Goal: Communication & Community: Participate in discussion

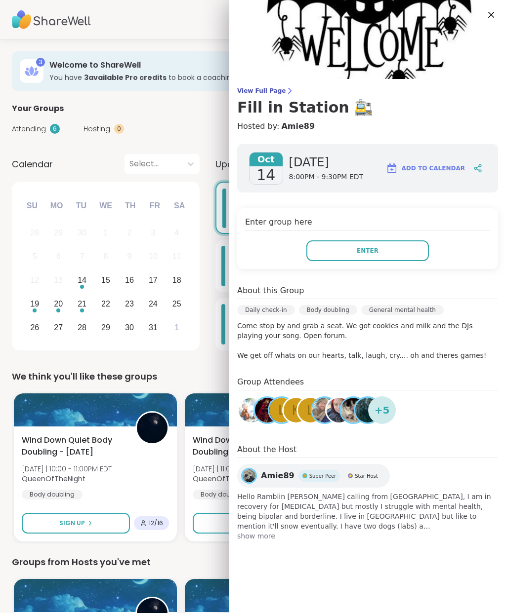
click at [394, 250] on button "Enter" at bounding box center [367, 250] width 122 height 21
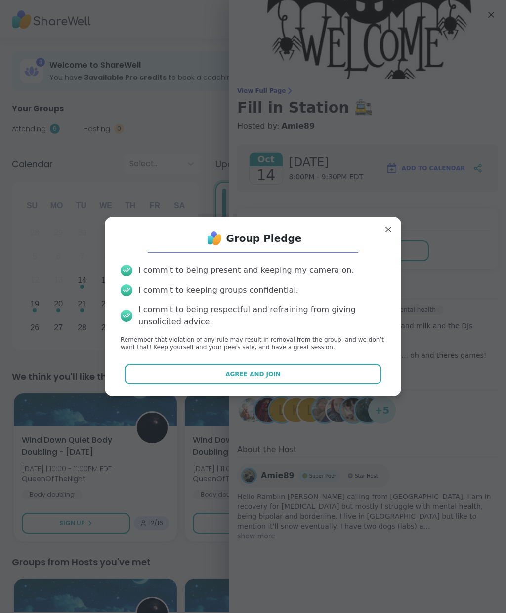
click at [297, 370] on button "Agree and Join" at bounding box center [252, 374] width 257 height 21
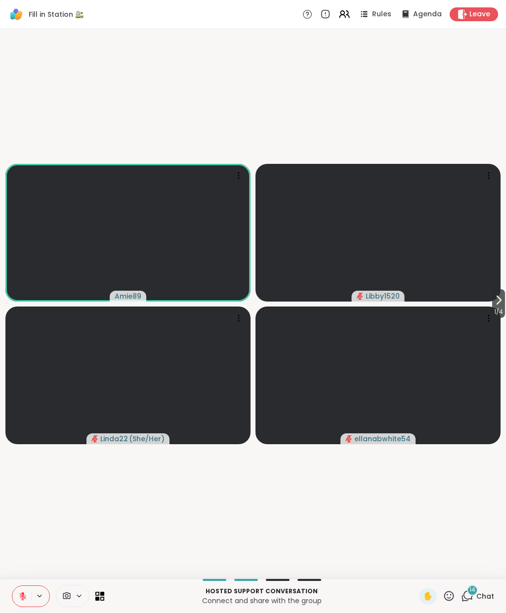
click at [495, 307] on span "1 / 4" at bounding box center [498, 312] width 13 height 12
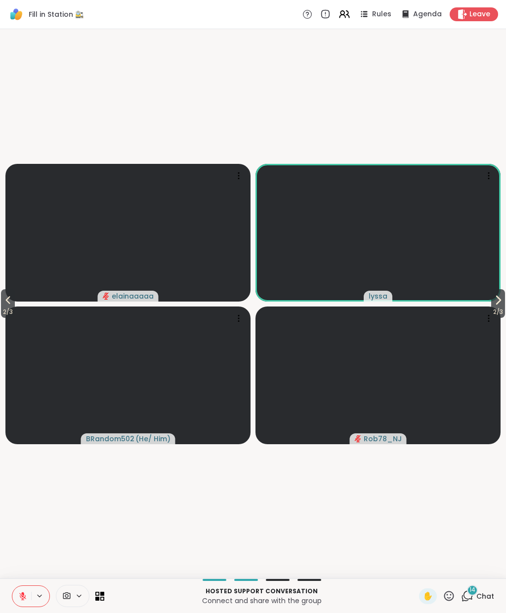
click at [6, 307] on span "2 / 3" at bounding box center [8, 312] width 14 height 12
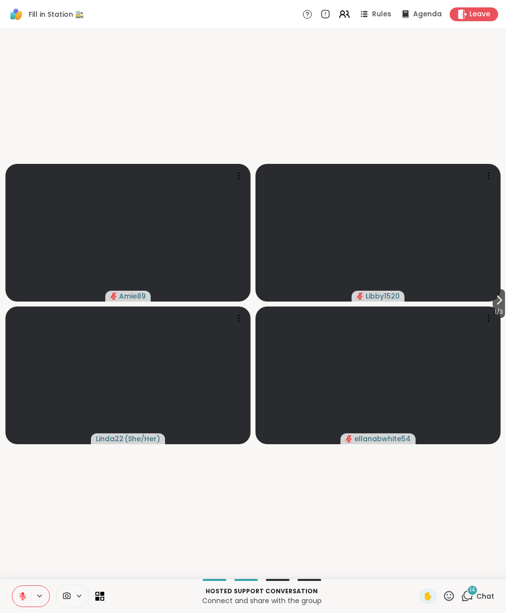
click at [28, 595] on button at bounding box center [21, 596] width 19 height 21
click at [24, 603] on button at bounding box center [21, 596] width 19 height 21
click at [26, 598] on icon at bounding box center [22, 596] width 9 height 9
click at [22, 605] on button at bounding box center [21, 596] width 19 height 21
click at [21, 599] on icon at bounding box center [22, 596] width 9 height 9
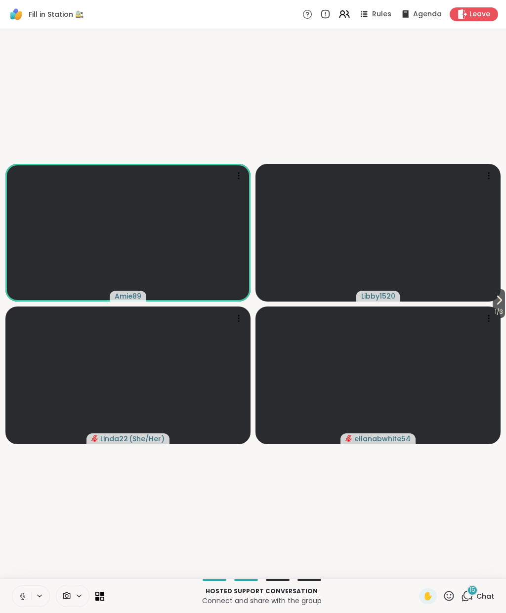
click at [17, 599] on button at bounding box center [21, 596] width 19 height 21
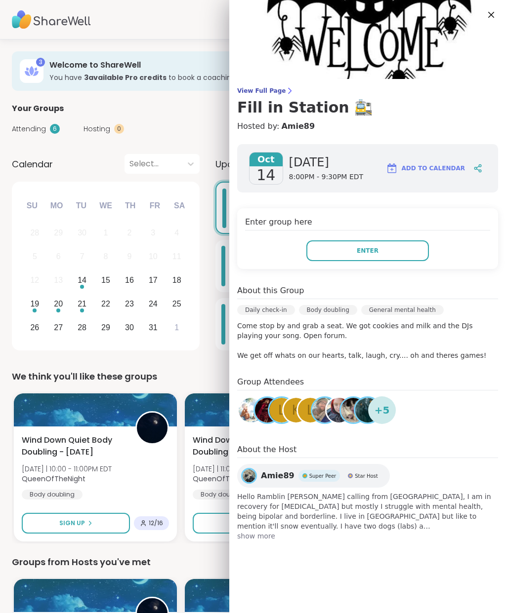
click at [417, 255] on button "Enter" at bounding box center [367, 250] width 122 height 21
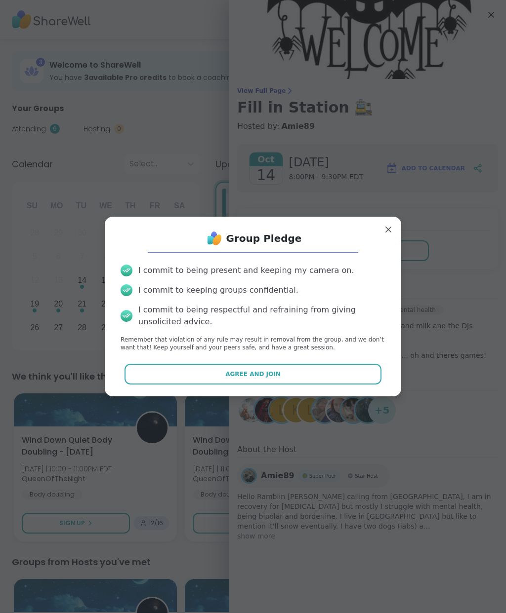
click at [214, 376] on button "Agree and Join" at bounding box center [252, 374] width 257 height 21
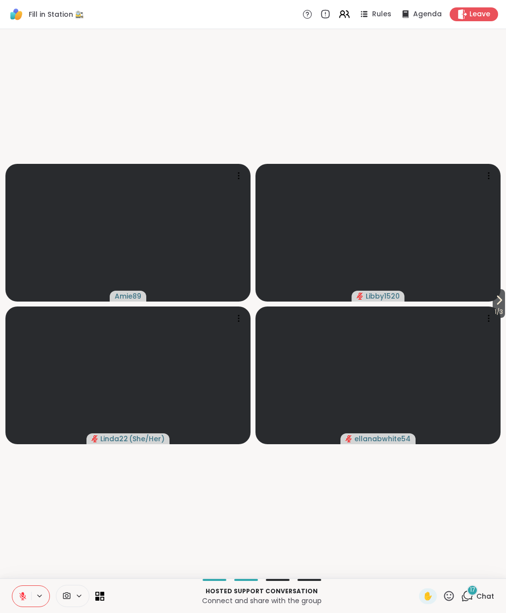
click at [28, 592] on button at bounding box center [21, 596] width 19 height 21
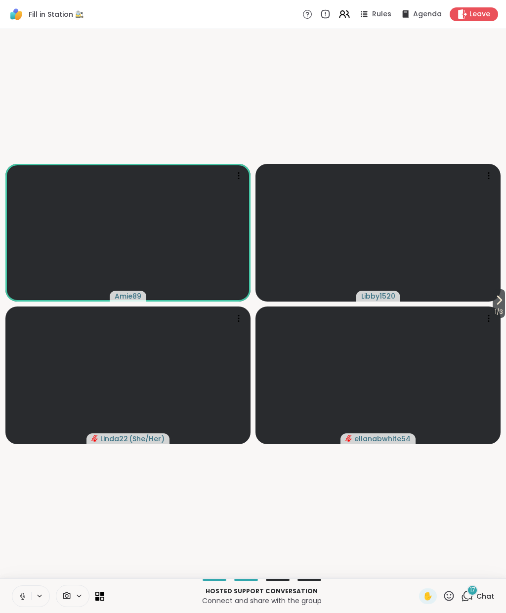
click at [19, 596] on icon at bounding box center [22, 596] width 9 height 9
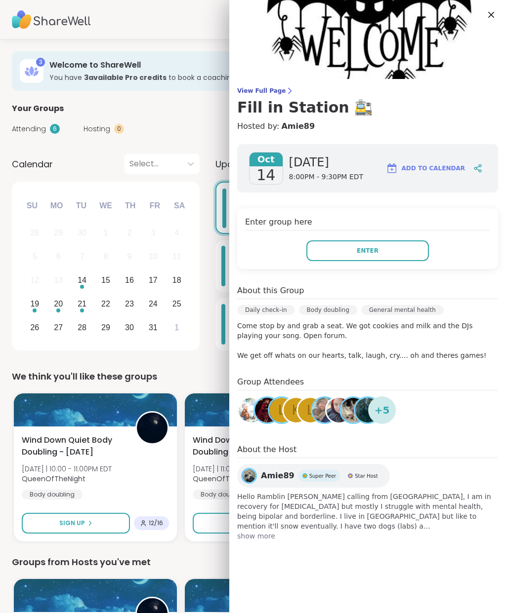
click at [343, 261] on button "Enter" at bounding box center [367, 250] width 122 height 21
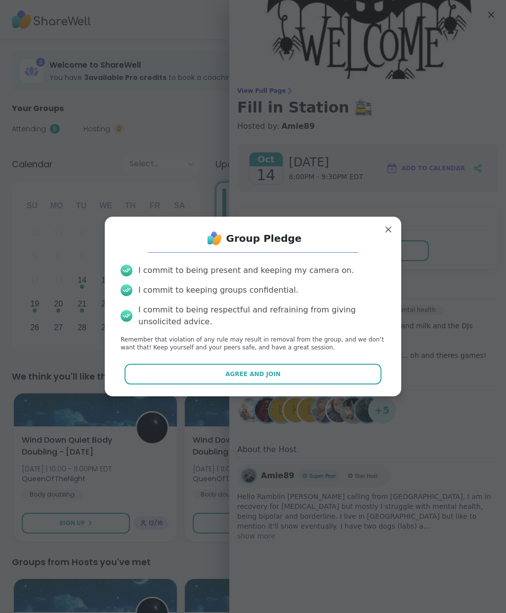
click at [258, 371] on span "Agree and Join" at bounding box center [252, 374] width 55 height 9
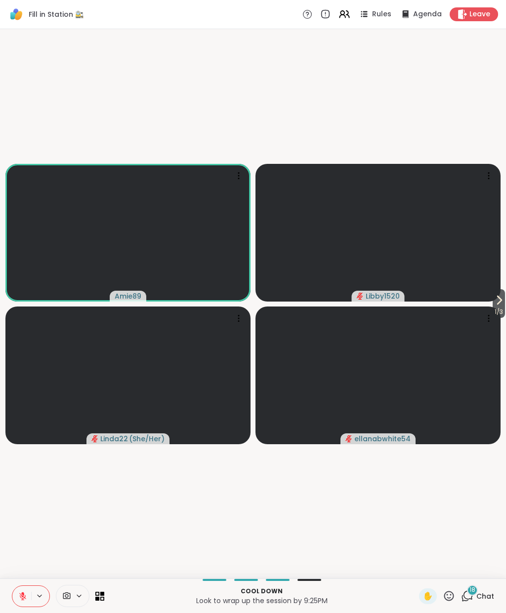
click at [29, 597] on button at bounding box center [21, 596] width 19 height 21
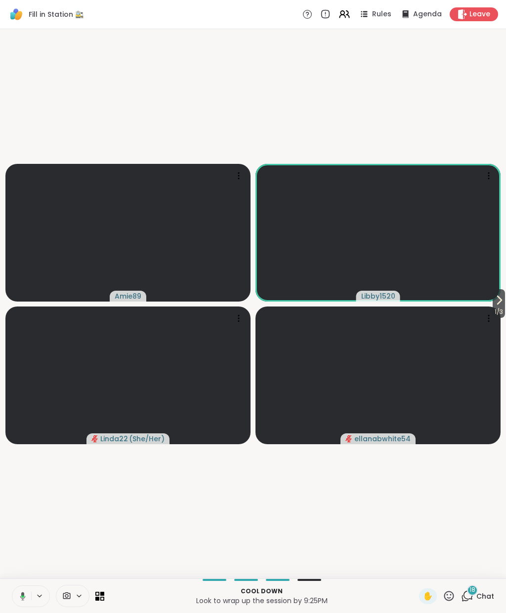
click at [22, 602] on button at bounding box center [21, 596] width 20 height 21
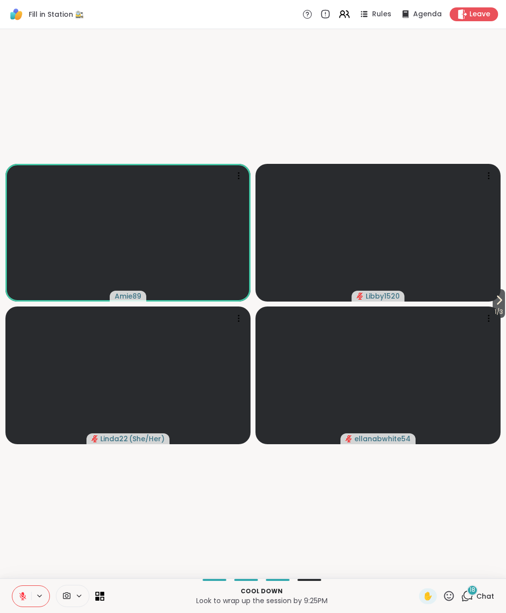
click at [25, 595] on icon at bounding box center [22, 596] width 9 height 9
click at [22, 605] on button at bounding box center [21, 596] width 19 height 21
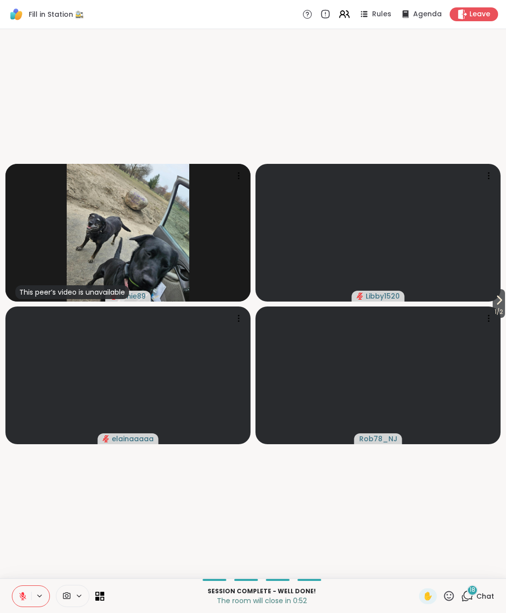
click at [477, 13] on span "Leave" at bounding box center [479, 14] width 21 height 10
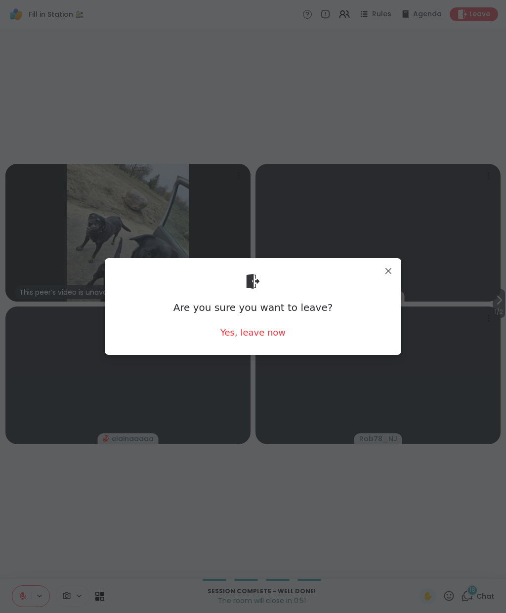
click at [273, 330] on div "Yes, leave now" at bounding box center [252, 332] width 65 height 12
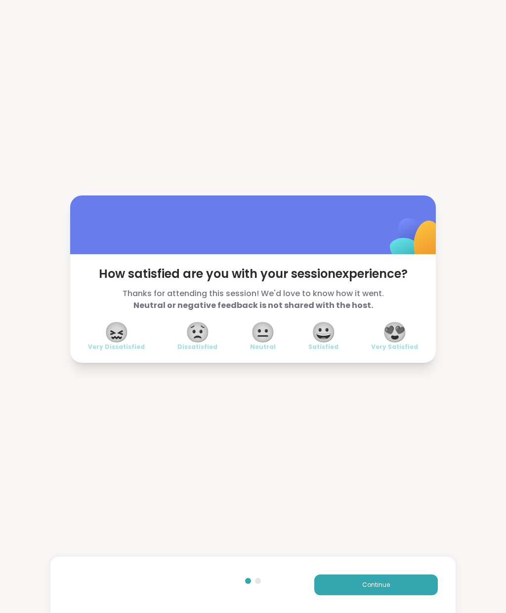
click at [404, 323] on span "😍" at bounding box center [394, 332] width 25 height 18
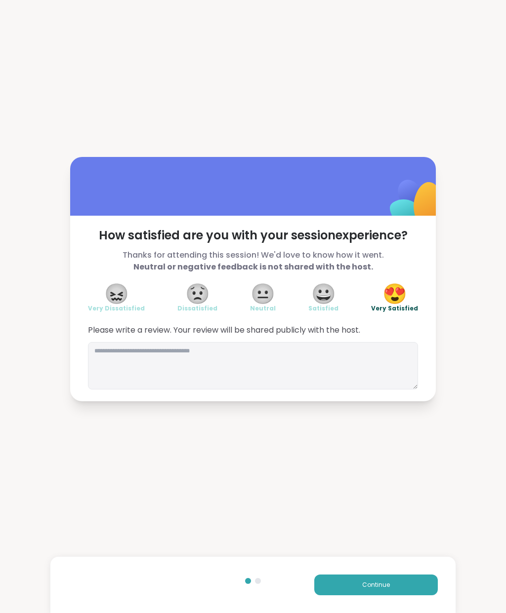
click at [393, 571] on div "Continue" at bounding box center [252, 585] width 404 height 56
click at [390, 581] on button "Continue" at bounding box center [375, 585] width 123 height 21
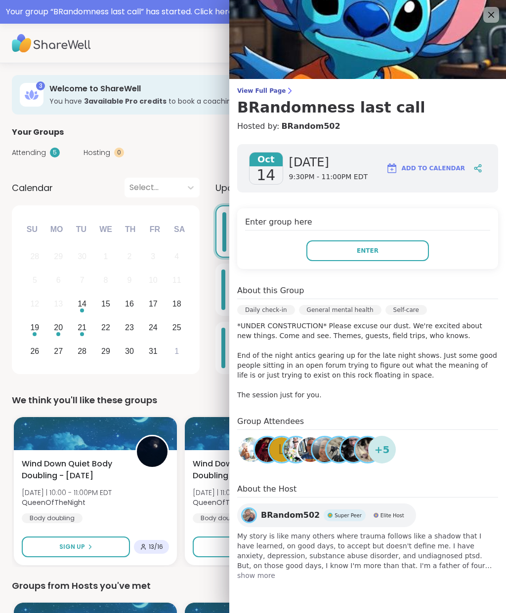
click at [401, 247] on button "Enter" at bounding box center [367, 250] width 122 height 21
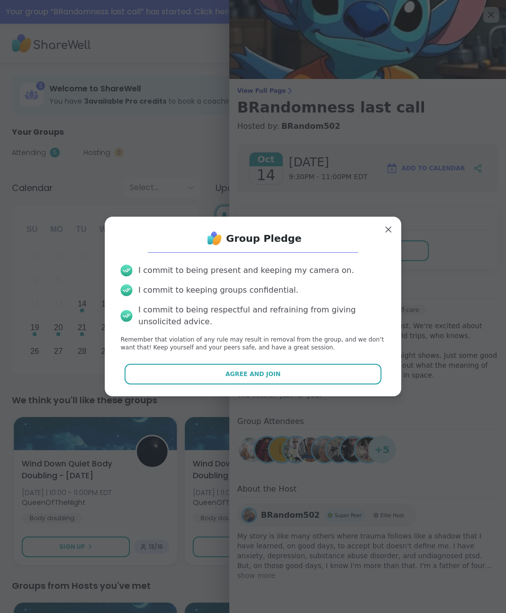
click at [347, 371] on button "Agree and Join" at bounding box center [252, 374] width 257 height 21
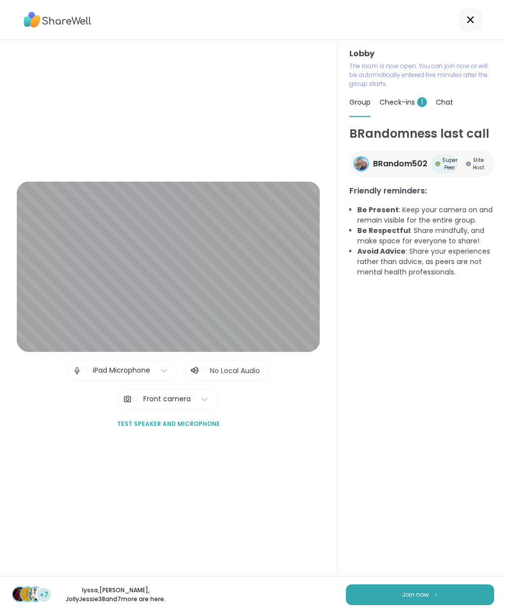
click at [435, 594] on img at bounding box center [436, 594] width 6 height 5
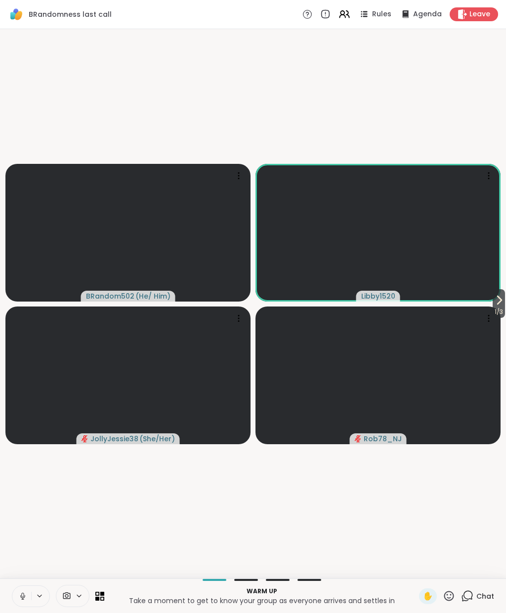
click at [24, 596] on icon at bounding box center [22, 595] width 2 height 4
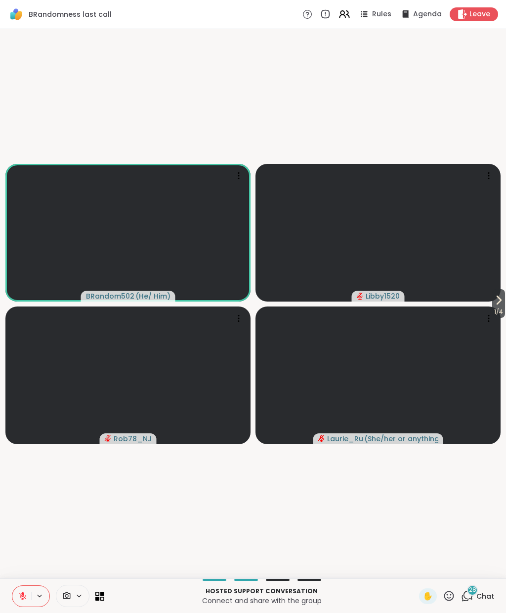
click at [21, 604] on button at bounding box center [21, 596] width 19 height 21
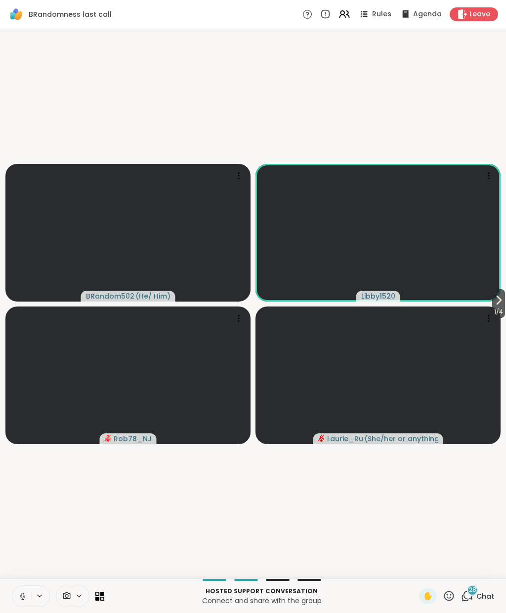
click at [19, 593] on icon at bounding box center [22, 596] width 9 height 9
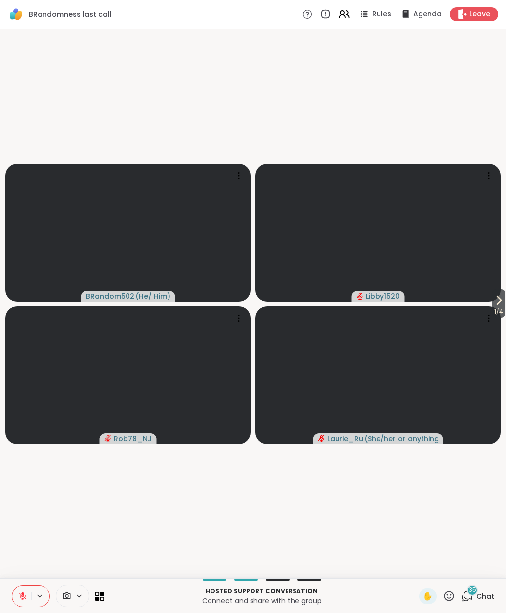
click at [27, 586] on button at bounding box center [21, 596] width 19 height 21
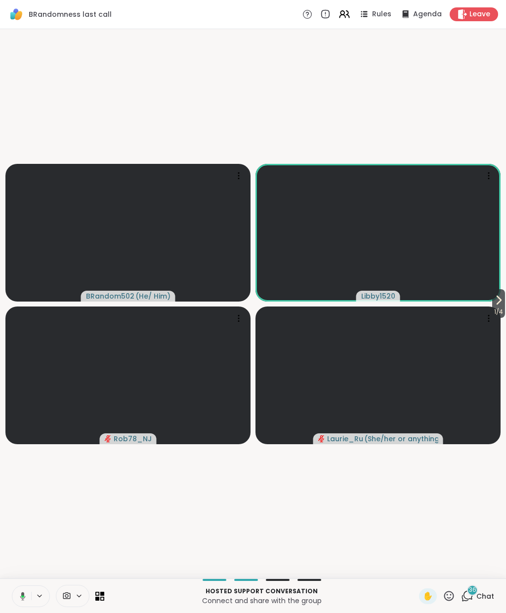
click at [28, 581] on div "Hosted support conversation Connect and share with the group ✋ 36 Chat" at bounding box center [253, 596] width 506 height 35
click at [15, 592] on button at bounding box center [21, 596] width 20 height 21
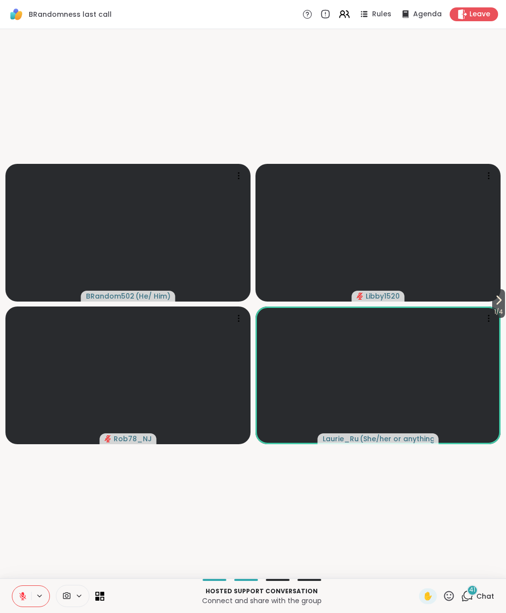
click at [26, 599] on icon at bounding box center [22, 596] width 9 height 9
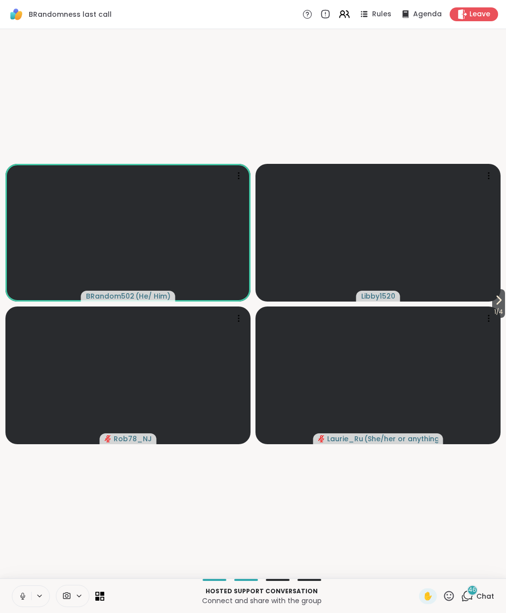
click at [24, 599] on icon at bounding box center [22, 596] width 9 height 9
click at [20, 598] on icon at bounding box center [22, 596] width 9 height 9
click at [19, 603] on button at bounding box center [21, 596] width 19 height 21
click at [25, 598] on icon at bounding box center [22, 596] width 9 height 9
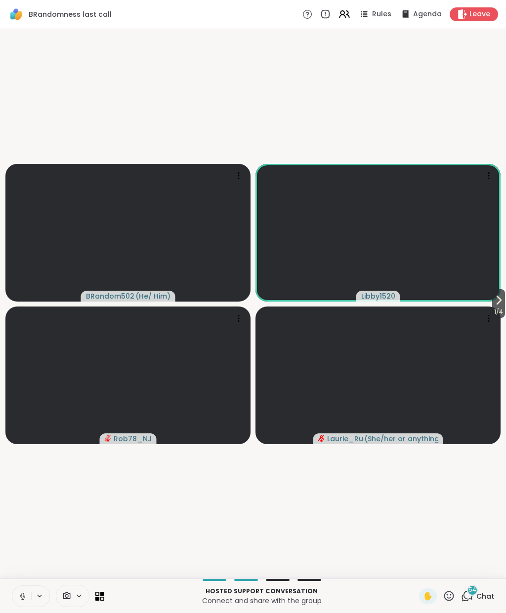
click at [24, 605] on button at bounding box center [21, 596] width 19 height 21
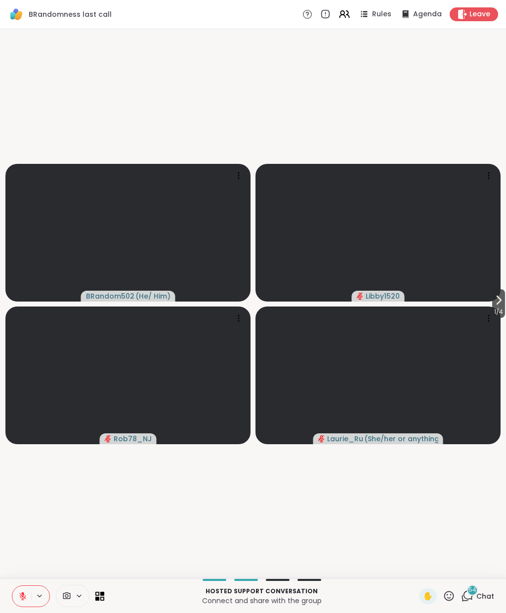
click at [24, 593] on icon at bounding box center [22, 594] width 3 height 4
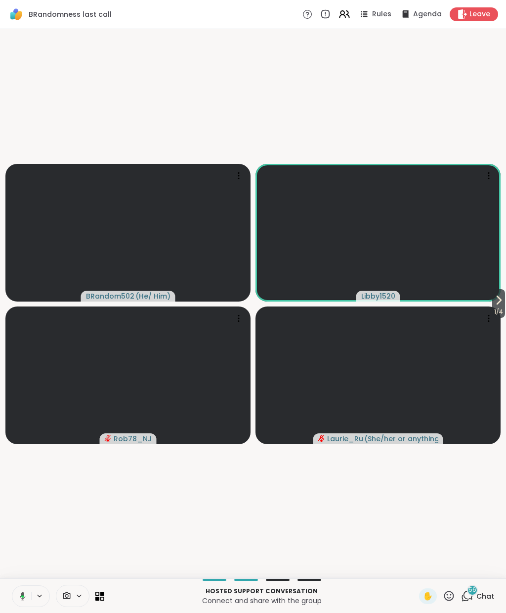
click at [16, 594] on button at bounding box center [21, 596] width 20 height 21
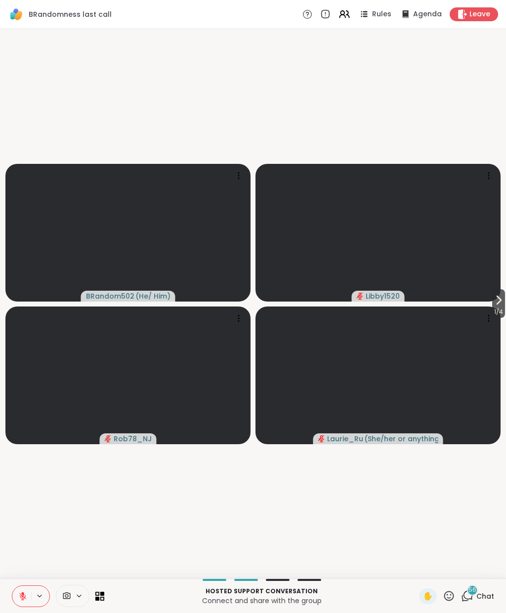
click at [29, 604] on button at bounding box center [21, 596] width 19 height 21
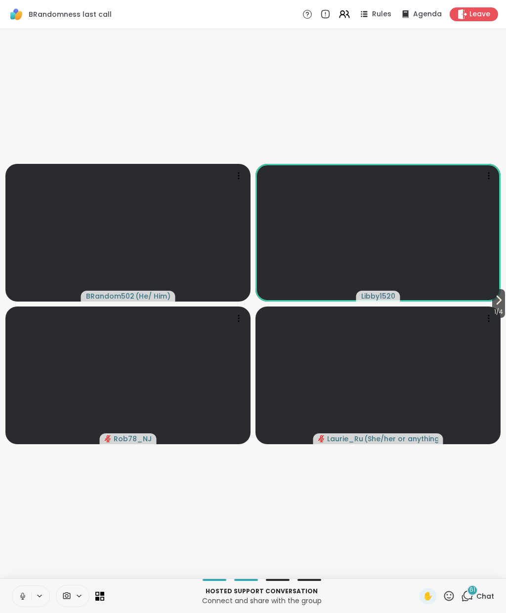
click at [13, 590] on button at bounding box center [21, 596] width 19 height 21
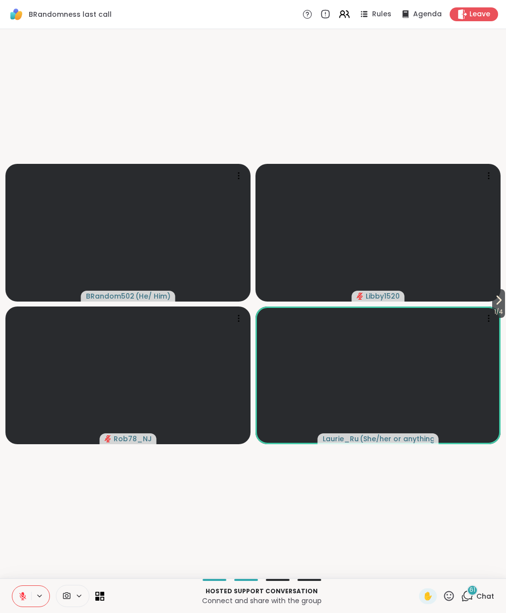
click at [18, 596] on icon at bounding box center [22, 596] width 9 height 9
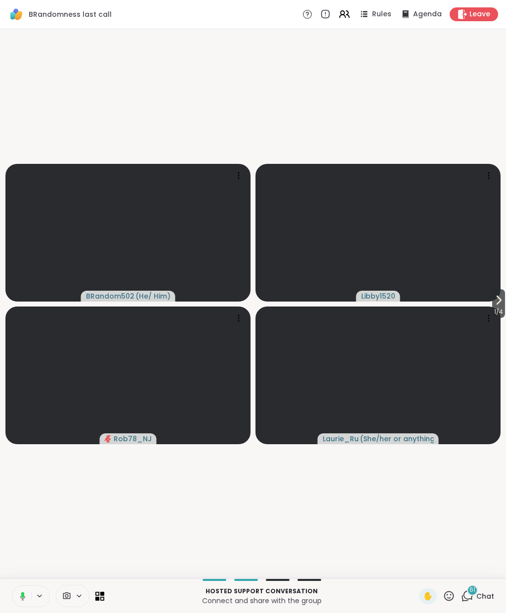
click at [31, 600] on button at bounding box center [21, 596] width 20 height 21
click at [451, 600] on icon at bounding box center [449, 596] width 10 height 10
click at [424, 570] on div "❤️" at bounding box center [420, 570] width 18 height 16
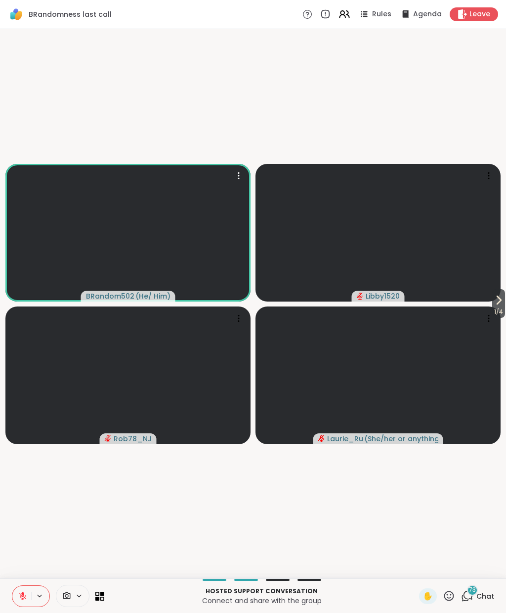
click at [24, 170] on video at bounding box center [127, 233] width 245 height 138
click at [501, 235] on div "1 / 4 BRandom502 ( He/ Him ) View Profile Report Member Libby1520 Rob78_NJ Laur…" at bounding box center [253, 304] width 506 height 550
click at [427, 597] on span "✋" at bounding box center [428, 597] width 10 height 12
click at [30, 588] on button at bounding box center [21, 596] width 19 height 21
click at [23, 598] on icon at bounding box center [22, 596] width 9 height 9
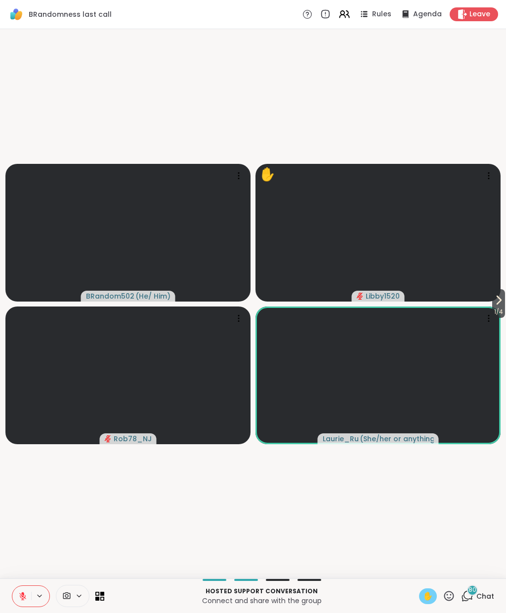
click at [434, 599] on div "✋" at bounding box center [428, 597] width 18 height 16
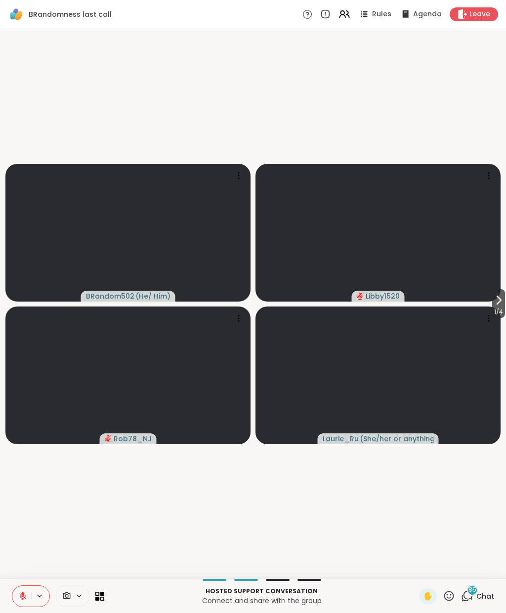
click at [420, 604] on div "✋" at bounding box center [428, 597] width 18 height 16
click at [430, 596] on span "✋" at bounding box center [428, 597] width 10 height 12
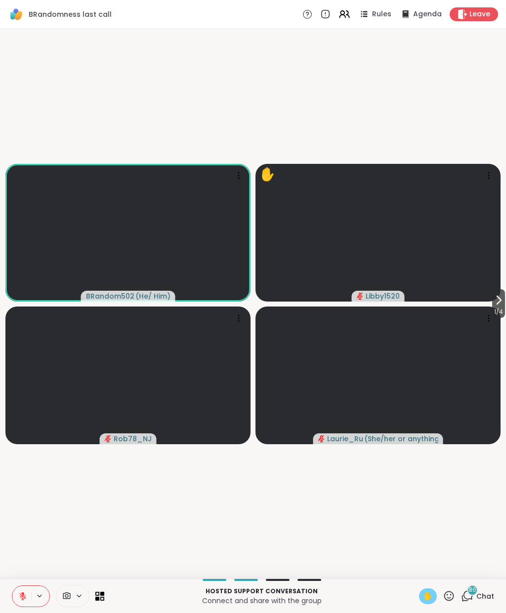
click at [25, 596] on icon at bounding box center [22, 596] width 9 height 9
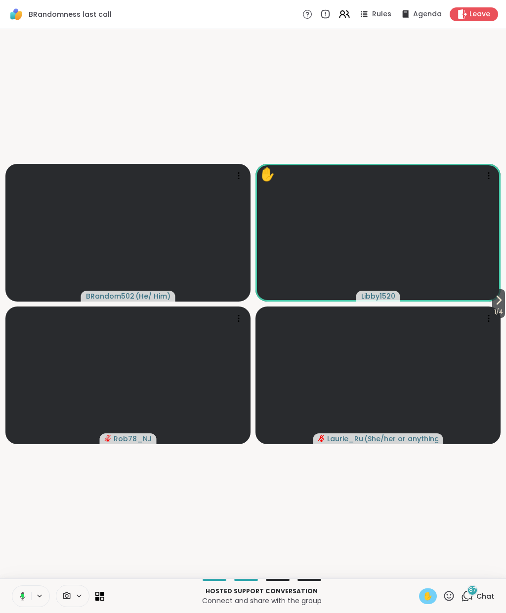
click at [23, 599] on icon at bounding box center [22, 596] width 5 height 8
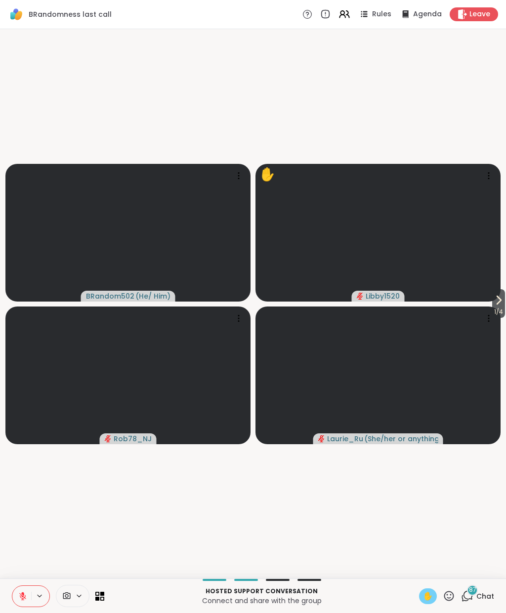
click at [410, 596] on p "Connect and share with the group" at bounding box center [261, 601] width 303 height 10
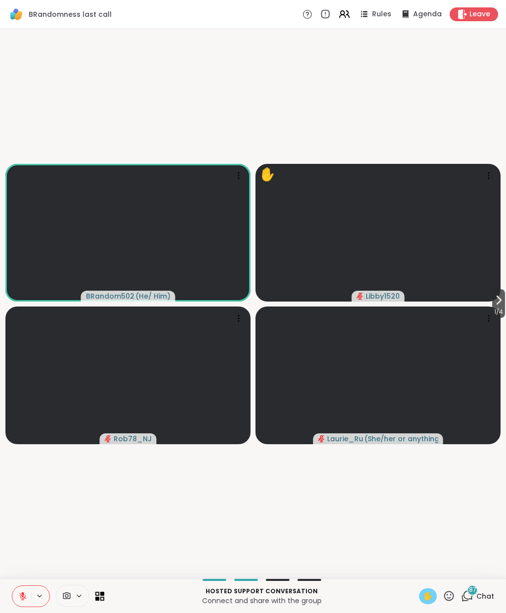
click at [409, 596] on p "Connect and share with the group" at bounding box center [261, 601] width 303 height 10
click at [424, 597] on span "✋" at bounding box center [428, 597] width 10 height 12
click at [480, 597] on span "Chat" at bounding box center [485, 597] width 18 height 10
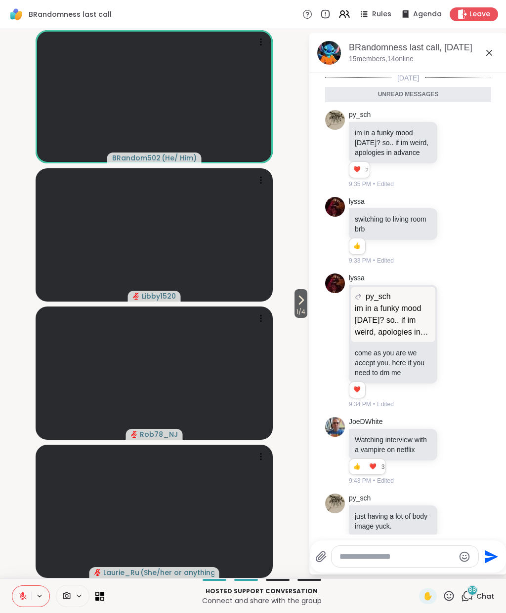
scroll to position [7769, 0]
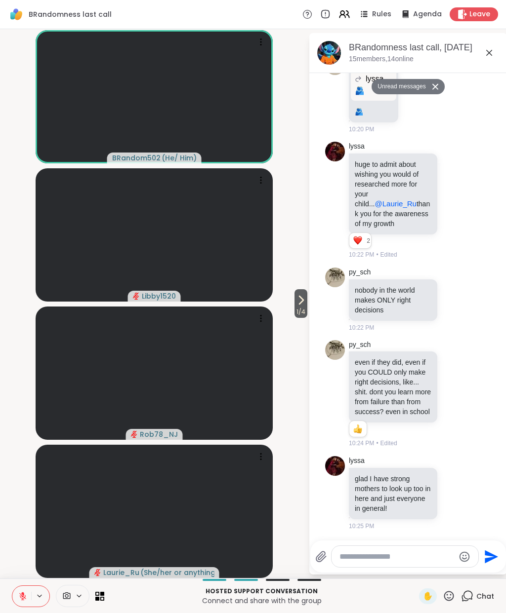
click at [376, 556] on textarea "Type your message" at bounding box center [396, 557] width 115 height 10
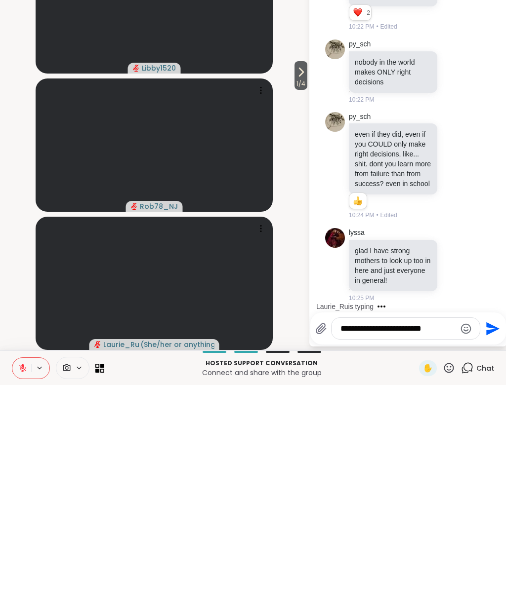
type textarea "**********"
click at [489, 550] on icon "Send" at bounding box center [492, 556] width 13 height 13
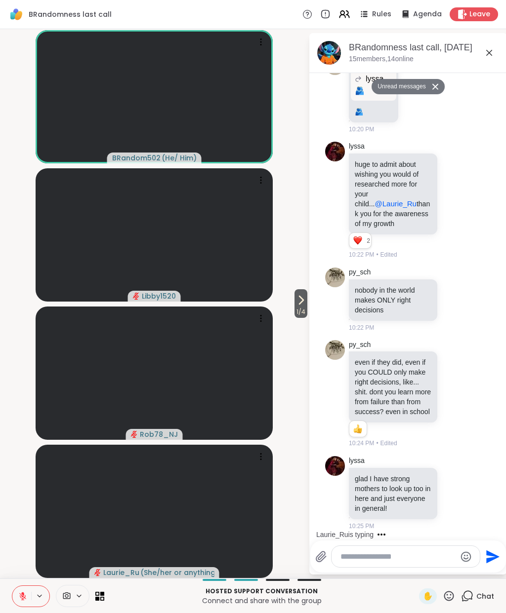
scroll to position [7808, 0]
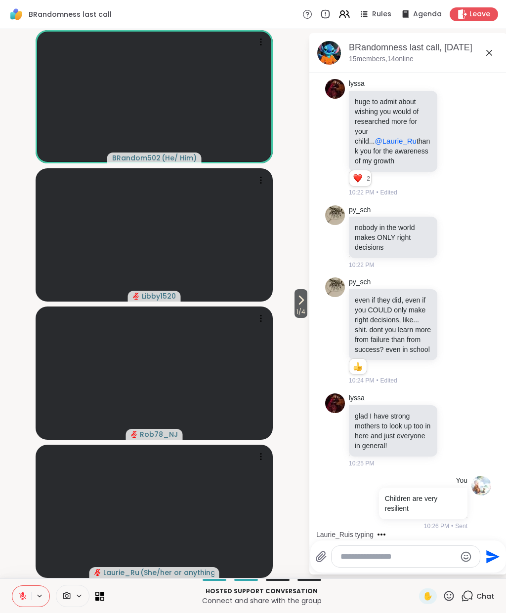
click at [386, 558] on textarea "Type your message" at bounding box center [397, 557] width 115 height 10
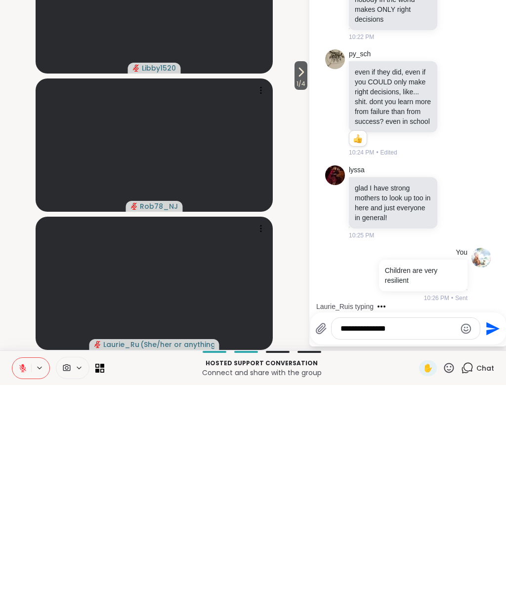
scroll to position [7822, 0]
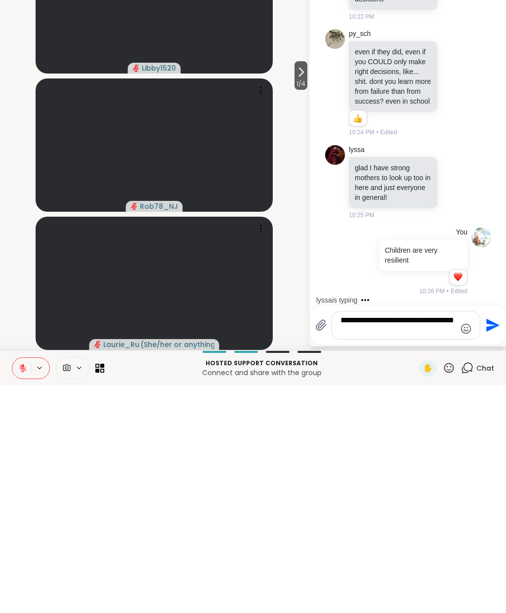
click at [425, 544] on textarea "**********" at bounding box center [397, 554] width 115 height 20
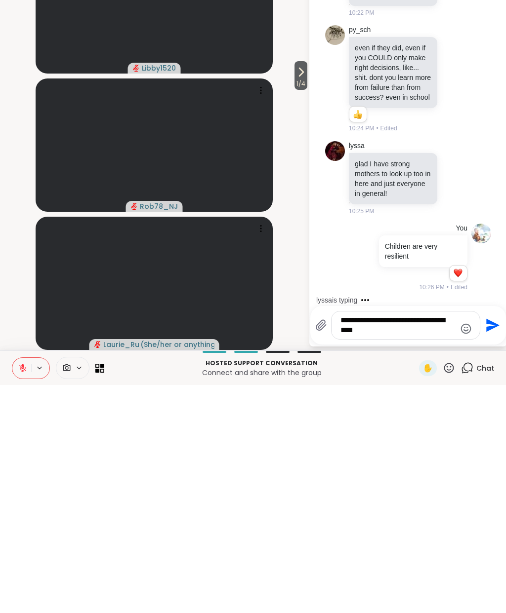
scroll to position [7930, 0]
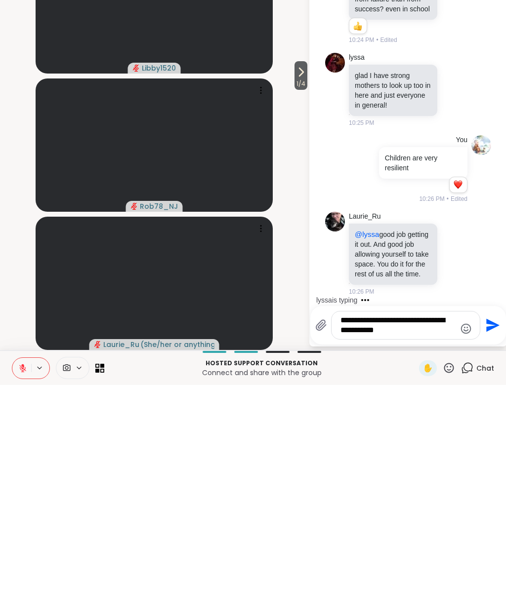
click at [371, 544] on textarea "**********" at bounding box center [397, 554] width 115 height 20
click at [414, 544] on textarea "**********" at bounding box center [397, 554] width 115 height 20
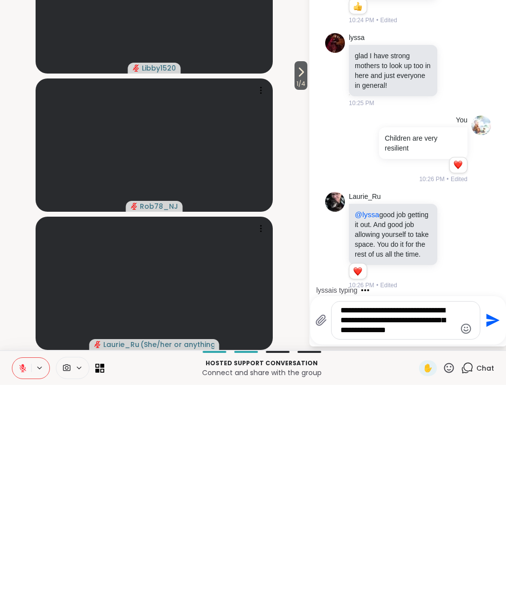
scroll to position [7954, 0]
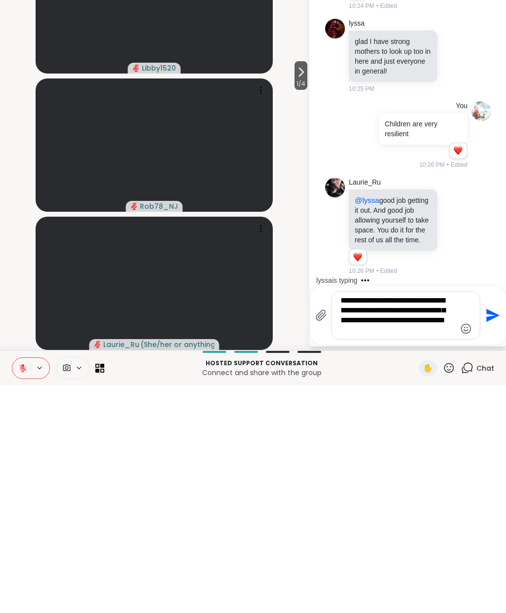
type textarea "**********"
click at [492, 537] on icon "Send" at bounding box center [492, 543] width 13 height 13
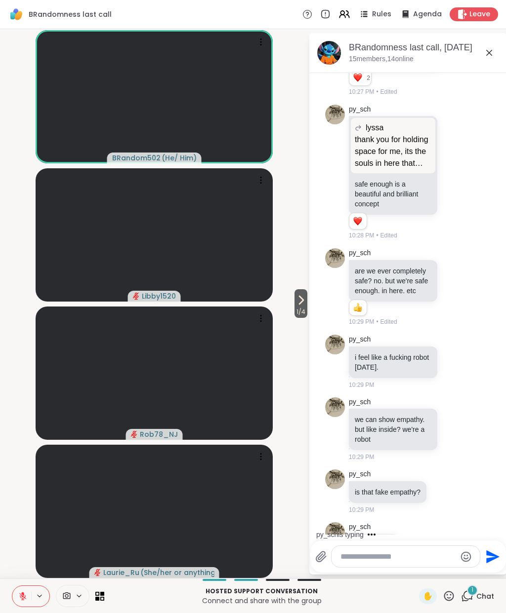
scroll to position [8674, 0]
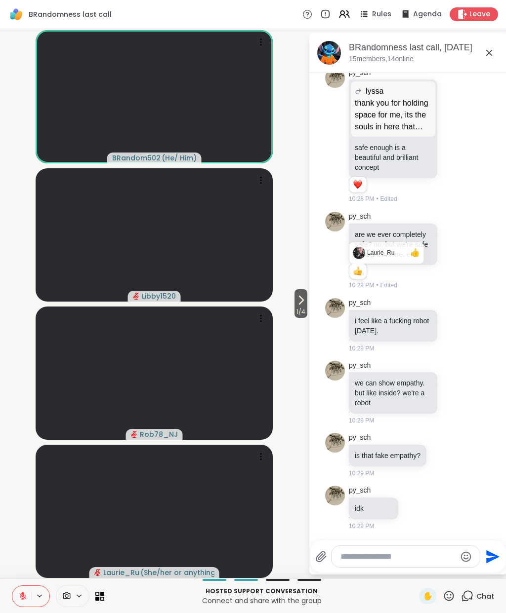
click at [375, 558] on textarea "Type your message" at bounding box center [397, 557] width 115 height 10
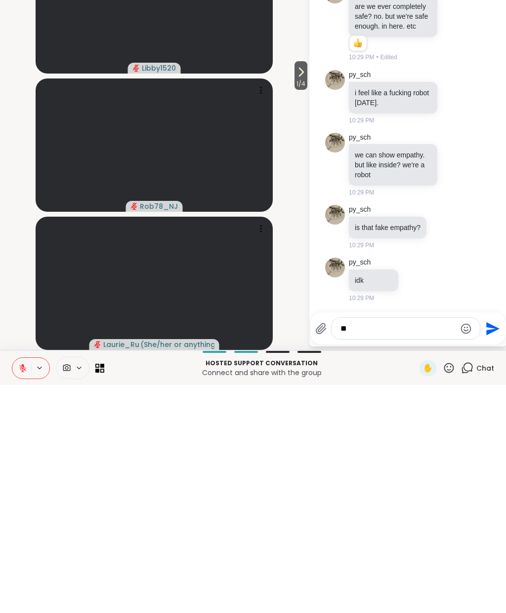
type textarea "*"
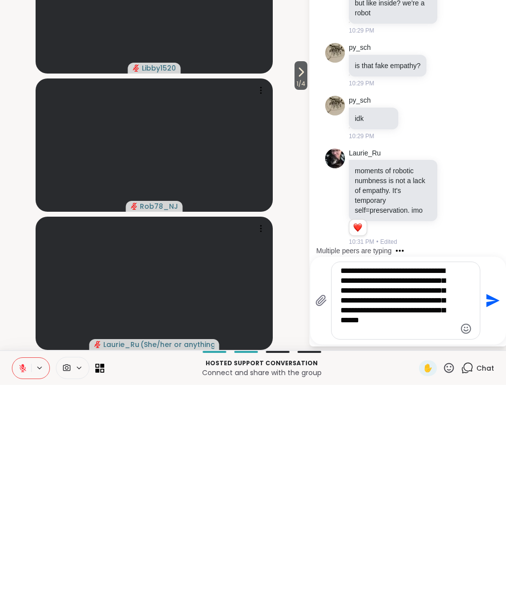
scroll to position [8836, 0]
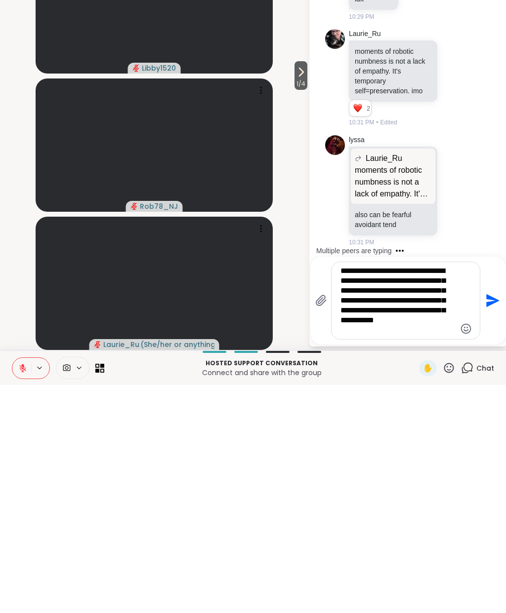
type textarea "**********"
click at [486, 522] on icon "Send" at bounding box center [492, 528] width 13 height 13
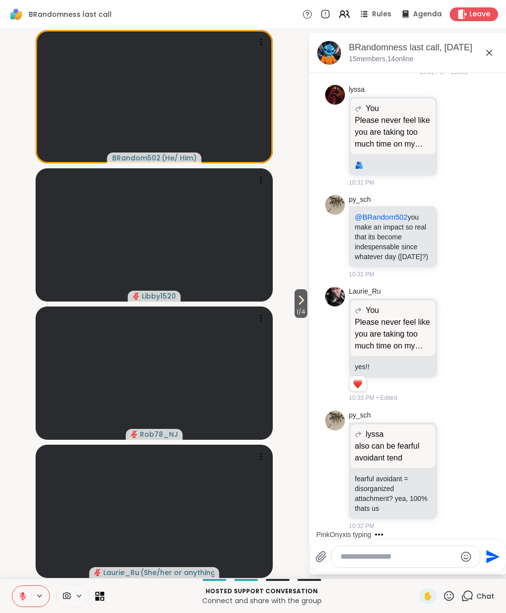
scroll to position [9622, 0]
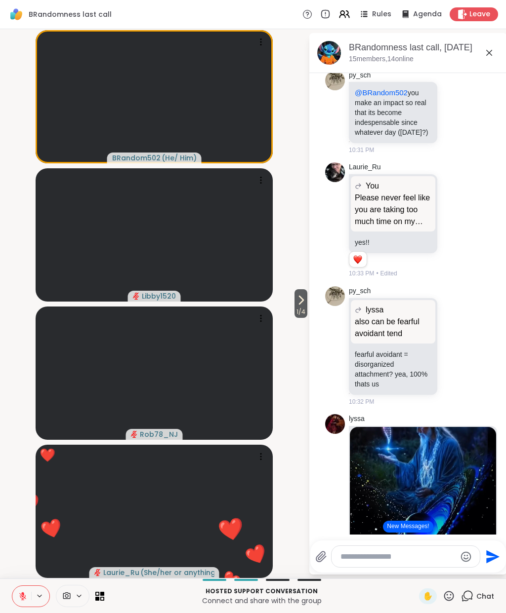
click at [453, 596] on icon at bounding box center [448, 596] width 12 height 12
click at [422, 570] on span "❤️" at bounding box center [420, 570] width 10 height 12
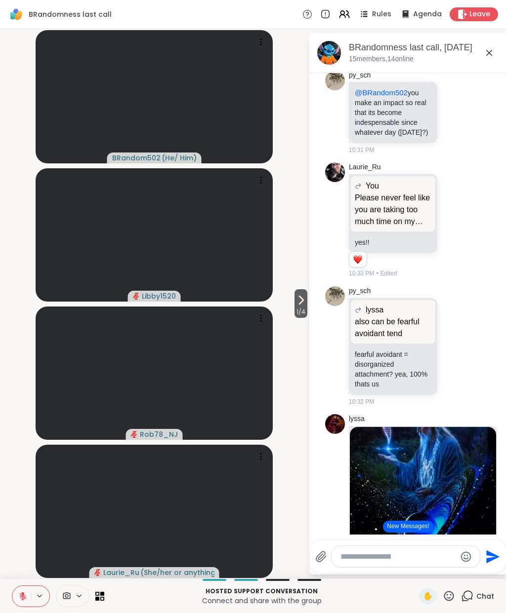
click at [424, 596] on span "✋" at bounding box center [428, 597] width 10 height 12
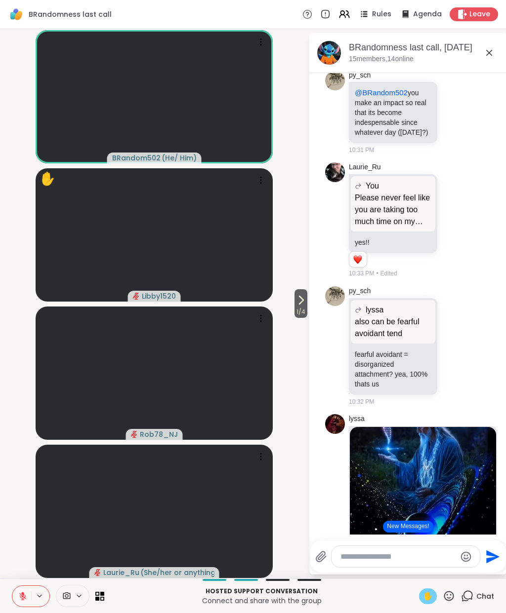
click at [27, 597] on button at bounding box center [21, 596] width 19 height 21
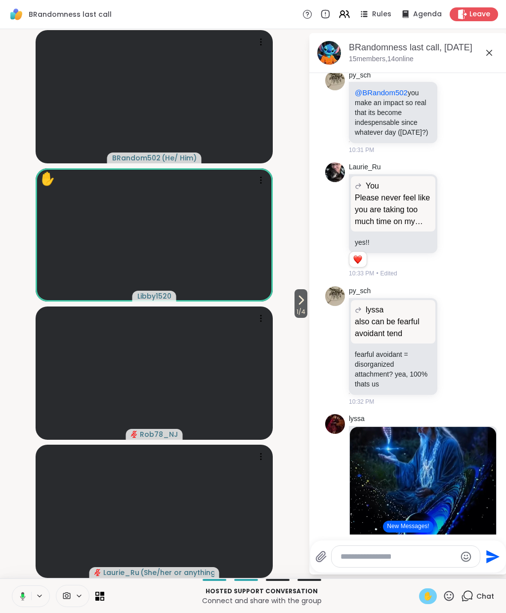
click at [24, 593] on icon at bounding box center [21, 596] width 9 height 9
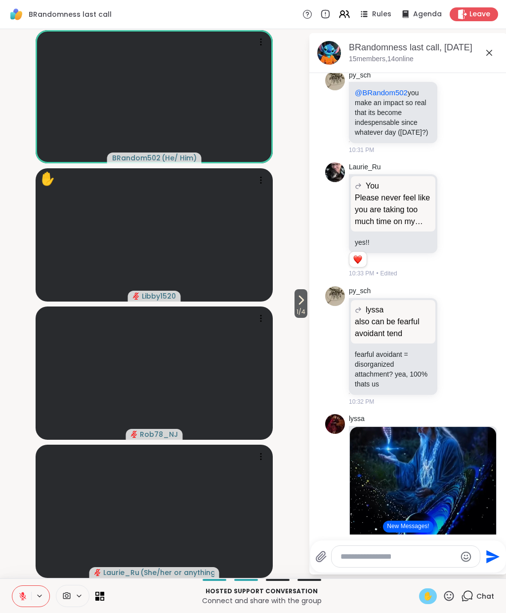
click at [427, 591] on span "✋" at bounding box center [428, 597] width 10 height 12
click at [26, 598] on icon at bounding box center [22, 596] width 7 height 7
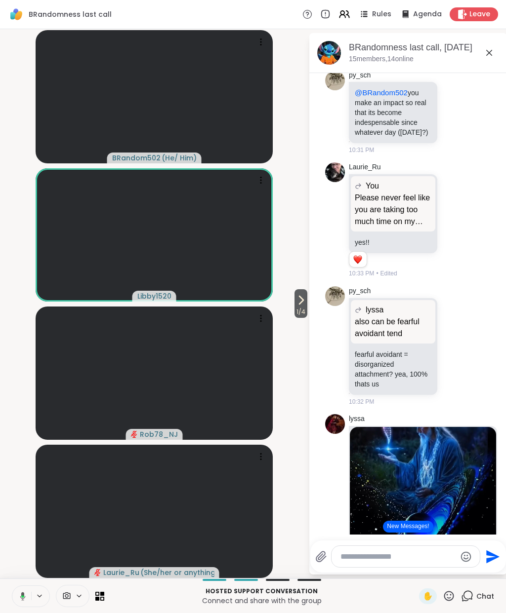
click at [21, 596] on icon at bounding box center [21, 596] width 9 height 9
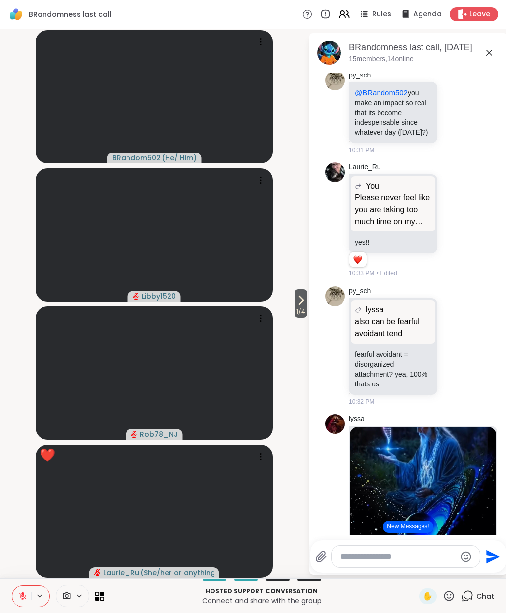
click at [446, 596] on icon at bounding box center [448, 596] width 12 height 12
click at [417, 577] on div "❤️" at bounding box center [420, 570] width 18 height 16
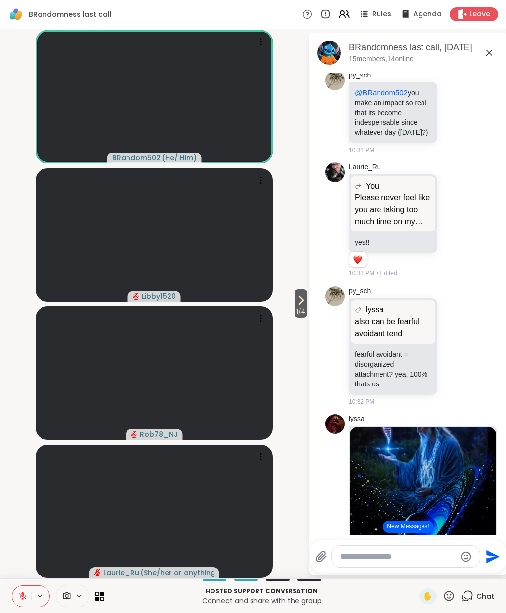
click at [28, 592] on button at bounding box center [21, 596] width 19 height 21
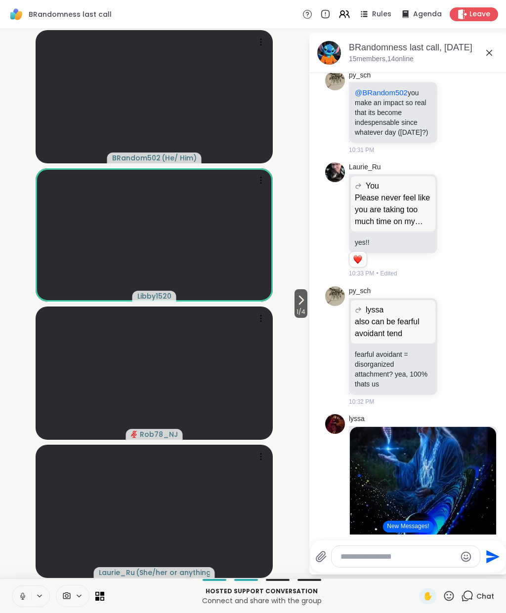
click at [28, 593] on button at bounding box center [21, 596] width 19 height 21
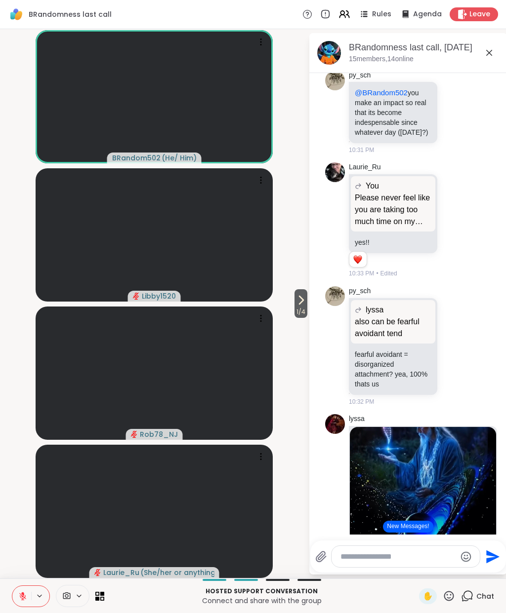
click at [13, 604] on button at bounding box center [21, 596] width 19 height 21
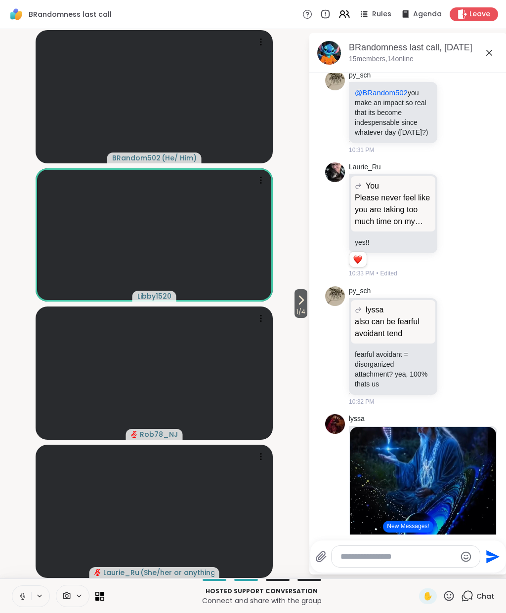
click at [20, 596] on icon at bounding box center [22, 596] width 9 height 9
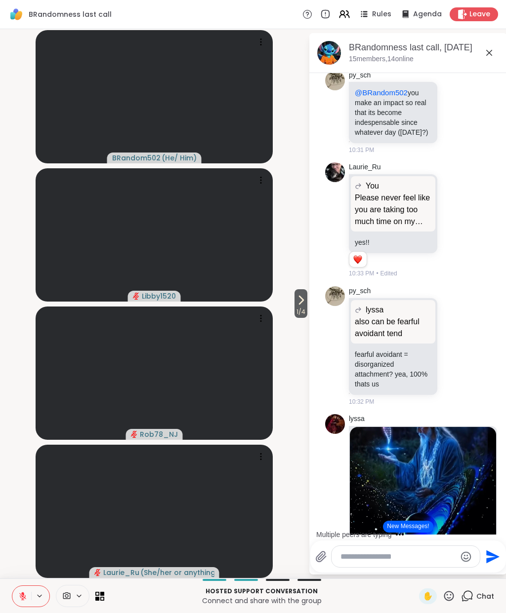
click at [18, 604] on button at bounding box center [21, 596] width 19 height 21
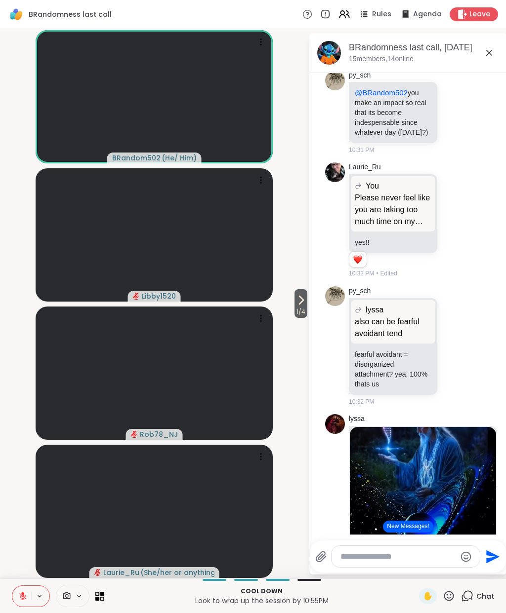
click at [25, 580] on div "Cool down Look to wrap up the session by 10:55PM ✋ Chat" at bounding box center [253, 596] width 506 height 35
click at [27, 605] on button at bounding box center [21, 596] width 19 height 21
click at [25, 596] on icon at bounding box center [22, 596] width 5 height 3
click at [29, 596] on button at bounding box center [21, 596] width 19 height 21
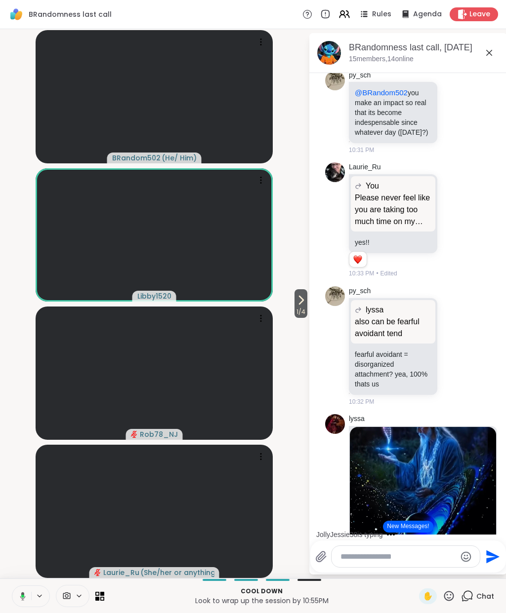
click at [22, 599] on icon at bounding box center [21, 596] width 9 height 9
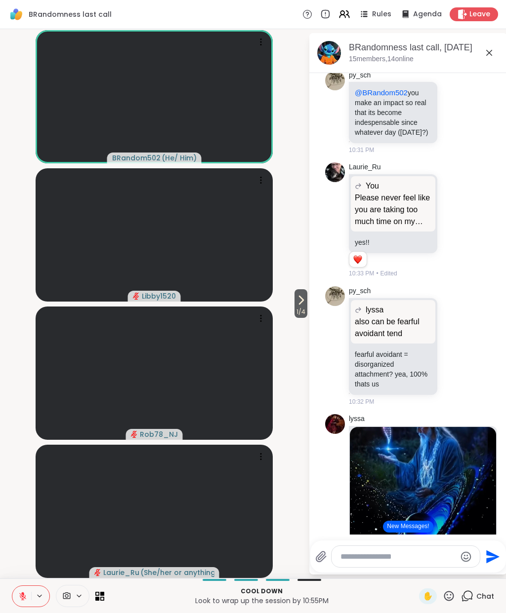
click at [21, 591] on button at bounding box center [21, 596] width 19 height 21
click at [20, 599] on icon at bounding box center [22, 596] width 9 height 9
click at [24, 606] on button at bounding box center [21, 596] width 19 height 21
click at [21, 596] on icon at bounding box center [22, 596] width 5 height 3
click at [23, 594] on icon at bounding box center [22, 594] width 3 height 4
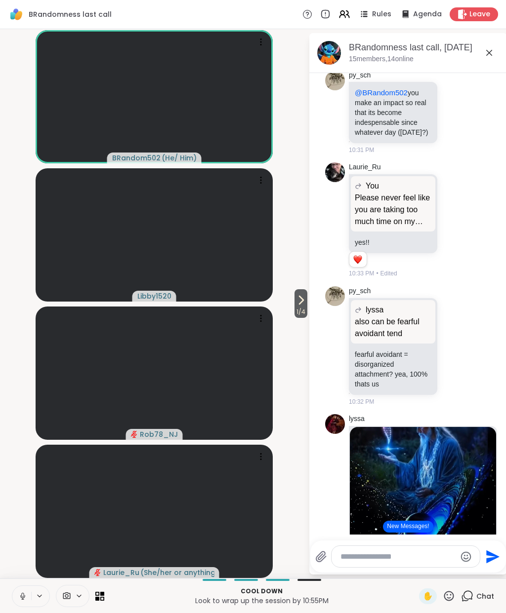
click at [22, 593] on icon at bounding box center [22, 596] width 9 height 9
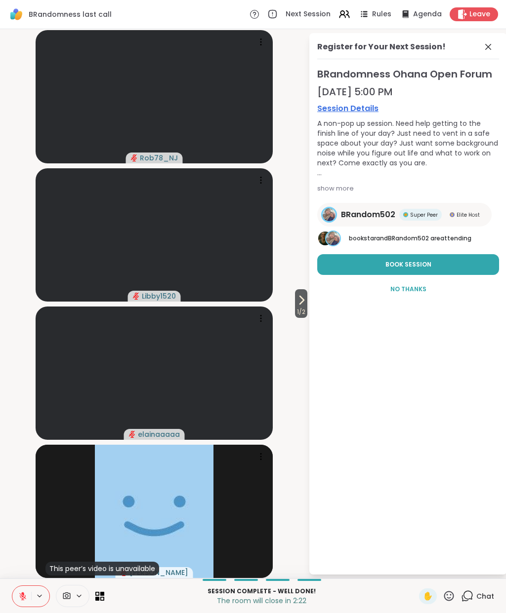
click at [28, 592] on button at bounding box center [21, 596] width 19 height 21
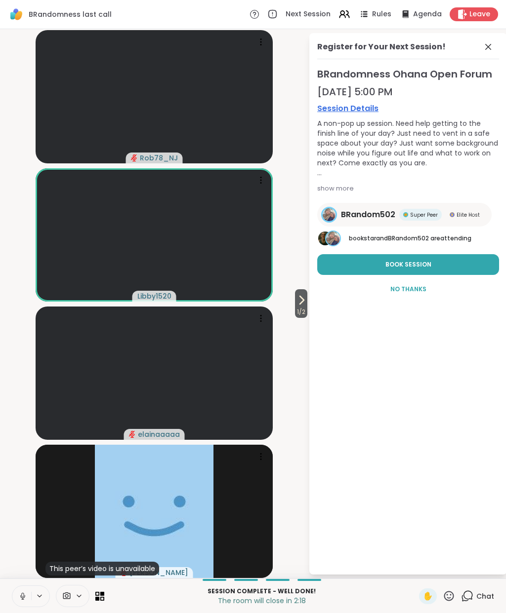
click at [300, 303] on icon at bounding box center [302, 300] width 4 height 8
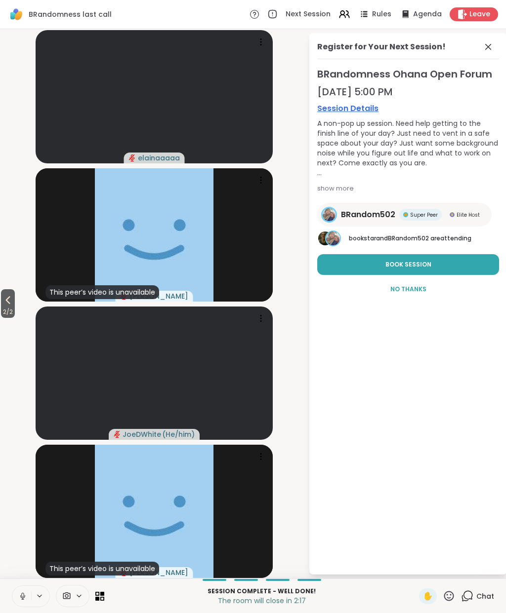
click at [14, 308] on span "2 / 2" at bounding box center [8, 312] width 14 height 12
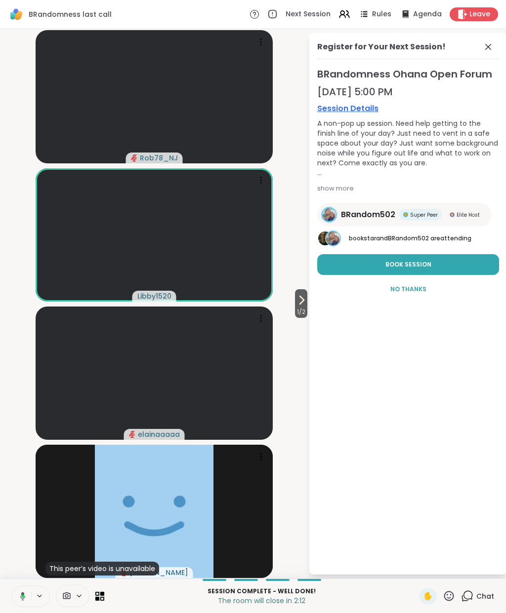
click at [302, 302] on icon at bounding box center [301, 300] width 12 height 12
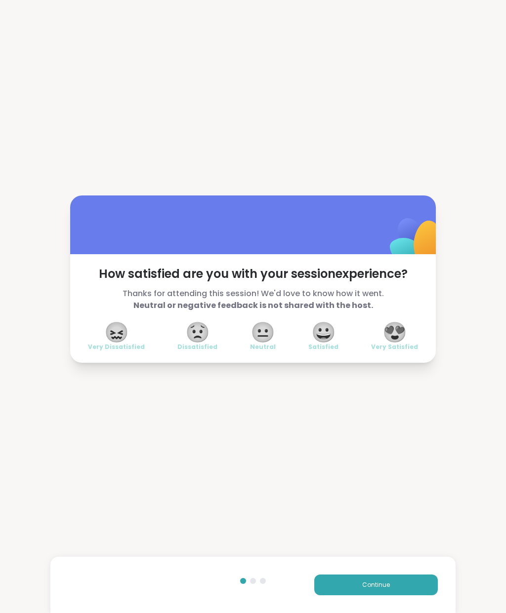
click at [403, 338] on span "😍" at bounding box center [394, 332] width 25 height 18
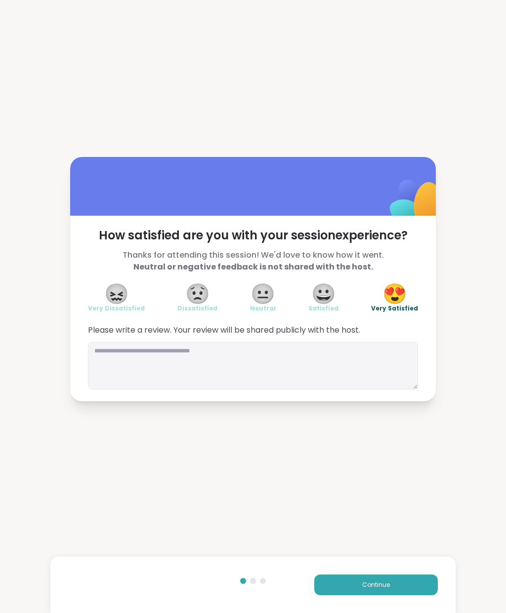
click at [397, 588] on button "Continue" at bounding box center [375, 585] width 123 height 21
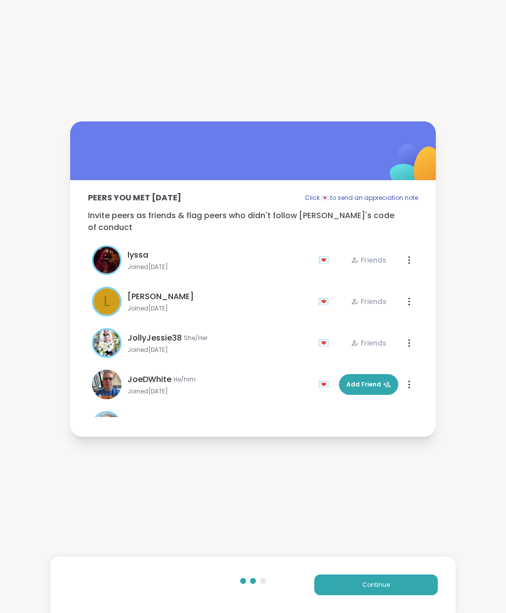
click at [394, 589] on button "Continue" at bounding box center [375, 585] width 123 height 21
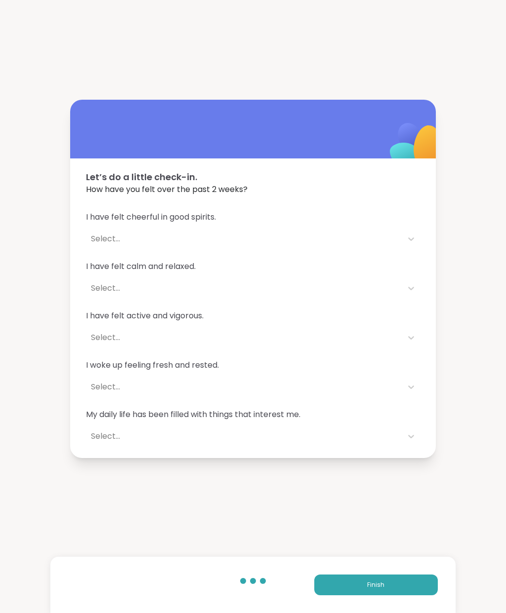
click at [393, 591] on button "Finish" at bounding box center [375, 585] width 123 height 21
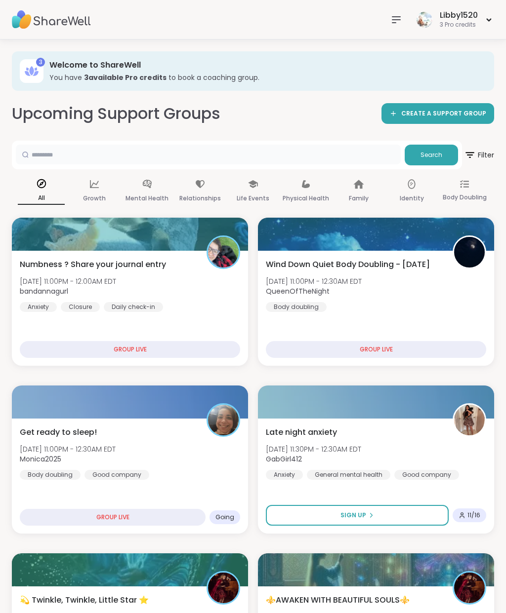
click at [186, 154] on input "text" at bounding box center [208, 155] width 385 height 20
type input "*********"
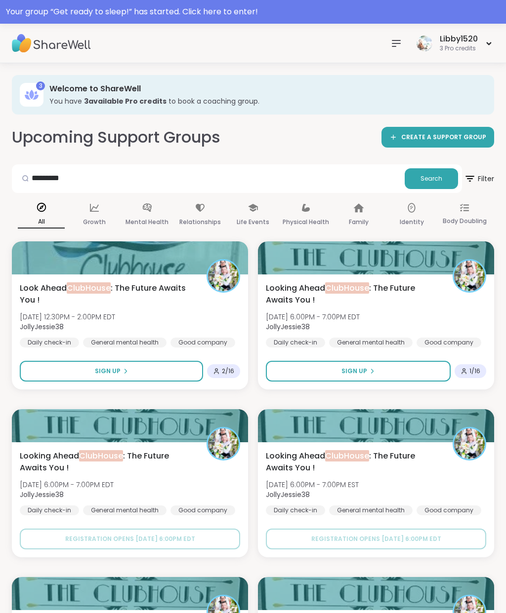
click at [44, 202] on icon at bounding box center [41, 207] width 11 height 11
click at [469, 138] on span "CREATE A SUPPORT GROUP" at bounding box center [443, 137] width 85 height 8
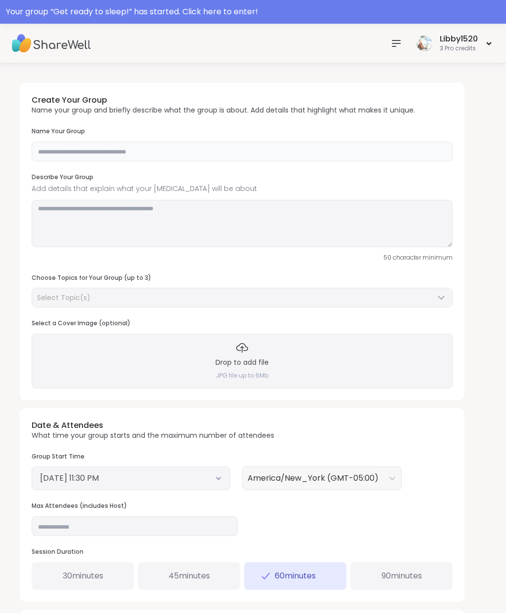
click at [401, 145] on input "text" at bounding box center [242, 152] width 421 height 20
type input "*"
click at [88, 152] on input "**********" at bounding box center [242, 152] width 421 height 20
type input "*********"
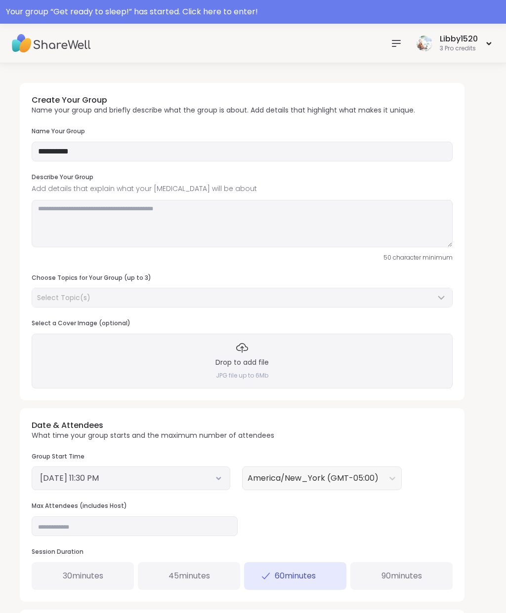
click at [218, 5] on div "Your group “ Get ready to sleep! ” has started. Click here to enter!" at bounding box center [253, 12] width 506 height 24
click at [221, 10] on div at bounding box center [253, 12] width 506 height 24
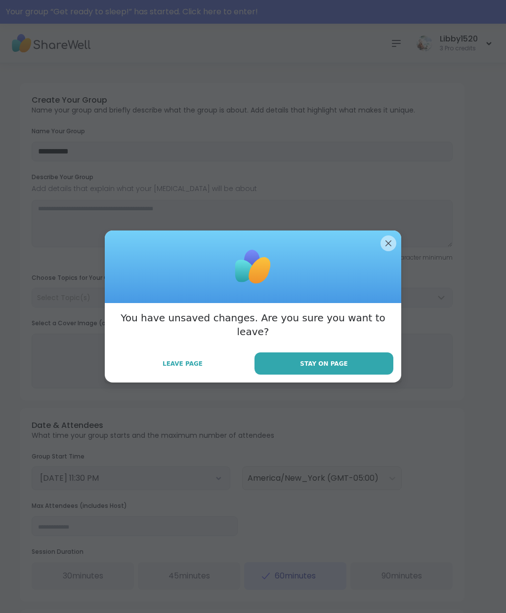
click at [330, 359] on span "Stay on Page" at bounding box center [323, 363] width 47 height 9
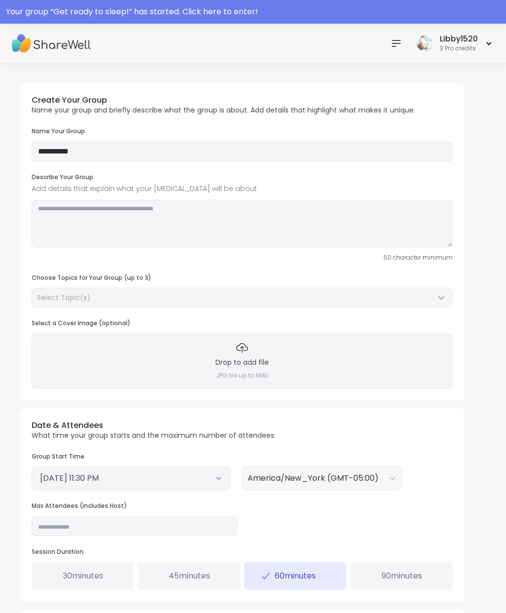
click at [230, 7] on div "Your group “ Get ready to sleep! ” has started. Click here to enter!" at bounding box center [253, 12] width 494 height 12
click at [207, 11] on div "Your group “ Get ready to sleep! ” has started. Click here to enter!" at bounding box center [253, 12] width 494 height 12
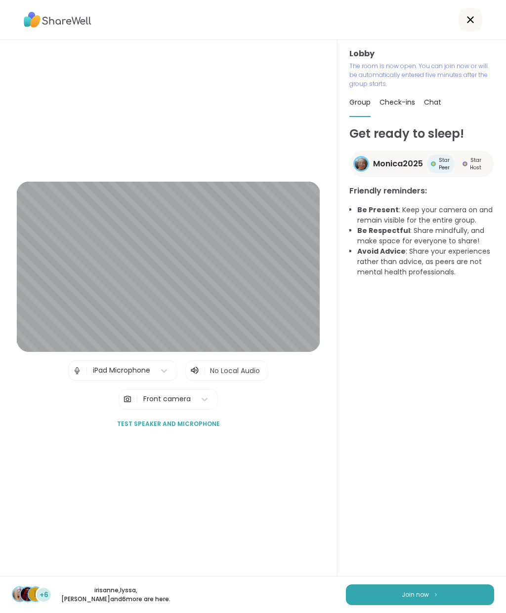
click at [428, 598] on button "Join now" at bounding box center [420, 595] width 148 height 21
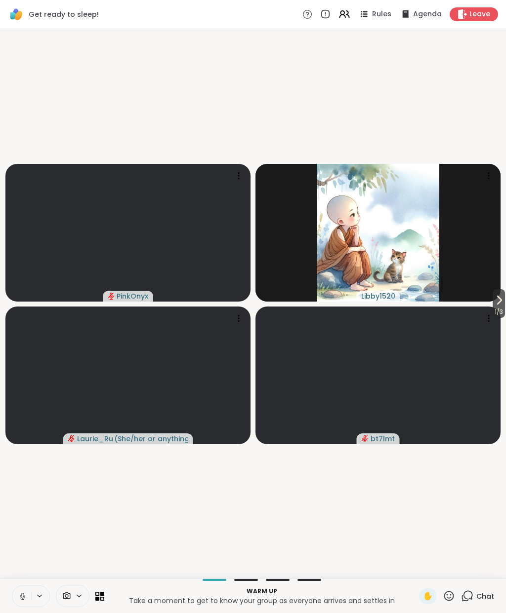
click at [27, 597] on icon at bounding box center [22, 596] width 9 height 9
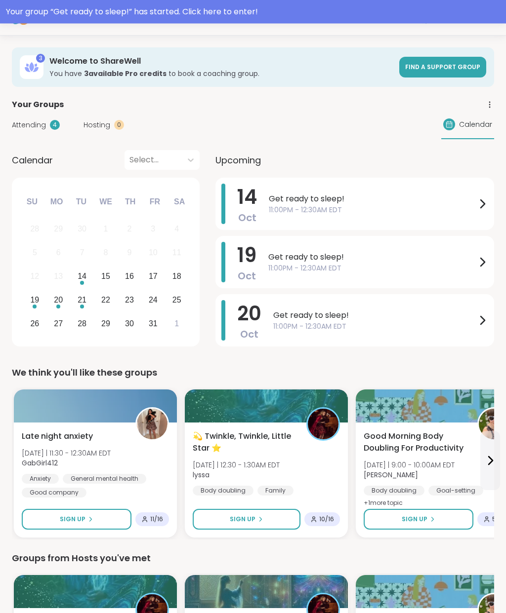
scroll to position [27, 0]
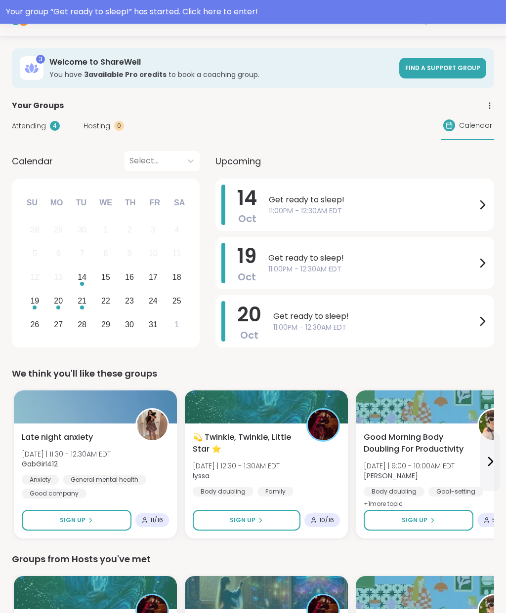
click at [459, 65] on span "Find a support group" at bounding box center [442, 68] width 75 height 8
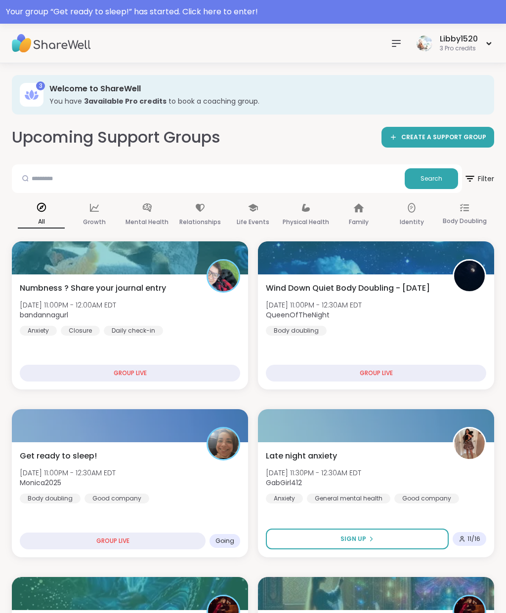
click at [459, 137] on span "CREATE A SUPPORT GROUP" at bounding box center [443, 137] width 85 height 8
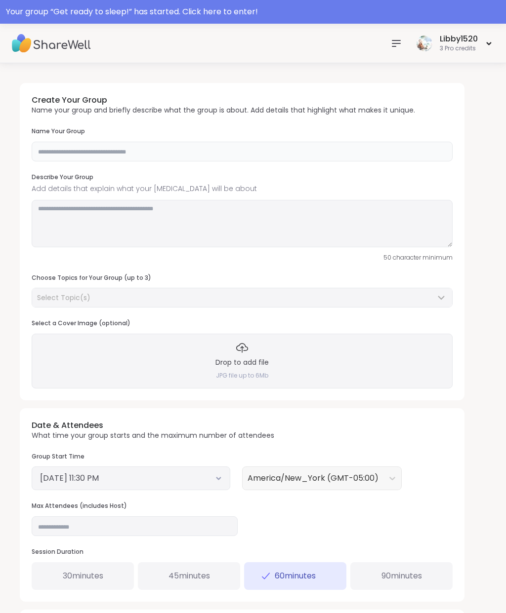
click at [200, 151] on input "text" at bounding box center [242, 152] width 421 height 20
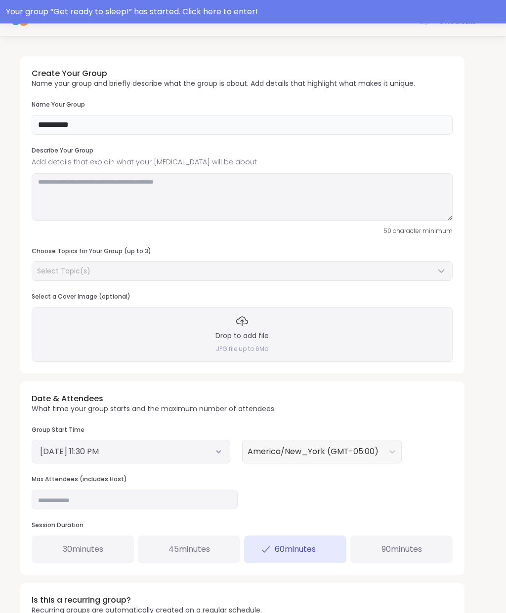
click at [104, 120] on input "*********" at bounding box center [242, 126] width 421 height 20
type input "*"
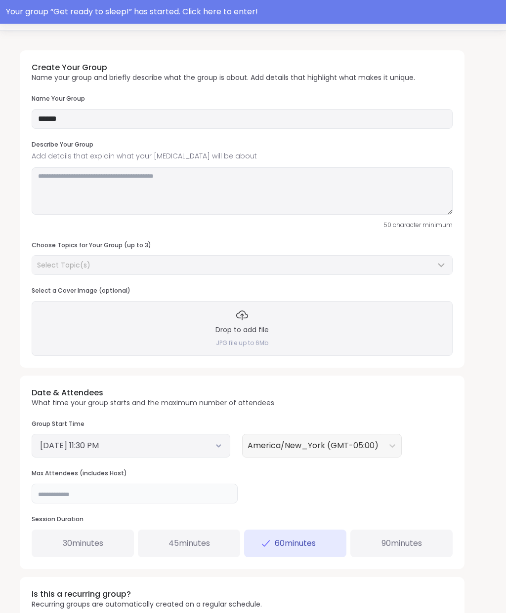
scroll to position [0, 0]
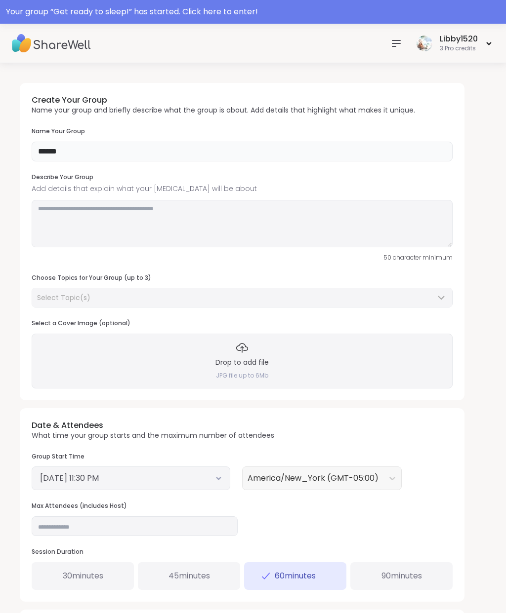
click at [81, 149] on input "******" at bounding box center [242, 152] width 421 height 20
type input "*"
click at [66, 151] on input "**********" at bounding box center [242, 152] width 421 height 20
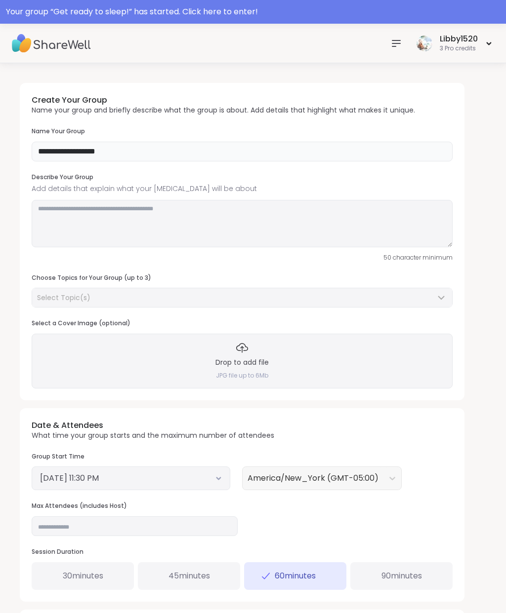
click at [194, 147] on input "**********" at bounding box center [242, 152] width 421 height 20
type input "**********"
click at [213, 213] on textarea at bounding box center [242, 223] width 421 height 47
type textarea "*"
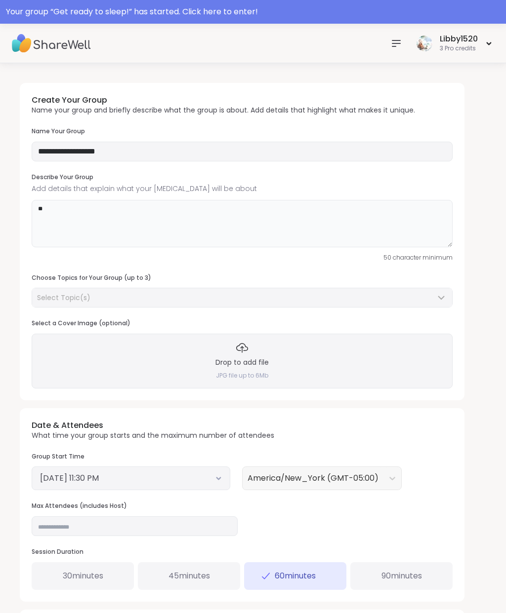
type textarea "*"
type textarea "**********"
type input "*"
click at [115, 204] on textarea "**********" at bounding box center [242, 223] width 421 height 47
click at [322, 210] on textarea "**********" at bounding box center [242, 223] width 421 height 47
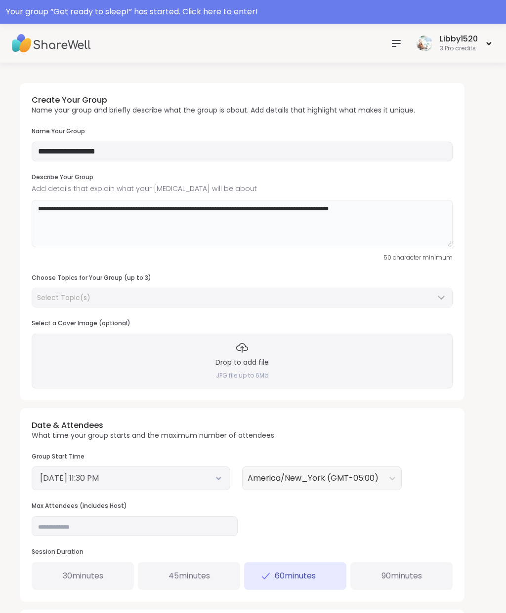
click at [192, 210] on textarea "**********" at bounding box center [242, 223] width 421 height 47
click at [256, 208] on textarea "**********" at bounding box center [242, 223] width 421 height 47
click at [301, 209] on textarea "**********" at bounding box center [242, 223] width 421 height 47
click at [397, 219] on textarea "**********" at bounding box center [242, 223] width 421 height 47
click at [311, 203] on textarea "**********" at bounding box center [242, 223] width 421 height 47
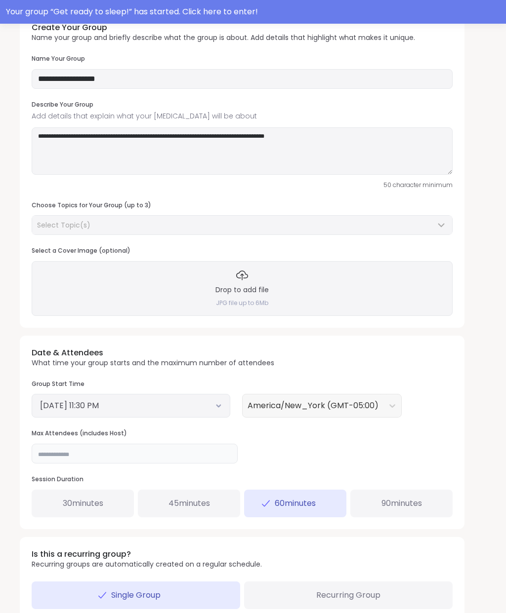
scroll to position [68, 0]
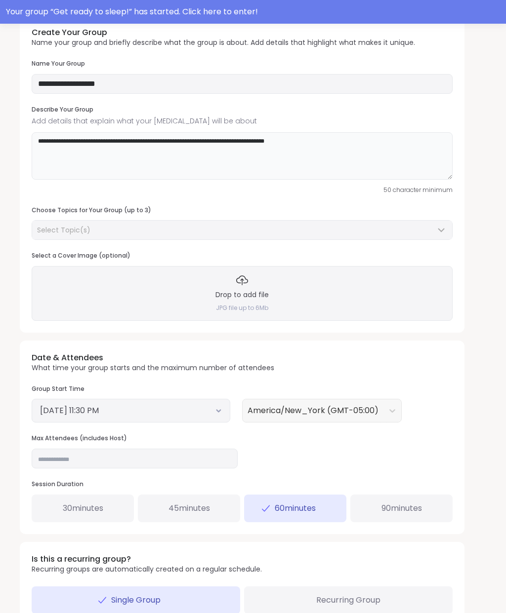
click at [234, 140] on textarea "**********" at bounding box center [242, 155] width 421 height 47
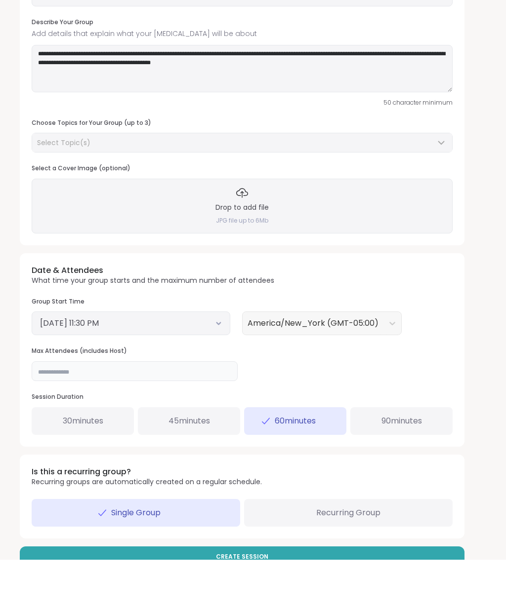
scroll to position [0, 0]
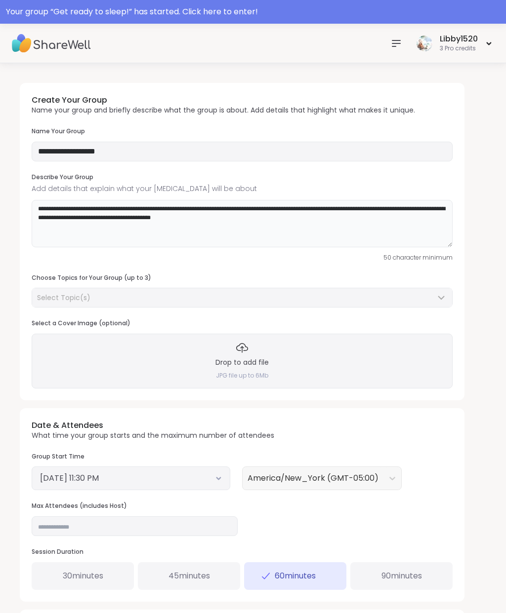
click at [171, 211] on textarea "**********" at bounding box center [242, 223] width 421 height 47
click at [170, 215] on textarea "**********" at bounding box center [242, 223] width 421 height 47
click at [312, 214] on textarea "**********" at bounding box center [242, 223] width 421 height 47
type textarea "**********"
click at [227, 296] on div "Select Topic(s)" at bounding box center [236, 298] width 398 height 10
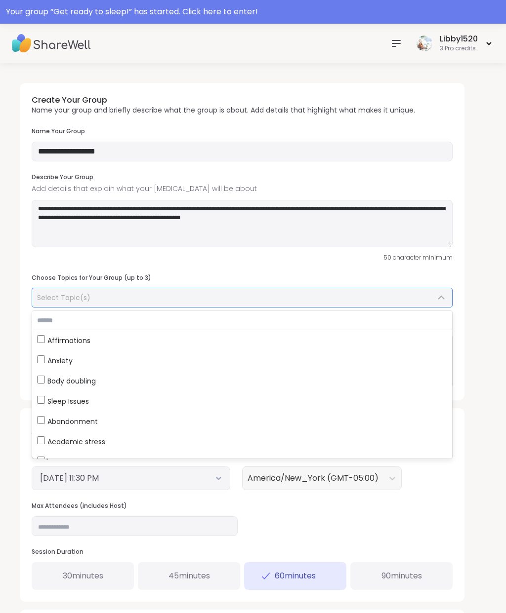
click at [79, 339] on span "Affirmations" at bounding box center [68, 341] width 43 height 10
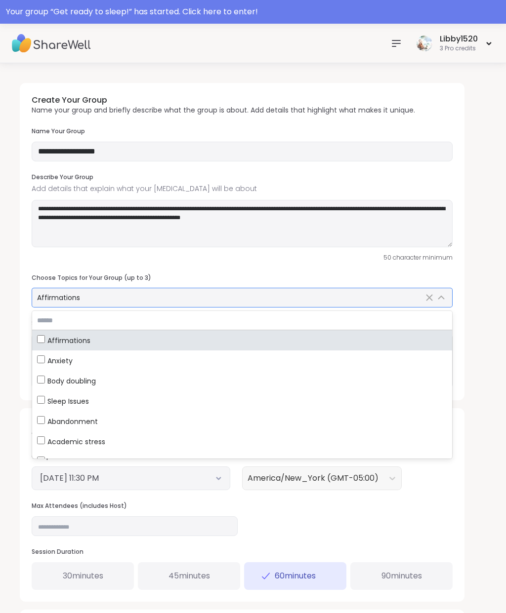
click at [95, 381] on span "Body doubling" at bounding box center [71, 381] width 48 height 10
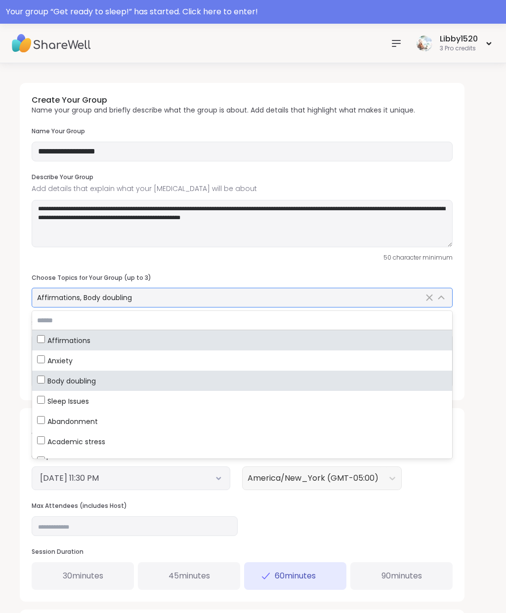
click at [89, 397] on span "Sleep Issues" at bounding box center [67, 402] width 41 height 10
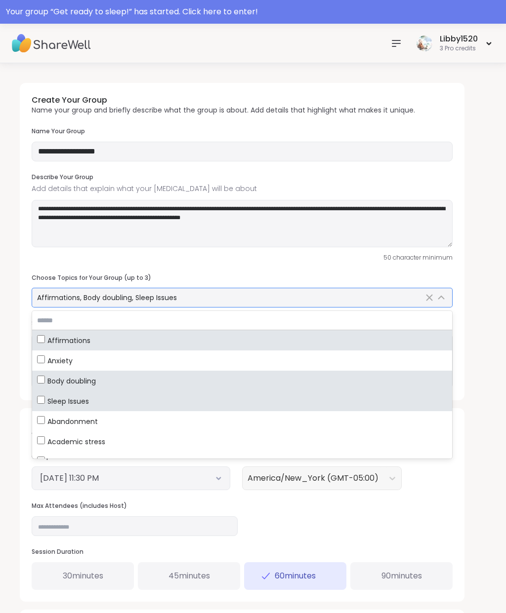
click at [75, 358] on div "Anxiety" at bounding box center [242, 361] width 410 height 10
click at [78, 356] on div "Anxiety" at bounding box center [242, 361] width 410 height 10
click at [79, 336] on span "Affirmations" at bounding box center [68, 341] width 43 height 10
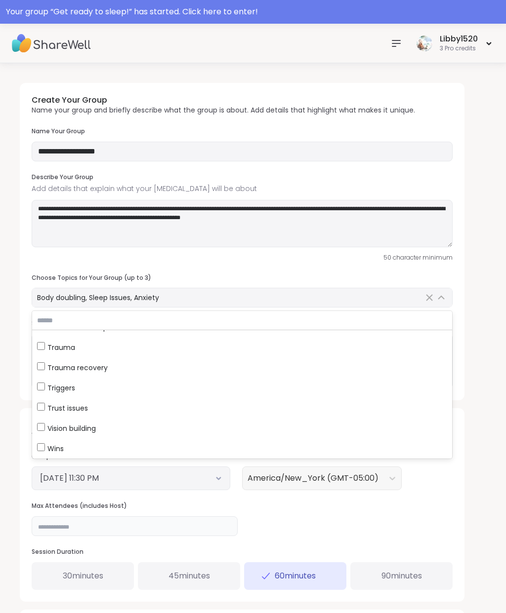
click at [201, 526] on input "*" at bounding box center [135, 527] width 206 height 20
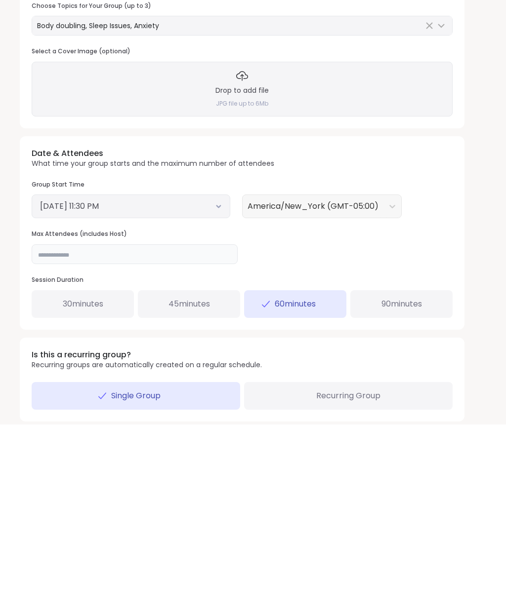
scroll to position [122, 0]
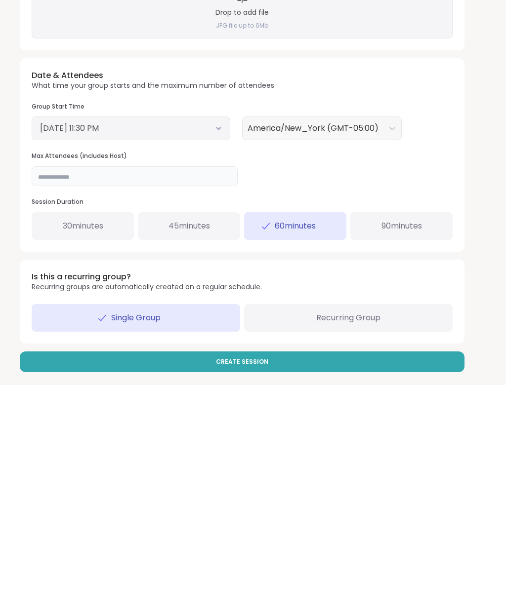
type input "**"
click at [407, 448] on span "90 minutes" at bounding box center [401, 454] width 40 height 12
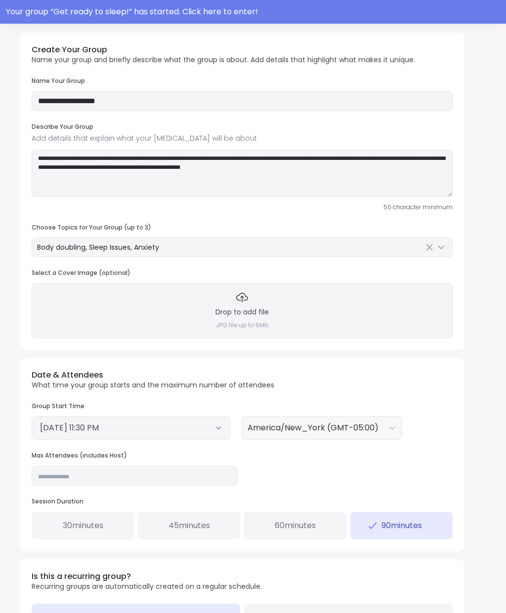
scroll to position [0, 0]
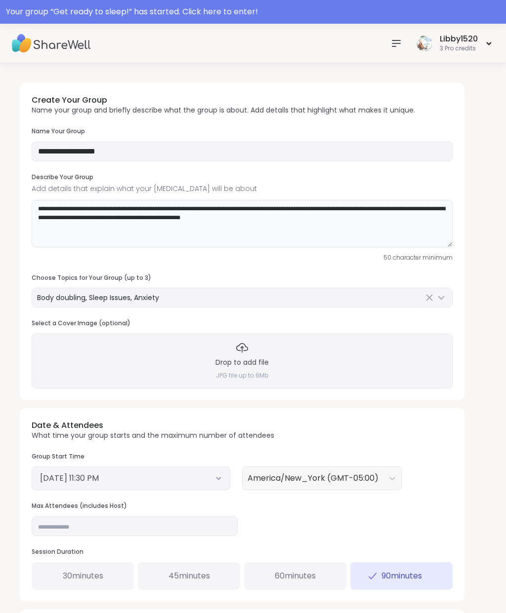
click at [438, 205] on textarea "**********" at bounding box center [242, 223] width 421 height 47
click at [67, 219] on textarea "**********" at bounding box center [242, 223] width 421 height 47
click at [342, 217] on textarea "**********" at bounding box center [242, 223] width 421 height 47
click at [235, 209] on textarea "**********" at bounding box center [242, 223] width 421 height 47
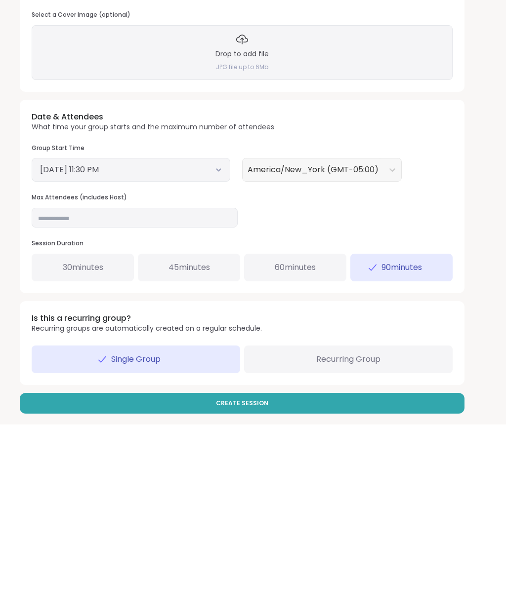
scroll to position [122, 0]
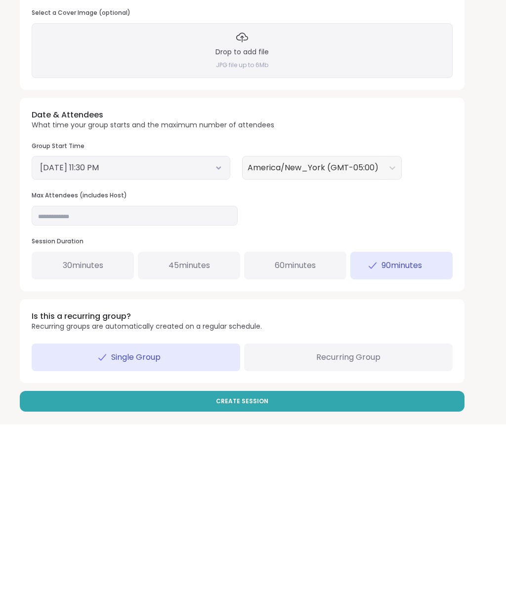
type textarea "**********"
click at [399, 532] on div "Recurring Group" at bounding box center [348, 546] width 208 height 28
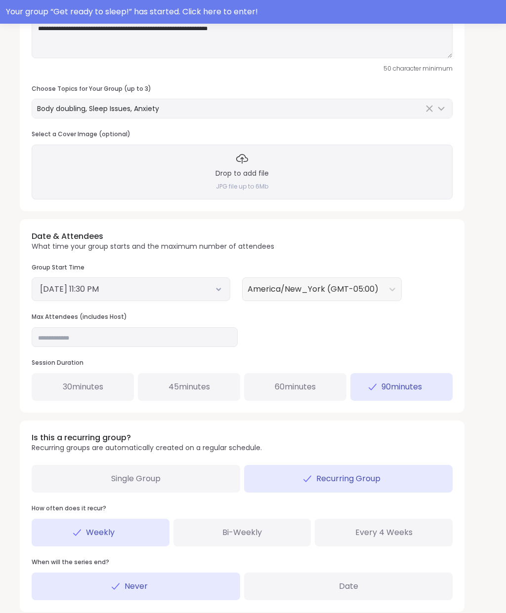
scroll to position [229, 0]
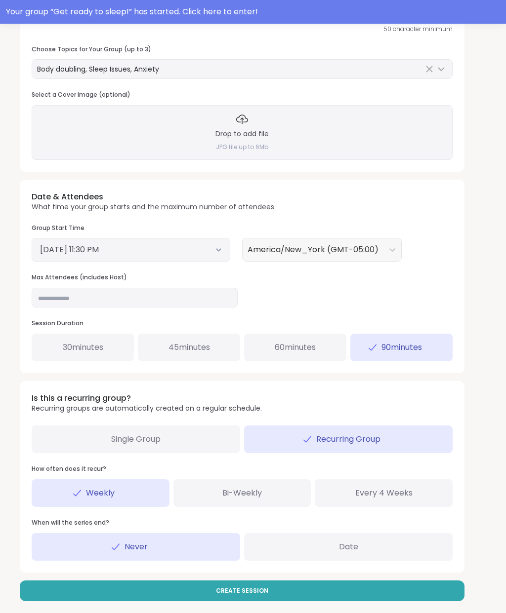
click at [194, 442] on div "Single Group" at bounding box center [136, 440] width 208 height 28
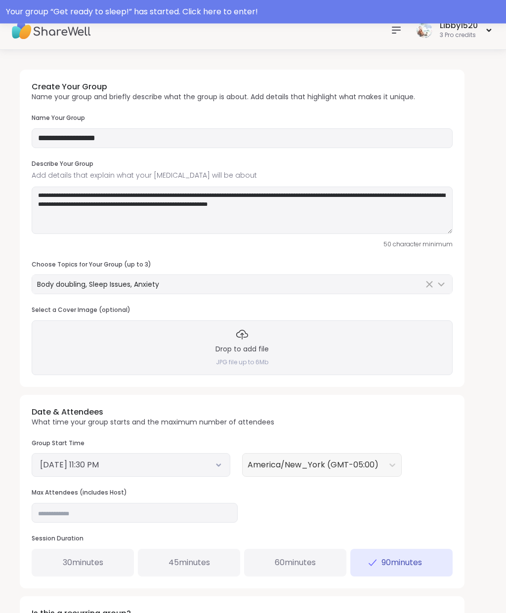
scroll to position [0, 0]
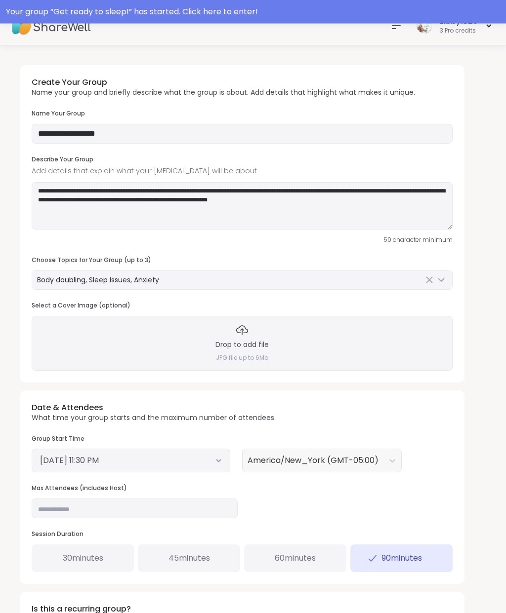
click at [219, 459] on icon at bounding box center [218, 461] width 6 height 4
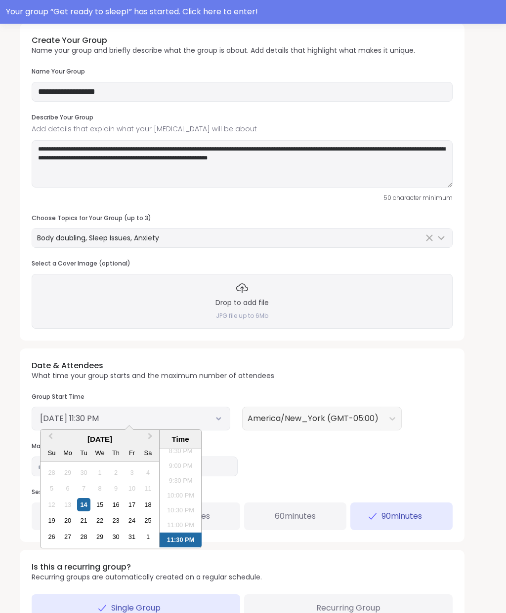
scroll to position [66, 0]
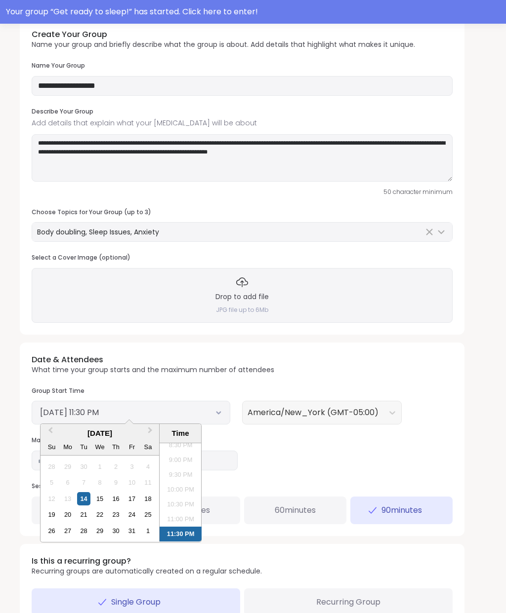
click at [100, 495] on div "15" at bounding box center [99, 498] width 13 height 13
click at [187, 515] on li "12:30 PM" at bounding box center [180, 522] width 42 height 15
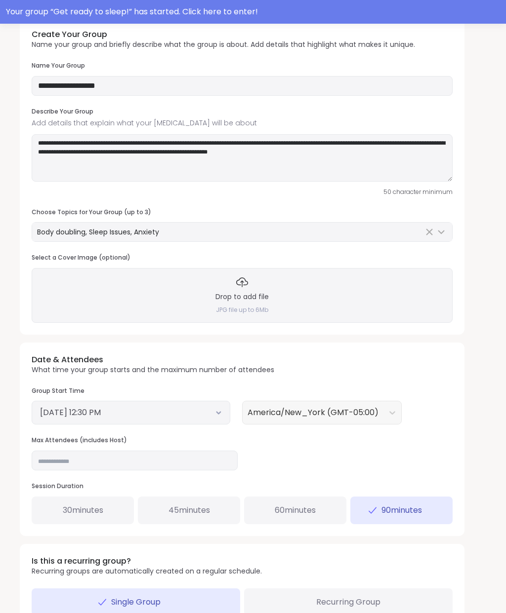
click at [217, 407] on button "October 15, 2025 12:30 PM" at bounding box center [131, 413] width 182 height 12
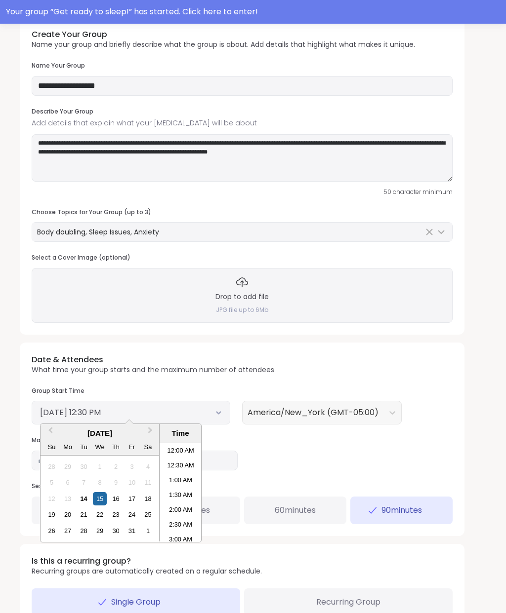
scroll to position [0, 0]
click at [183, 463] on li "12:30 AM" at bounding box center [180, 465] width 42 height 15
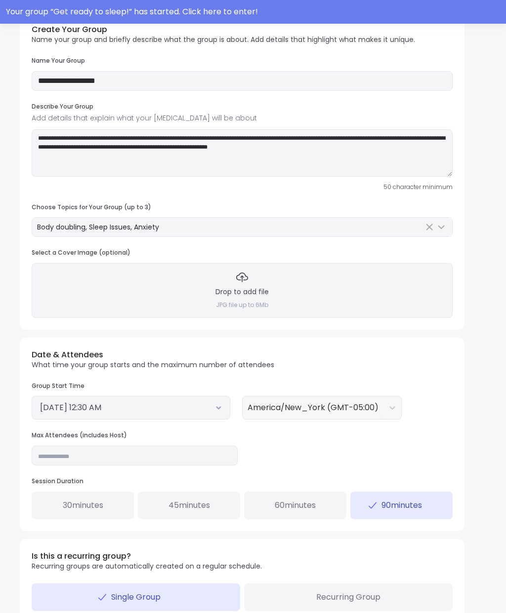
scroll to position [82, 0]
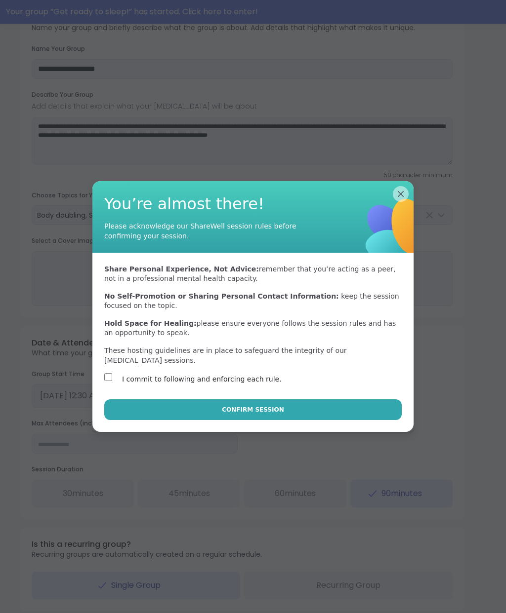
click at [262, 414] on span "Confirm Session" at bounding box center [253, 409] width 62 height 9
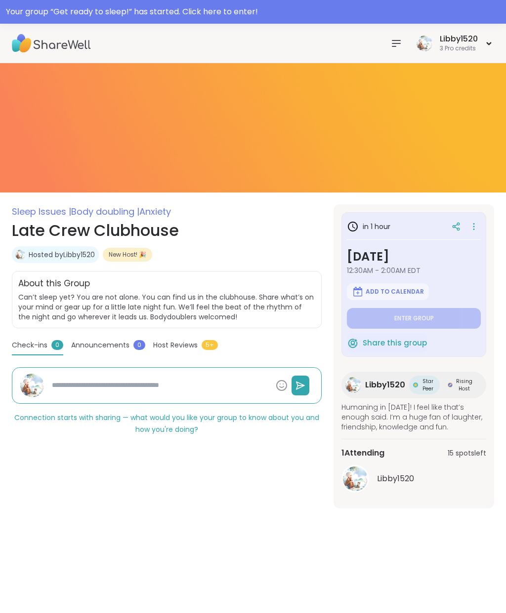
click at [450, 115] on img at bounding box center [253, 127] width 506 height 129
click at [492, 43] on div "Libby1520 3 Pro credits" at bounding box center [454, 43] width 80 height 23
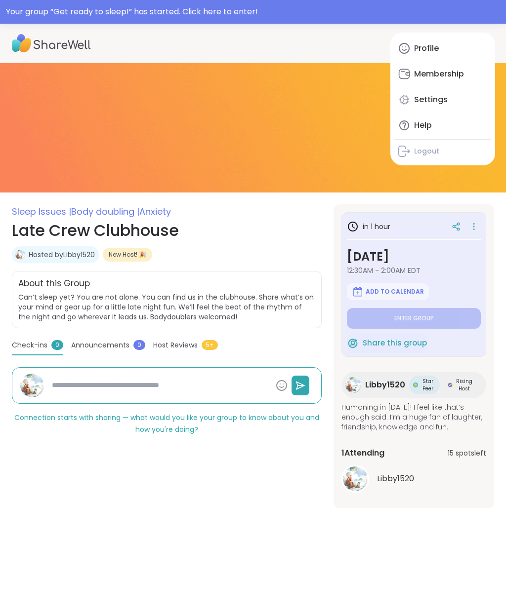
click at [352, 121] on img at bounding box center [253, 127] width 506 height 129
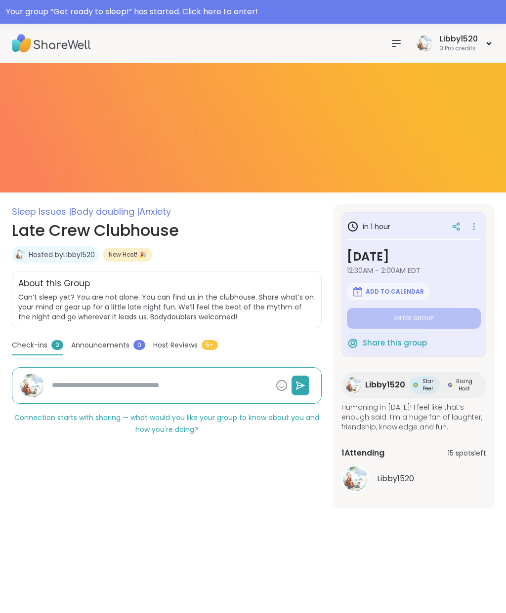
click at [473, 230] on icon at bounding box center [474, 227] width 10 height 14
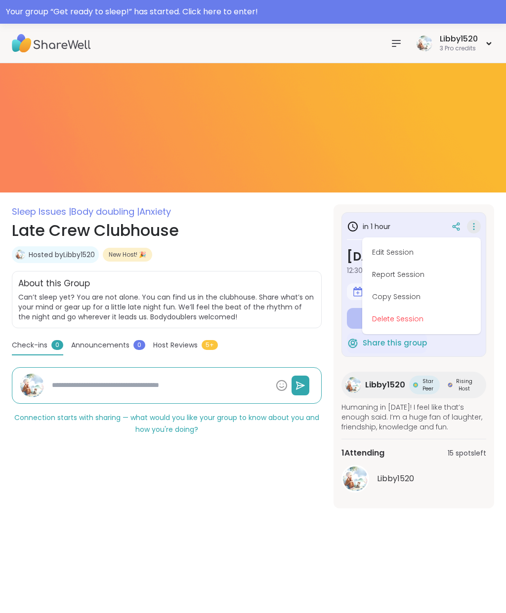
click at [414, 254] on button "Edit Session" at bounding box center [421, 252] width 111 height 22
type textarea "*"
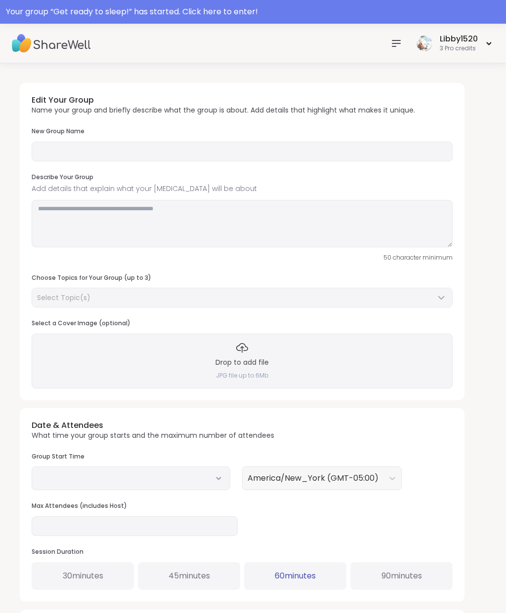
type input "**********"
type textarea "**********"
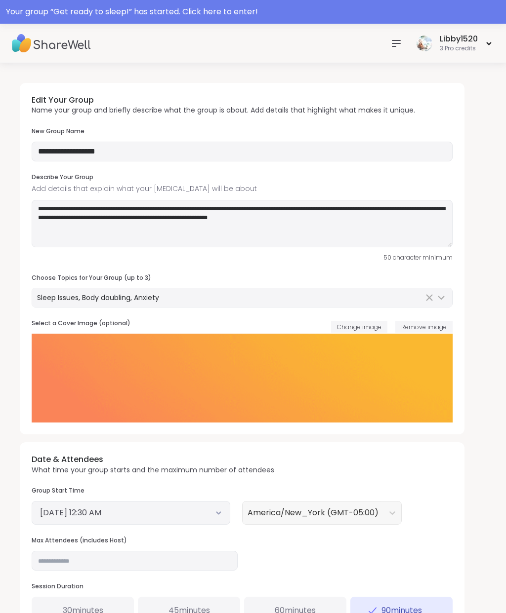
click at [258, 371] on img at bounding box center [242, 378] width 421 height 89
click at [368, 326] on span "Change image" at bounding box center [359, 327] width 44 height 8
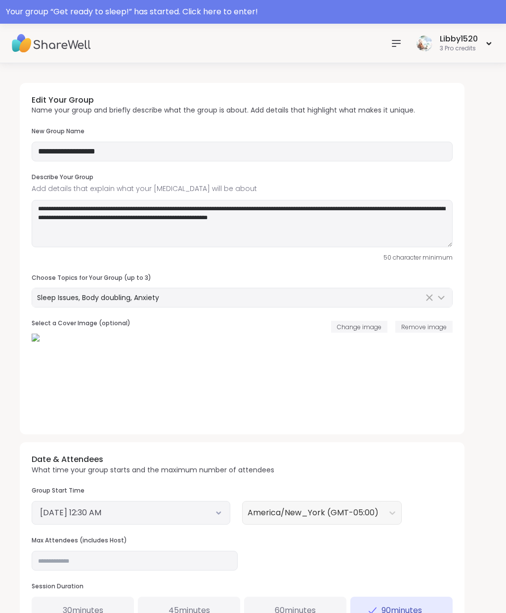
click at [421, 326] on span "Remove image" at bounding box center [423, 327] width 45 height 8
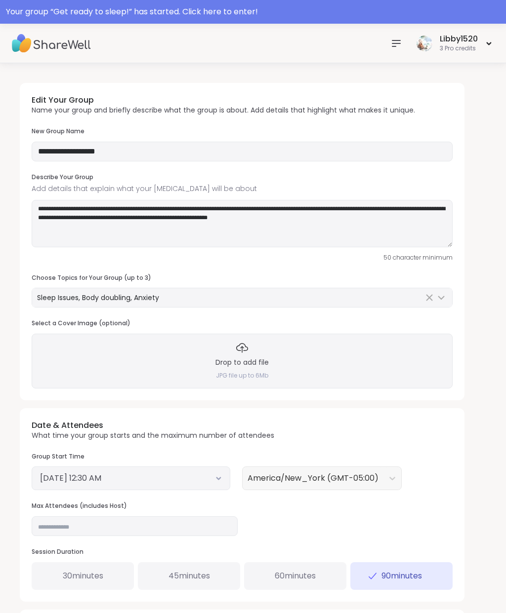
click at [254, 361] on h3 "Drop to add file" at bounding box center [241, 363] width 53 height 10
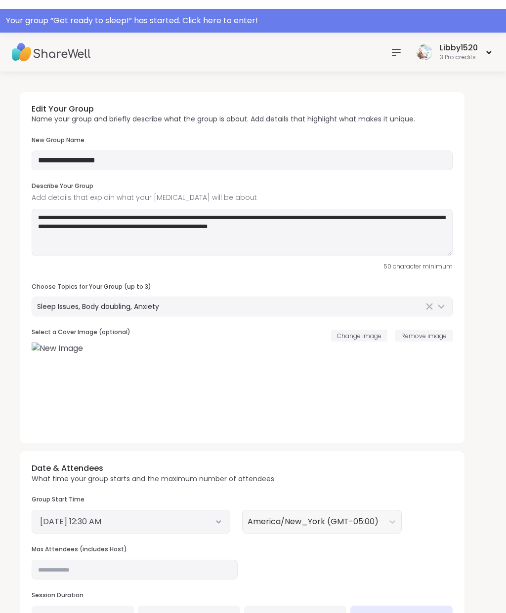
scroll to position [50, 0]
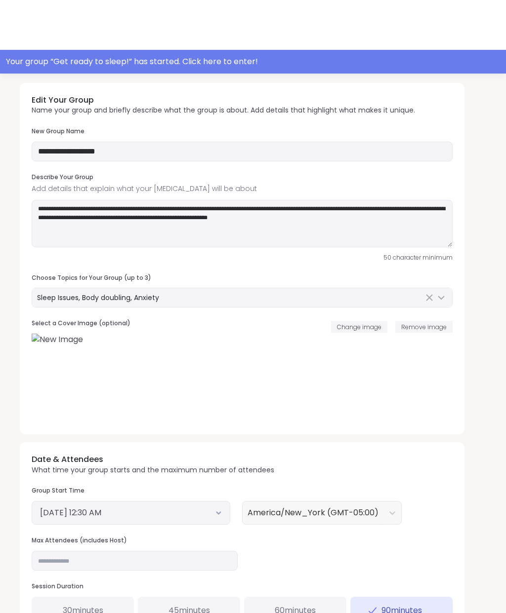
click at [431, 281] on span "Remove image" at bounding box center [423, 277] width 45 height 8
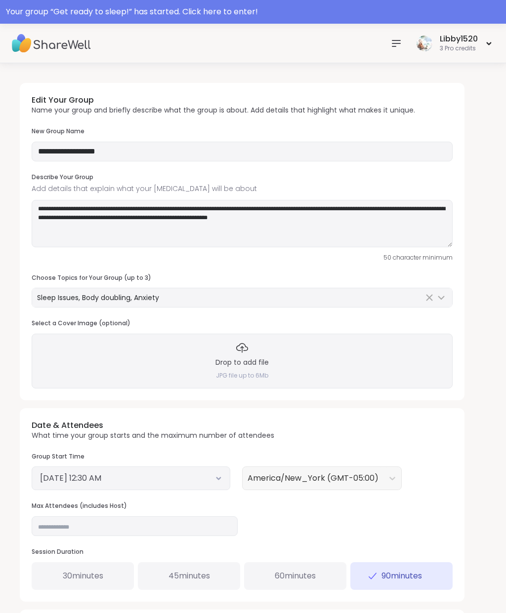
scroll to position [40, 0]
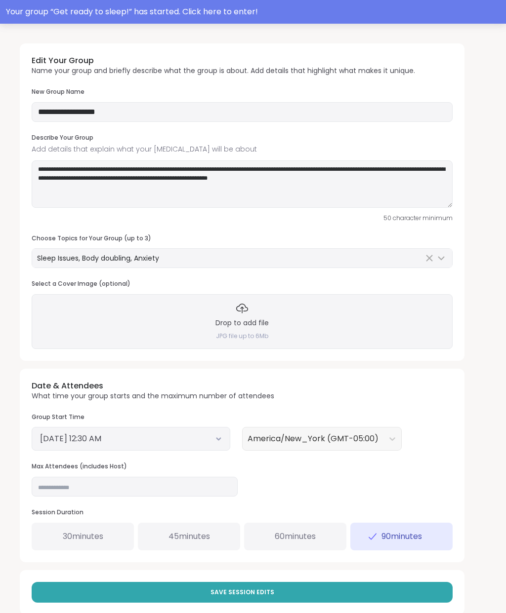
click at [240, 310] on icon at bounding box center [242, 309] width 12 height 12
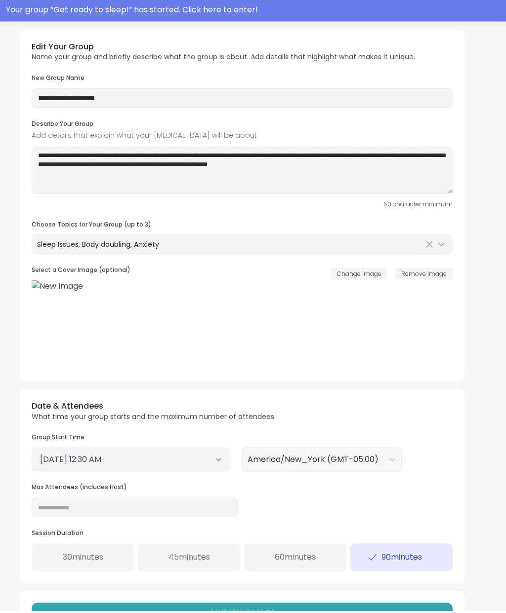
scroll to position [50, 0]
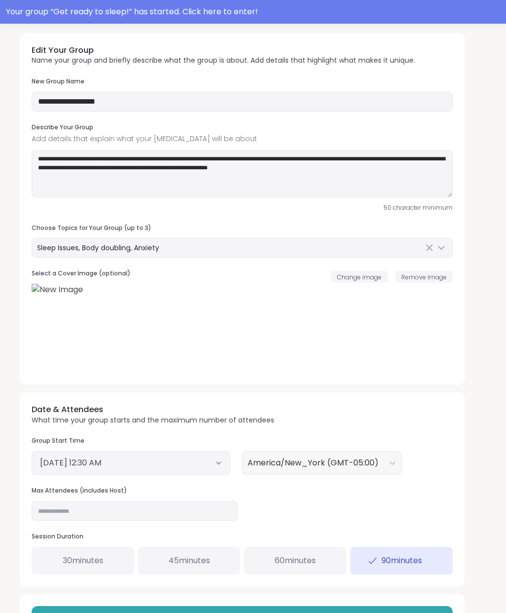
click at [281, 613] on button "Save Session Edits" at bounding box center [242, 616] width 421 height 21
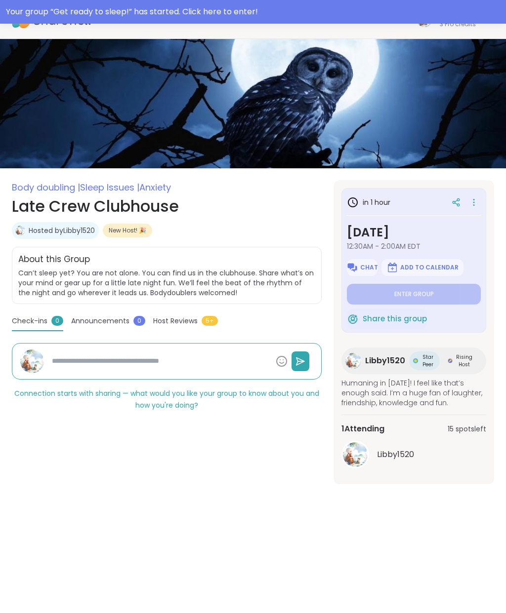
scroll to position [24, 0]
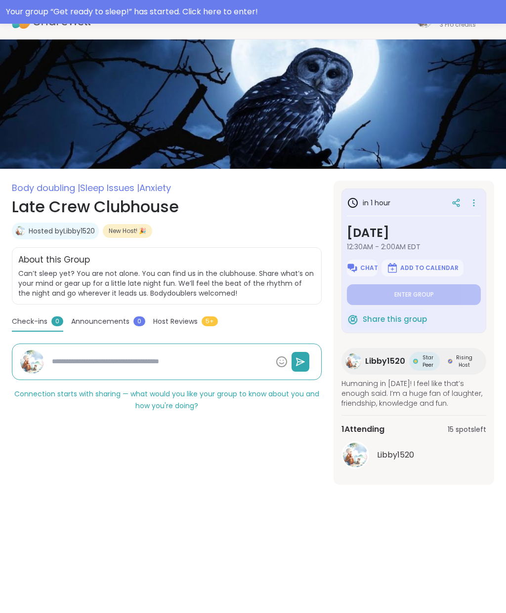
click at [474, 200] on icon at bounding box center [473, 200] width 1 height 1
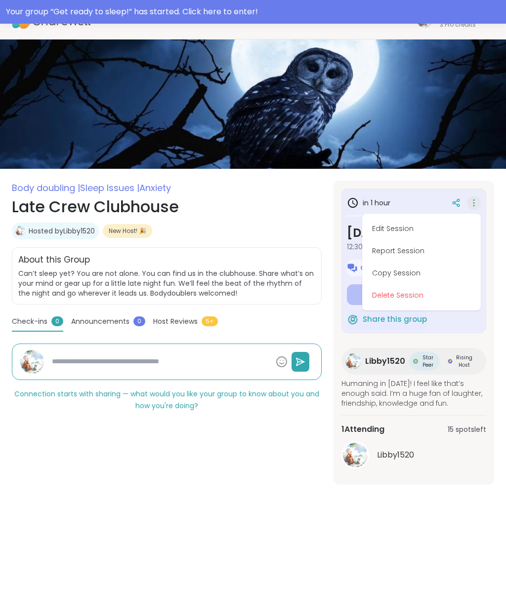
click at [411, 275] on button "Copy Session" at bounding box center [421, 273] width 111 height 22
type textarea "*"
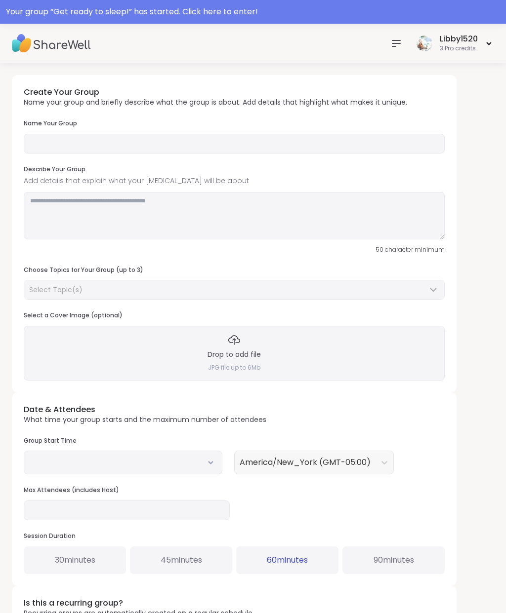
type input "**********"
type textarea "**********"
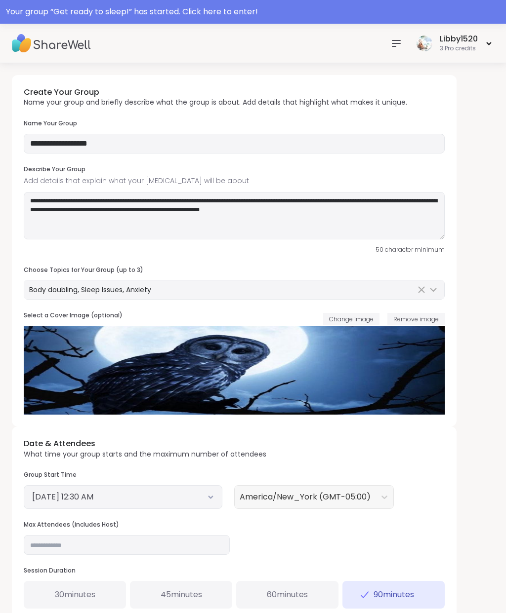
click at [257, 36] on div "Libby1520 3 Pro credits" at bounding box center [253, 44] width 506 height 40
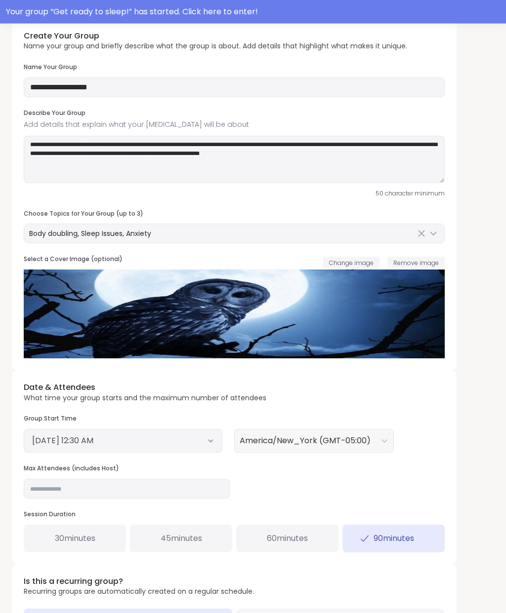
scroll to position [58, 0]
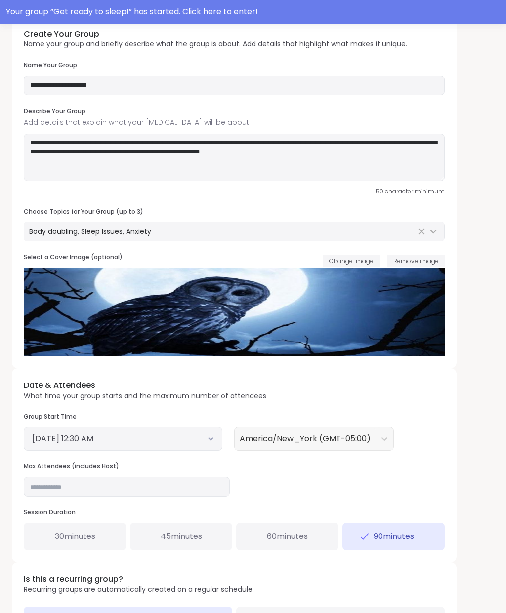
click at [356, 255] on button "Change image" at bounding box center [351, 261] width 56 height 12
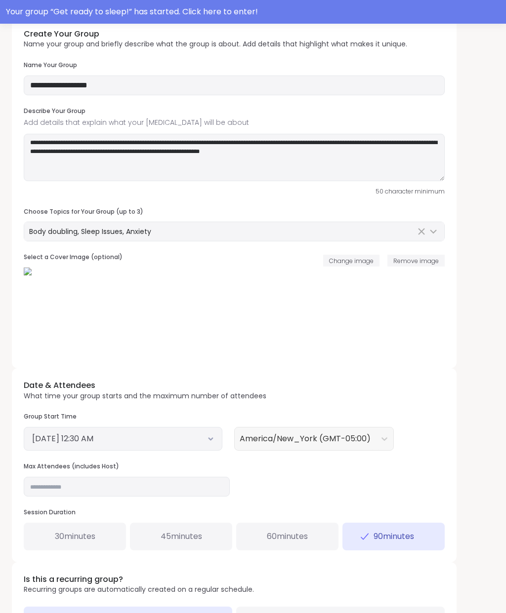
scroll to position [102, 0]
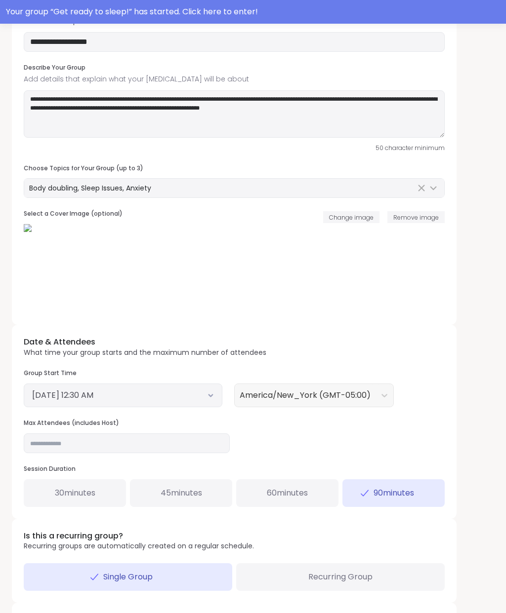
click at [339, 613] on button "CREATE" at bounding box center [234, 625] width 421 height 21
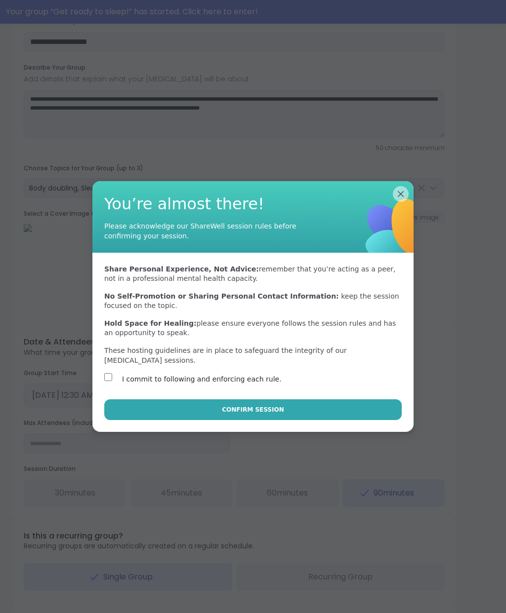
click at [233, 414] on span "Confirm Session" at bounding box center [253, 409] width 62 height 9
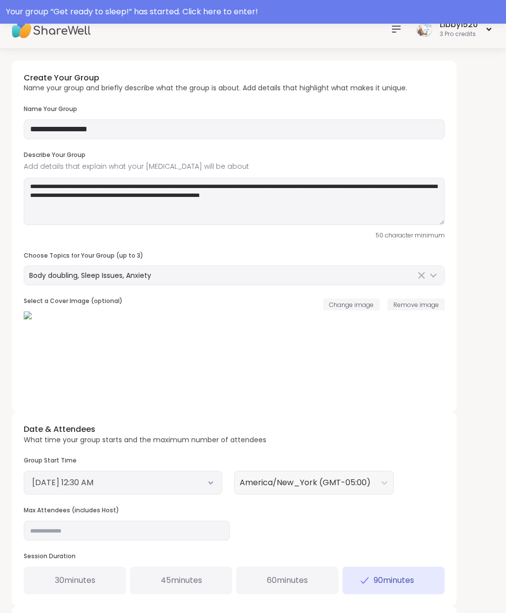
scroll to position [0, 0]
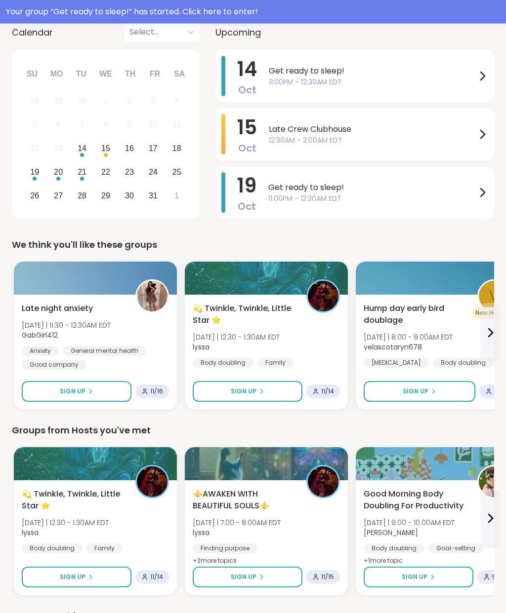
scroll to position [156, 0]
click at [474, 134] on span "Late Crew Clubhouse" at bounding box center [372, 129] width 207 height 12
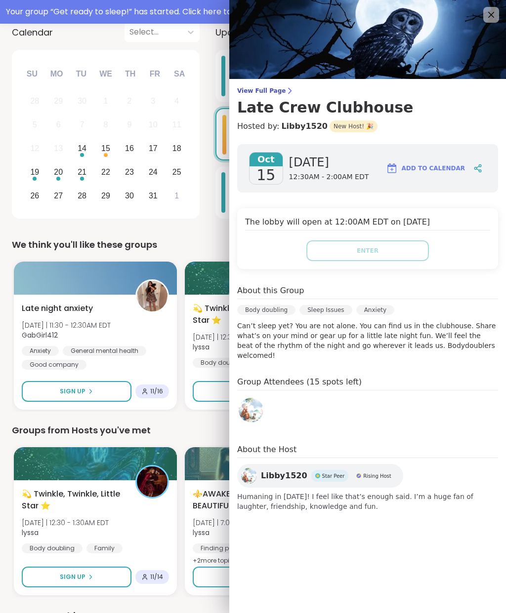
click at [448, 387] on div "Group Attendees (15 spots left)" at bounding box center [367, 402] width 261 height 52
click at [448, 343] on p "Can’t sleep yet? You are not alone. You can find us in the clubhouse. Share wha…" at bounding box center [367, 341] width 261 height 40
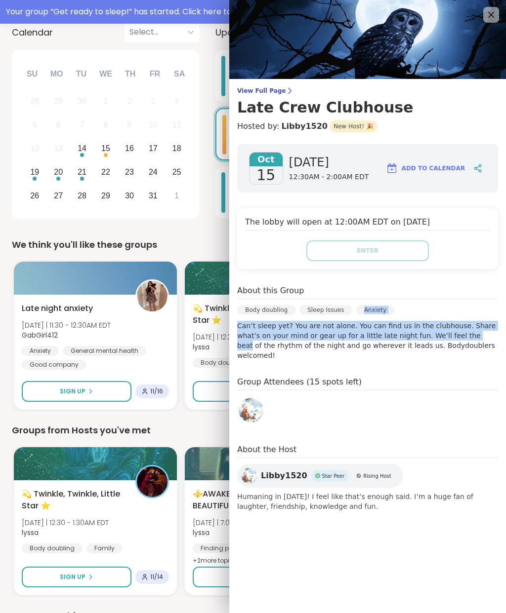
click at [433, 349] on p "Can’t sleep yet? You are not alone. You can find us in the clubhouse. Share wha…" at bounding box center [367, 341] width 261 height 40
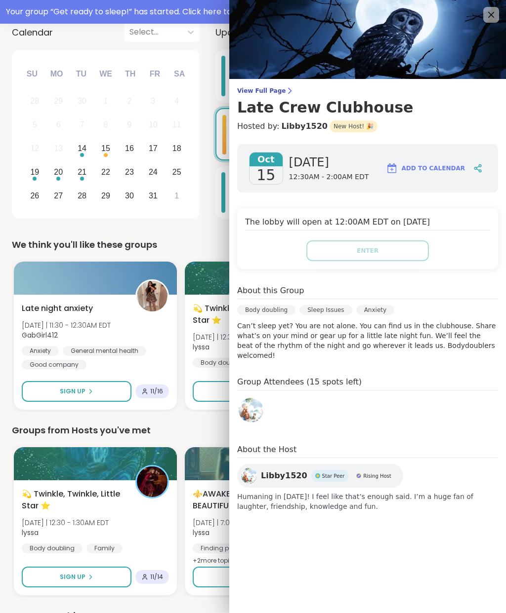
click at [494, 13] on icon at bounding box center [491, 15] width 12 height 12
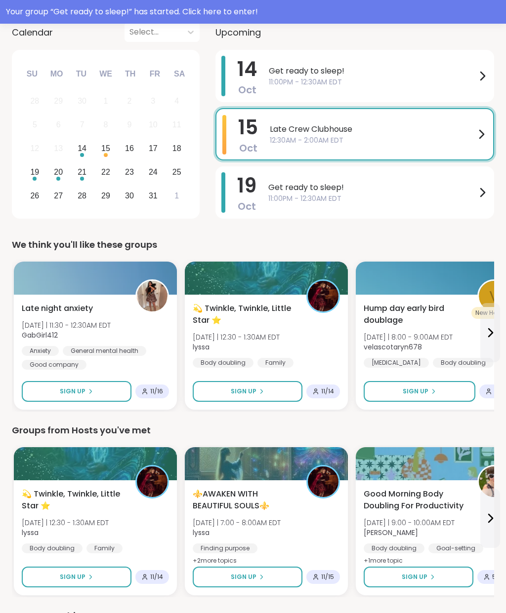
click at [203, 9] on div "Your group “ Get ready to sleep! ” has started. Click here to enter!" at bounding box center [253, 12] width 494 height 12
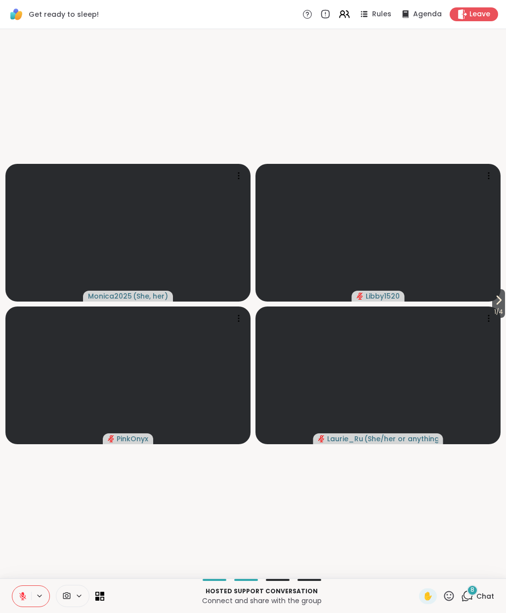
click at [500, 300] on icon at bounding box center [499, 300] width 4 height 8
click at [493, 301] on icon at bounding box center [498, 300] width 12 height 12
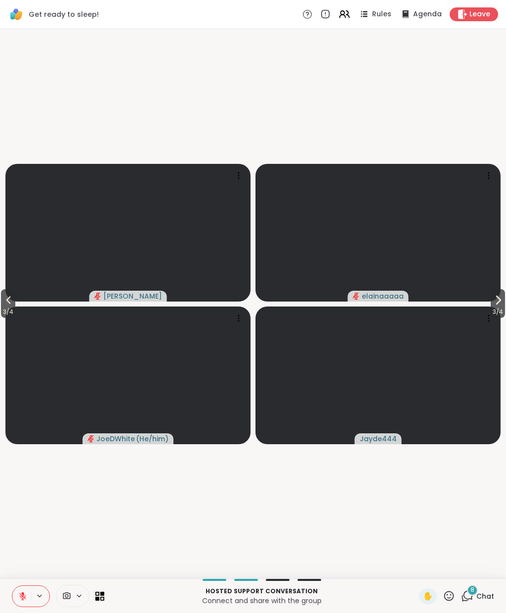
click at [497, 301] on icon at bounding box center [498, 300] width 4 height 8
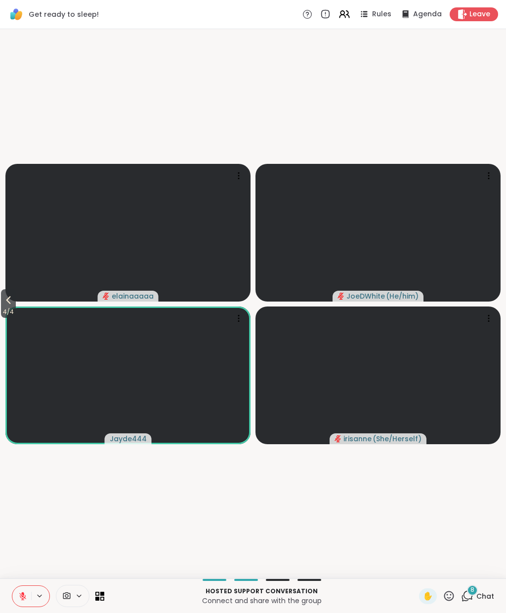
click at [473, 597] on icon at bounding box center [467, 595] width 9 height 9
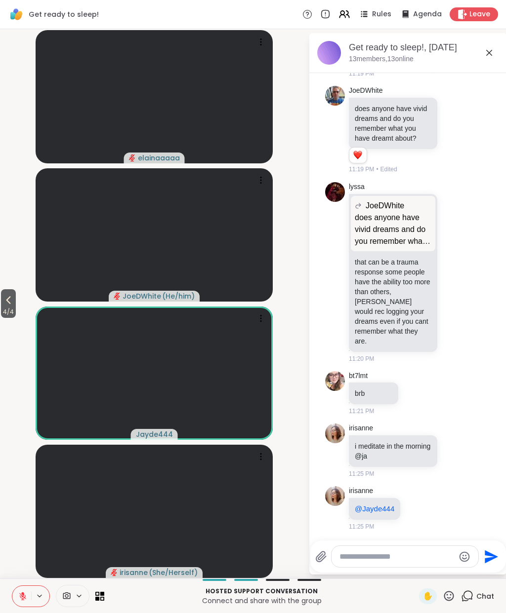
scroll to position [328, 0]
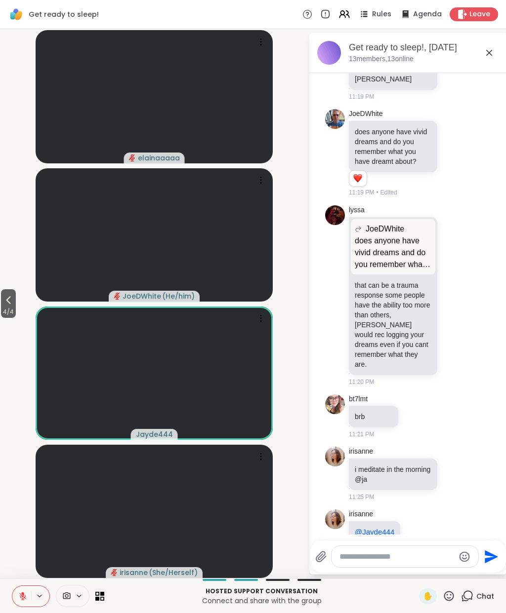
click at [381, 554] on textarea "Type your message" at bounding box center [396, 557] width 115 height 10
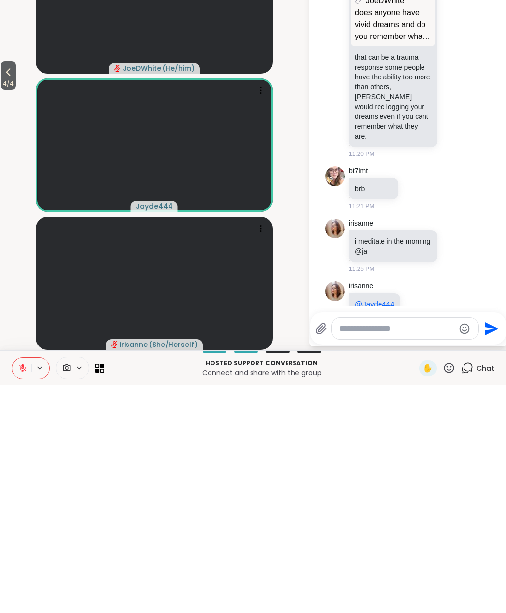
paste textarea "**********"
type textarea "**********"
click at [489, 542] on icon "Send" at bounding box center [492, 548] width 13 height 13
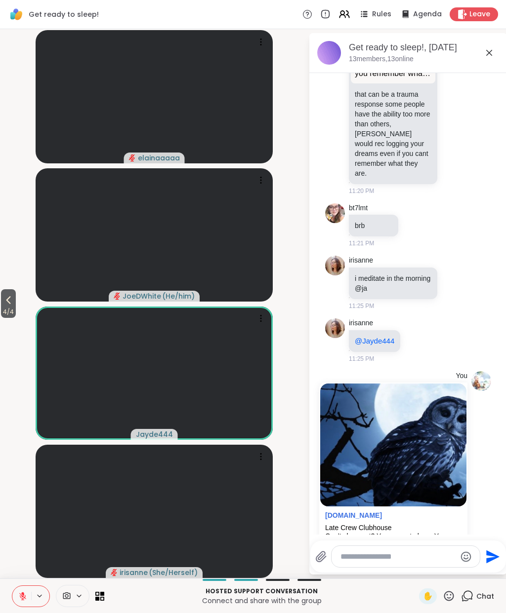
scroll to position [570, 0]
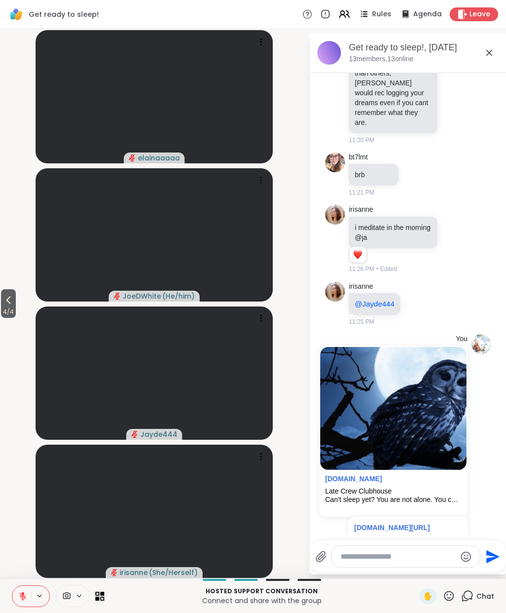
click at [22, 595] on icon at bounding box center [22, 596] width 9 height 9
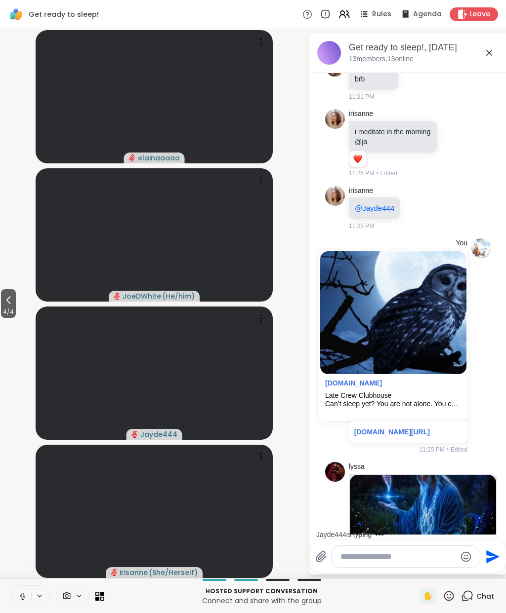
click at [23, 596] on icon at bounding box center [22, 596] width 9 height 9
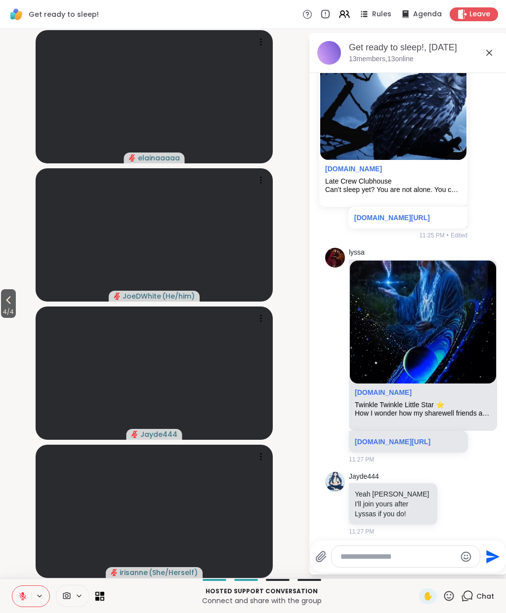
scroll to position [888, 0]
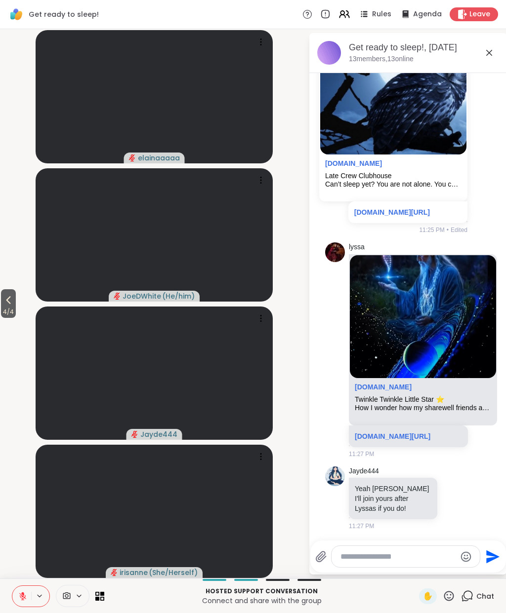
click at [26, 601] on button at bounding box center [21, 596] width 19 height 21
click at [25, 602] on button at bounding box center [21, 596] width 19 height 21
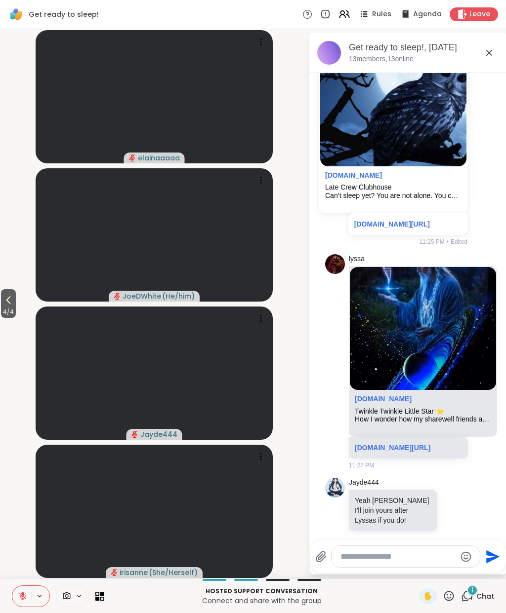
scroll to position [1012, 0]
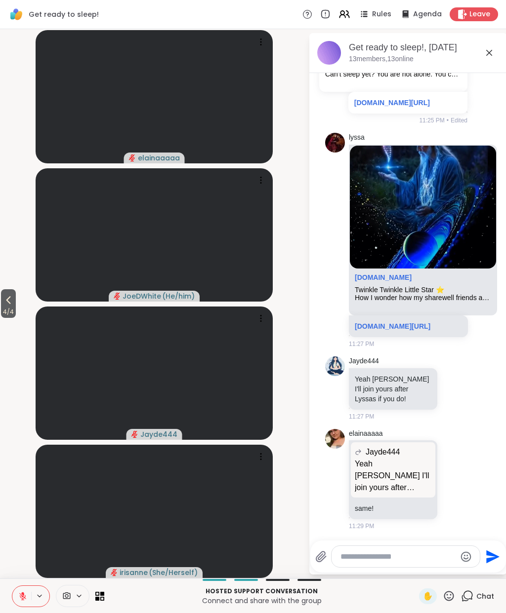
click at [356, 561] on textarea "Type your message" at bounding box center [397, 557] width 115 height 10
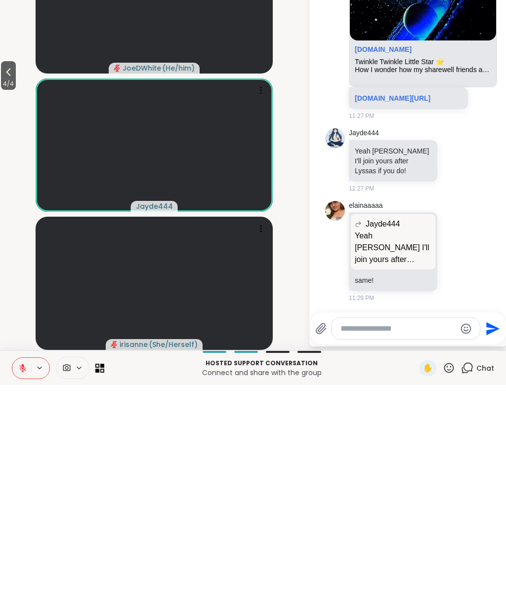
paste textarea "**********"
type textarea "**********"
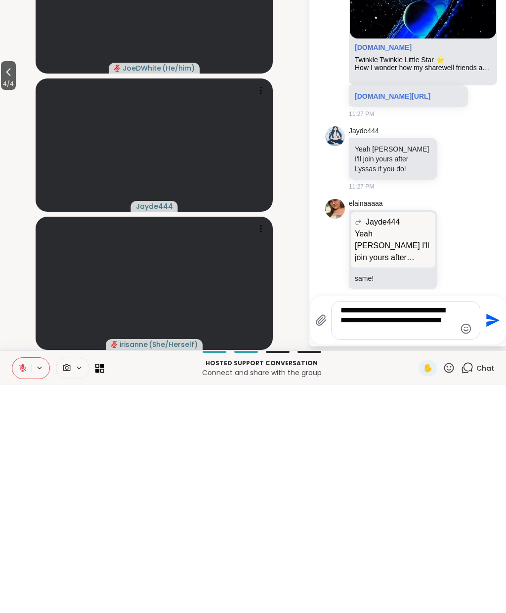
click at [487, 542] on icon "Send" at bounding box center [492, 548] width 13 height 13
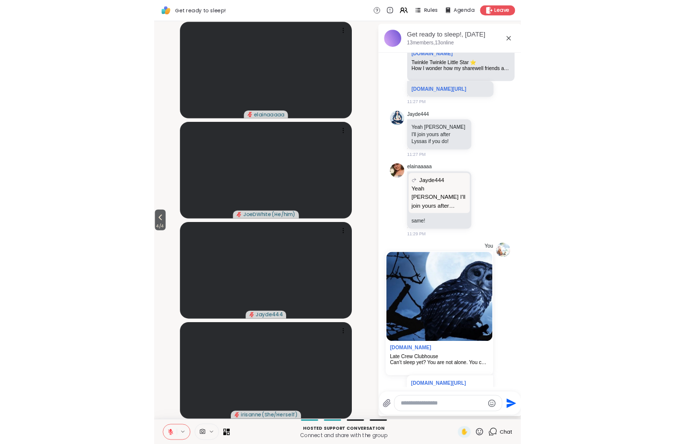
scroll to position [1254, 0]
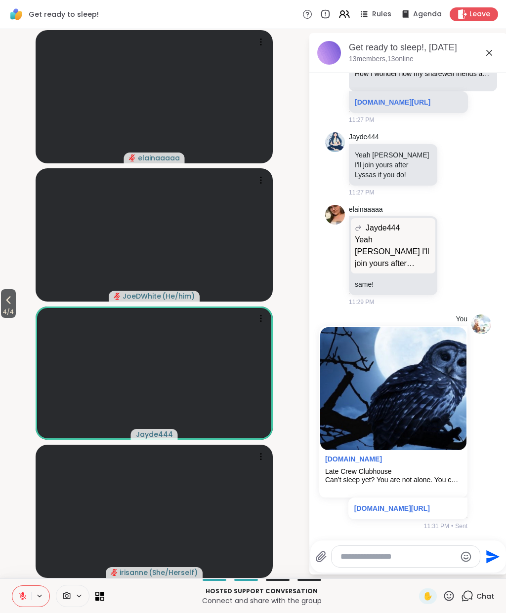
click at [25, 598] on icon at bounding box center [22, 596] width 7 height 7
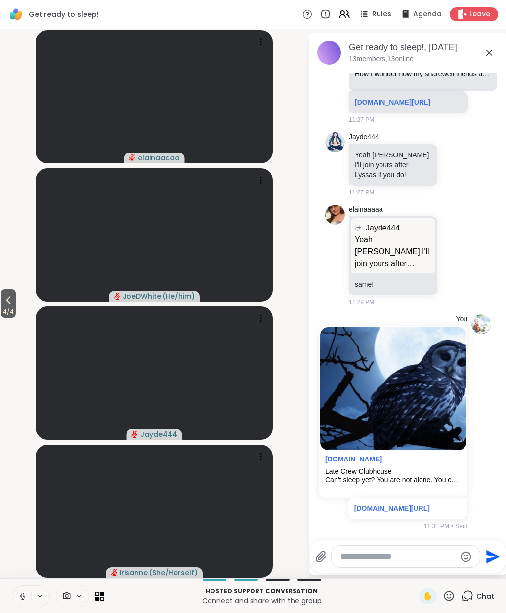
click at [21, 600] on icon at bounding box center [22, 596] width 9 height 9
click at [26, 595] on icon at bounding box center [22, 596] width 9 height 9
click at [20, 595] on icon at bounding box center [21, 596] width 9 height 9
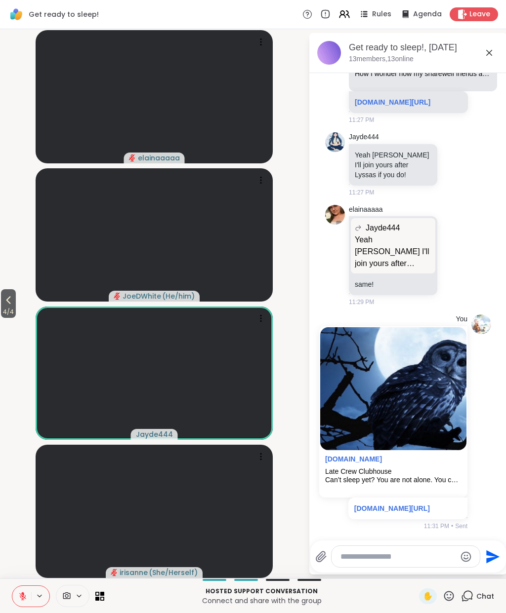
click at [26, 598] on icon at bounding box center [22, 596] width 9 height 9
click at [21, 591] on button at bounding box center [21, 596] width 19 height 21
click at [18, 597] on button at bounding box center [21, 596] width 19 height 21
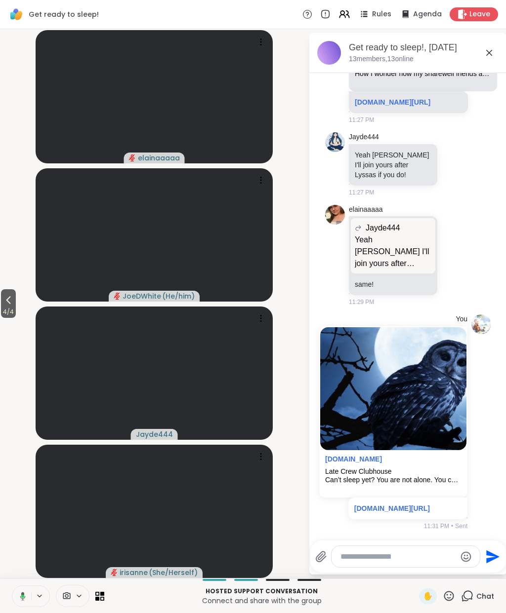
click at [19, 595] on icon at bounding box center [21, 596] width 9 height 9
click at [16, 596] on button at bounding box center [21, 596] width 19 height 21
click at [22, 597] on icon at bounding box center [22, 596] width 9 height 9
click at [27, 603] on button at bounding box center [21, 596] width 19 height 21
click at [27, 594] on button at bounding box center [21, 596] width 19 height 21
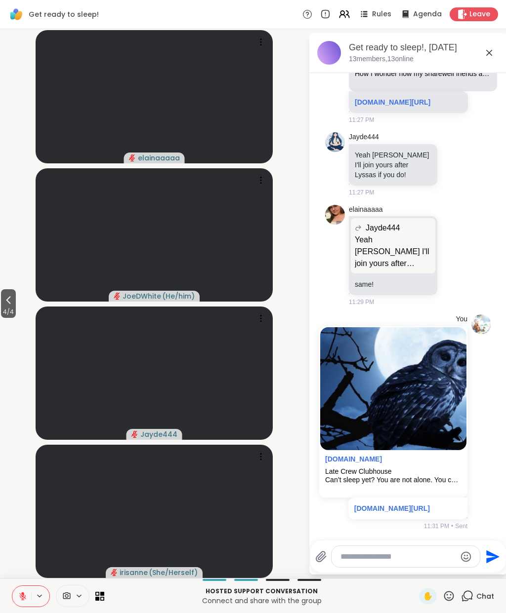
click at [30, 599] on button at bounding box center [21, 596] width 19 height 21
click at [26, 597] on icon at bounding box center [22, 596] width 9 height 9
click at [7, 300] on icon at bounding box center [8, 300] width 12 height 12
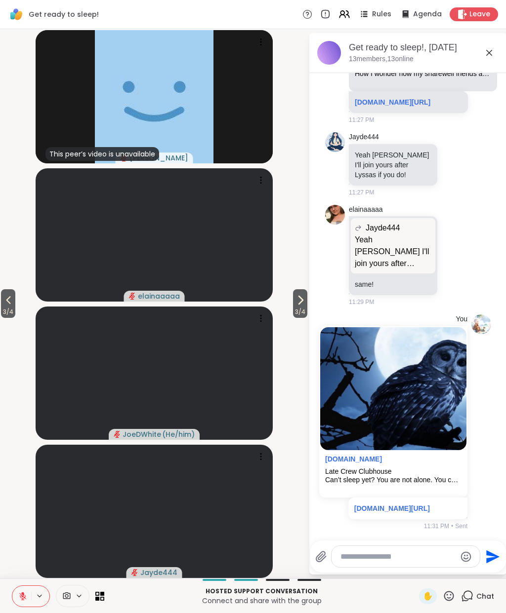
click at [9, 291] on button "3 / 4" at bounding box center [8, 303] width 14 height 29
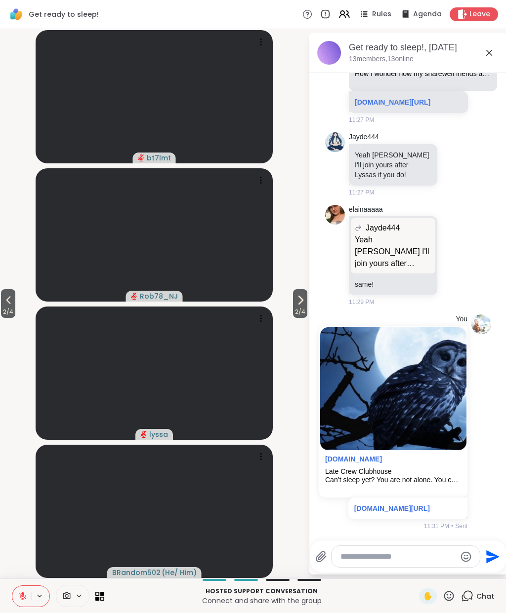
click at [13, 300] on icon at bounding box center [8, 300] width 12 height 12
click at [28, 593] on button at bounding box center [21, 596] width 19 height 21
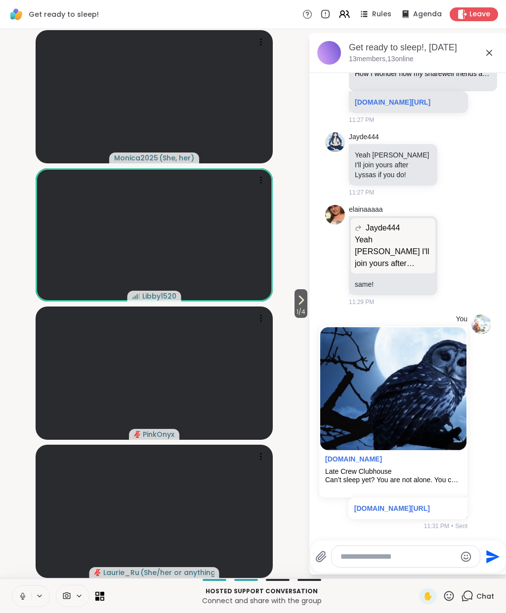
click at [26, 595] on icon at bounding box center [22, 596] width 9 height 9
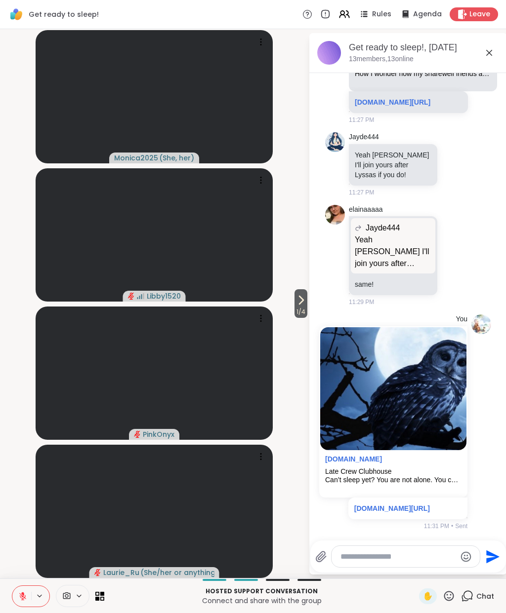
click at [5, 129] on div "1 / 4 Monica2025 ( She, her ) Libby1520 PinkOnyx Laurie_Ru ( She/her or anythin…" at bounding box center [253, 304] width 506 height 550
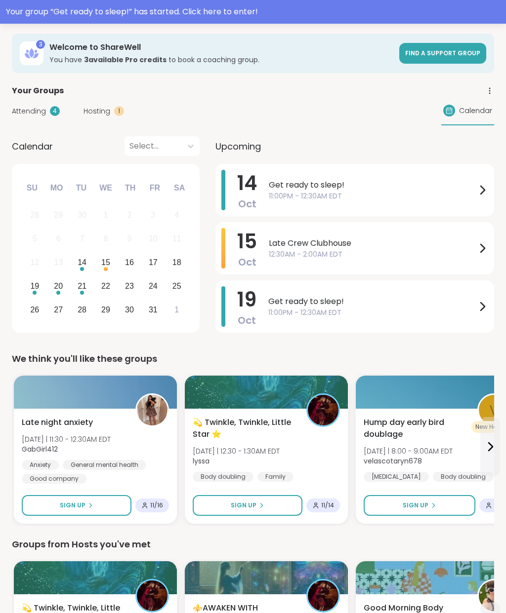
scroll to position [36, 0]
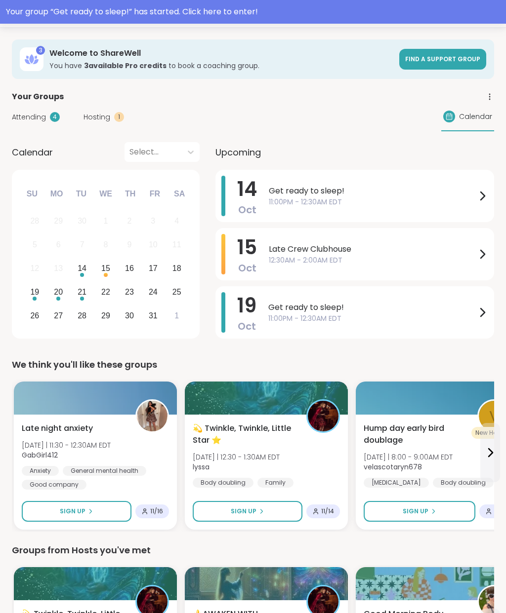
click at [483, 255] on icon at bounding box center [482, 254] width 4 height 8
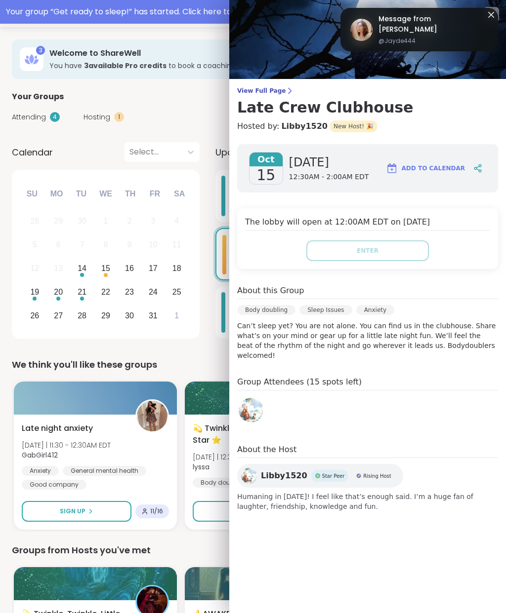
click at [477, 165] on icon at bounding box center [477, 168] width 9 height 9
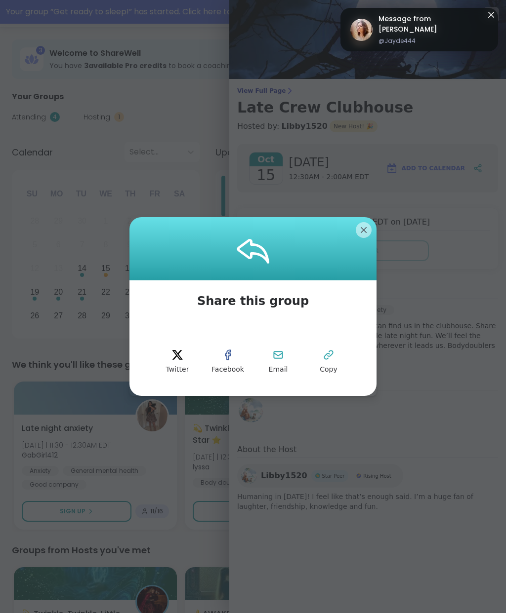
click at [334, 359] on icon at bounding box center [328, 355] width 12 height 12
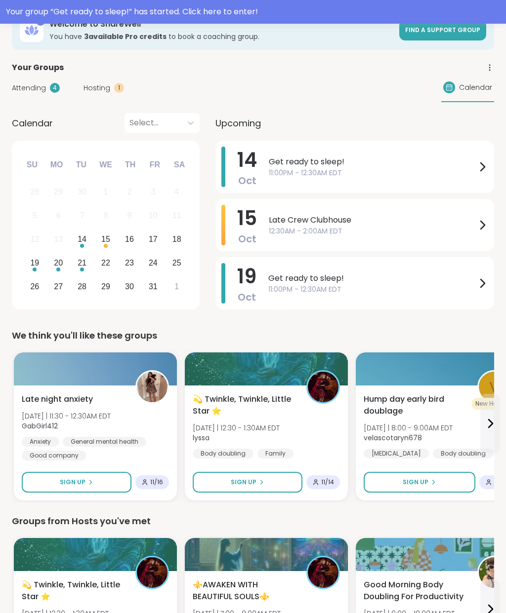
scroll to position [68, 0]
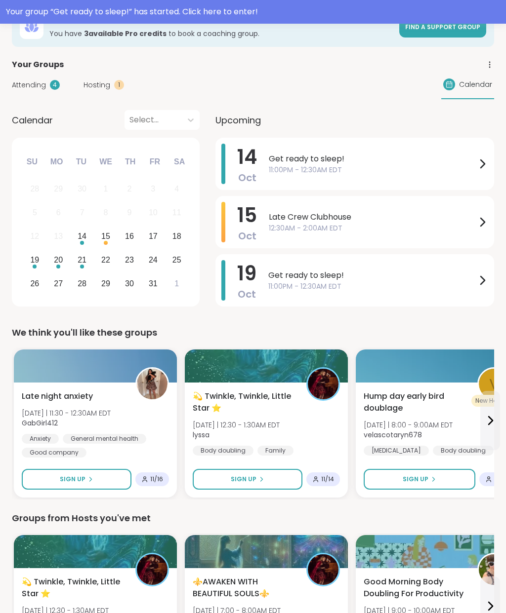
click at [473, 227] on span "12:30AM - 2:00AM EDT" at bounding box center [372, 228] width 207 height 10
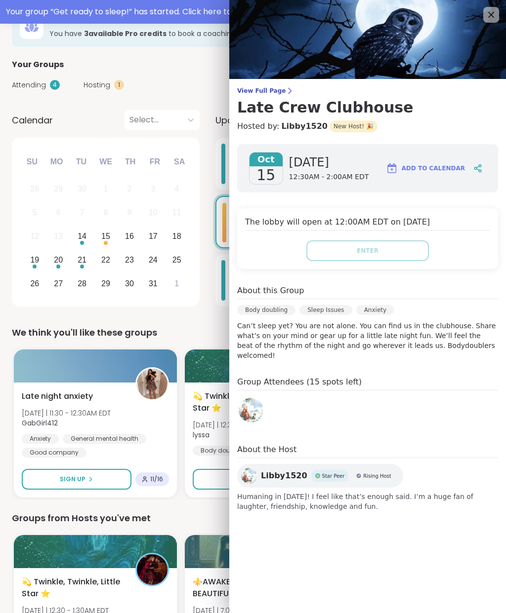
click at [198, 489] on button "Sign Up" at bounding box center [248, 479] width 110 height 21
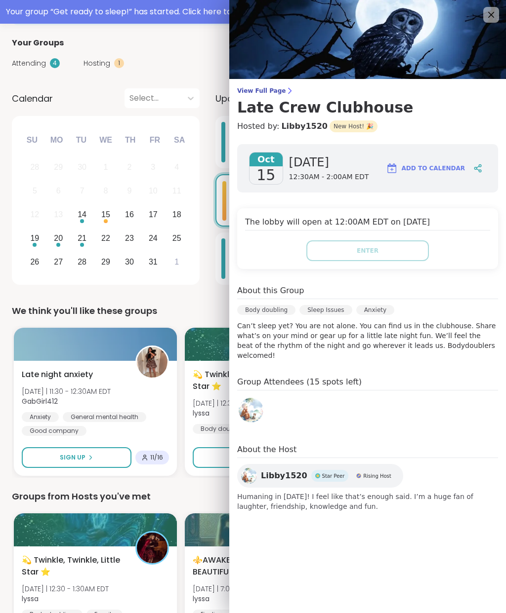
scroll to position [108, 0]
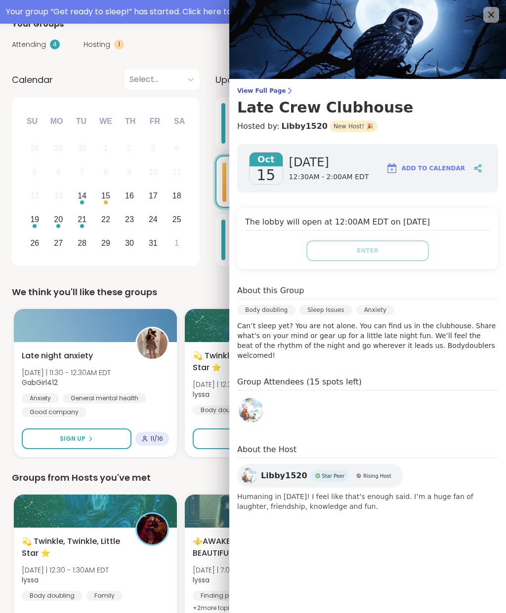
click at [491, 14] on icon at bounding box center [491, 15] width 6 height 6
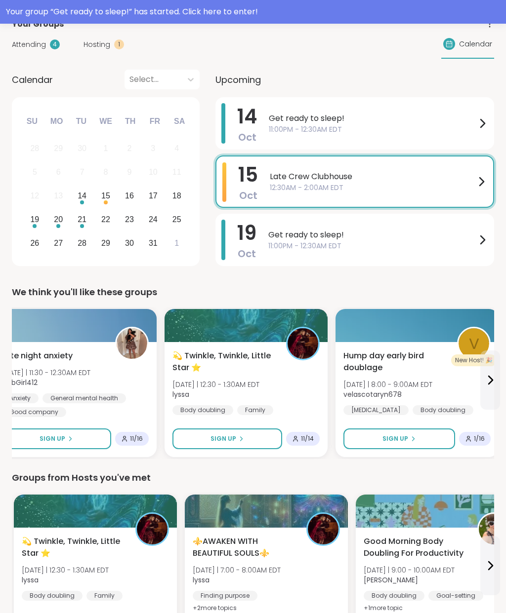
click at [411, 178] on span "Late Crew Clubhouse" at bounding box center [372, 177] width 205 height 12
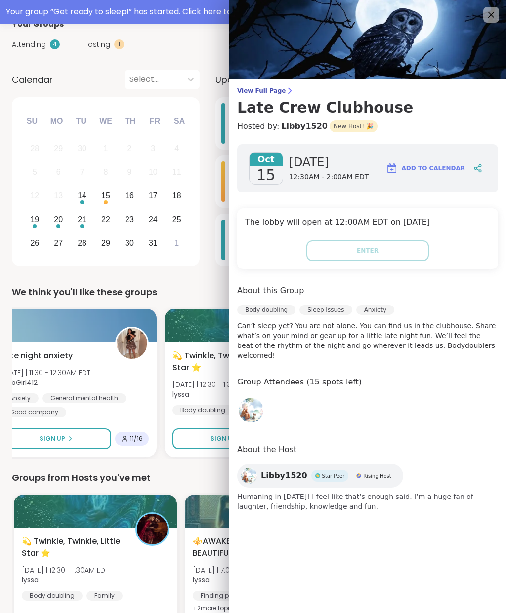
click at [478, 168] on icon at bounding box center [477, 168] width 9 height 9
click at [488, 16] on icon at bounding box center [491, 15] width 12 height 12
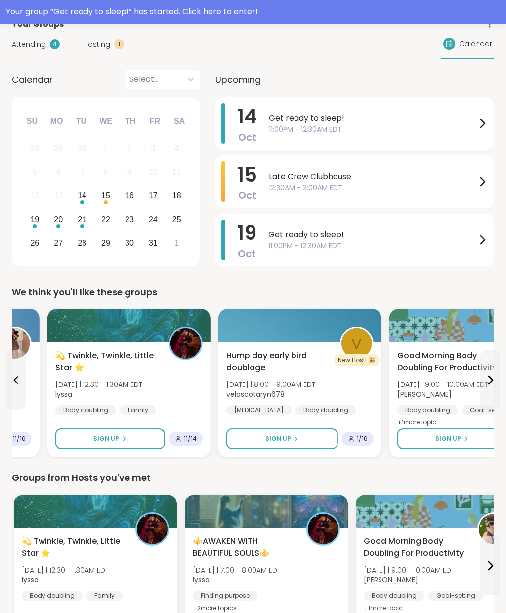
click at [327, 180] on span "Late Crew Clubhouse" at bounding box center [372, 177] width 207 height 12
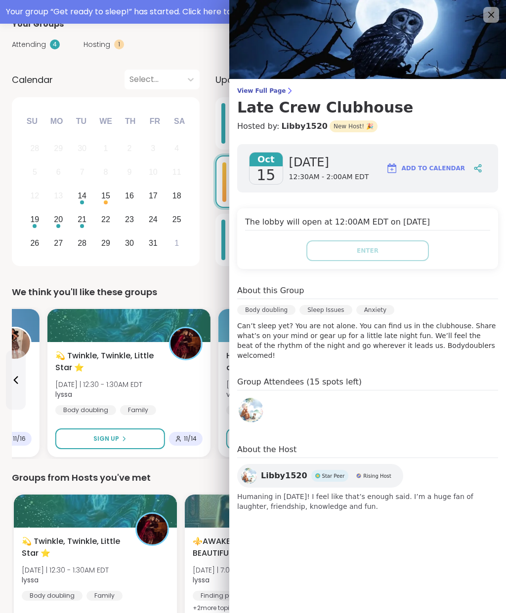
click at [293, 470] on span "Libby1520" at bounding box center [284, 476] width 46 height 12
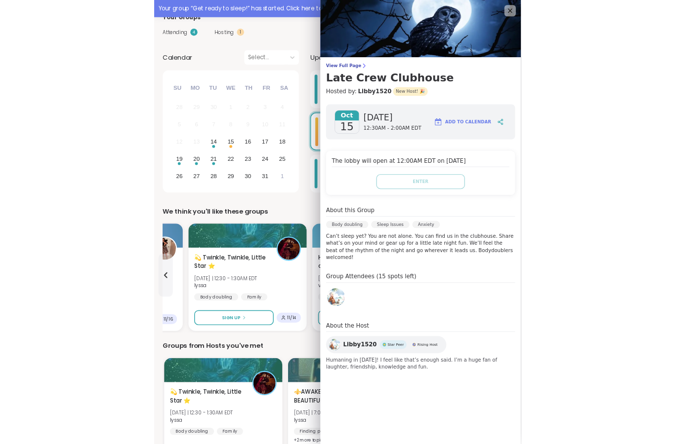
scroll to position [148, 0]
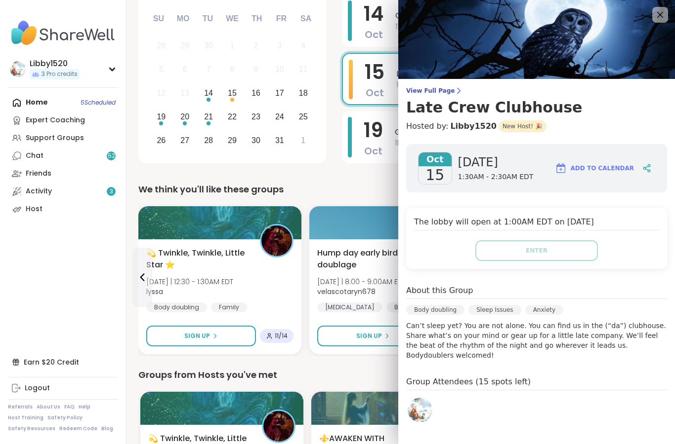
click at [0, 395] on nav "Libby1520 3 Pro credits Profile Membership Settings Help Home 5 Scheduled Exper…" at bounding box center [63, 222] width 126 height 444
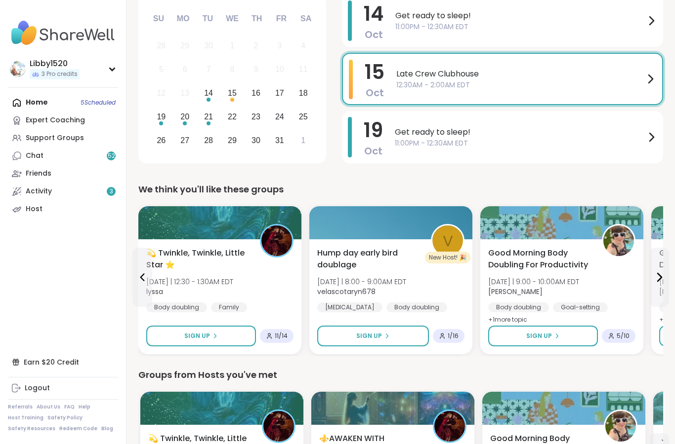
click at [505, 85] on span "12:30AM - 2:00AM EDT" at bounding box center [520, 85] width 248 height 10
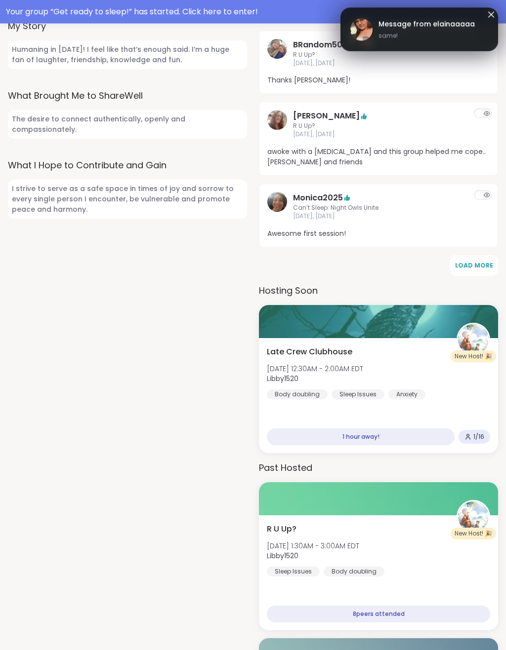
scroll to position [488, 0]
click at [470, 351] on div "New Host! 🎉" at bounding box center [472, 357] width 45 height 12
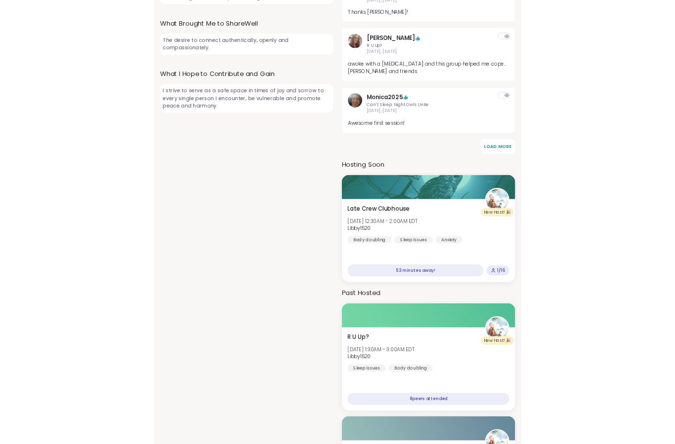
scroll to position [528, 0]
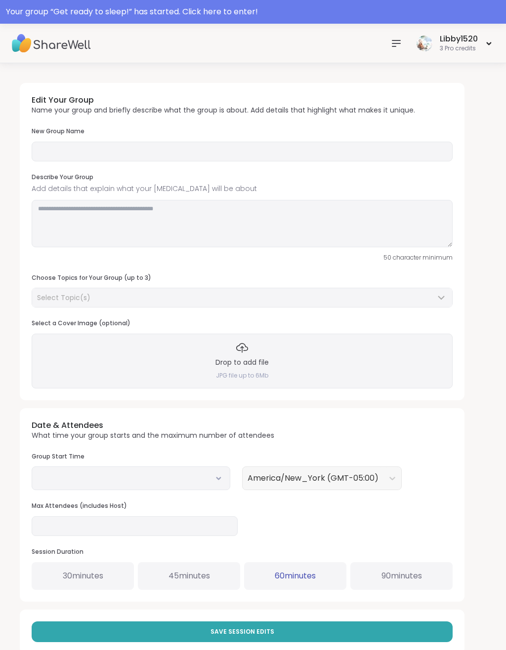
type input "**********"
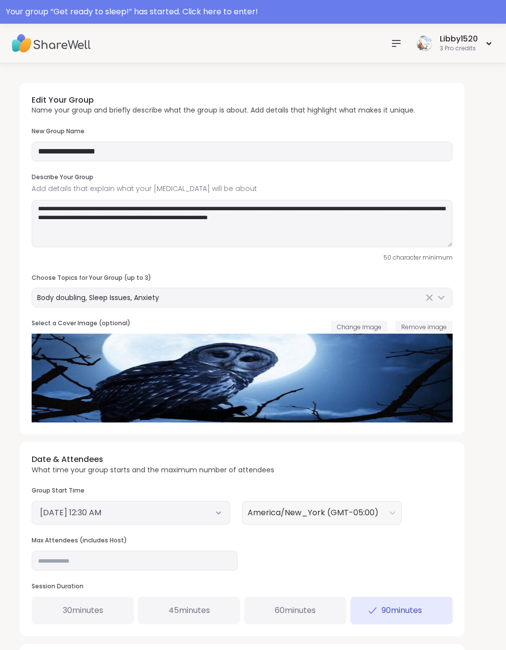
click at [299, 605] on span "60 minutes" at bounding box center [295, 611] width 41 height 12
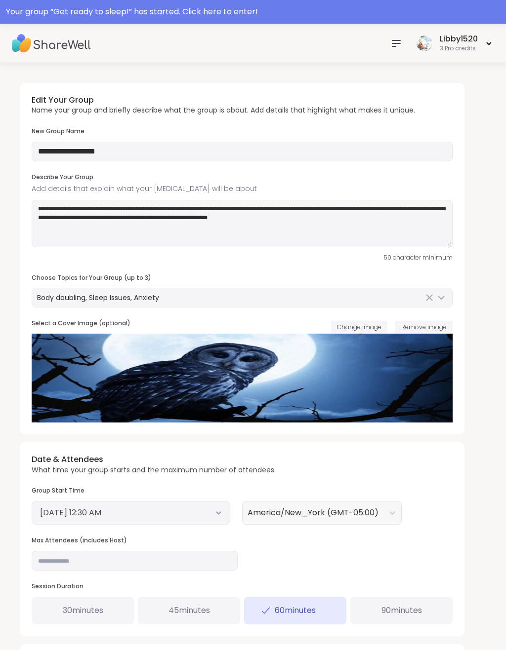
click at [220, 507] on button "October 15, 2025 12:30 AM" at bounding box center [131, 513] width 182 height 12
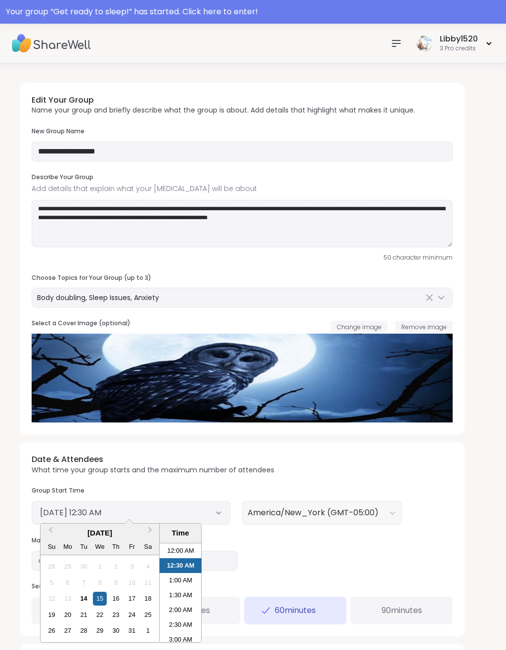
click at [188, 592] on li "1:30 AM" at bounding box center [180, 595] width 42 height 15
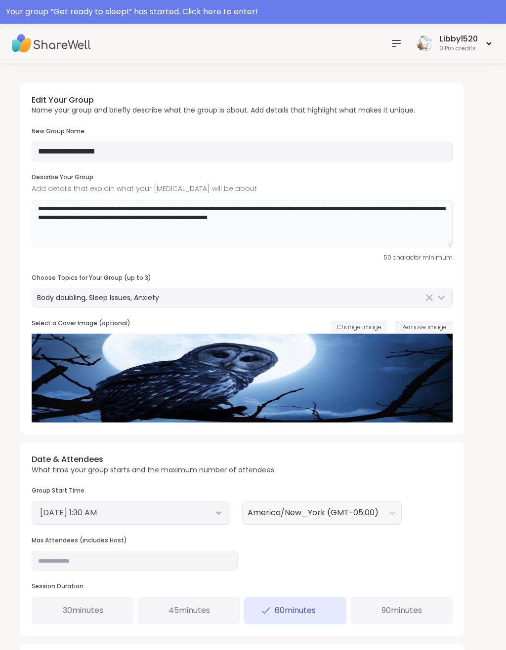
click at [418, 206] on textarea "**********" at bounding box center [242, 223] width 421 height 47
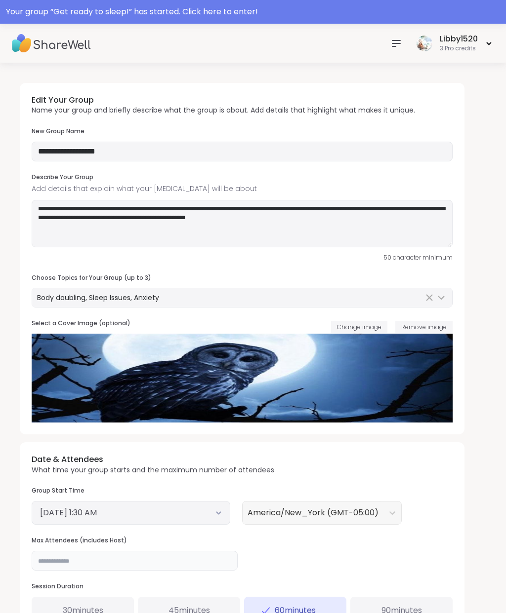
scroll to position [89, 0]
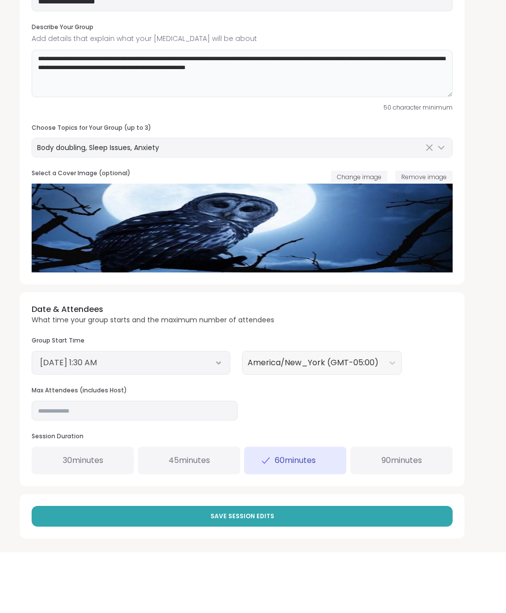
click at [389, 111] on textarea "**********" at bounding box center [242, 134] width 421 height 47
click at [391, 111] on textarea "**********" at bounding box center [242, 134] width 421 height 47
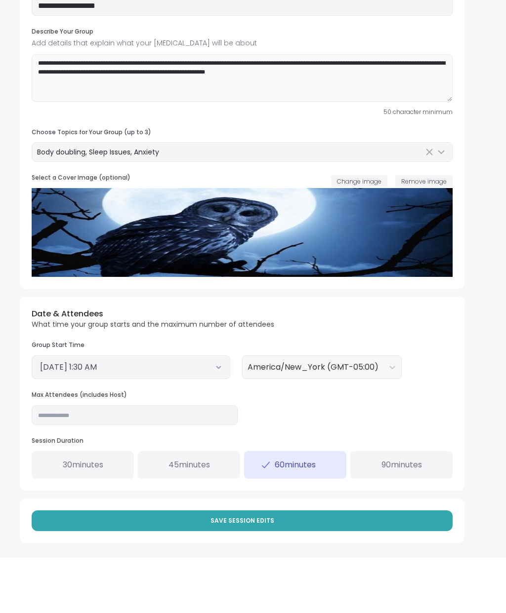
click at [429, 111] on textarea "**********" at bounding box center [242, 134] width 421 height 47
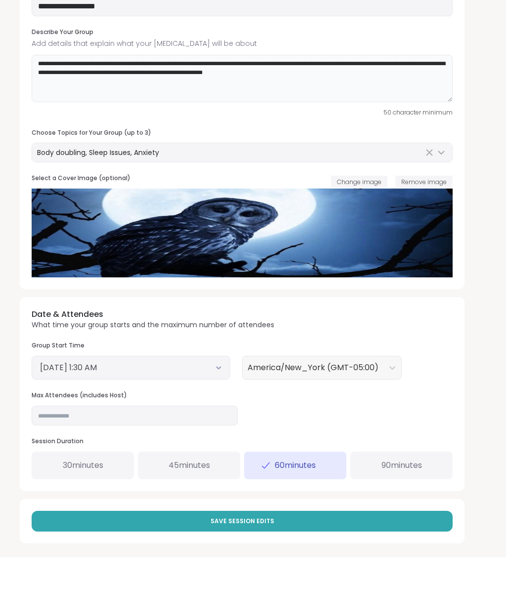
click at [204, 111] on textarea "**********" at bounding box center [242, 134] width 421 height 47
click at [210, 111] on textarea "**********" at bounding box center [242, 134] width 421 height 47
click at [216, 111] on textarea "**********" at bounding box center [242, 134] width 421 height 47
click at [258, 111] on textarea "**********" at bounding box center [242, 134] width 421 height 47
click at [217, 111] on textarea "**********" at bounding box center [242, 134] width 421 height 47
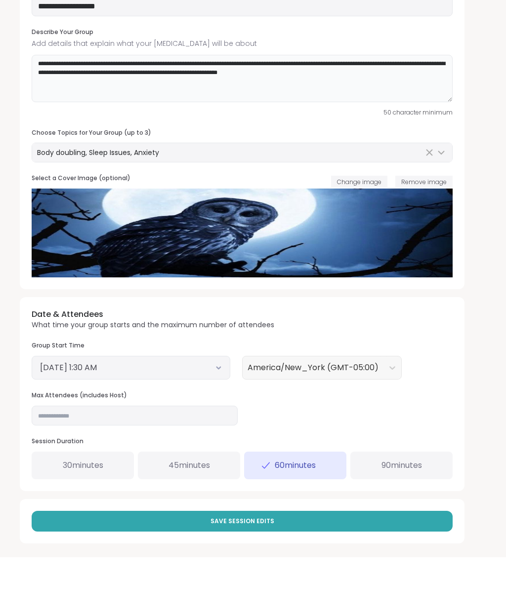
click at [218, 111] on textarea "**********" at bounding box center [242, 134] width 421 height 47
click at [216, 111] on textarea "**********" at bounding box center [242, 134] width 421 height 47
click at [241, 111] on textarea "**********" at bounding box center [242, 134] width 421 height 47
click at [218, 111] on textarea "**********" at bounding box center [242, 134] width 421 height 47
click at [388, 111] on textarea "**********" at bounding box center [242, 134] width 421 height 47
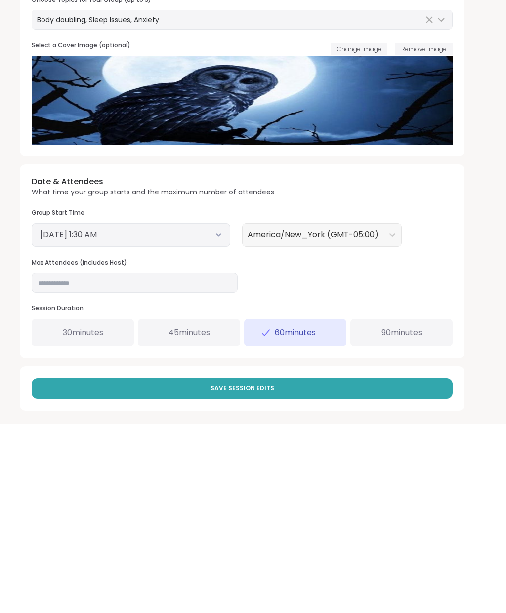
type textarea "**********"
click at [272, 567] on button "Save Session Edits" at bounding box center [242, 577] width 421 height 21
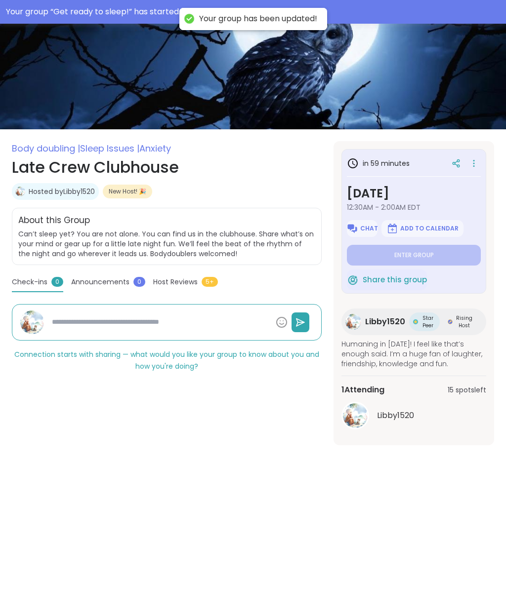
scroll to position [40, 0]
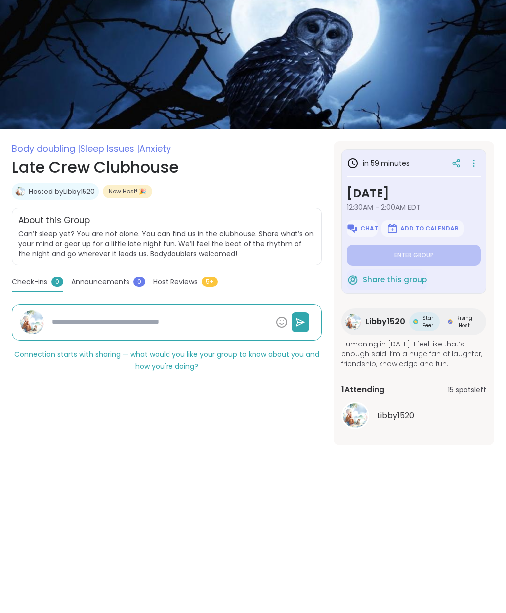
click at [474, 160] on icon at bounding box center [473, 160] width 1 height 1
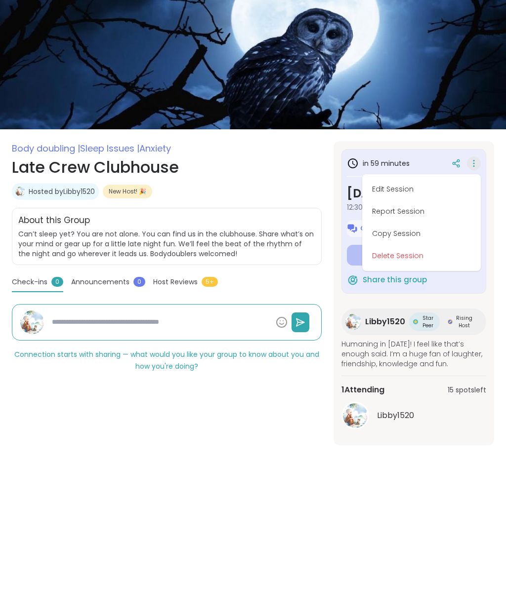
click at [414, 190] on button "Edit Session" at bounding box center [421, 189] width 111 height 22
type textarea "*"
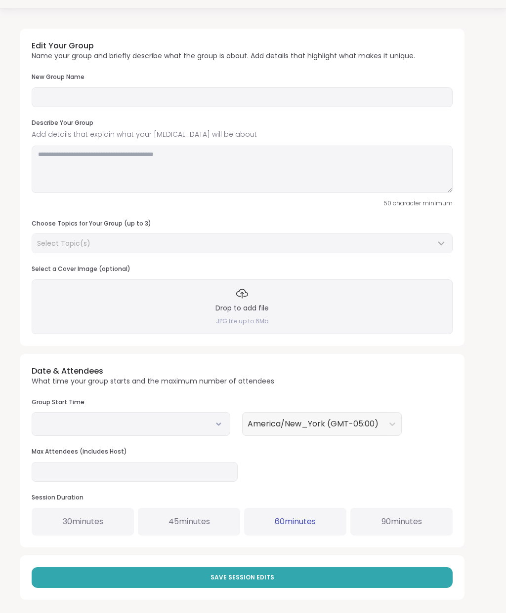
type input "**********"
type textarea "**********"
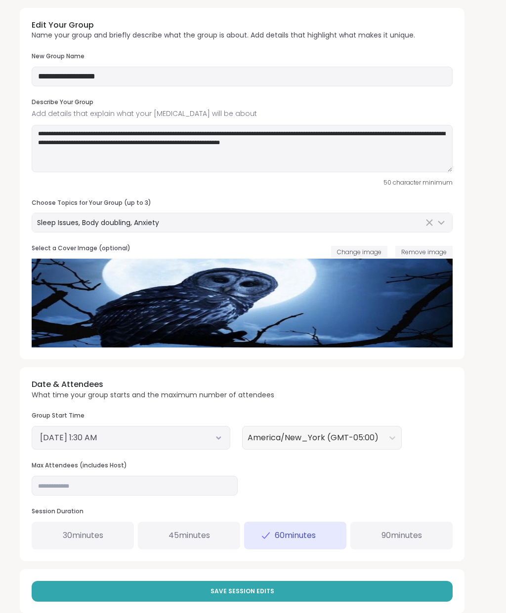
scroll to position [66, 0]
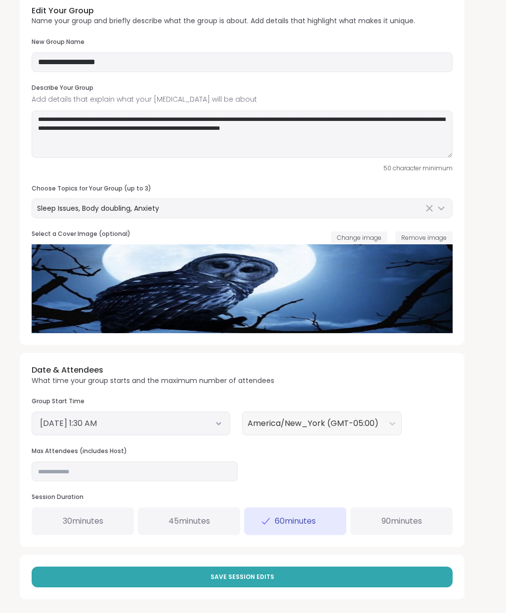
click at [275, 575] on button "Save Session Edits" at bounding box center [242, 577] width 421 height 21
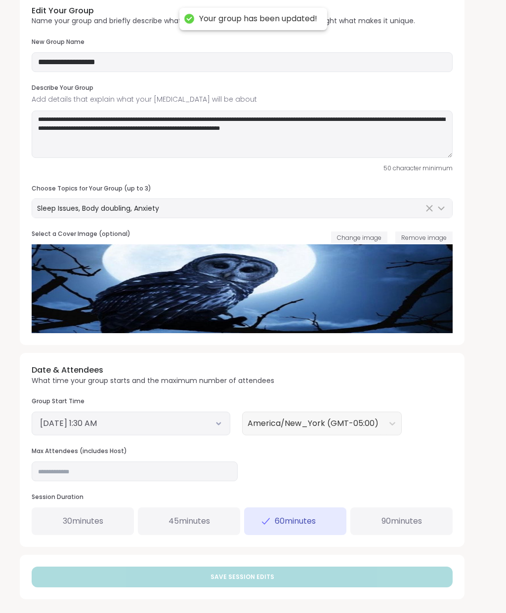
scroll to position [40, 0]
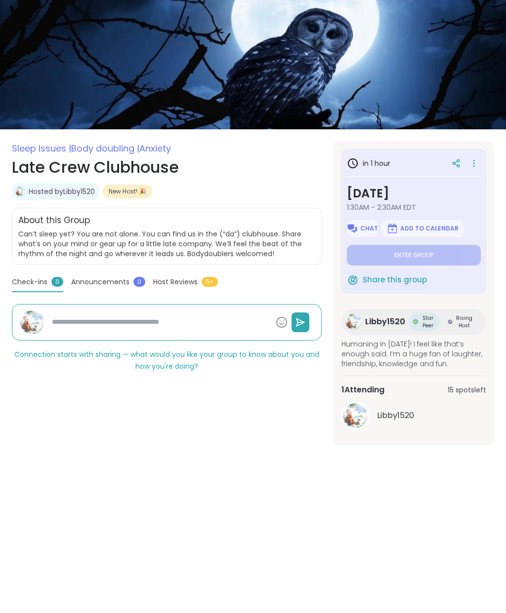
click at [473, 167] on icon at bounding box center [474, 164] width 10 height 14
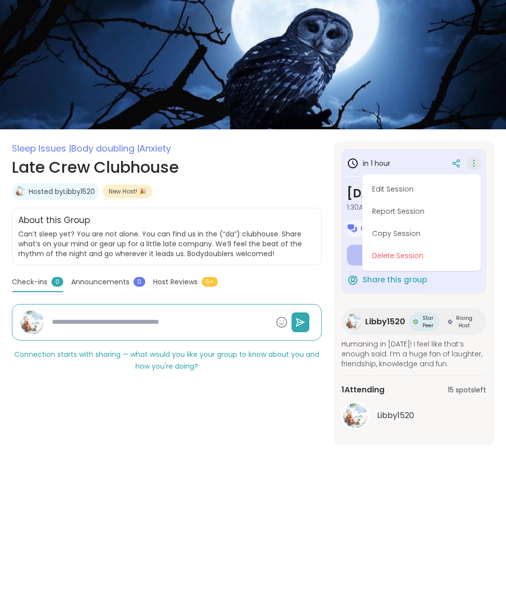
click at [415, 235] on button "Copy Session" at bounding box center [421, 234] width 111 height 22
type textarea "*"
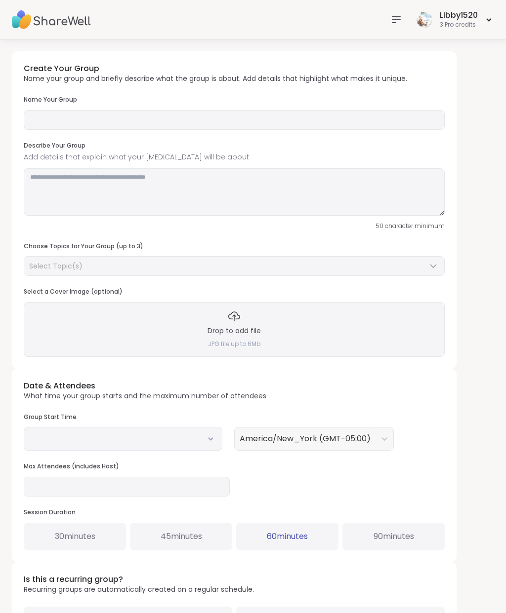
type input "**********"
type textarea "**********"
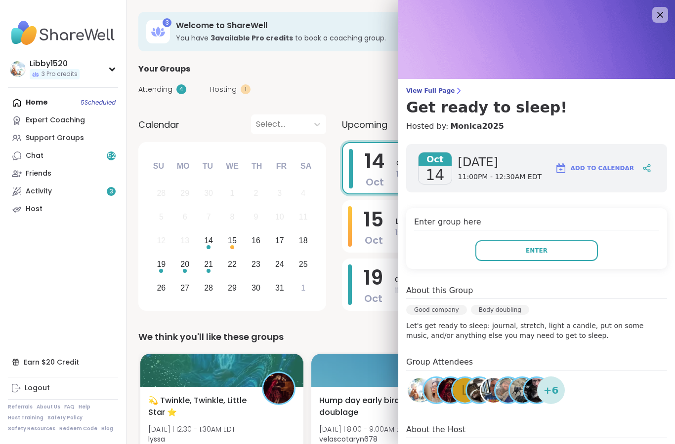
click at [510, 255] on button "Enter" at bounding box center [536, 250] width 122 height 21
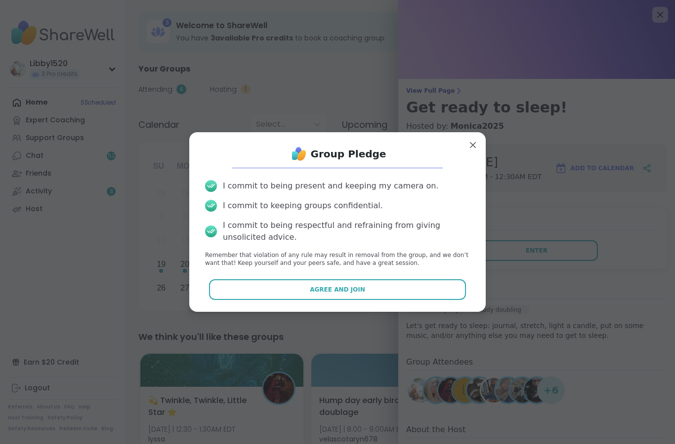
click at [264, 294] on button "Agree and Join" at bounding box center [337, 289] width 257 height 21
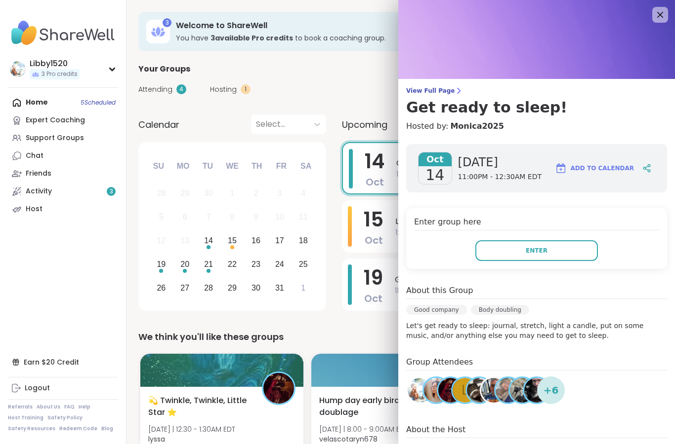
click at [512, 245] on button "Enter" at bounding box center [536, 250] width 122 height 21
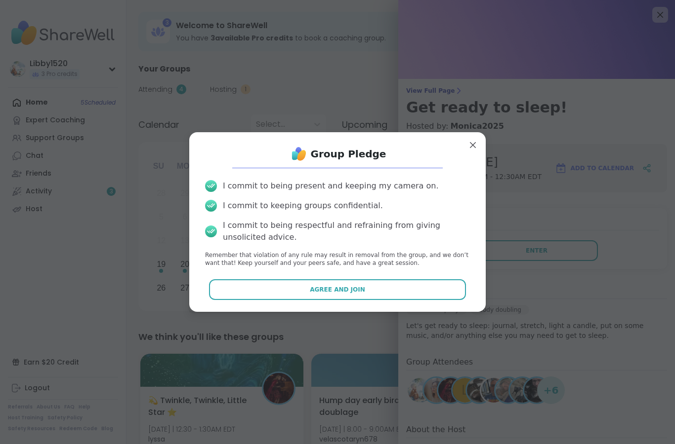
click at [290, 296] on button "Agree and Join" at bounding box center [337, 289] width 257 height 21
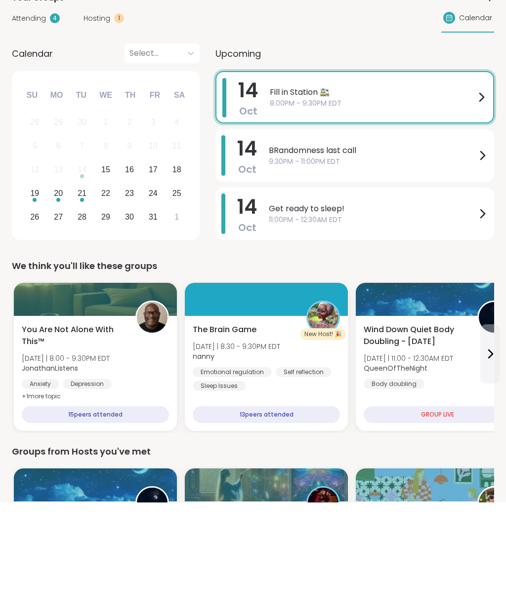
click at [265, 298] on div "[DATE] Get ready to sleep! 11:00PM - 12:30AM EDT" at bounding box center [354, 324] width 278 height 52
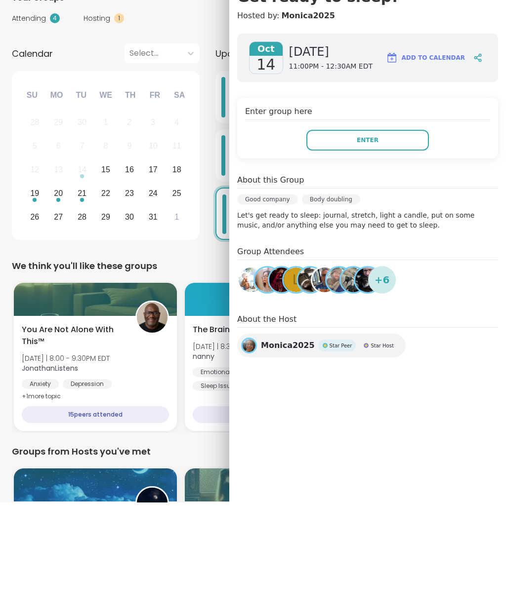
click at [341, 240] on button "Enter" at bounding box center [367, 250] width 122 height 21
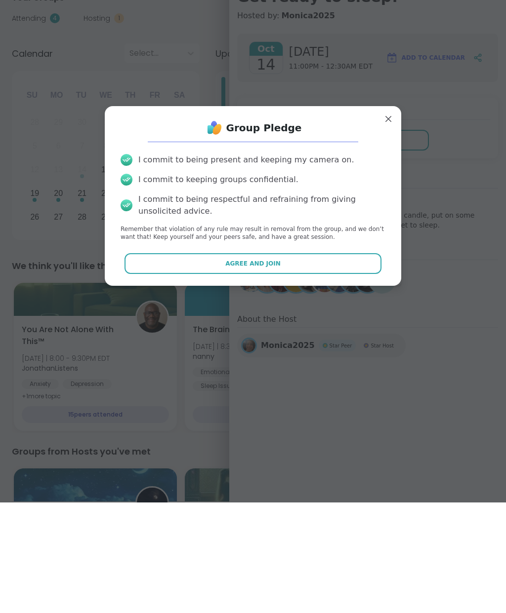
click at [197, 364] on button "Agree and Join" at bounding box center [252, 374] width 257 height 21
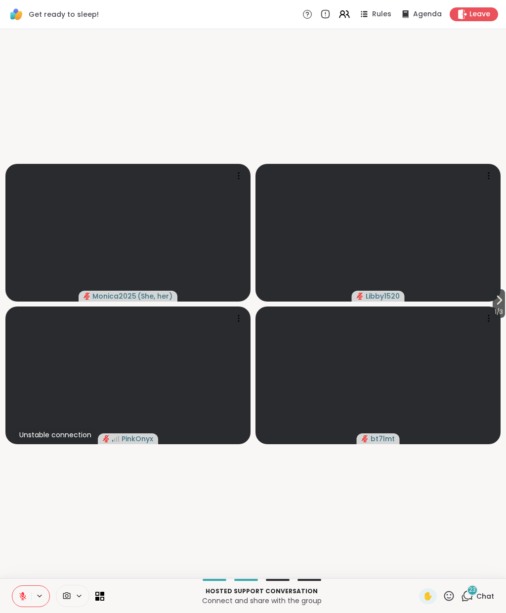
click at [18, 592] on icon at bounding box center [22, 596] width 9 height 9
click at [25, 602] on button at bounding box center [21, 596] width 19 height 21
click at [500, 296] on icon at bounding box center [499, 300] width 12 height 12
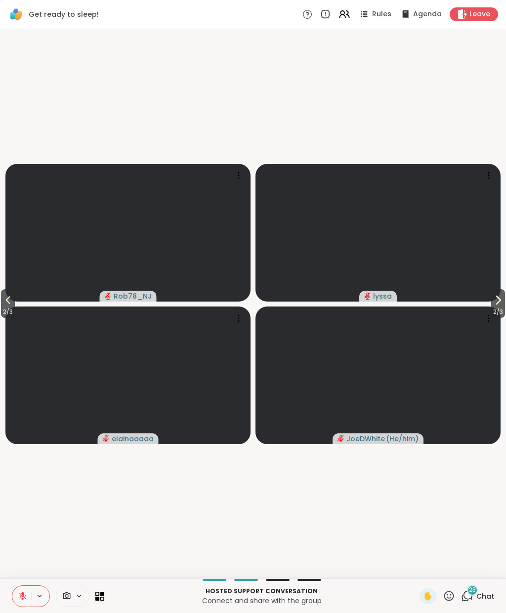
click at [498, 304] on icon at bounding box center [498, 300] width 12 height 12
click at [15, 312] on span "3 / 3" at bounding box center [8, 312] width 14 height 12
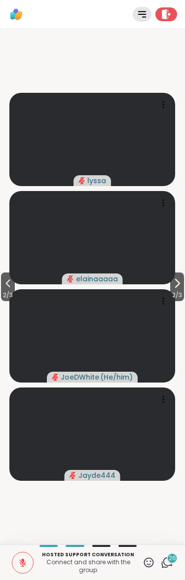
click at [177, 287] on icon at bounding box center [177, 284] width 12 height 12
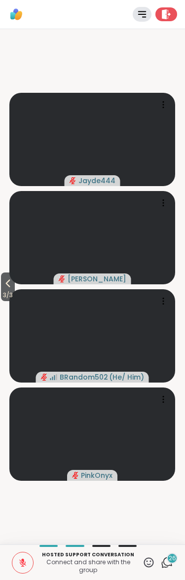
click at [11, 287] on icon at bounding box center [8, 284] width 12 height 12
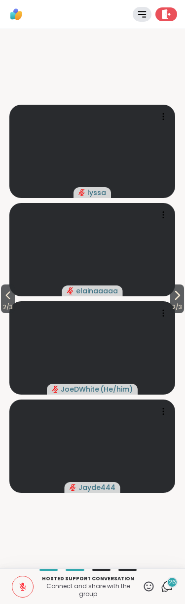
click at [182, 297] on icon at bounding box center [177, 295] width 12 height 12
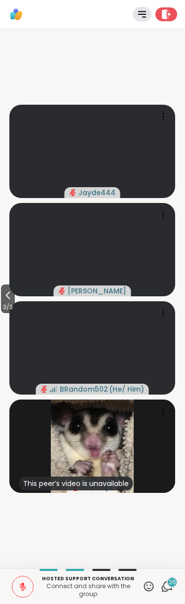
click at [4, 297] on icon at bounding box center [8, 295] width 12 height 12
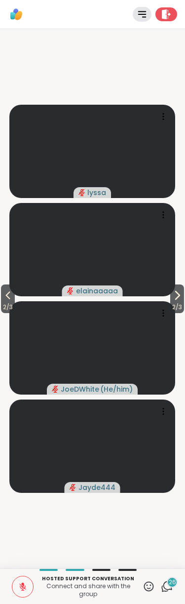
click at [170, 588] on icon at bounding box center [167, 586] width 12 height 12
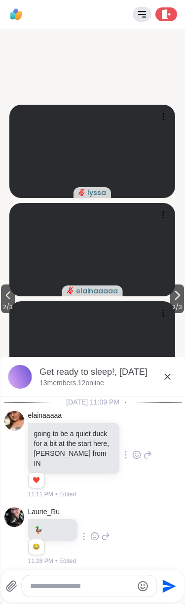
scroll to position [3636, 0]
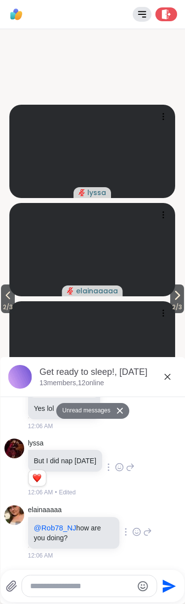
click at [76, 578] on div at bounding box center [89, 585] width 134 height 21
click at [64, 588] on textarea "Type your message" at bounding box center [81, 586] width 103 height 10
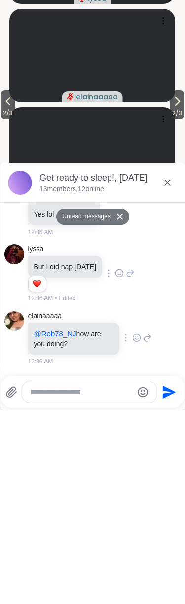
type textarea "*"
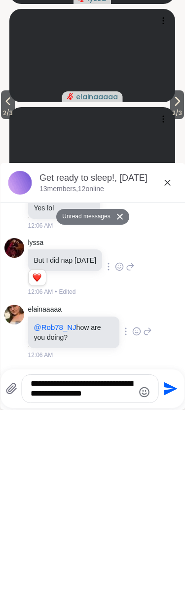
click at [40, 573] on textarea "**********" at bounding box center [82, 583] width 103 height 20
click at [119, 573] on textarea "**********" at bounding box center [82, 583] width 103 height 20
click at [103, 573] on textarea "**********" at bounding box center [82, 583] width 103 height 20
click at [123, 569] on div "**********" at bounding box center [90, 583] width 136 height 28
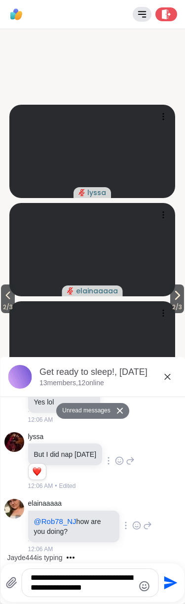
scroll to position [3643, 0]
click at [115, 584] on textarea "**********" at bounding box center [82, 583] width 103 height 20
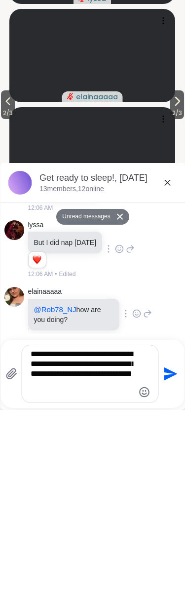
type textarea "**********"
click at [171, 561] on icon "Send" at bounding box center [170, 567] width 13 height 13
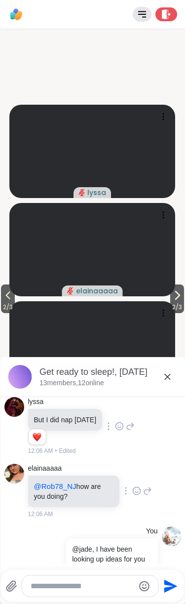
scroll to position [3715, 0]
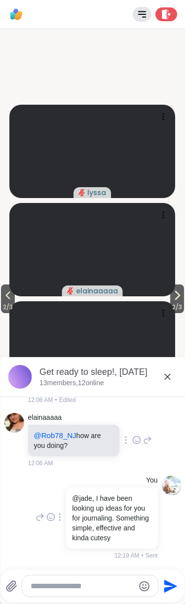
click at [167, 583] on icon "Send" at bounding box center [170, 585] width 13 height 13
click at [128, 515] on p "@jade, I have been looking up ideas for you for journaling. Something simple, e…" at bounding box center [111, 517] width 79 height 49
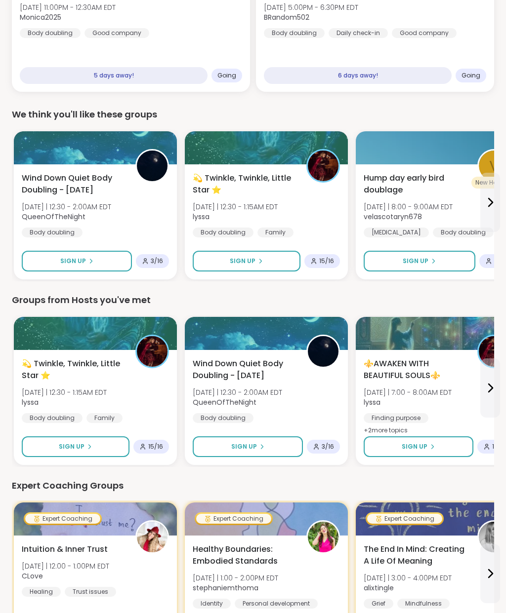
scroll to position [367, 0]
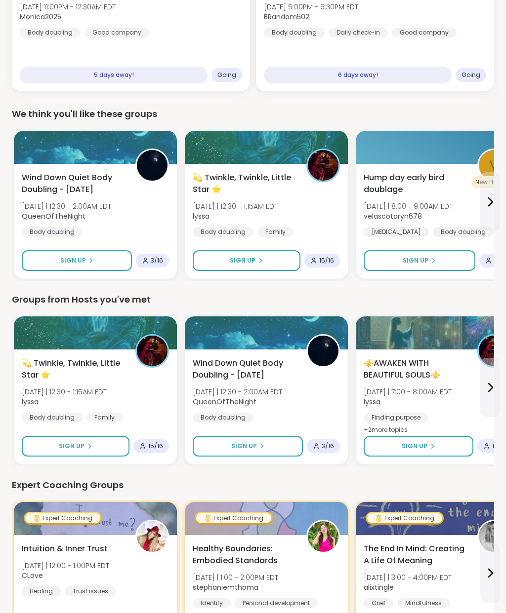
click at [266, 261] on button "Sign Up" at bounding box center [247, 260] width 108 height 21
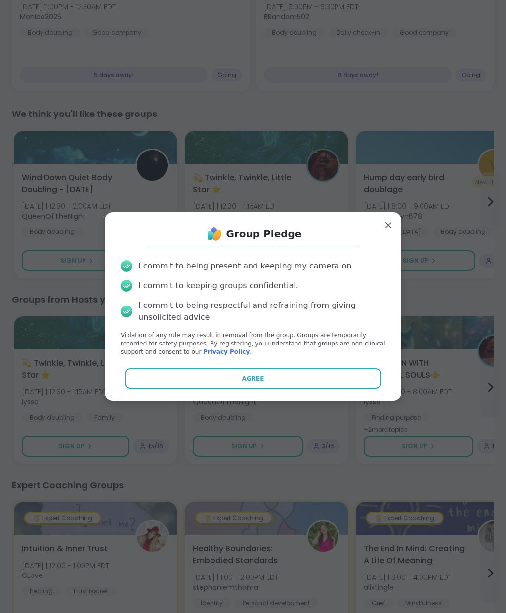
click at [264, 389] on button "Agree" at bounding box center [252, 378] width 257 height 21
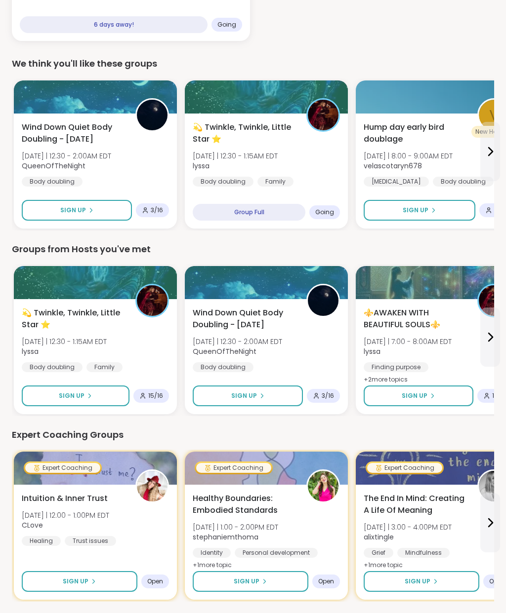
scroll to position [575, 0]
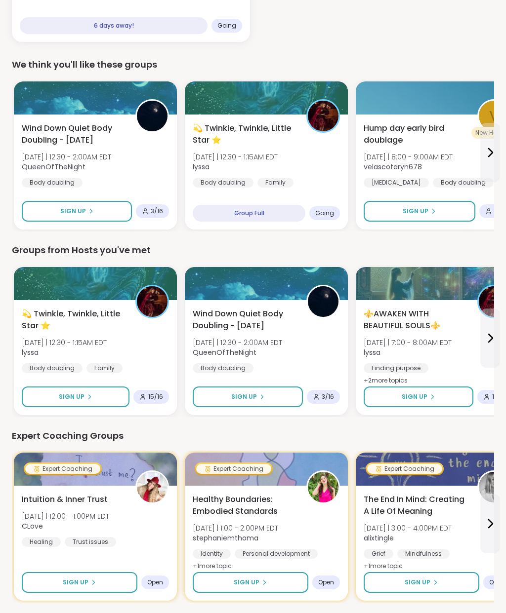
click at [97, 395] on button "Sign Up" at bounding box center [76, 397] width 108 height 21
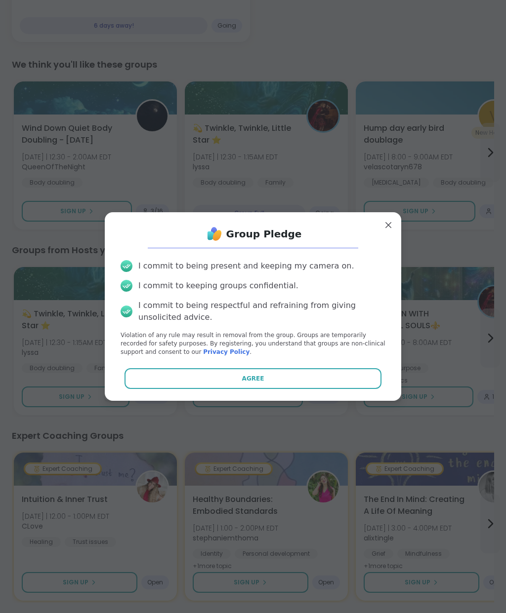
click at [268, 389] on button "Agree" at bounding box center [252, 378] width 257 height 21
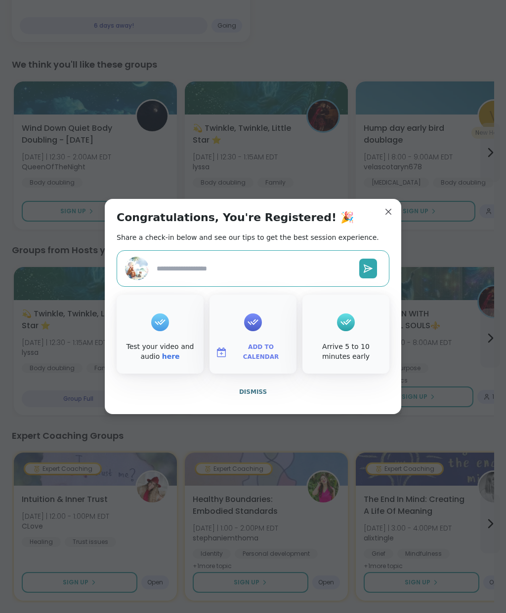
type textarea "*"
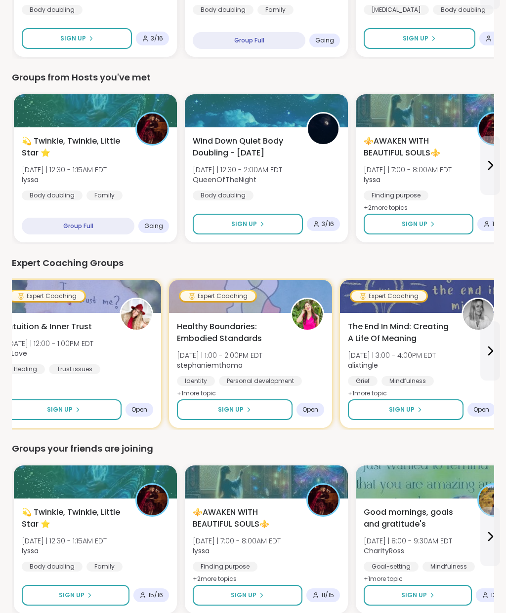
scroll to position [748, 0]
click at [119, 220] on div "Group Full" at bounding box center [78, 226] width 113 height 17
click at [88, 233] on div "Group Full" at bounding box center [78, 226] width 113 height 17
click at [119, 193] on div "Family" at bounding box center [104, 196] width 36 height 10
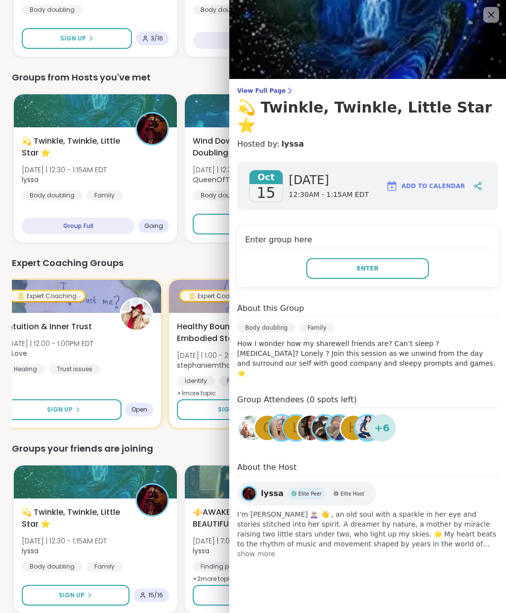
click at [379, 258] on button "Enter" at bounding box center [367, 268] width 122 height 21
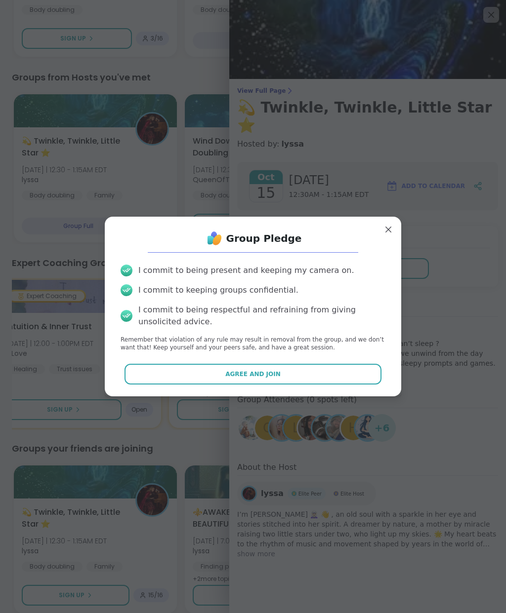
click at [242, 370] on span "Agree and Join" at bounding box center [252, 374] width 55 height 9
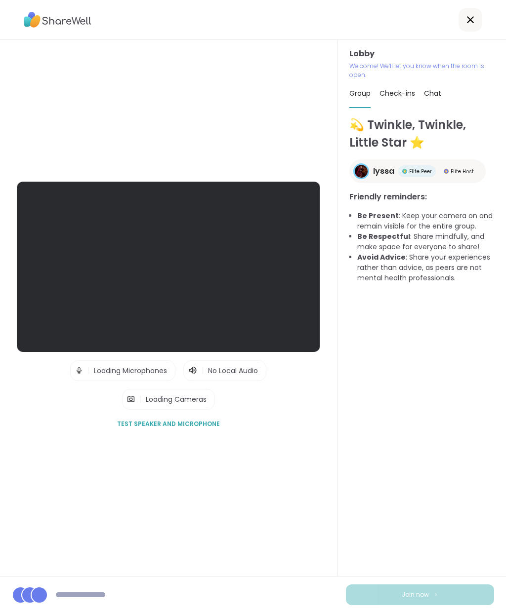
scroll to position [40, 0]
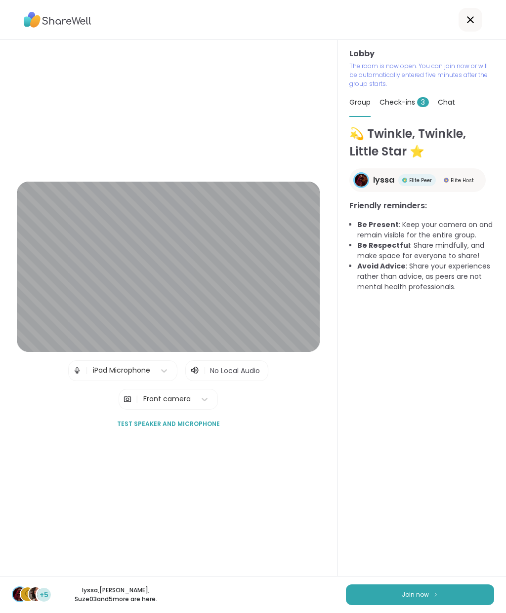
click at [435, 590] on button "Join now" at bounding box center [420, 595] width 148 height 21
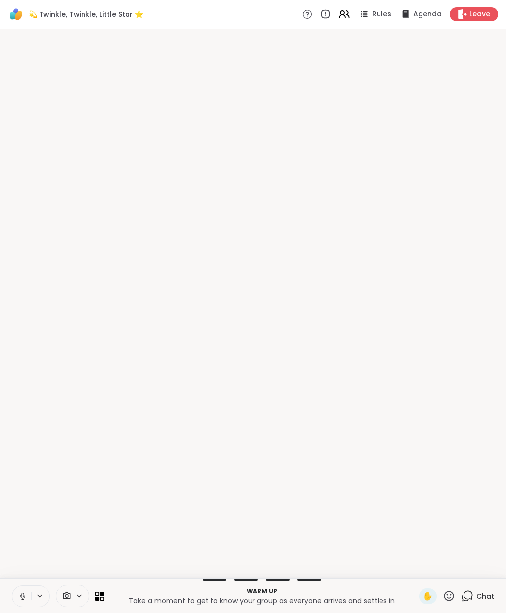
scroll to position [0, 0]
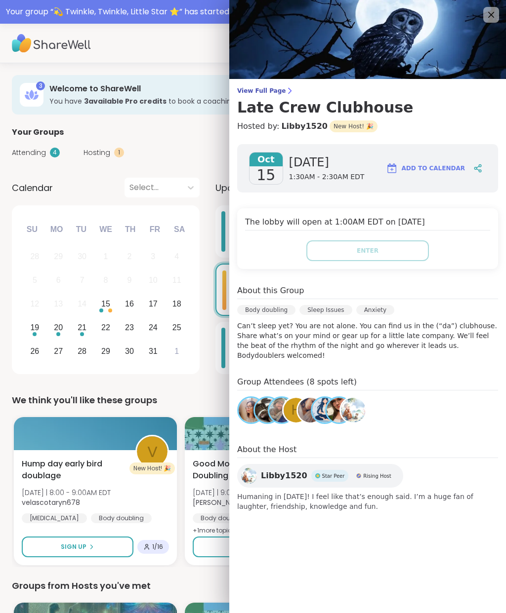
click at [212, 400] on div "We think you'll like these groups" at bounding box center [253, 401] width 482 height 14
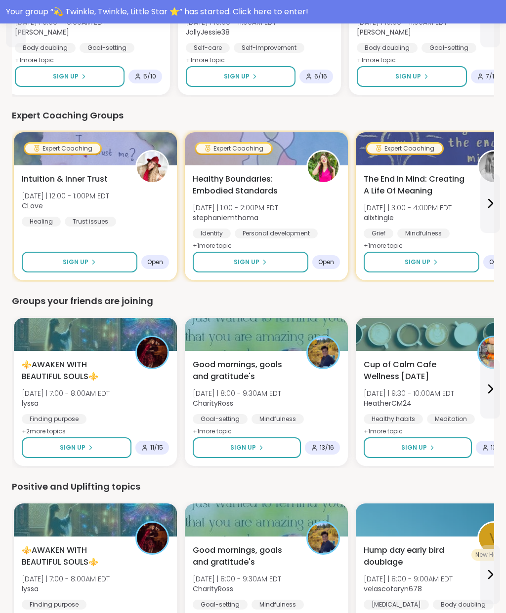
scroll to position [657, 0]
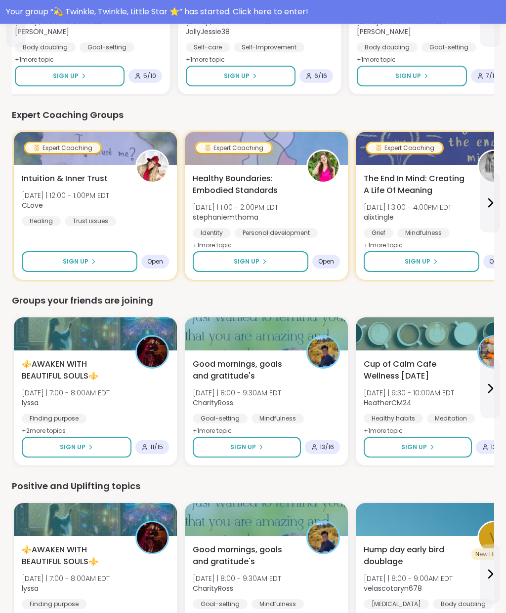
click at [299, 12] on div "Your group “ 💫 Twinkle, Twinkle, Little Star ⭐️ ” has started. Click here to en…" at bounding box center [253, 12] width 494 height 12
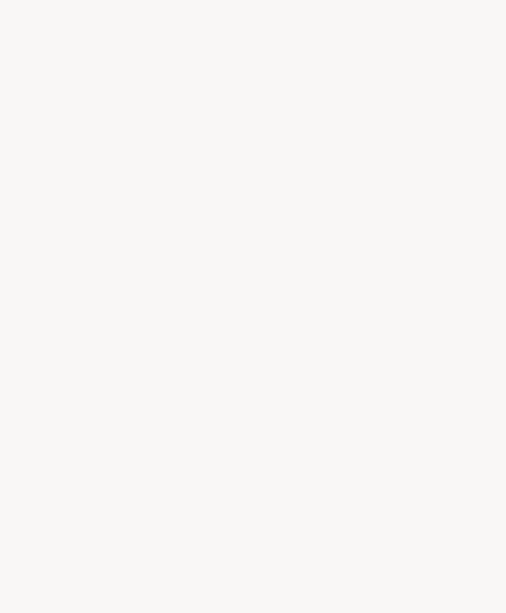
click at [295, 613] on html "ShareWell | Mental Health Support | [MEDICAL_DATA]" at bounding box center [253, 306] width 506 height 613
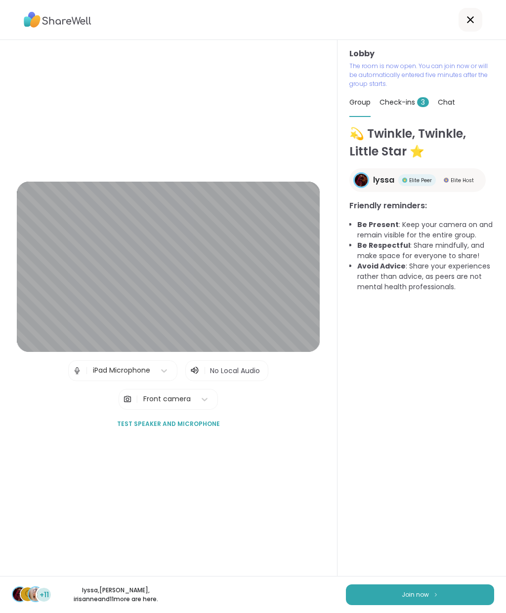
click at [433, 590] on button "Join now" at bounding box center [420, 595] width 148 height 21
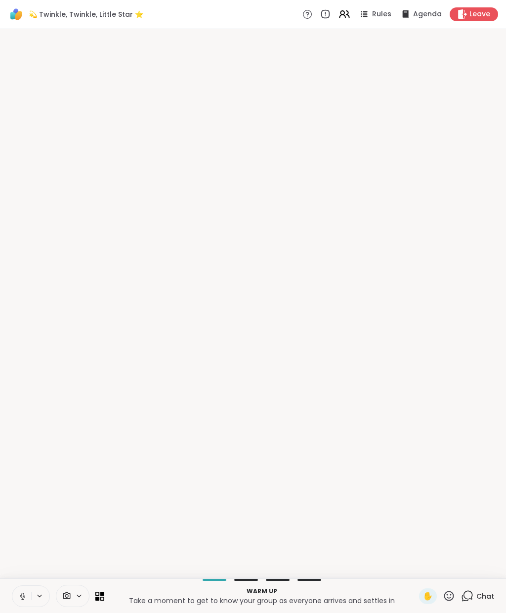
scroll to position [0, 0]
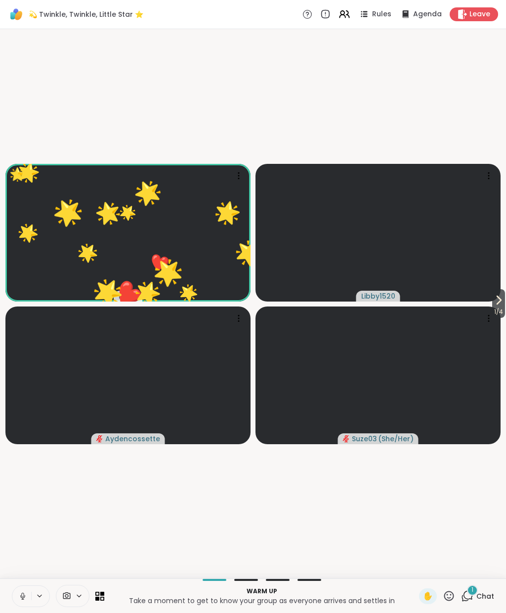
click at [83, 604] on div at bounding box center [73, 596] width 34 height 22
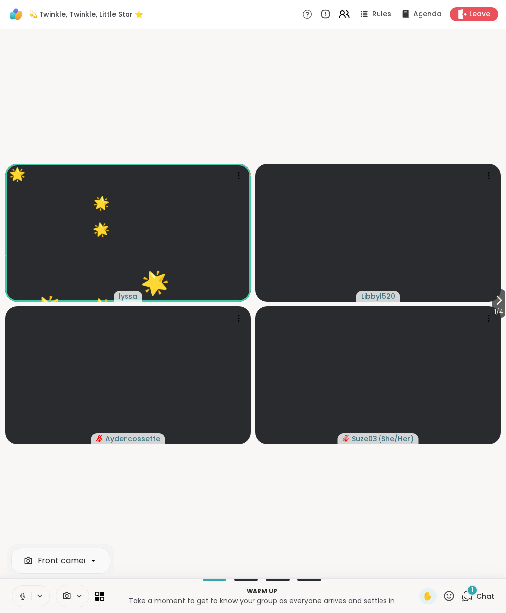
click at [103, 596] on icon at bounding box center [99, 596] width 9 height 9
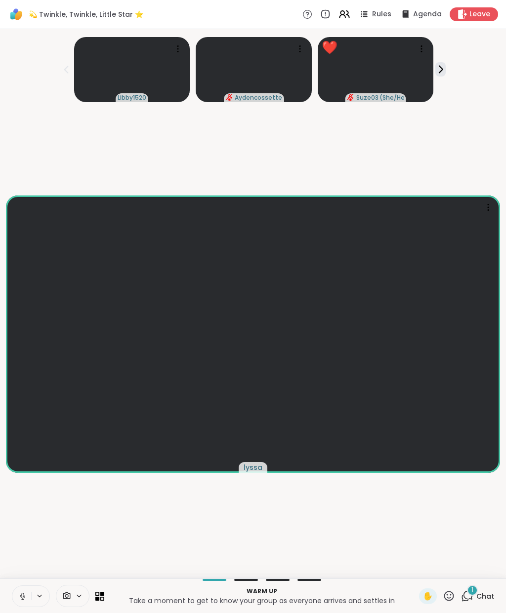
click at [446, 594] on icon at bounding box center [449, 596] width 10 height 10
click at [418, 562] on div "❤️" at bounding box center [420, 570] width 18 height 16
click at [81, 596] on icon at bounding box center [79, 596] width 4 height 2
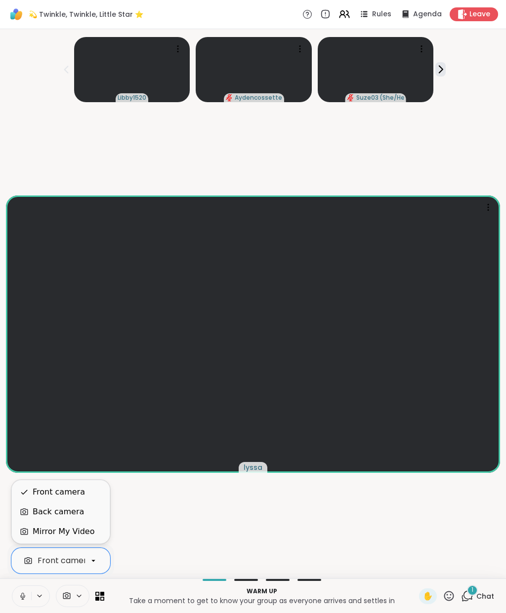
click at [86, 534] on div "Mirror My Video" at bounding box center [64, 532] width 62 height 12
click at [75, 533] on div "Mirror My Video" at bounding box center [64, 532] width 62 height 12
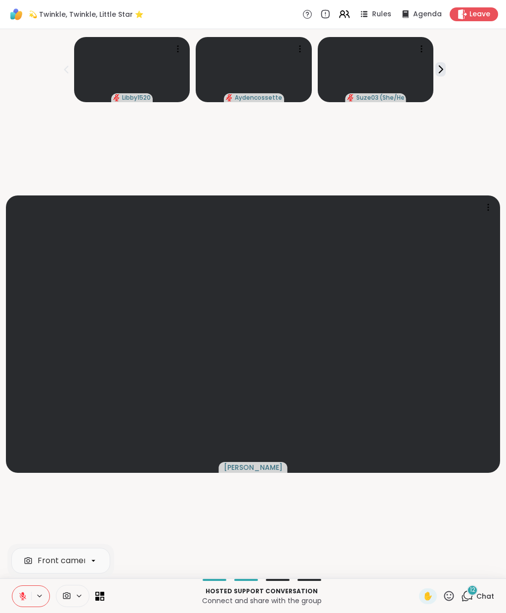
click at [445, 68] on icon at bounding box center [440, 69] width 10 height 10
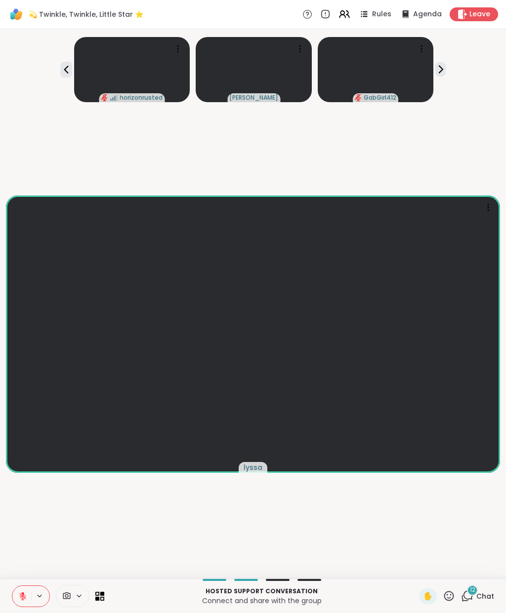
click at [443, 73] on icon at bounding box center [440, 69] width 10 height 10
click at [450, 595] on icon at bounding box center [448, 596] width 12 height 12
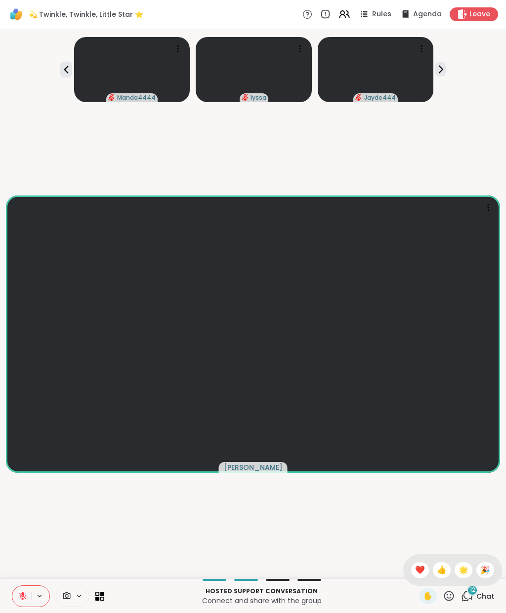
click at [421, 566] on span "❤️" at bounding box center [420, 570] width 10 height 12
click at [17, 589] on button at bounding box center [21, 596] width 19 height 21
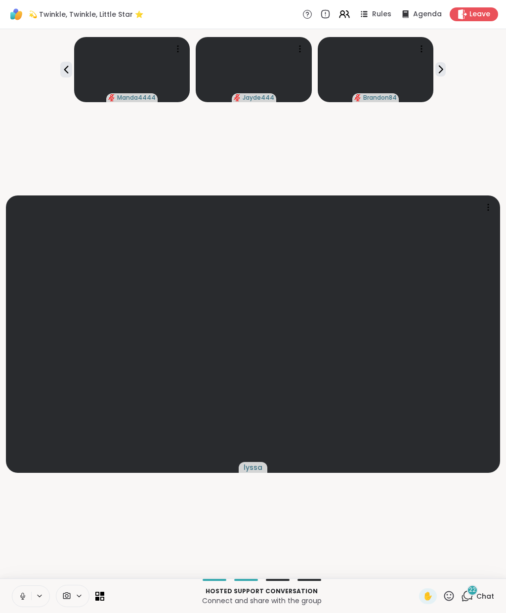
click at [24, 591] on button at bounding box center [21, 596] width 19 height 21
click at [445, 65] on icon at bounding box center [440, 69] width 10 height 10
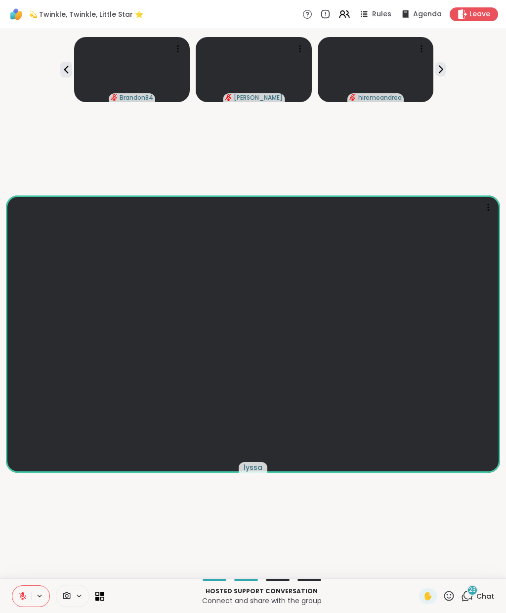
click at [489, 597] on span "Chat" at bounding box center [485, 597] width 18 height 10
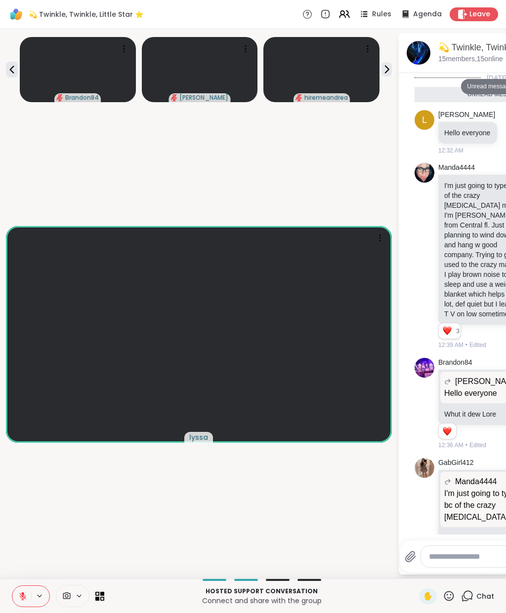
scroll to position [1972, 0]
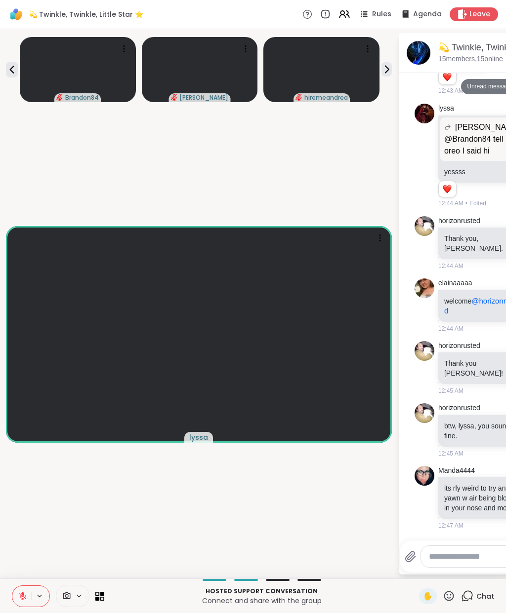
click at [479, 602] on div "Chat" at bounding box center [477, 597] width 33 height 16
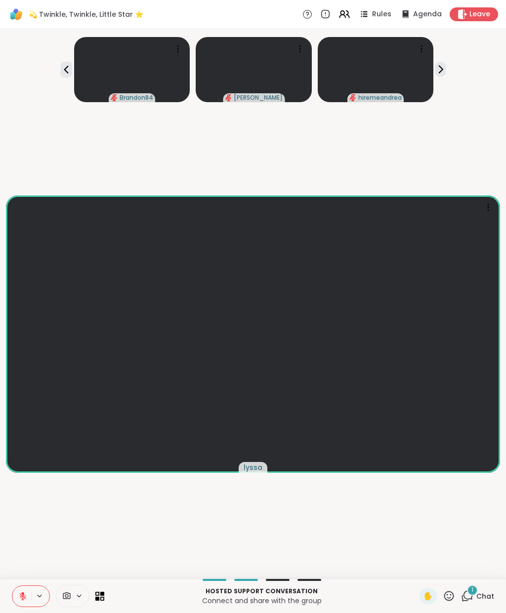
click at [477, 596] on span "Chat" at bounding box center [485, 597] width 18 height 10
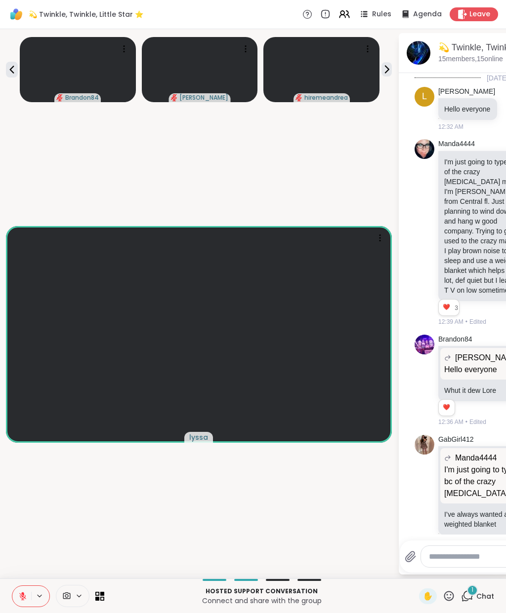
scroll to position [2034, 0]
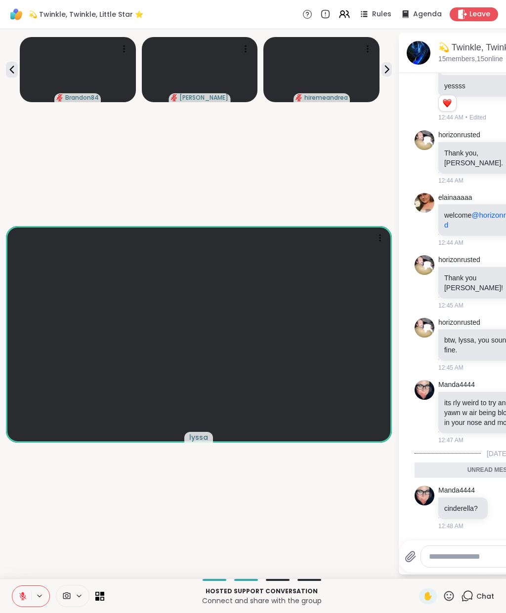
click at [469, 593] on icon at bounding box center [467, 596] width 12 height 12
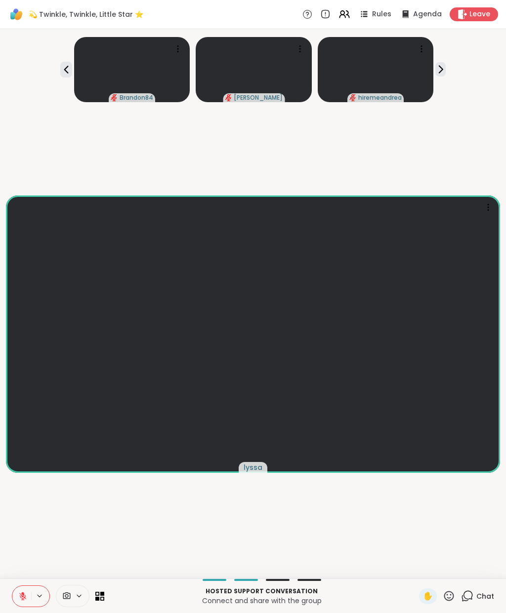
click at [424, 596] on span "✋" at bounding box center [428, 597] width 10 height 12
click at [427, 597] on span "✋" at bounding box center [428, 597] width 10 height 12
click at [431, 596] on span "✋" at bounding box center [428, 597] width 10 height 12
click at [24, 595] on icon at bounding box center [22, 596] width 9 height 9
click at [25, 598] on icon at bounding box center [22, 596] width 9 height 9
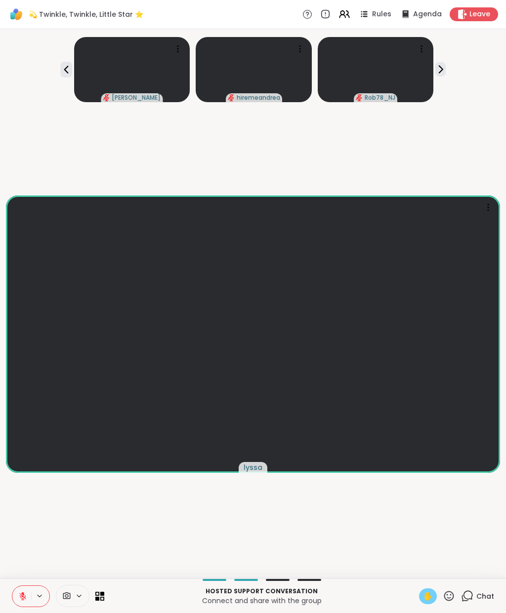
click at [420, 597] on div "✋" at bounding box center [428, 597] width 18 height 16
click at [71, 71] on icon at bounding box center [66, 70] width 12 height 12
click at [63, 65] on icon at bounding box center [66, 70] width 12 height 12
click at [439, 69] on icon at bounding box center [440, 69] width 10 height 10
click at [448, 69] on div "Manda4444 Jayde444 Brandon84" at bounding box center [253, 67] width 494 height 69
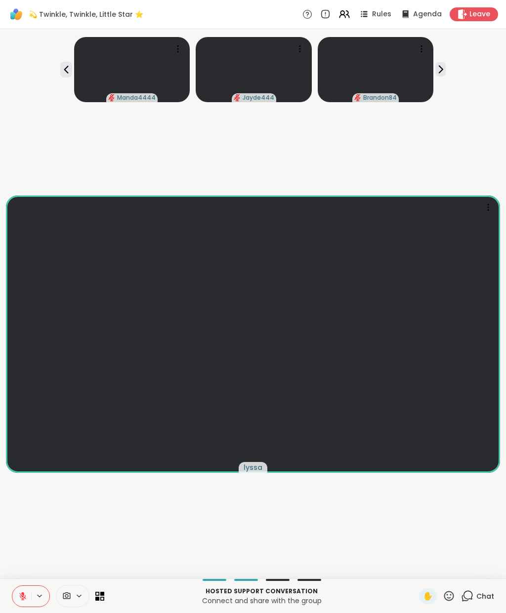
click at [447, 68] on div "Manda4444 Jayde444 Brandon84" at bounding box center [253, 67] width 494 height 69
click at [443, 64] on icon at bounding box center [440, 69] width 10 height 10
click at [444, 65] on icon at bounding box center [440, 69] width 10 height 10
click at [73, 68] on div "Rob78_NJ irisanne ( She/Herself ) elainaaaaa" at bounding box center [253, 67] width 494 height 69
click at [60, 69] on icon at bounding box center [66, 70] width 12 height 12
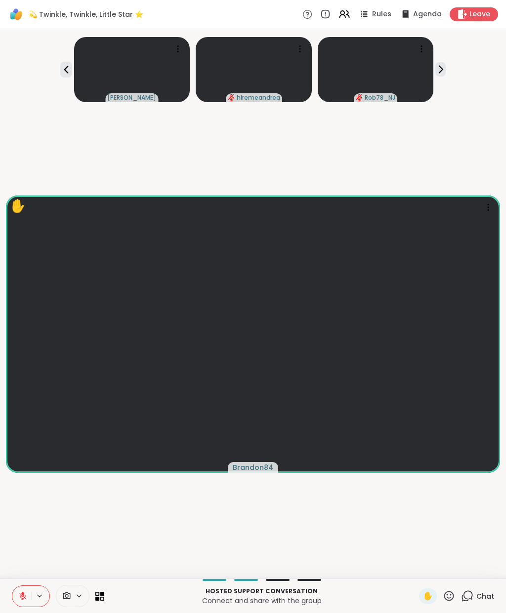
click at [59, 66] on div "Lorena hiremeandrea Rob78_NJ" at bounding box center [253, 67] width 494 height 69
click at [68, 72] on icon at bounding box center [66, 70] width 12 height 12
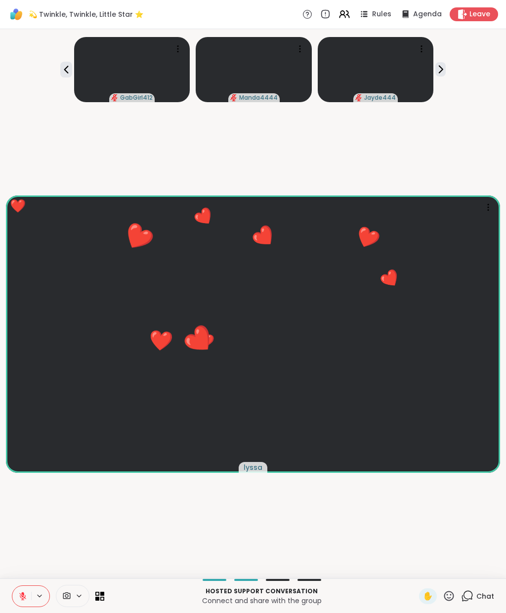
click at [70, 77] on button at bounding box center [66, 70] width 12 height 16
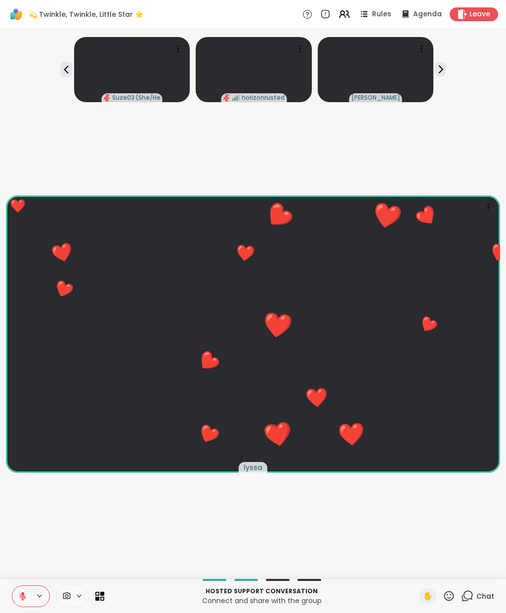
click at [100, 594] on icon at bounding box center [102, 594] width 4 height 4
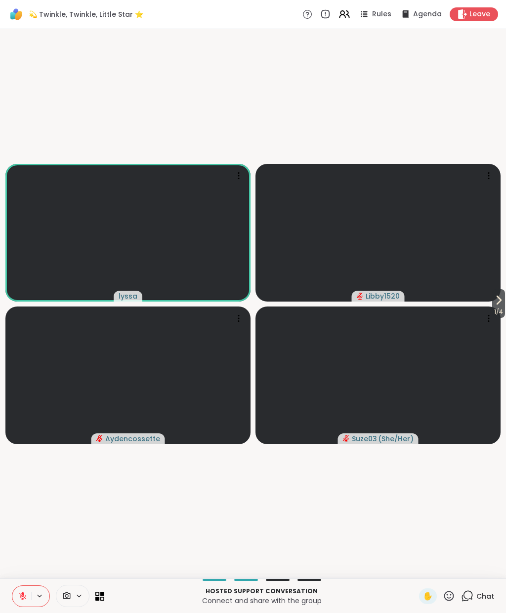
click at [424, 598] on span "✋" at bounding box center [428, 597] width 10 height 12
click at [21, 599] on icon at bounding box center [22, 596] width 9 height 9
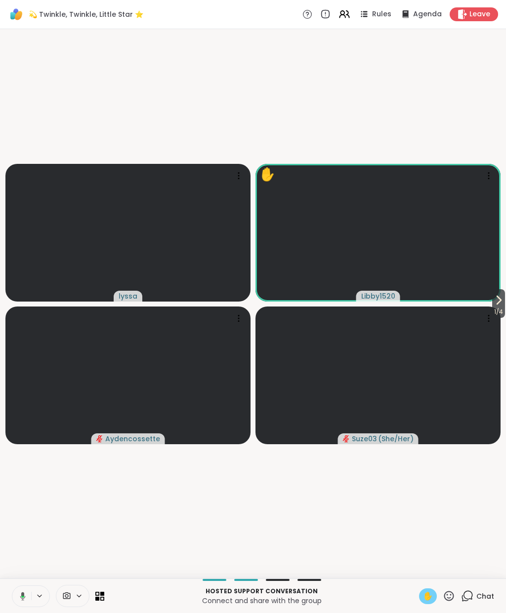
click at [15, 597] on button at bounding box center [21, 596] width 20 height 21
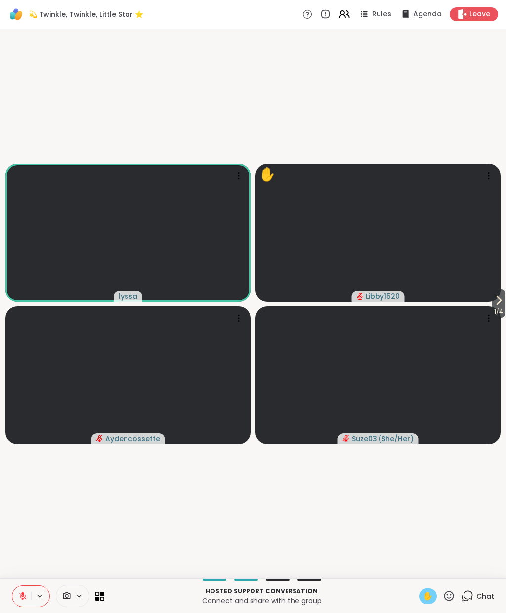
click at [429, 598] on span "✋" at bounding box center [428, 597] width 10 height 12
click at [30, 590] on button at bounding box center [21, 596] width 19 height 21
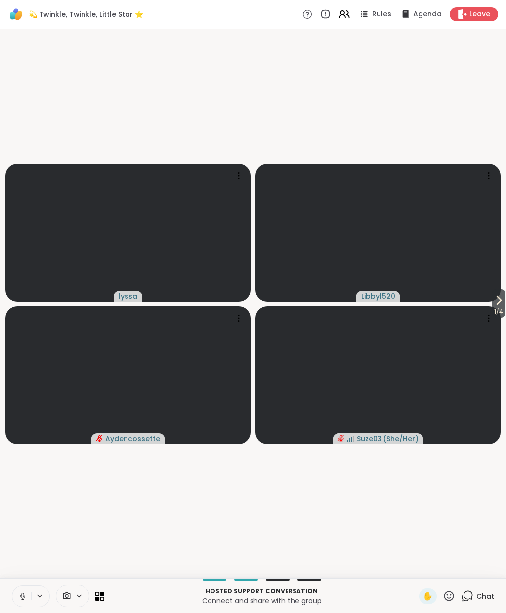
click at [20, 593] on icon at bounding box center [22, 596] width 9 height 9
click at [428, 594] on span "✋" at bounding box center [428, 597] width 10 height 12
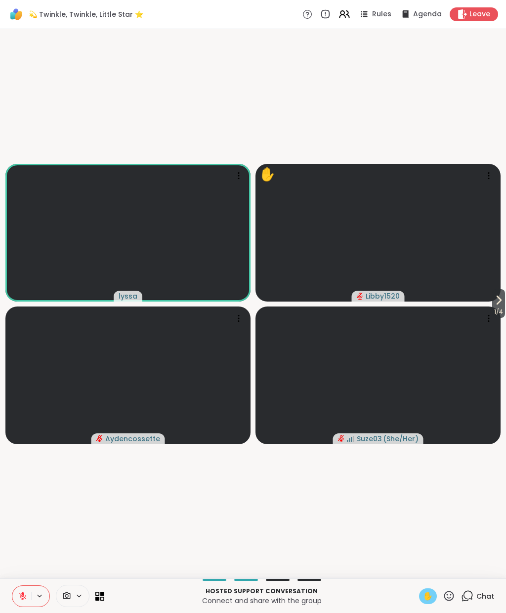
click at [17, 589] on button at bounding box center [21, 596] width 19 height 21
click at [25, 596] on icon at bounding box center [22, 596] width 9 height 9
click at [432, 593] on span "✋" at bounding box center [428, 597] width 10 height 12
click at [427, 594] on span "✋" at bounding box center [428, 597] width 10 height 12
click at [18, 594] on icon at bounding box center [22, 596] width 9 height 9
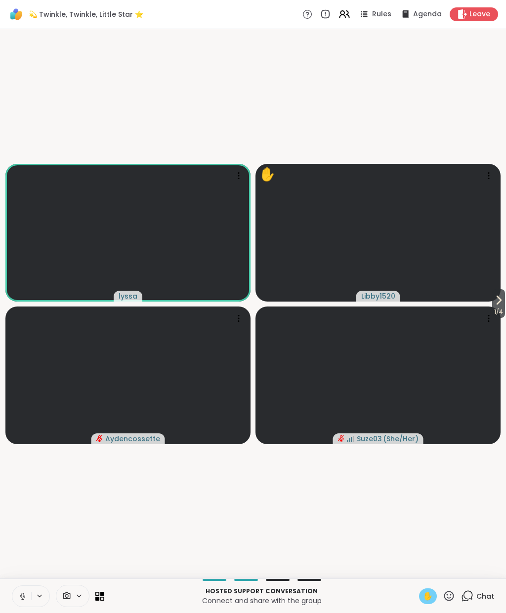
click at [423, 602] on div "✋" at bounding box center [428, 597] width 18 height 16
click at [473, 596] on icon at bounding box center [467, 595] width 9 height 9
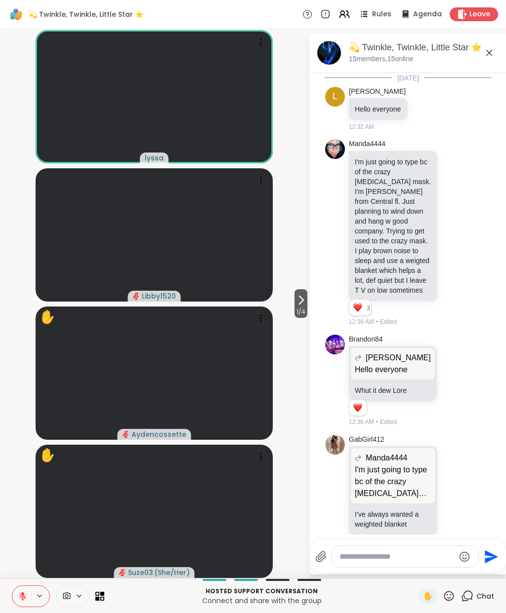
scroll to position [2087, 0]
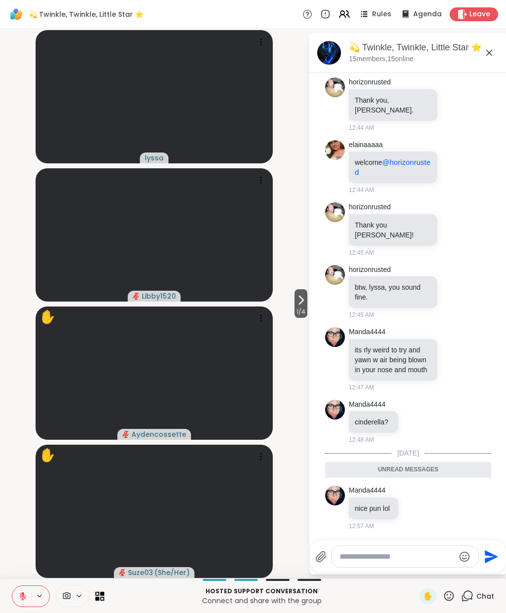
click at [396, 558] on textarea "Type your message" at bounding box center [396, 557] width 115 height 10
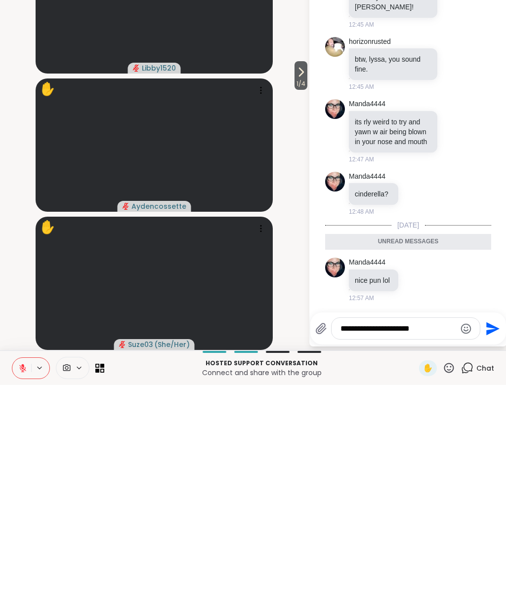
type textarea "**********"
click at [494, 549] on icon "Send" at bounding box center [491, 557] width 16 height 16
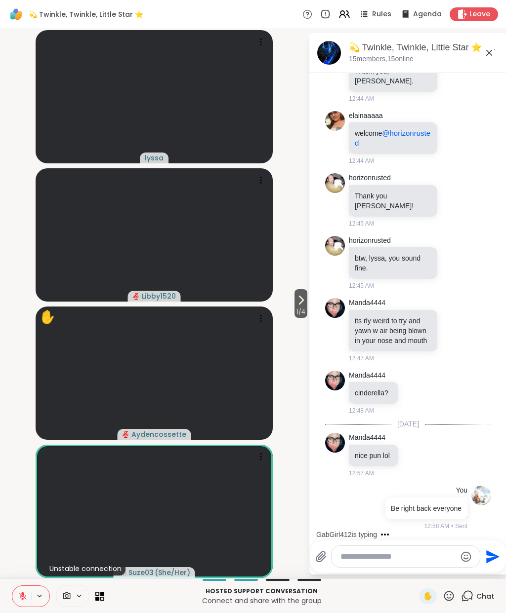
scroll to position [2168, 0]
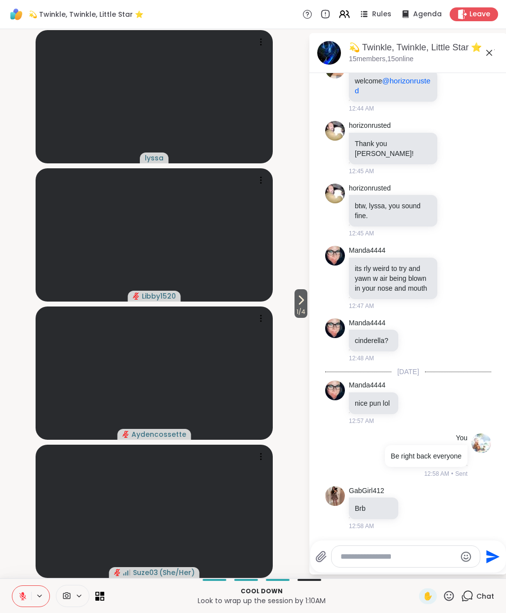
click at [22, 598] on icon at bounding box center [22, 596] width 9 height 9
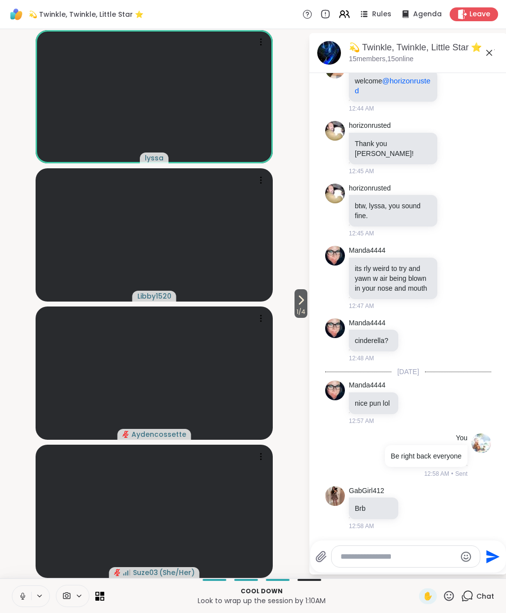
click at [21, 597] on icon at bounding box center [22, 596] width 9 height 9
click at [20, 594] on icon at bounding box center [22, 596] width 7 height 7
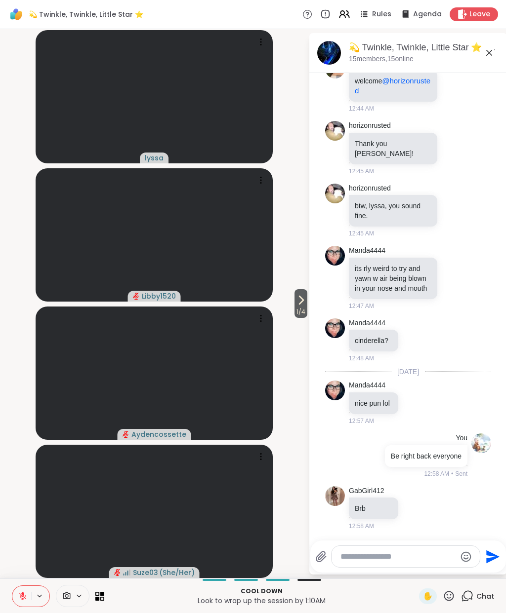
click at [27, 598] on button at bounding box center [21, 596] width 19 height 21
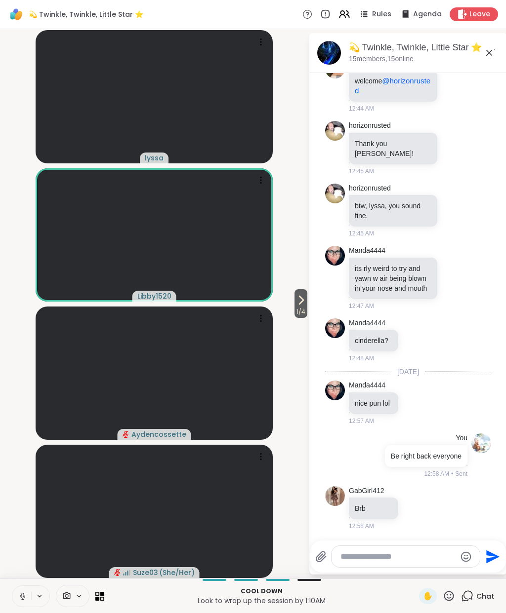
click at [21, 595] on icon at bounding box center [22, 596] width 9 height 9
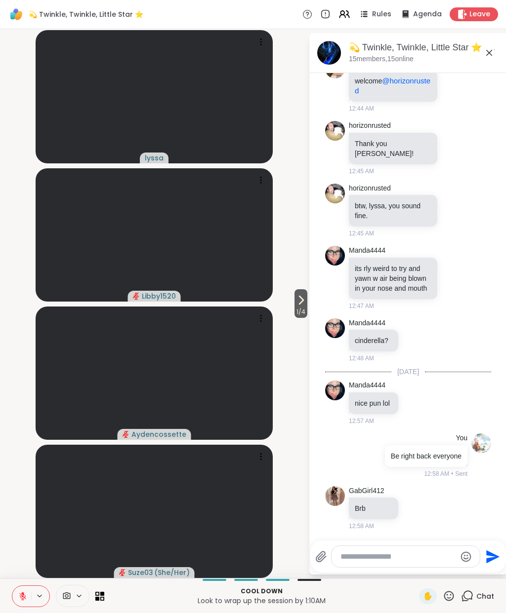
click at [24, 593] on icon at bounding box center [22, 594] width 3 height 4
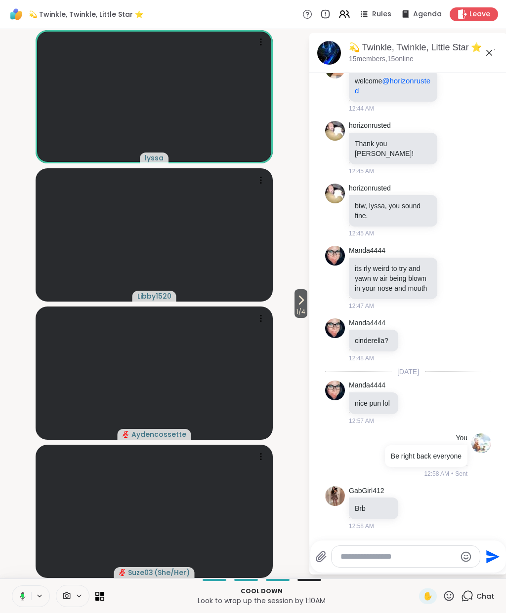
click at [13, 594] on button at bounding box center [21, 596] width 20 height 21
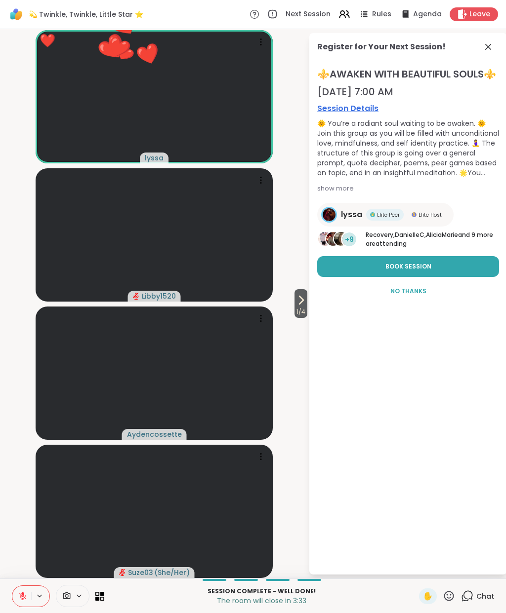
click at [25, 600] on icon at bounding box center [22, 596] width 9 height 9
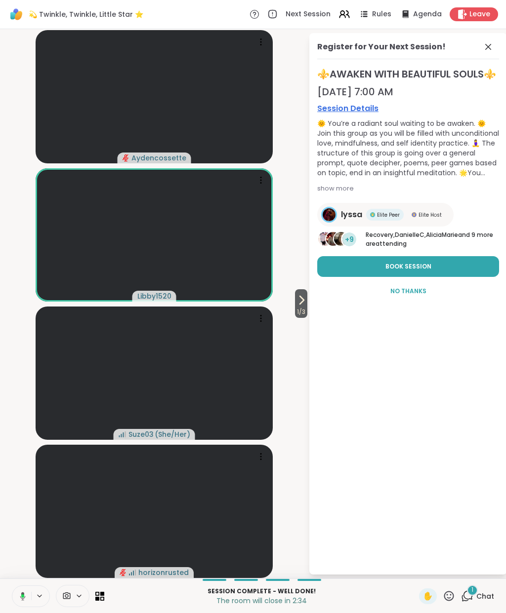
click at [479, 11] on span "Leave" at bounding box center [479, 14] width 21 height 10
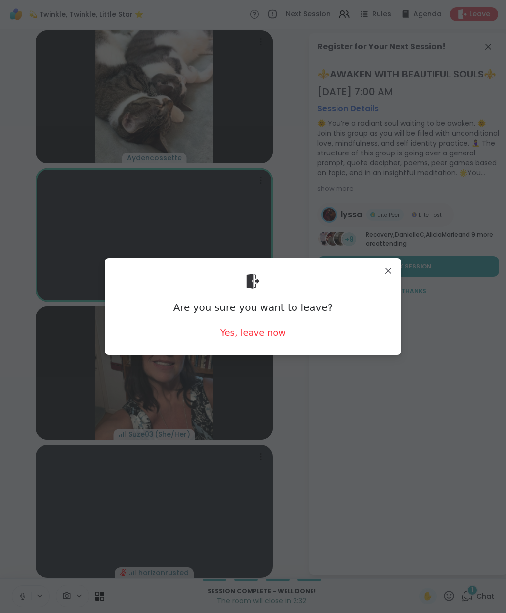
click at [265, 337] on div "Yes, leave now" at bounding box center [252, 332] width 65 height 12
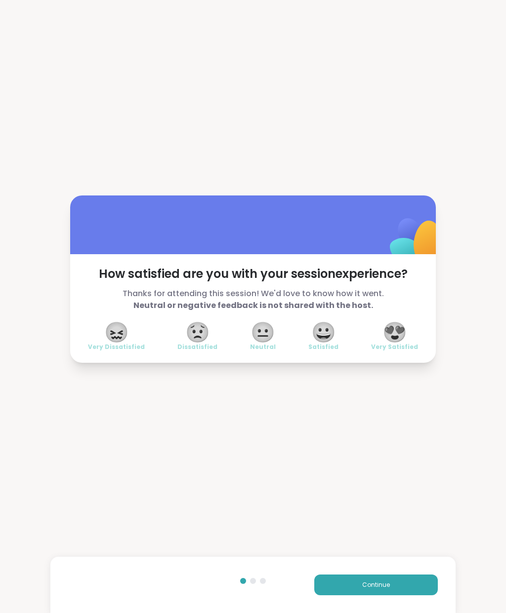
click at [356, 589] on button "Continue" at bounding box center [375, 585] width 123 height 21
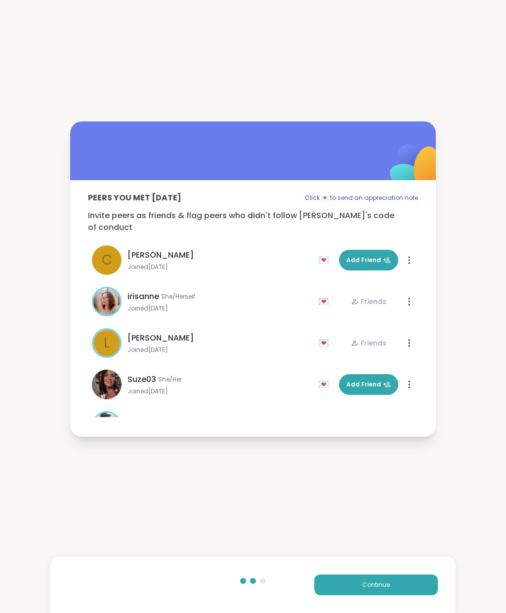
click at [358, 587] on button "Continue" at bounding box center [375, 585] width 123 height 21
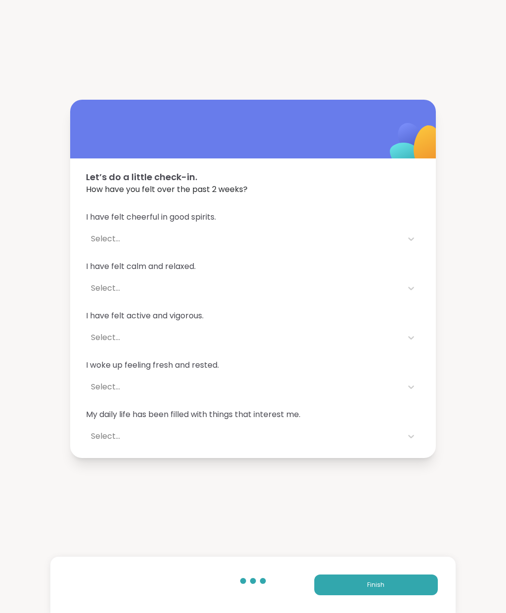
click at [365, 591] on button "Finish" at bounding box center [375, 585] width 123 height 21
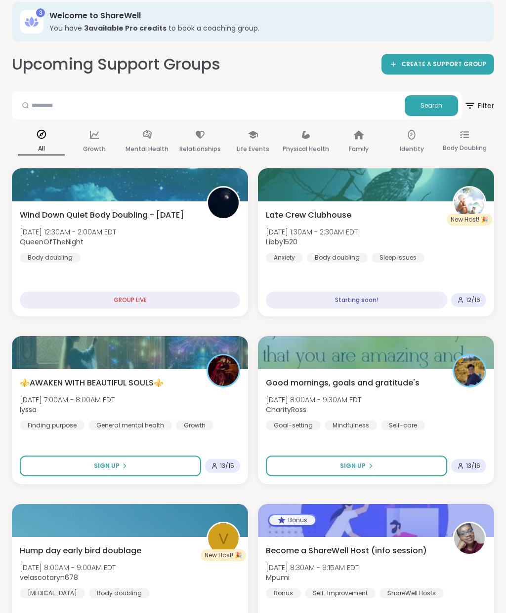
scroll to position [49, 0]
click at [370, 298] on div "Starting soon!" at bounding box center [356, 300] width 181 height 17
click at [445, 293] on div "Starting soon!" at bounding box center [356, 300] width 181 height 17
click at [449, 267] on div "Late Crew Clubhouse Wed, Oct 15 | 1:30AM - 2:30AM EDT Libby1520 Anxiety Body do…" at bounding box center [376, 259] width 236 height 115
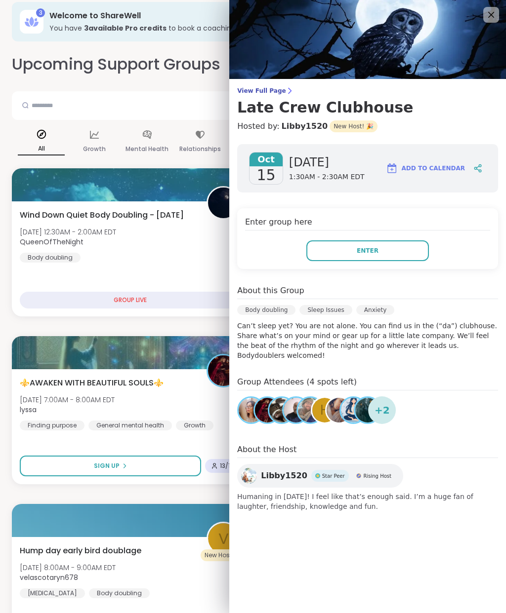
click at [395, 256] on button "Enter" at bounding box center [367, 250] width 122 height 21
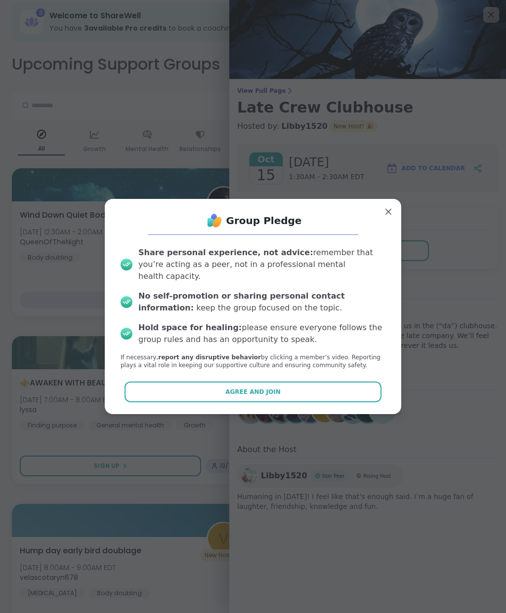
click at [344, 384] on button "Agree and Join" at bounding box center [252, 392] width 257 height 21
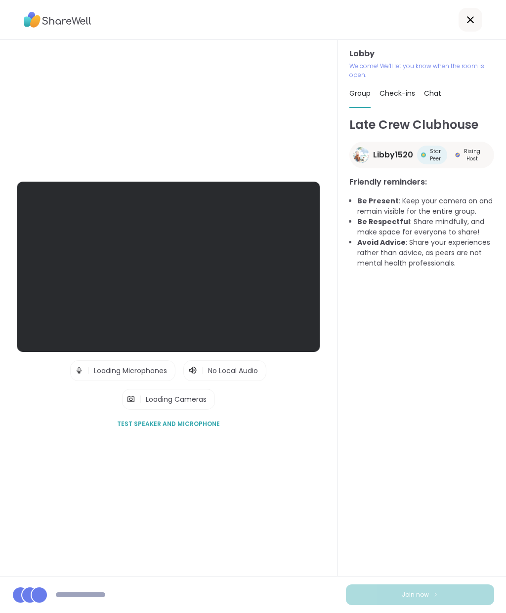
scroll to position [40, 0]
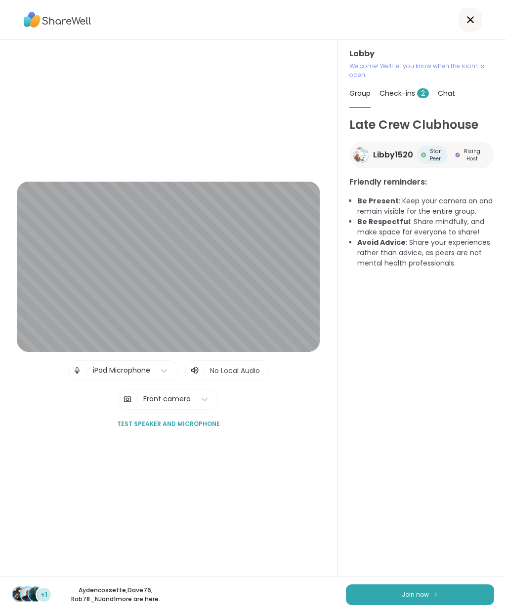
click at [444, 591] on button "Join now" at bounding box center [420, 595] width 148 height 21
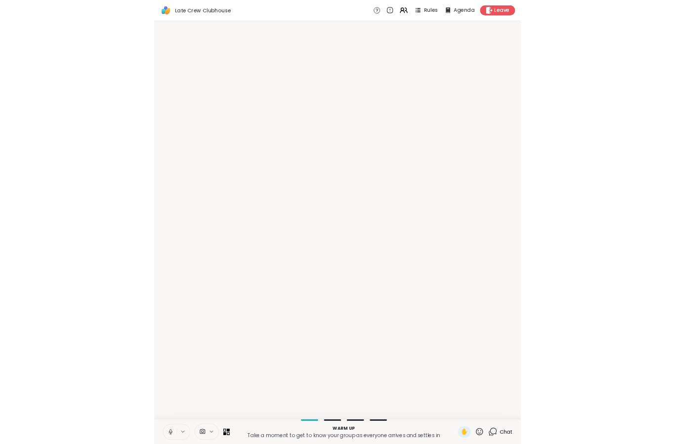
scroll to position [0, 0]
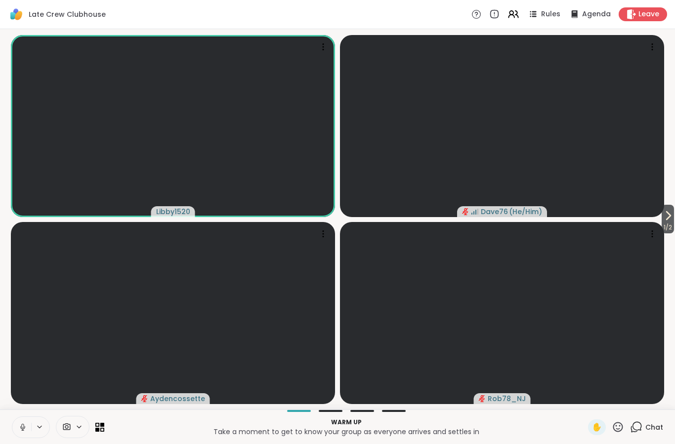
click at [505, 210] on button "1 / 2" at bounding box center [667, 219] width 12 height 29
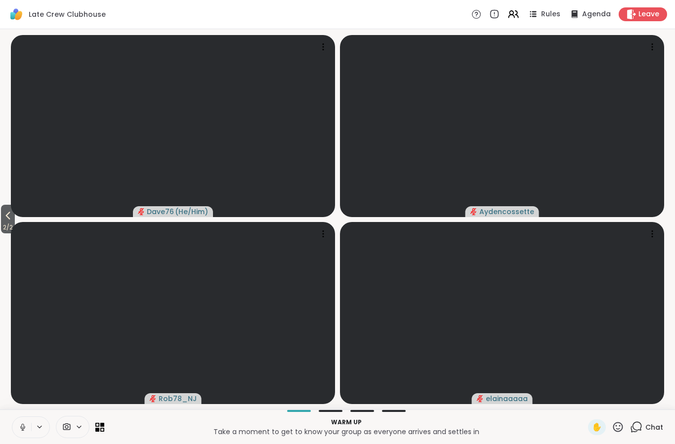
click at [14, 223] on span "2 / 2" at bounding box center [8, 228] width 14 height 12
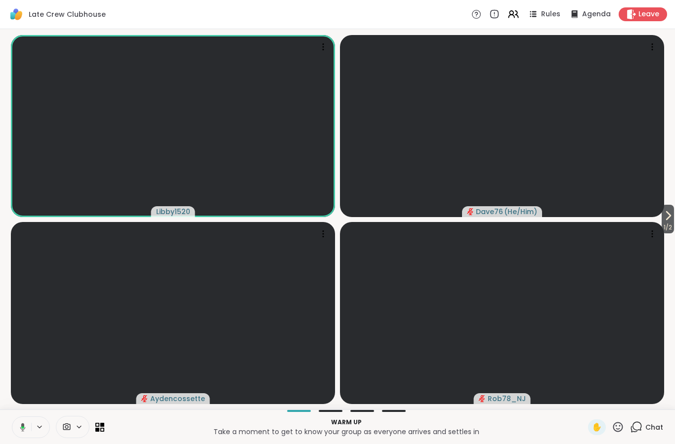
click at [505, 220] on icon at bounding box center [668, 216] width 12 height 12
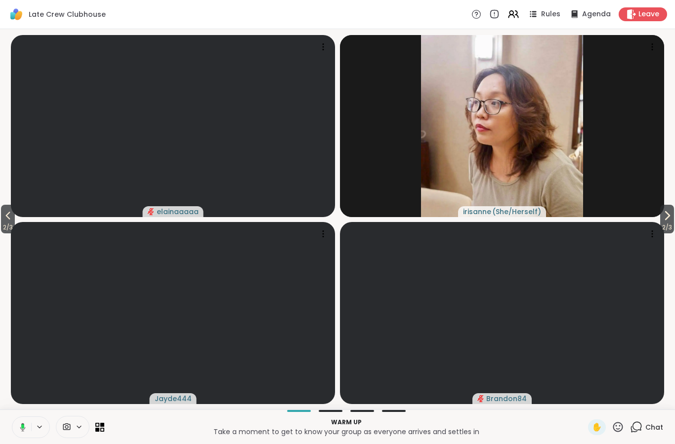
click at [505, 12] on span "Rules" at bounding box center [550, 14] width 19 height 10
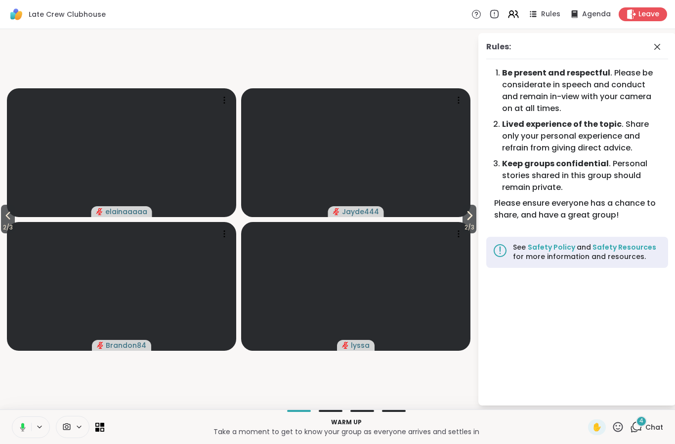
click at [466, 234] on video at bounding box center [355, 286] width 229 height 129
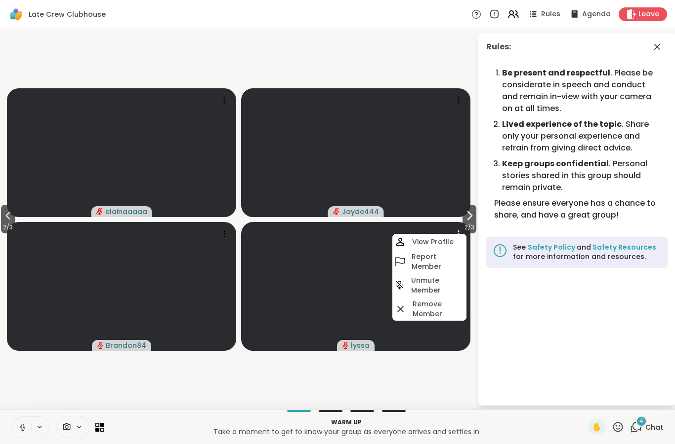
click at [473, 218] on icon at bounding box center [469, 216] width 12 height 12
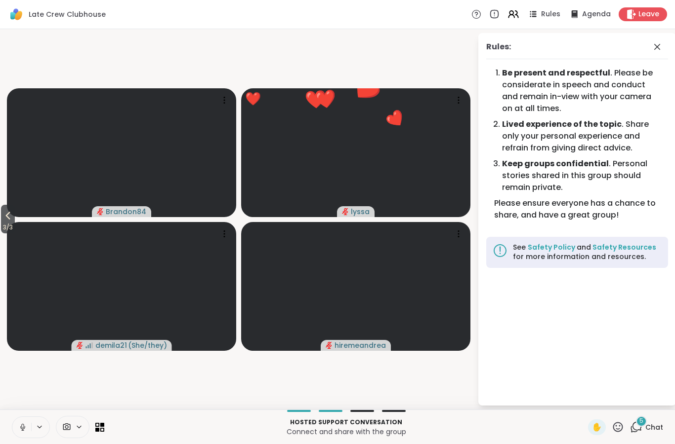
click at [9, 216] on icon at bounding box center [8, 216] width 12 height 12
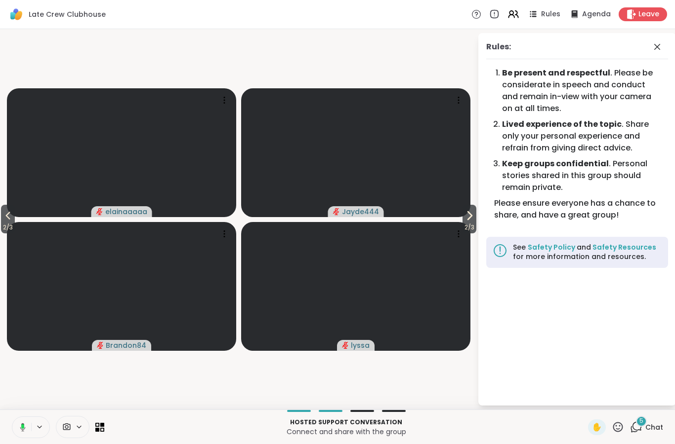
click at [2, 218] on button "2 / 3" at bounding box center [8, 219] width 14 height 29
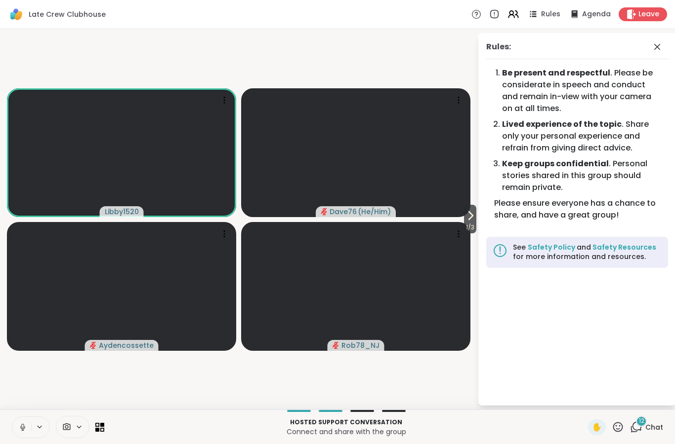
click at [474, 216] on icon at bounding box center [470, 216] width 12 height 12
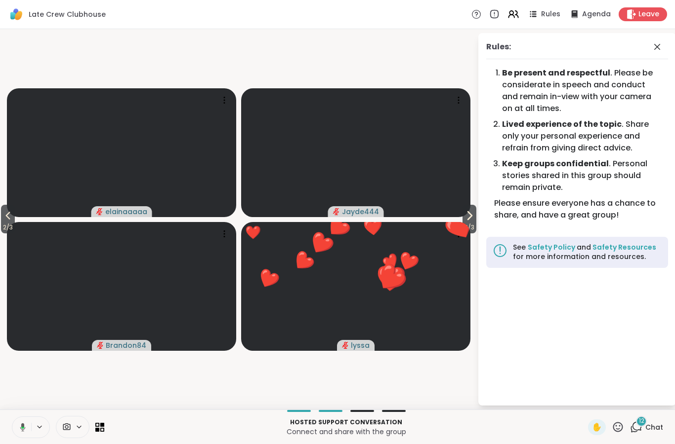
click at [505, 48] on icon at bounding box center [657, 47] width 12 height 12
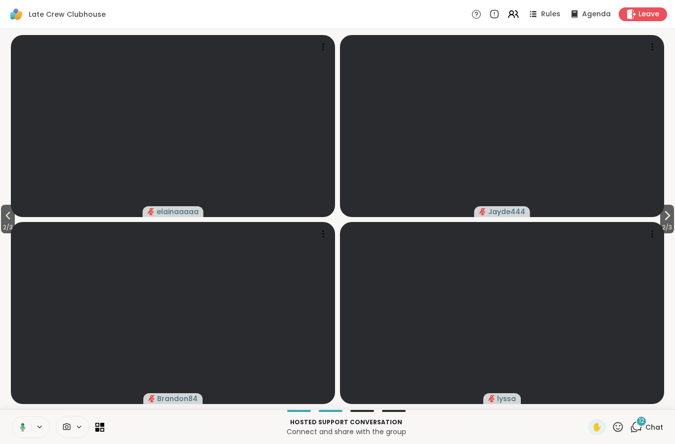
click at [505, 423] on span "Chat" at bounding box center [654, 428] width 18 height 10
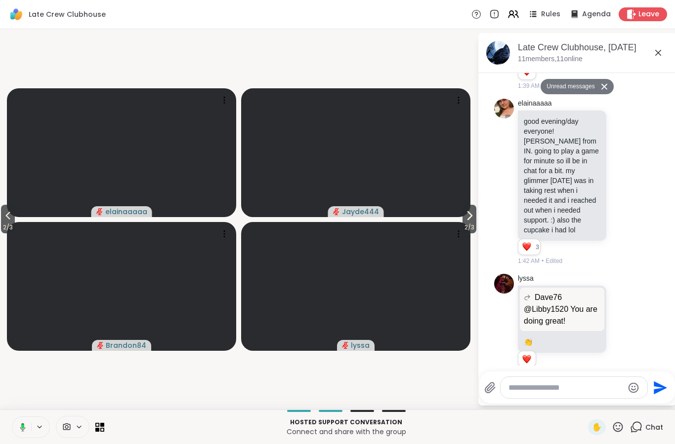
scroll to position [919, 0]
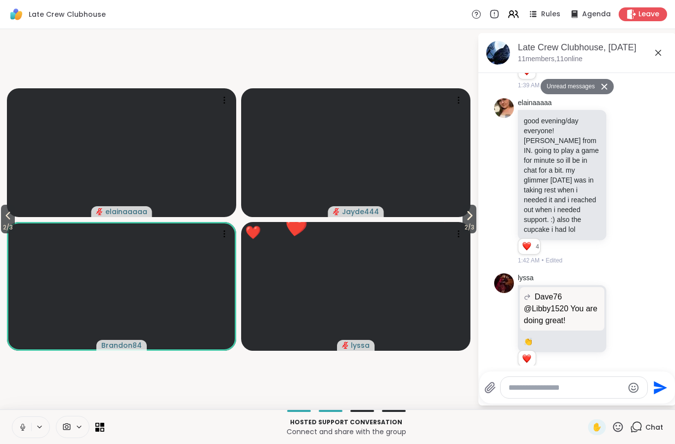
click at [505, 428] on icon at bounding box center [617, 427] width 12 height 12
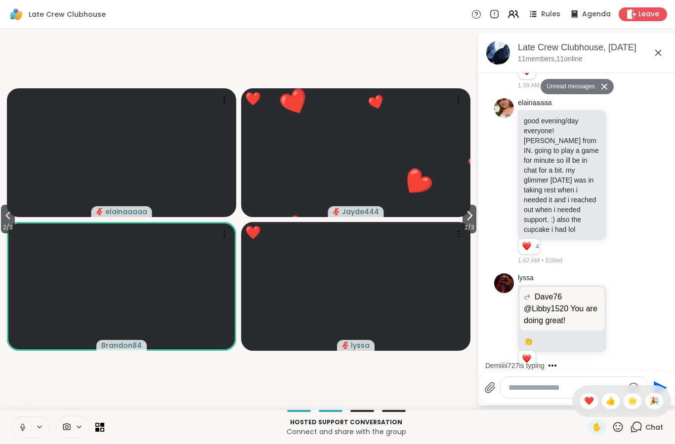
click at [505, 402] on span "🌟" at bounding box center [632, 402] width 10 height 12
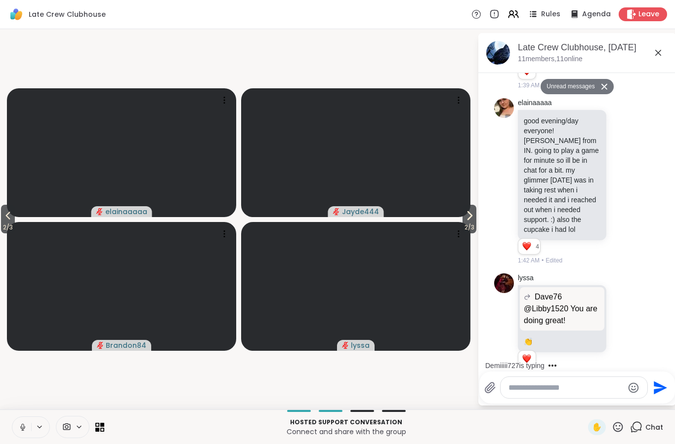
scroll to position [949, 0]
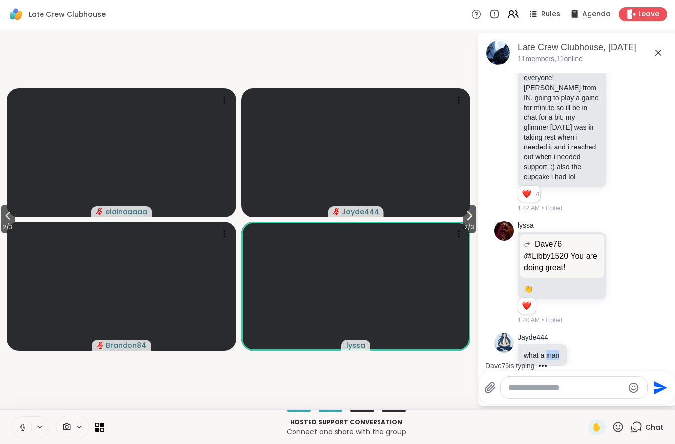
click at [505, 354] on div "Jayde444 what a man 1:43 AM" at bounding box center [577, 355] width 166 height 53
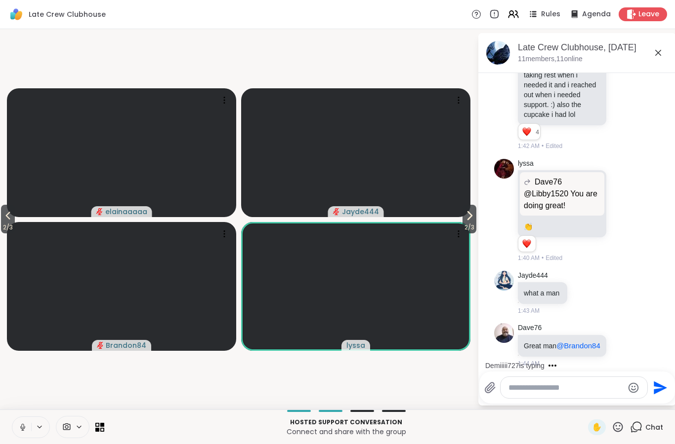
click at [505, 288] on p "what a man" at bounding box center [542, 293] width 38 height 10
click at [505, 288] on icon at bounding box center [584, 293] width 9 height 10
click at [505, 273] on div "Select Reaction: Heart" at bounding box center [584, 277] width 9 height 9
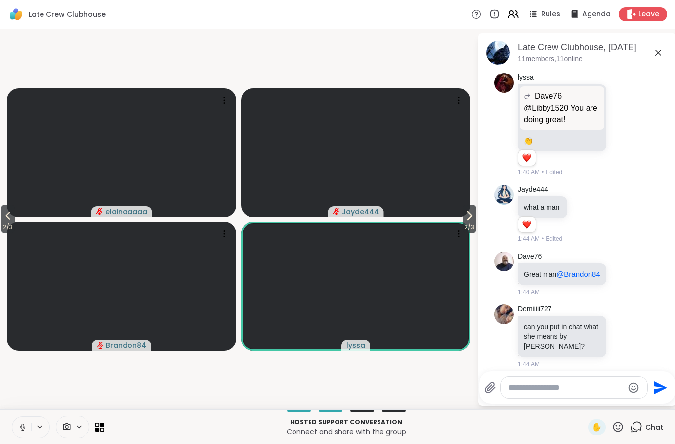
click at [505, 388] on textarea "Type your message" at bounding box center [565, 388] width 115 height 10
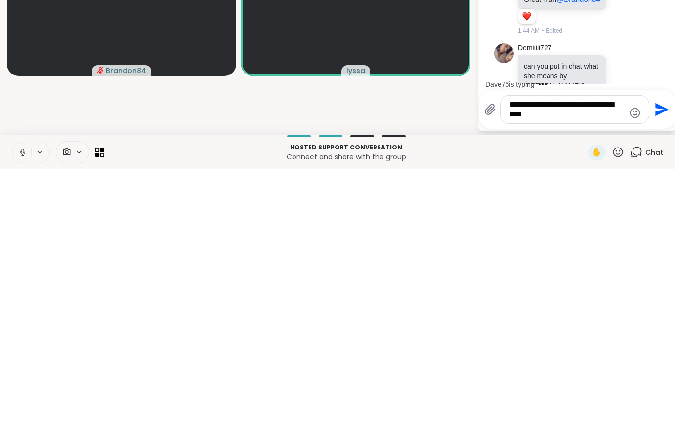
type textarea "**********"
click at [505, 378] on icon "Send" at bounding box center [661, 384] width 13 height 13
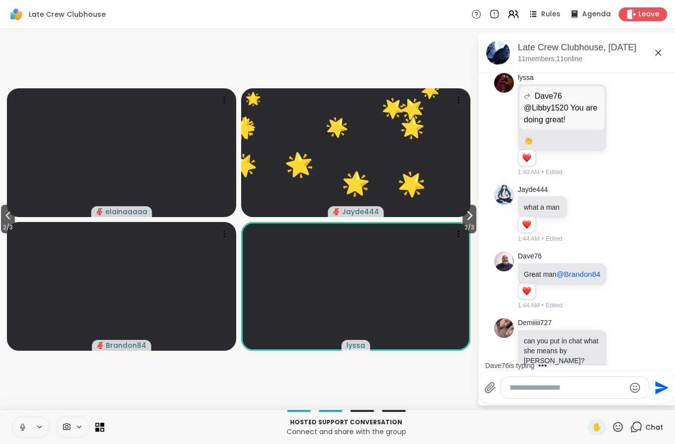
scroll to position [1173, 0]
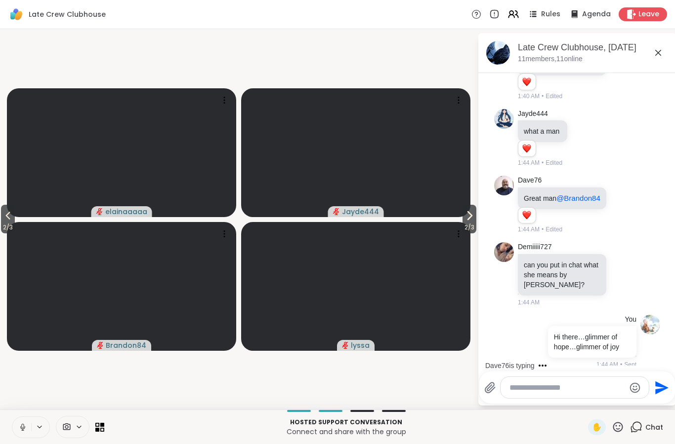
click at [467, 218] on icon at bounding box center [469, 216] width 12 height 12
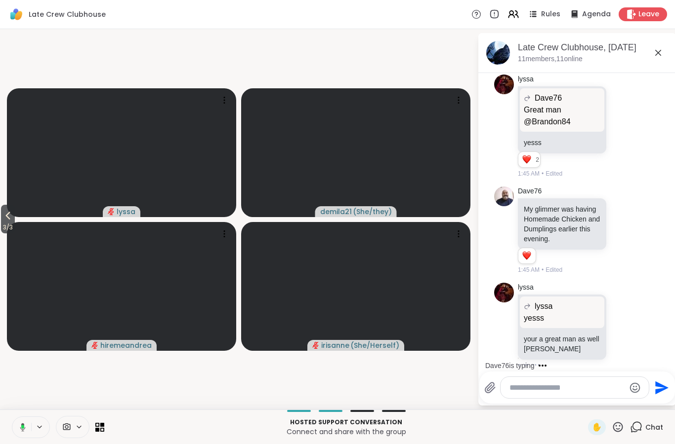
scroll to position [1552, 0]
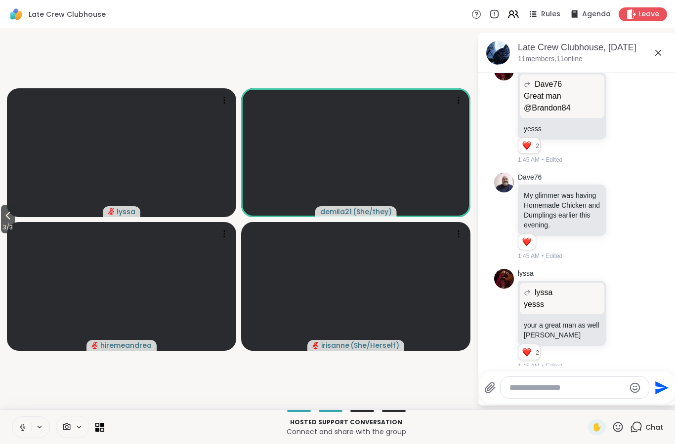
click at [505, 430] on icon at bounding box center [617, 427] width 12 height 12
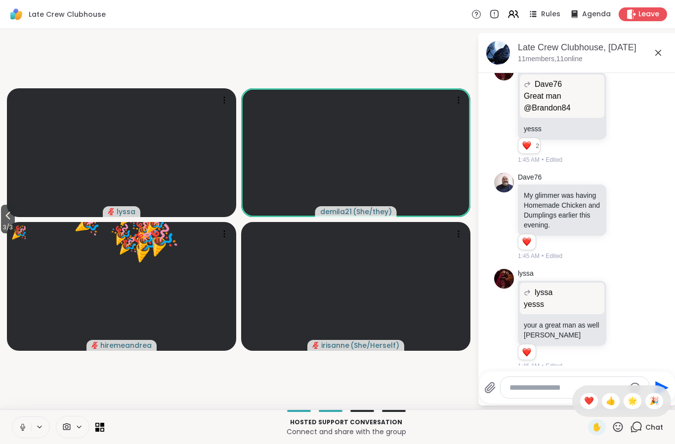
click at [505, 401] on span "🎉" at bounding box center [654, 402] width 10 height 12
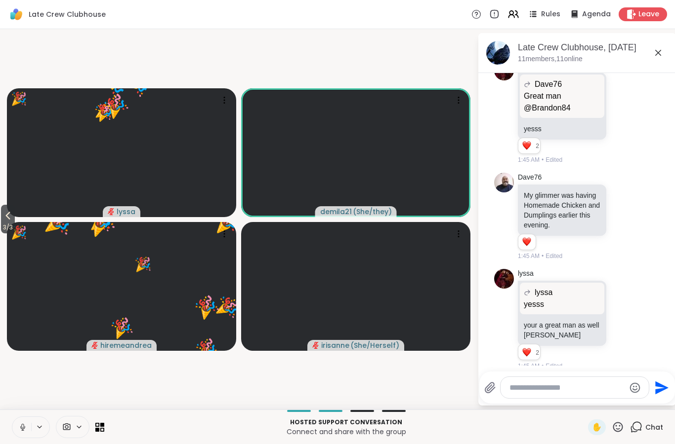
click at [505, 424] on icon at bounding box center [617, 427] width 12 height 12
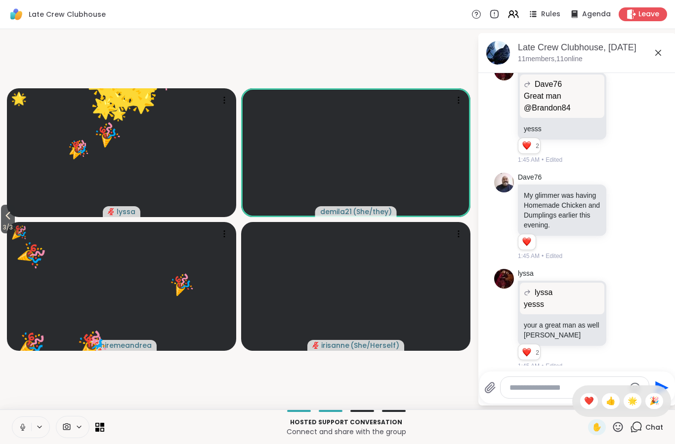
click at [505, 398] on span "🎉" at bounding box center [654, 402] width 10 height 12
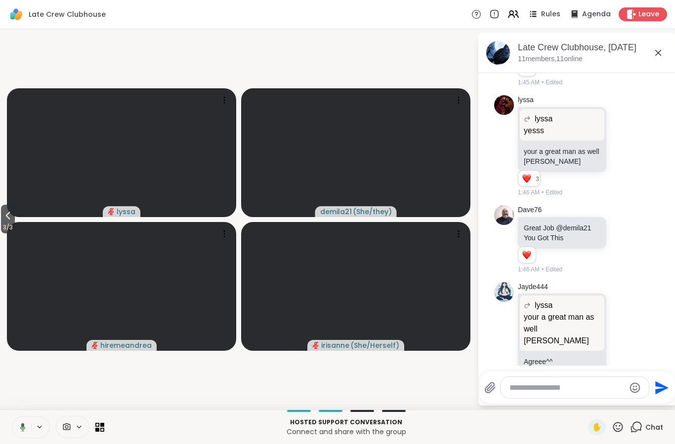
scroll to position [1833, 0]
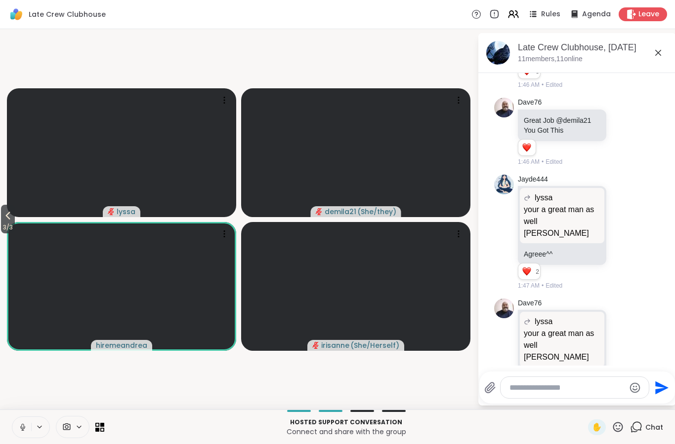
click at [505, 424] on icon at bounding box center [617, 427] width 12 height 12
click at [505, 397] on span "❤️" at bounding box center [589, 402] width 10 height 12
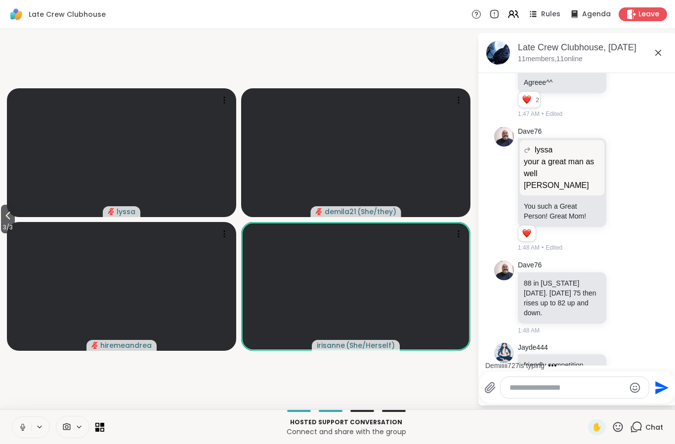
scroll to position [2077, 0]
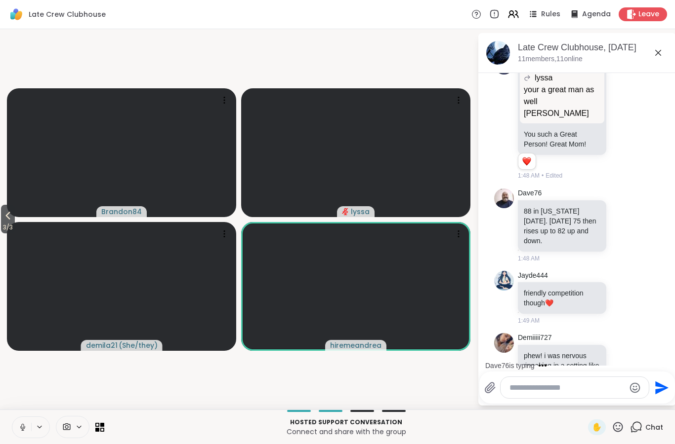
click at [505, 14] on span "Leave" at bounding box center [648, 14] width 21 height 10
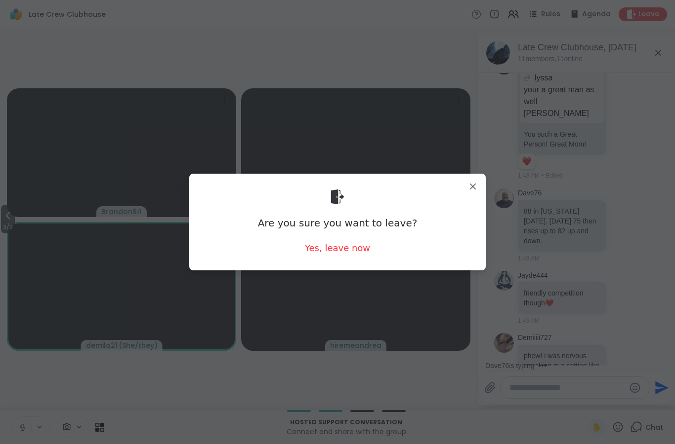
click at [366, 250] on div "Yes, leave now" at bounding box center [337, 248] width 65 height 12
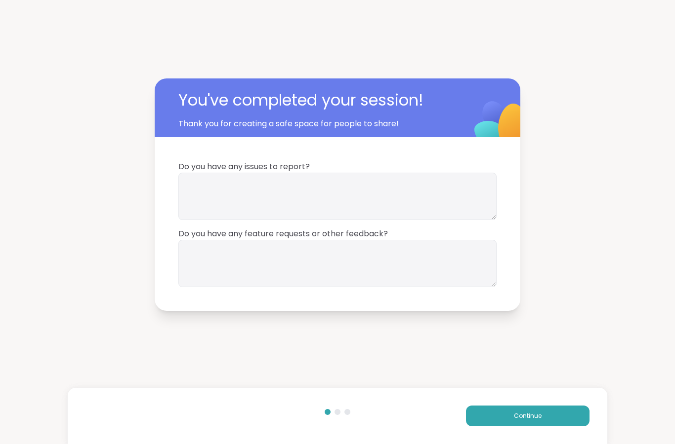
click at [505, 413] on span "Continue" at bounding box center [528, 416] width 28 height 9
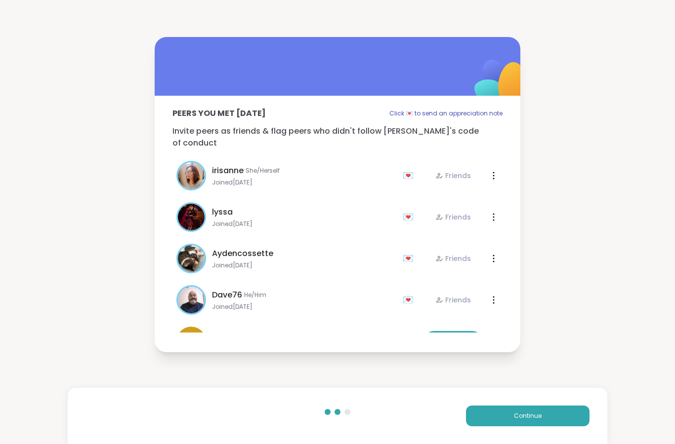
click at [505, 425] on button "Continue" at bounding box center [527, 416] width 123 height 21
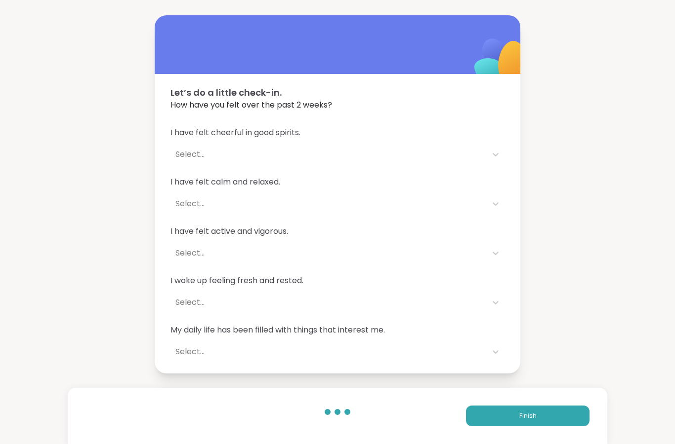
click at [505, 416] on button "Finish" at bounding box center [527, 416] width 123 height 21
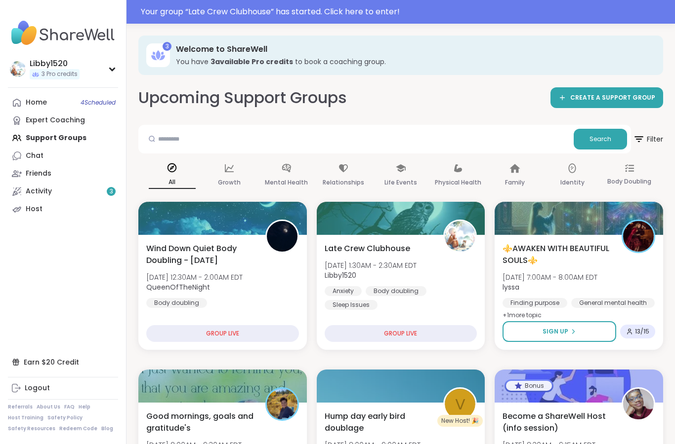
click at [407, 331] on div "GROUP LIVE" at bounding box center [400, 333] width 153 height 17
click at [427, 294] on div "Anxiety Body doubling Sleep Issues" at bounding box center [400, 298] width 153 height 24
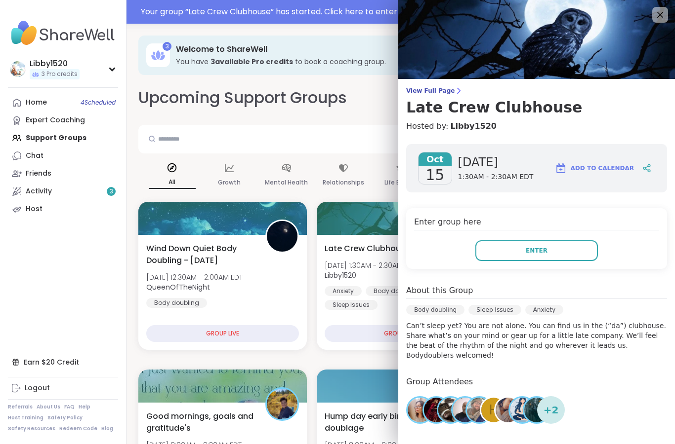
click at [505, 245] on button "Enter" at bounding box center [536, 250] width 122 height 21
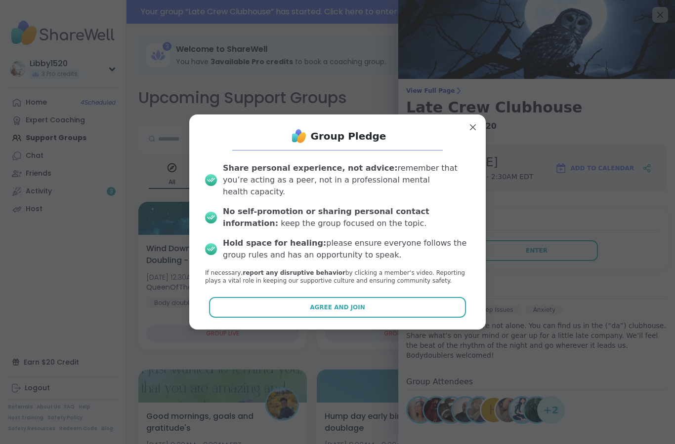
click at [430, 302] on button "Agree and Join" at bounding box center [337, 307] width 257 height 21
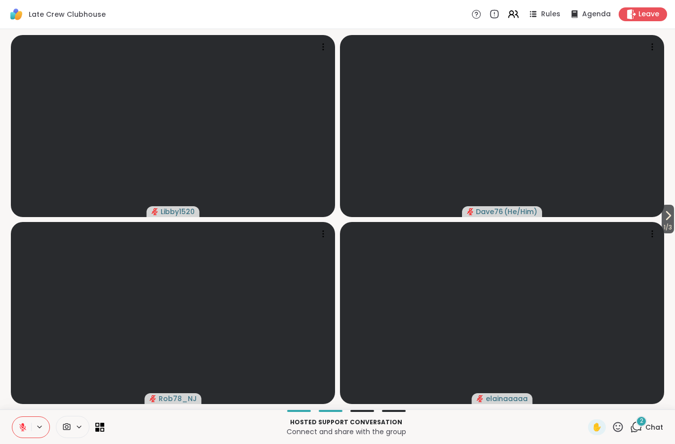
click at [25, 431] on icon at bounding box center [22, 427] width 9 height 9
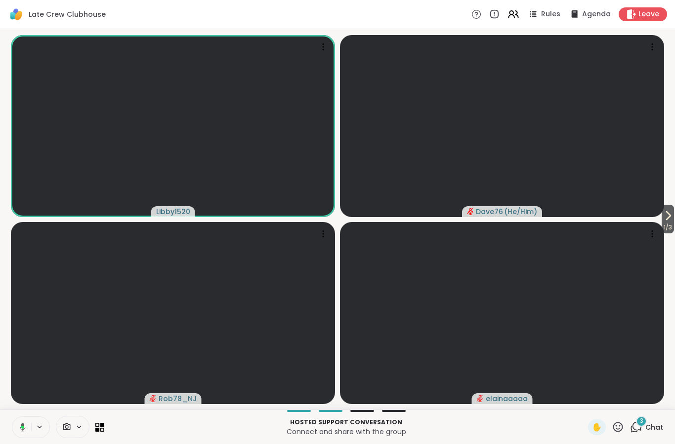
click at [505, 217] on icon at bounding box center [668, 216] width 12 height 12
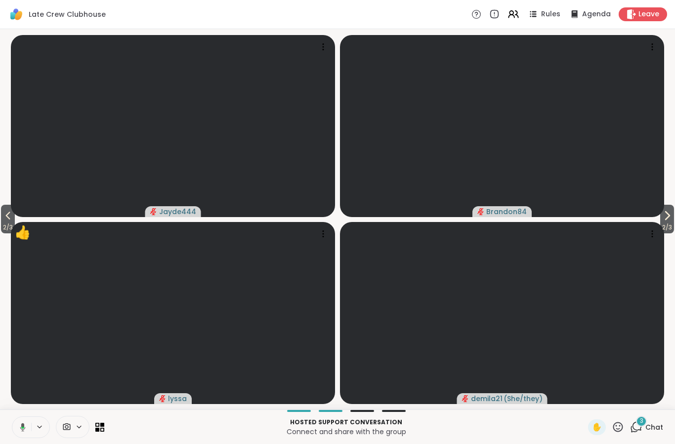
click at [505, 429] on icon at bounding box center [617, 427] width 12 height 12
click at [505, 399] on div "🎉" at bounding box center [654, 402] width 18 height 16
click at [6, 217] on icon at bounding box center [8, 216] width 12 height 12
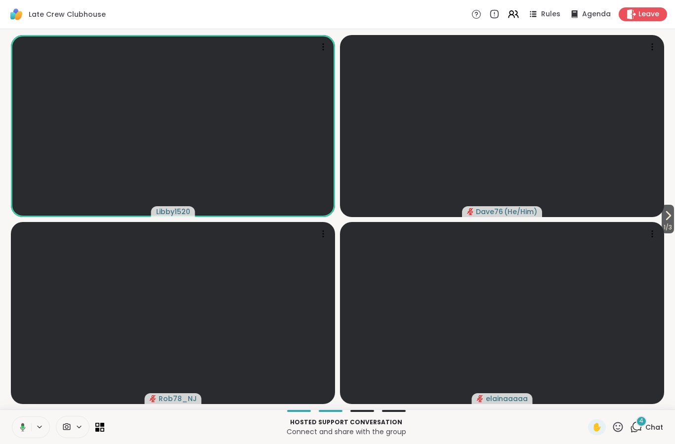
click at [22, 422] on button at bounding box center [21, 427] width 20 height 21
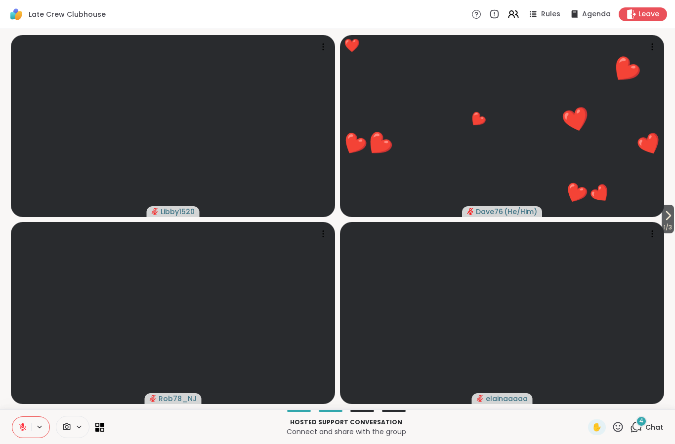
click at [505, 211] on button "1 / 3" at bounding box center [667, 219] width 12 height 29
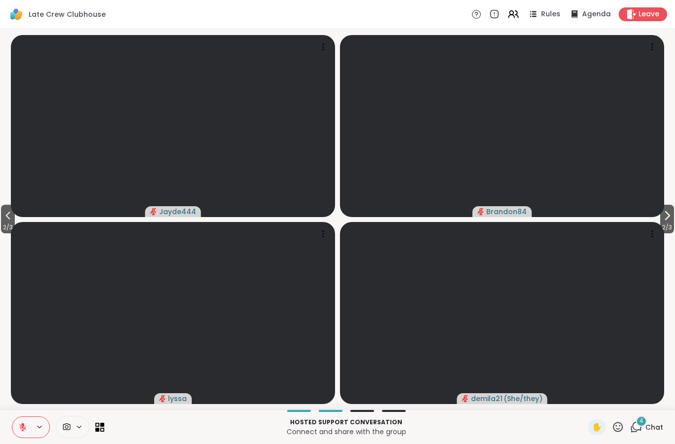
click at [505, 220] on icon at bounding box center [667, 216] width 12 height 12
click at [23, 425] on icon at bounding box center [22, 425] width 3 height 4
click at [2, 226] on span "3 / 3" at bounding box center [8, 228] width 14 height 12
click at [505, 224] on span "2 / 3" at bounding box center [667, 228] width 14 height 12
click at [11, 225] on span "3 / 3" at bounding box center [8, 228] width 14 height 12
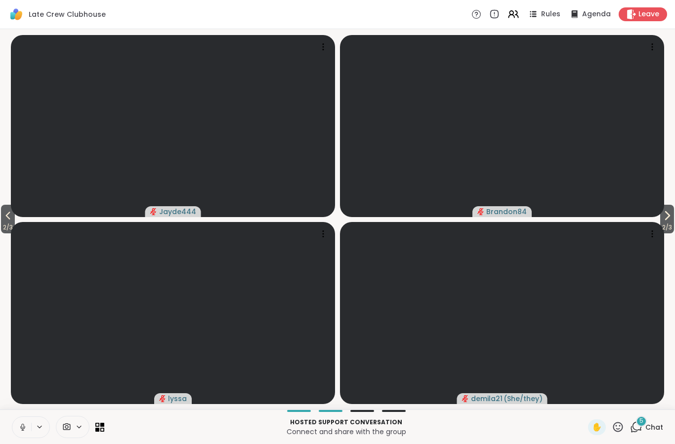
click at [505, 223] on span "2 / 3" at bounding box center [667, 228] width 14 height 12
click at [7, 212] on icon at bounding box center [8, 216] width 12 height 12
click at [505, 223] on span "2 / 3" at bounding box center [667, 228] width 14 height 12
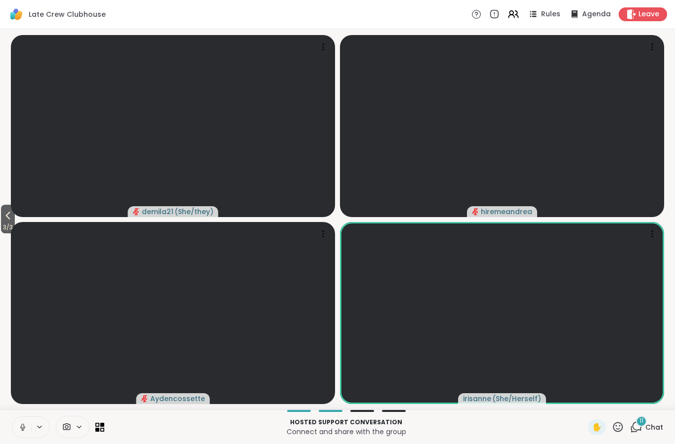
click at [505, 423] on span "Chat" at bounding box center [654, 428] width 18 height 10
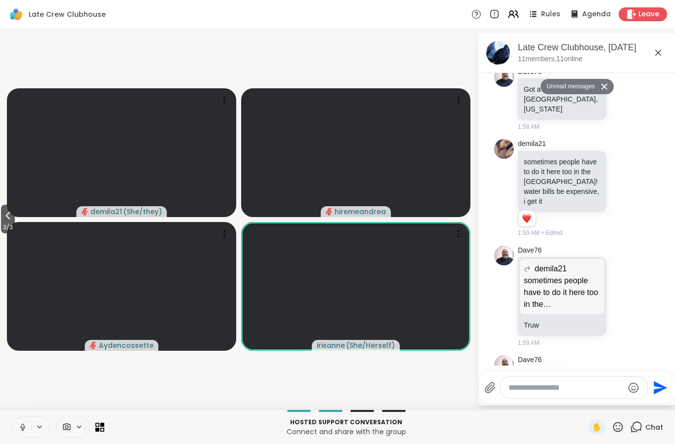
scroll to position [2907, 0]
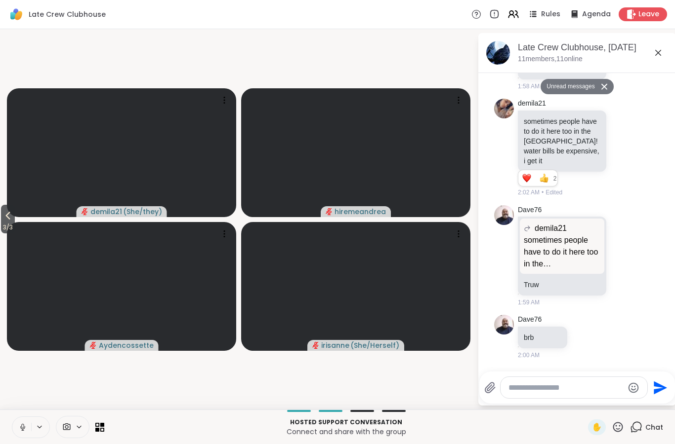
click at [7, 219] on icon at bounding box center [8, 216] width 12 height 12
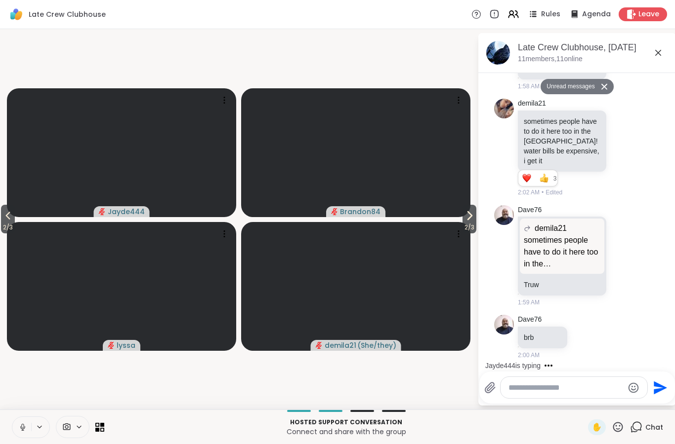
click at [473, 215] on icon at bounding box center [469, 216] width 12 height 12
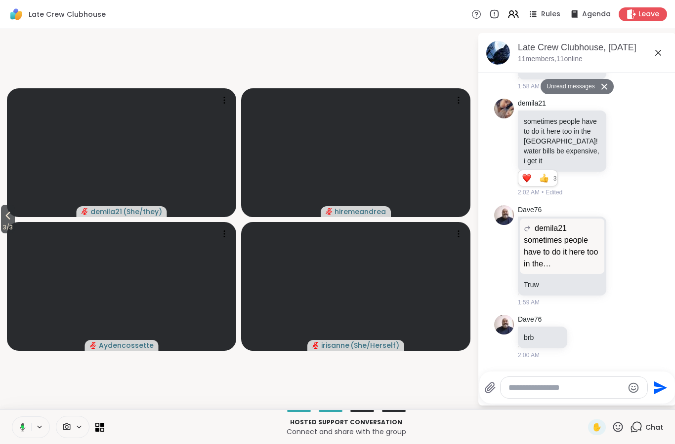
click at [2, 229] on span "3 / 3" at bounding box center [8, 228] width 14 height 12
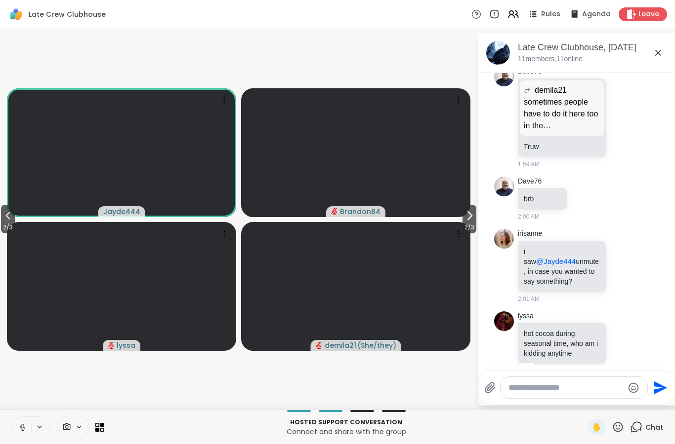
scroll to position [3036, 0]
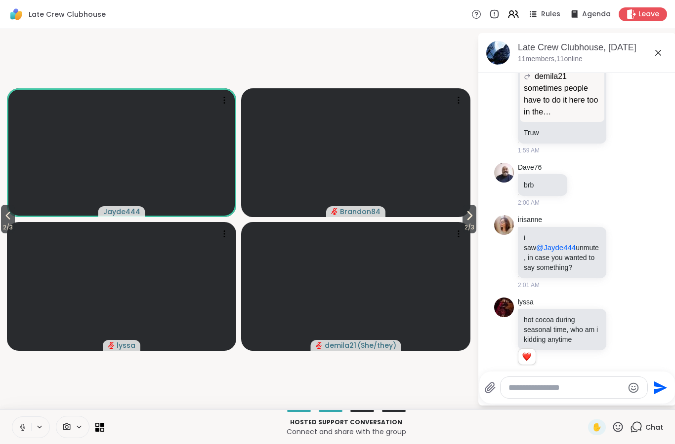
click at [505, 331] on icon at bounding box center [623, 336] width 9 height 10
click at [505, 316] on div "Select Reaction: Heart" at bounding box center [544, 320] width 9 height 9
click at [505, 331] on icon at bounding box center [623, 336] width 9 height 10
click at [505, 316] on span "Select Reaction: Heart" at bounding box center [544, 321] width 9 height 10
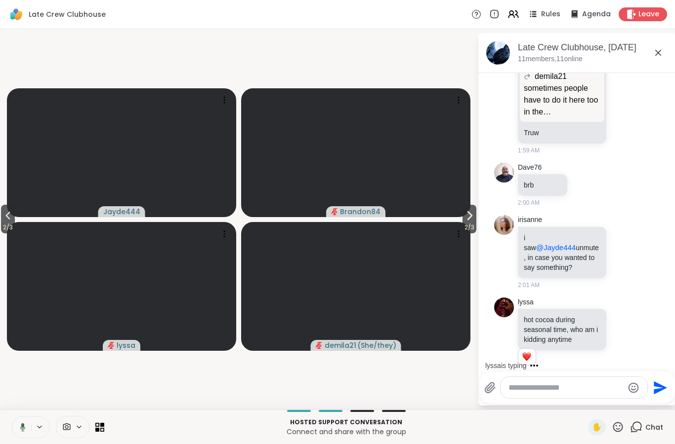
click at [505, 331] on icon at bounding box center [623, 336] width 9 height 10
click at [505, 316] on div "Select Reaction: Heart" at bounding box center [544, 320] width 9 height 9
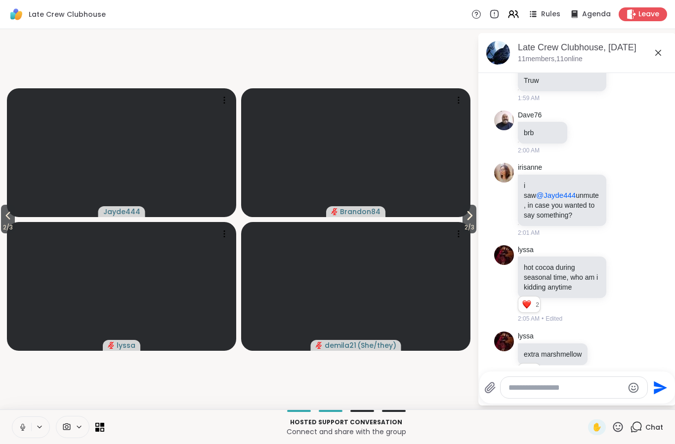
scroll to position [3102, 0]
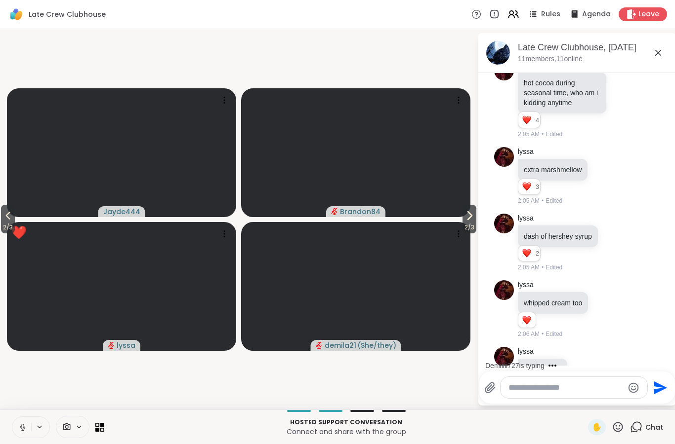
scroll to position [3417, 0]
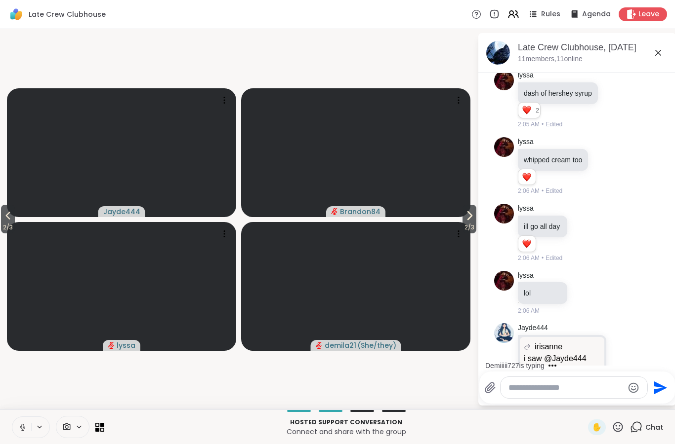
click at [1, 218] on button "2 / 3" at bounding box center [8, 219] width 14 height 29
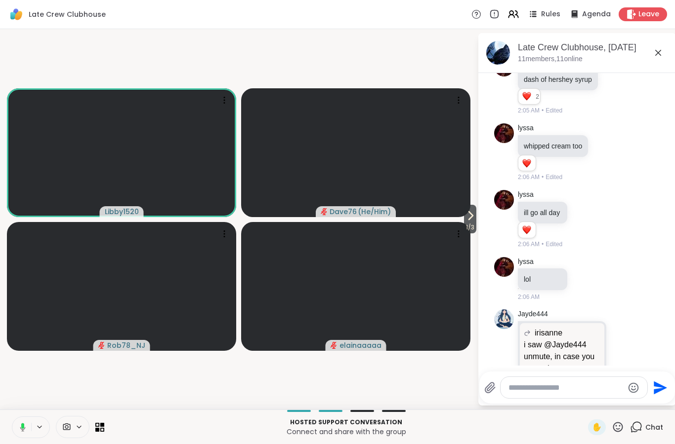
scroll to position [3483, 0]
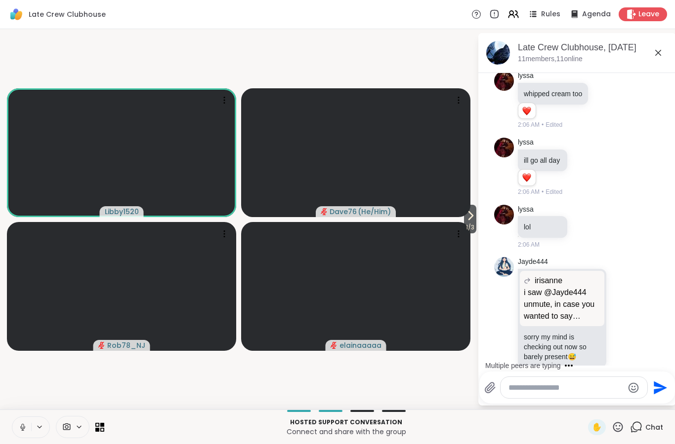
click at [469, 227] on span "1 / 3" at bounding box center [470, 228] width 12 height 12
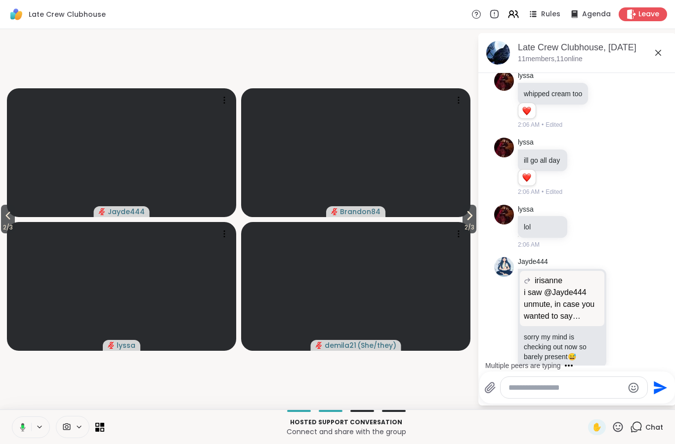
click at [469, 206] on button "2 / 3" at bounding box center [469, 219] width 14 height 29
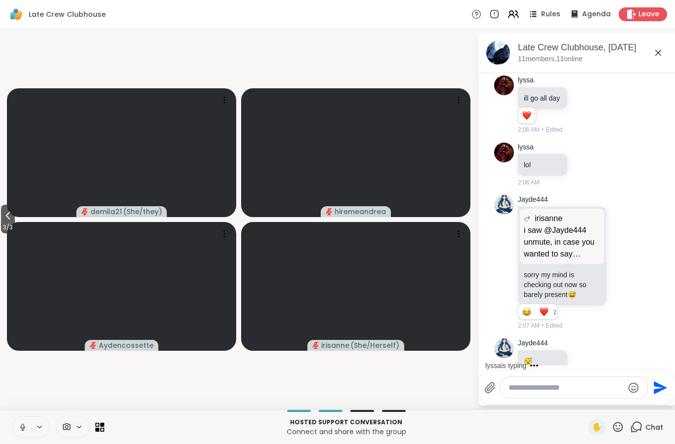
click at [7, 218] on icon at bounding box center [8, 216] width 12 height 12
click at [12, 221] on icon at bounding box center [8, 216] width 12 height 12
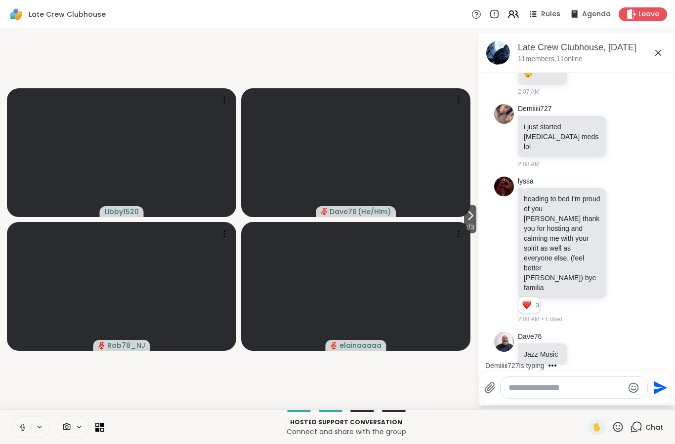
scroll to position [3885, 0]
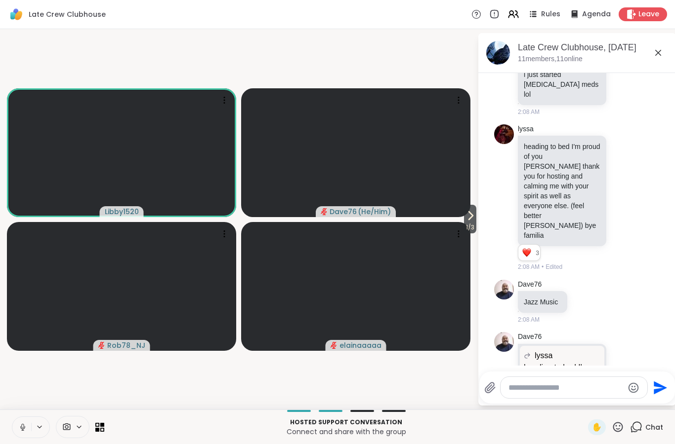
click at [469, 227] on span "1 / 3" at bounding box center [470, 228] width 12 height 12
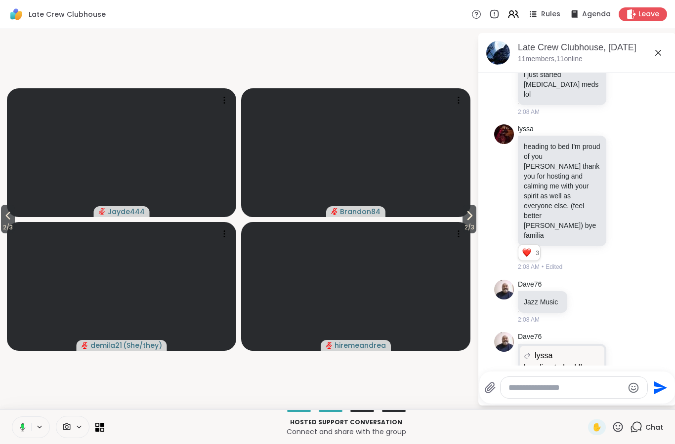
click at [19, 206] on video at bounding box center [121, 152] width 229 height 129
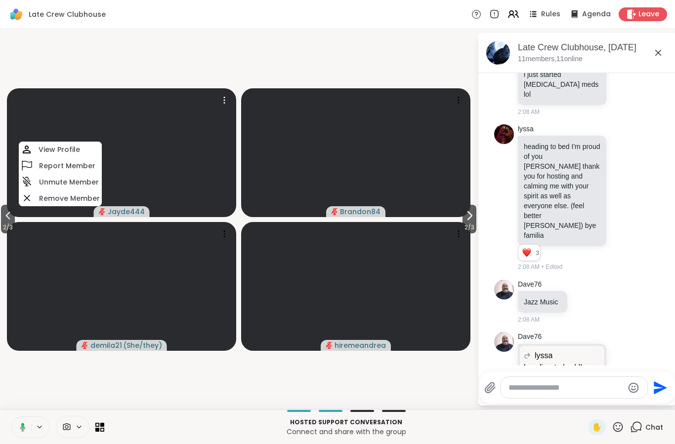
click at [2, 220] on button "2 / 3" at bounding box center [8, 219] width 14 height 29
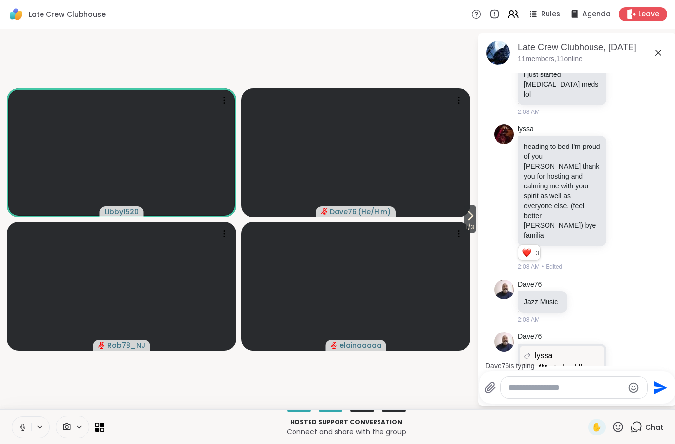
click at [625, 378] on icon at bounding box center [623, 383] width 9 height 10
click at [546, 363] on div "Select Reaction: Heart" at bounding box center [544, 367] width 9 height 9
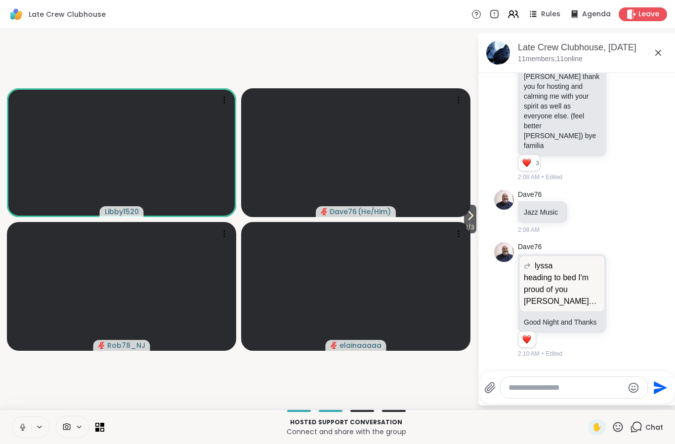
scroll to position [4027, 0]
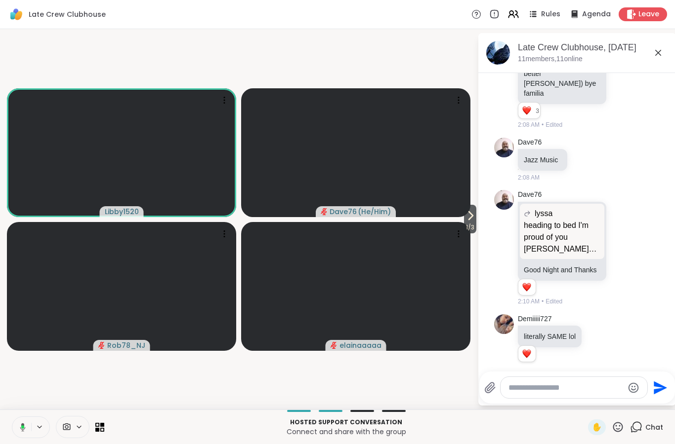
click at [549, 392] on textarea "Type your message" at bounding box center [565, 388] width 115 height 10
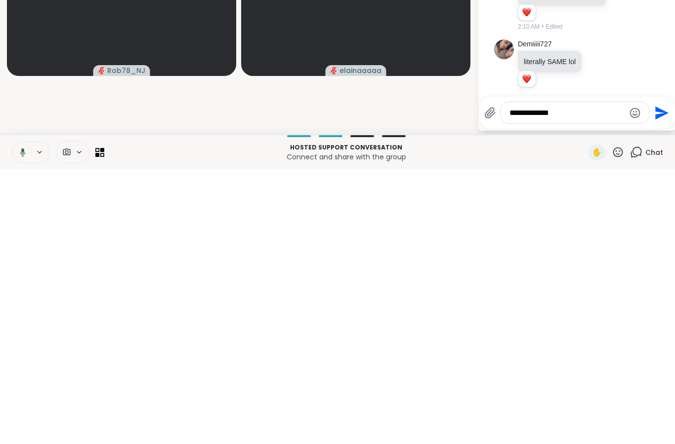
click at [522, 383] on textarea "**********" at bounding box center [566, 388] width 115 height 10
type textarea "**********"
click at [659, 380] on icon "Send" at bounding box center [660, 388] width 16 height 16
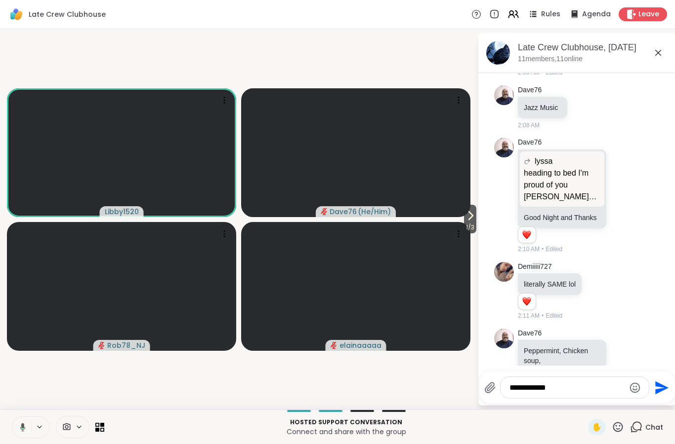
scroll to position [4093, 0]
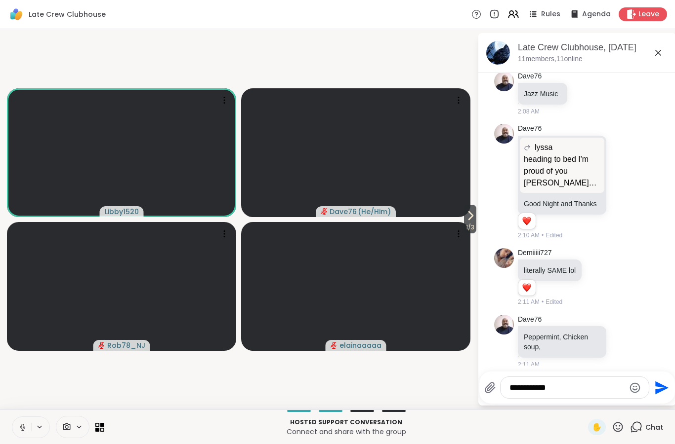
click at [473, 212] on icon at bounding box center [470, 216] width 12 height 12
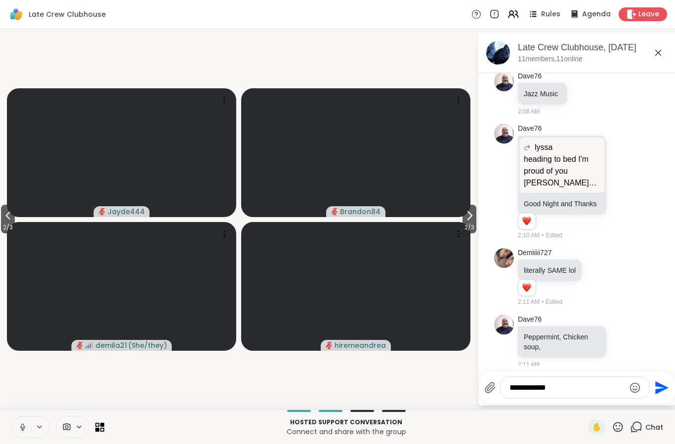
click at [472, 222] on span "2 / 3" at bounding box center [469, 228] width 14 height 12
click at [3, 221] on button "3 / 3" at bounding box center [8, 219] width 14 height 29
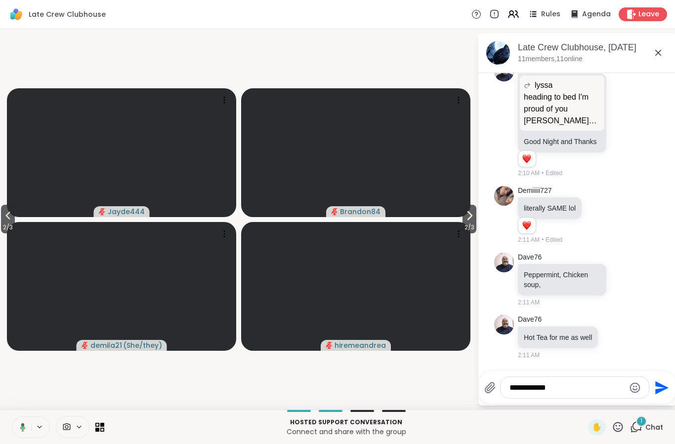
scroll to position [4227, 0]
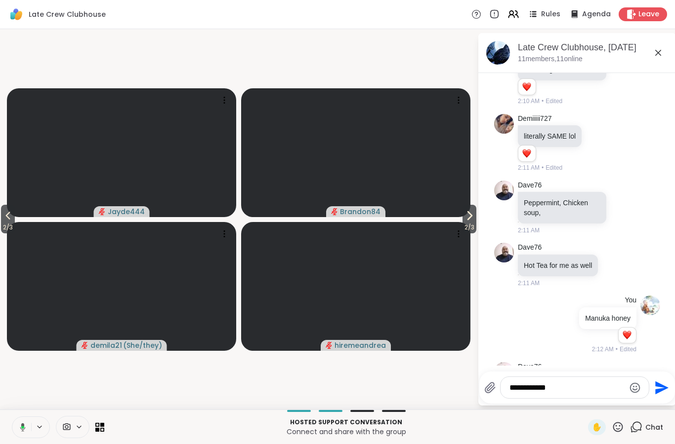
click at [15, 215] on button "2 / 3" at bounding box center [8, 219] width 14 height 29
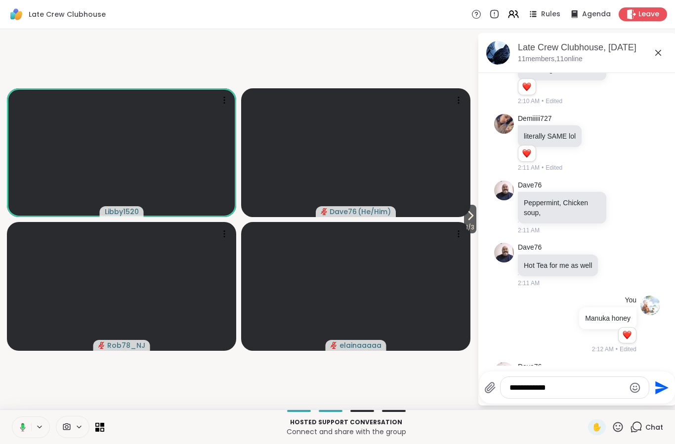
click at [469, 225] on span "1 / 3" at bounding box center [470, 228] width 12 height 12
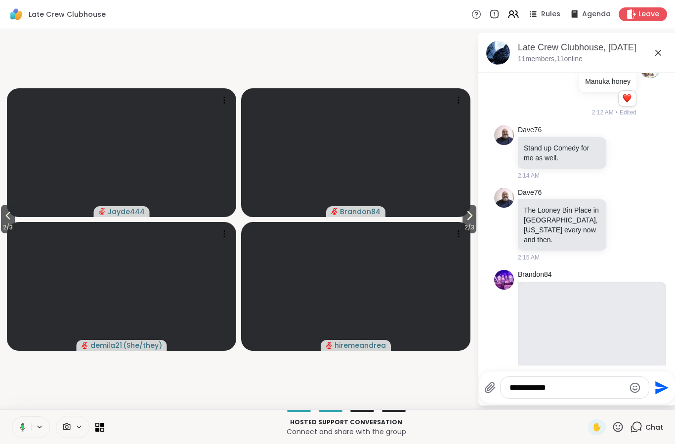
scroll to position [4469, 0]
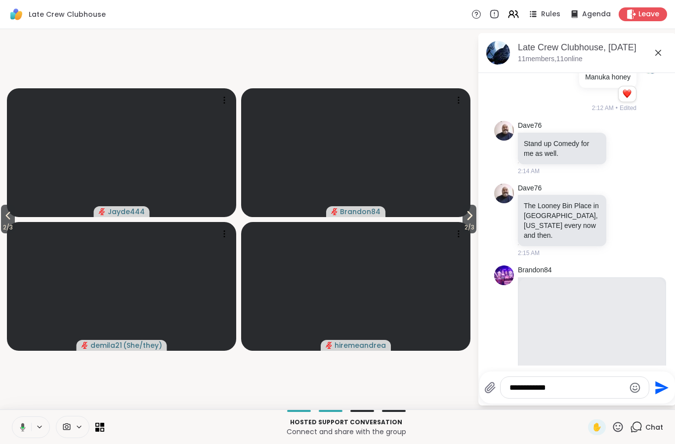
click at [13, 217] on icon at bounding box center [8, 216] width 12 height 12
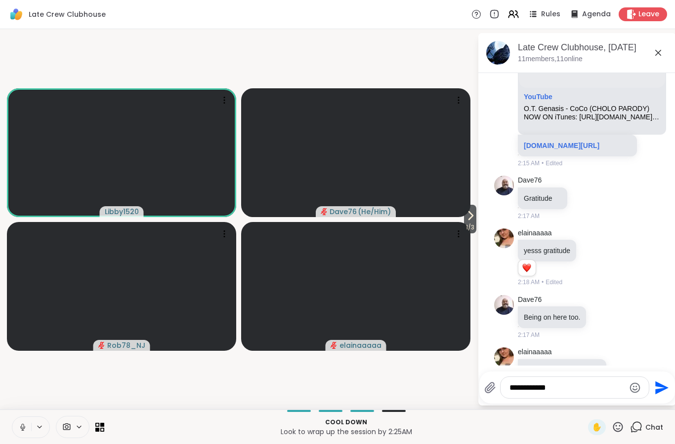
scroll to position [4854, 0]
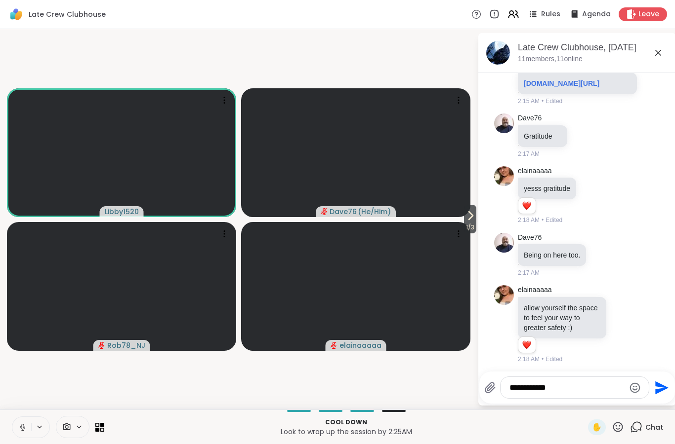
click at [468, 216] on icon at bounding box center [470, 216] width 12 height 12
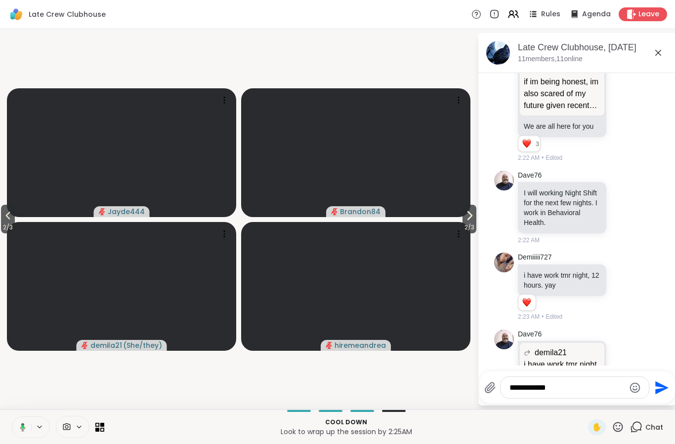
scroll to position [5621, 0]
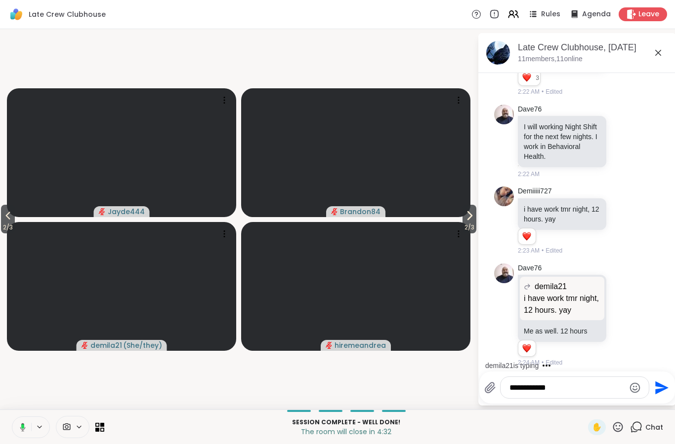
click at [7, 220] on icon at bounding box center [8, 216] width 12 height 12
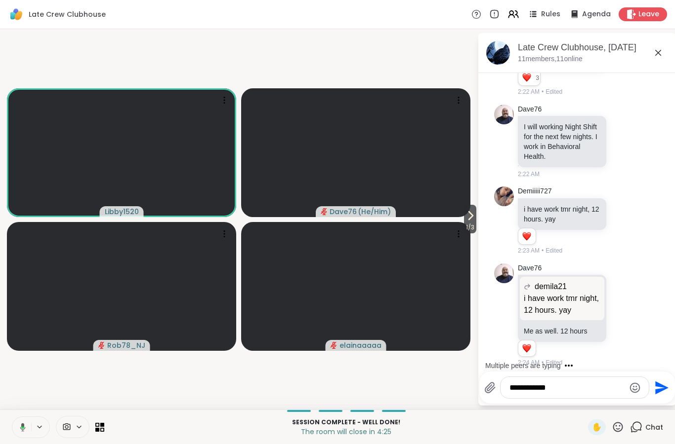
click at [469, 222] on icon at bounding box center [470, 216] width 12 height 12
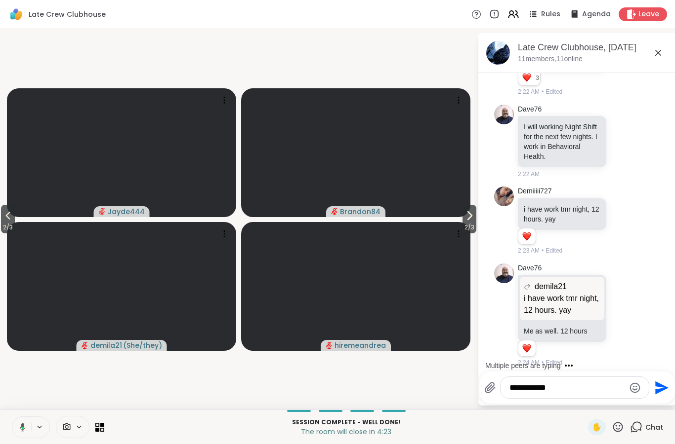
click at [13, 217] on icon at bounding box center [8, 216] width 12 height 12
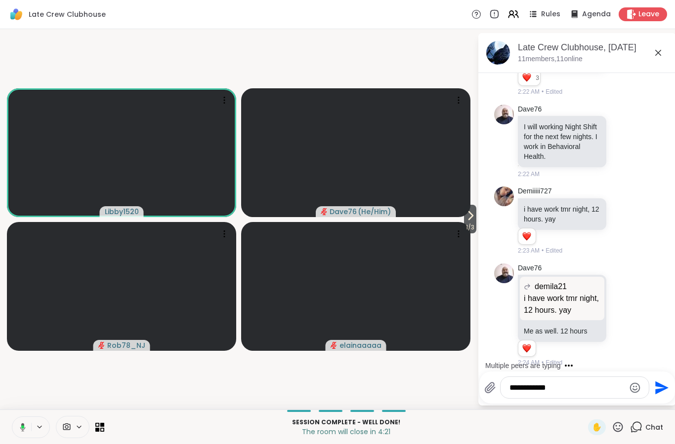
click at [468, 221] on icon at bounding box center [470, 216] width 12 height 12
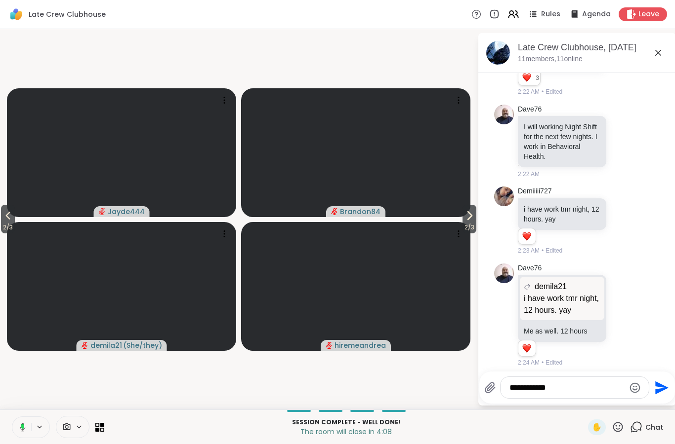
scroll to position [5693, 0]
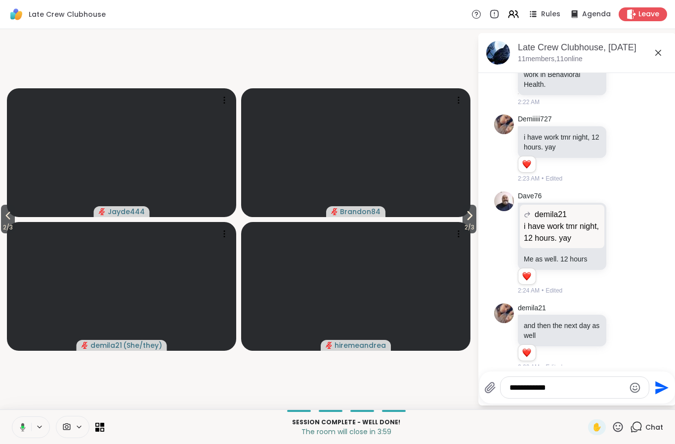
click at [14, 221] on icon at bounding box center [8, 216] width 12 height 12
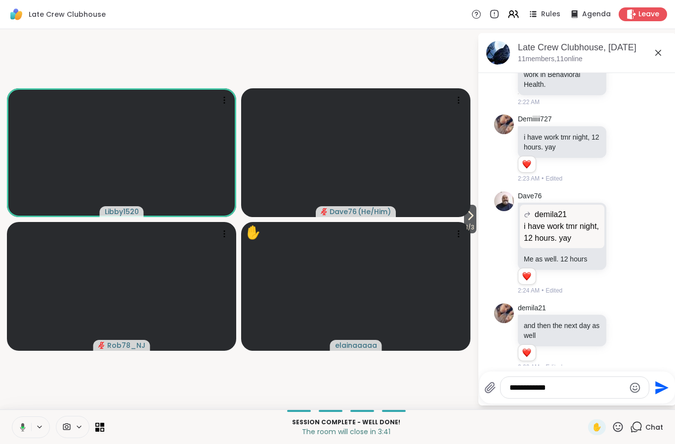
click at [464, 215] on icon at bounding box center [470, 216] width 12 height 12
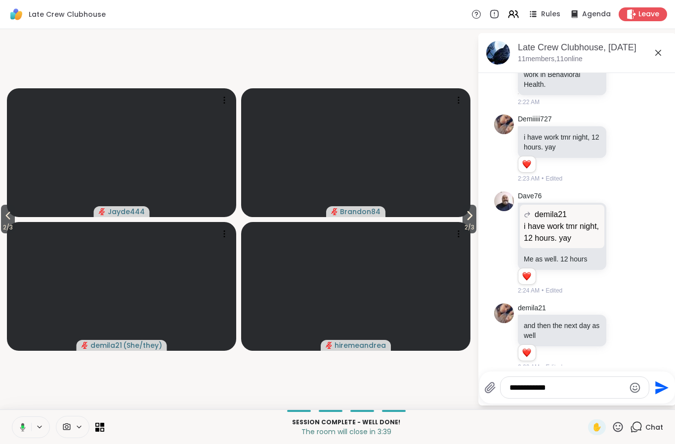
click at [472, 220] on icon at bounding box center [469, 216] width 12 height 12
click at [14, 229] on span "3 / 3" at bounding box center [8, 228] width 14 height 12
click at [465, 220] on icon at bounding box center [469, 216] width 12 height 12
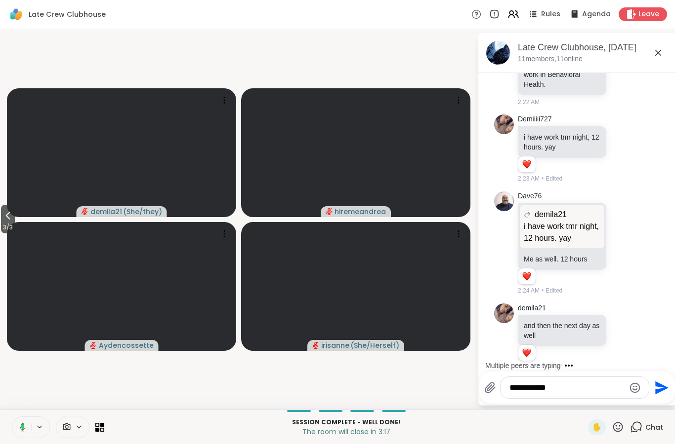
click at [12, 222] on icon at bounding box center [8, 216] width 12 height 12
click at [6, 216] on icon at bounding box center [8, 216] width 12 height 12
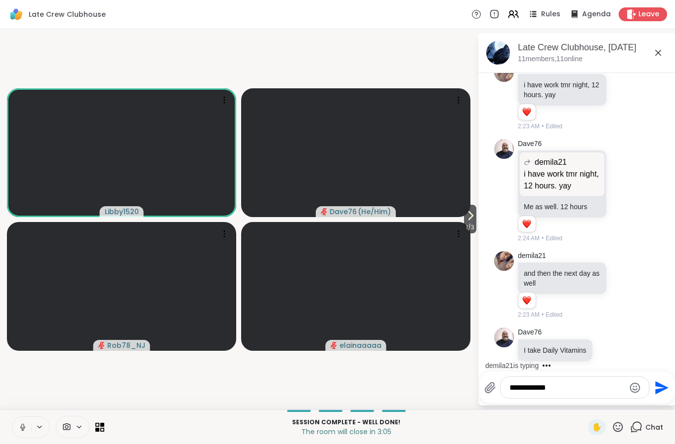
scroll to position [5760, 0]
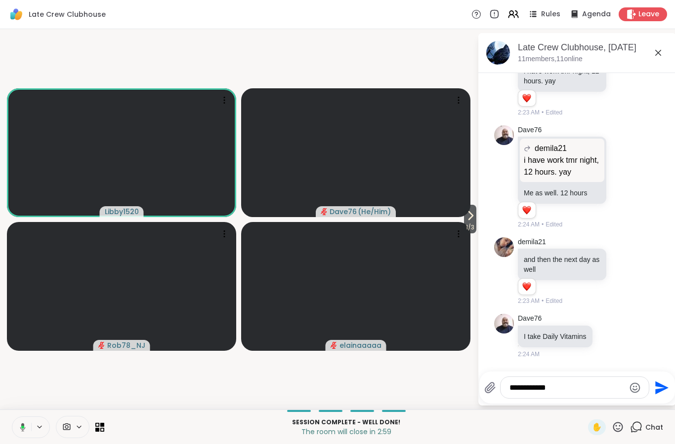
click at [476, 218] on button "1 / 3" at bounding box center [470, 219] width 12 height 29
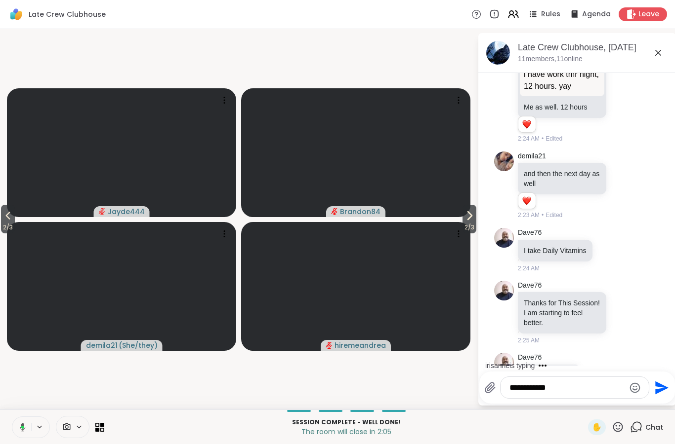
scroll to position [5898, 0]
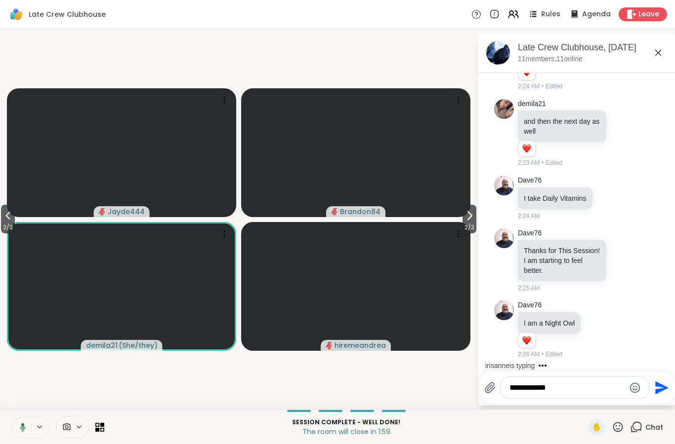
click at [546, 390] on textarea "**********" at bounding box center [566, 388] width 115 height 10
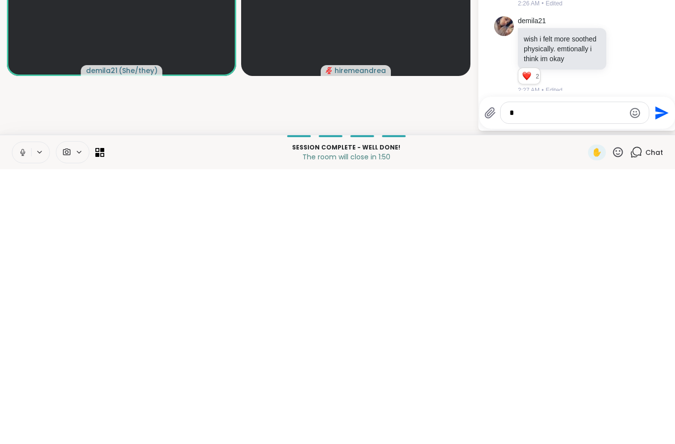
scroll to position [6026, 0]
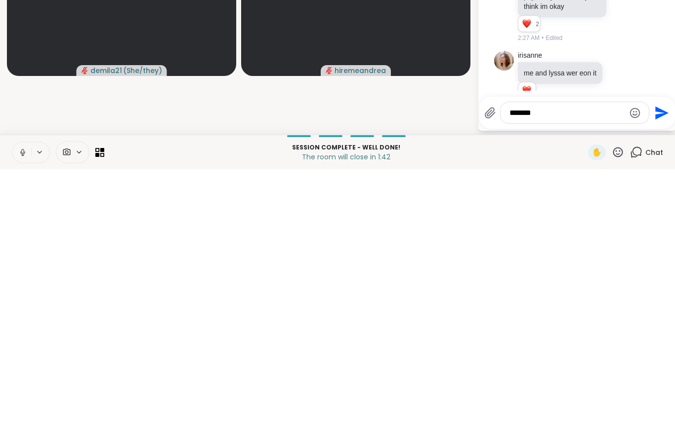
type textarea "*******"
click at [660, 381] on icon "Send" at bounding box center [661, 387] width 13 height 13
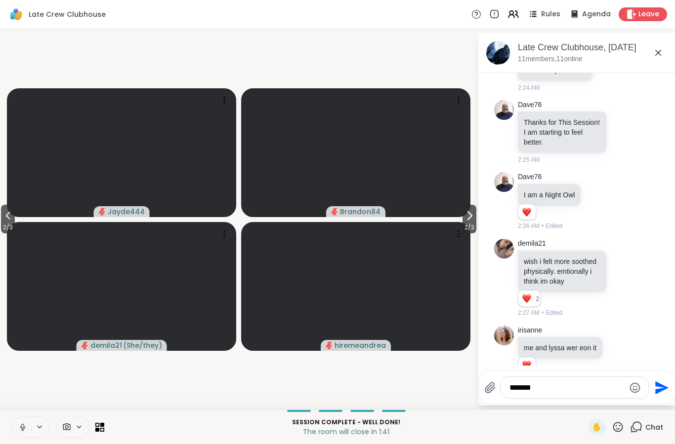
scroll to position [6079, 0]
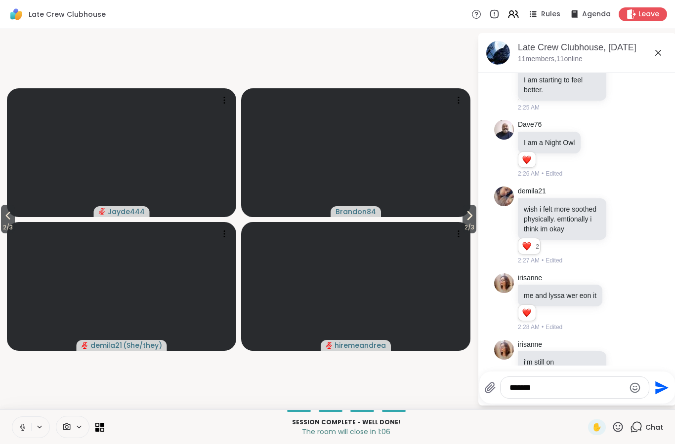
click at [467, 227] on span "2 / 3" at bounding box center [469, 228] width 14 height 12
click at [13, 222] on icon at bounding box center [8, 216] width 12 height 12
click at [467, 228] on span "2 / 3" at bounding box center [469, 228] width 14 height 12
click at [5, 225] on span "3 / 3" at bounding box center [8, 228] width 14 height 12
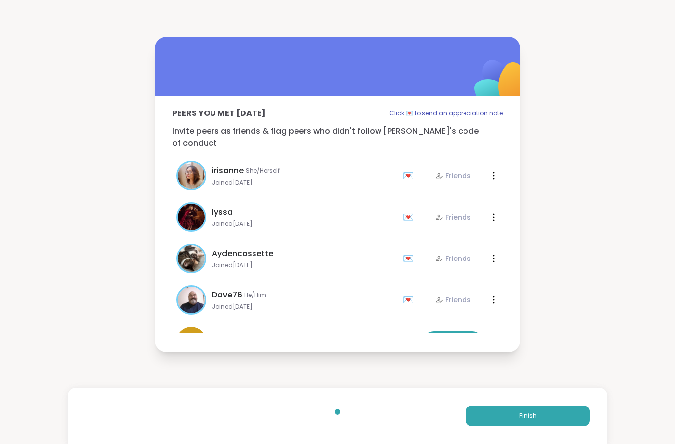
click at [557, 415] on button "Finish" at bounding box center [527, 416] width 123 height 21
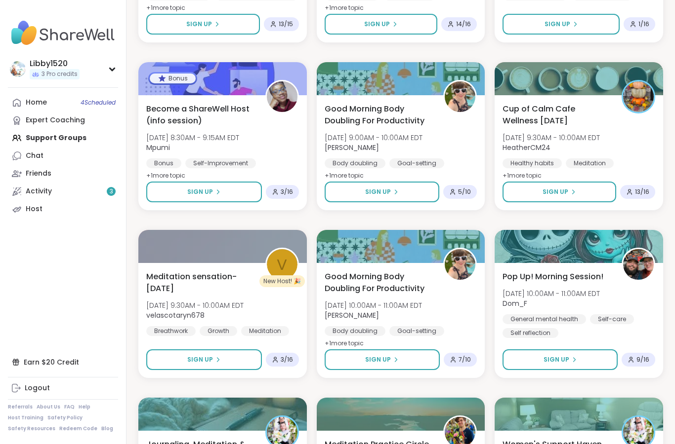
scroll to position [297, 0]
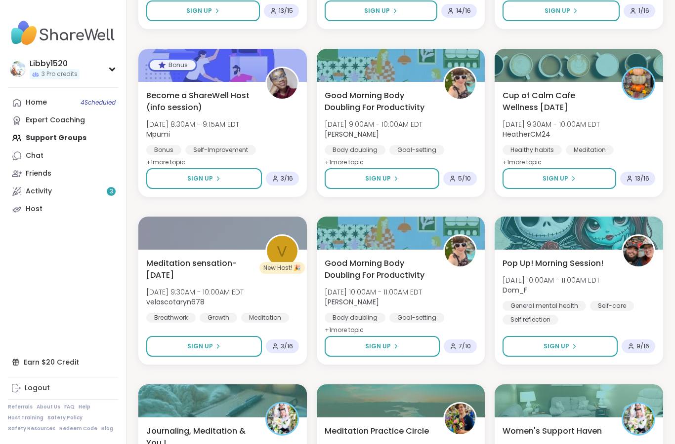
click at [643, 183] on span "13 / 16" at bounding box center [642, 179] width 14 height 8
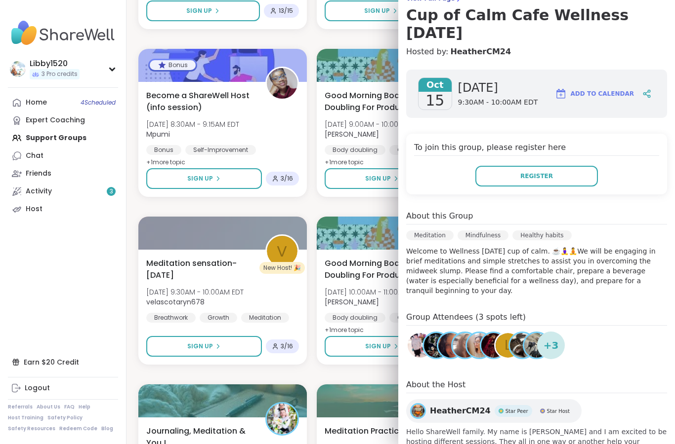
scroll to position [93, 0]
click at [552, 338] on span "+ 3" at bounding box center [550, 345] width 15 height 15
click at [272, 248] on div "v" at bounding box center [282, 251] width 31 height 31
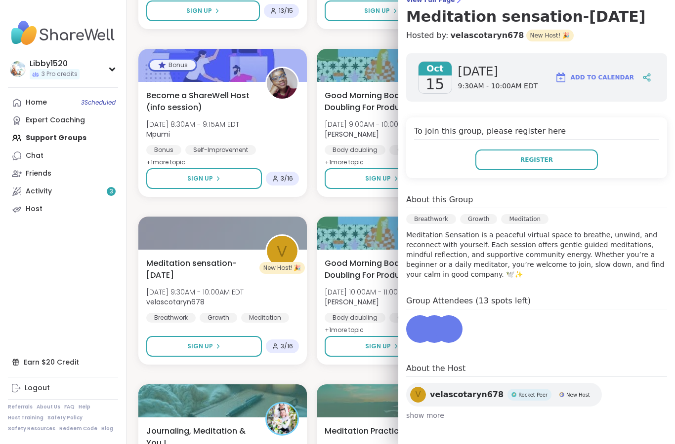
scroll to position [91, 0]
click at [368, 196] on div "Good Morning Body Doubling For Productivity Wed, Oct 15 | 9:00AM - 10:00AM EDT …" at bounding box center [401, 139] width 168 height 115
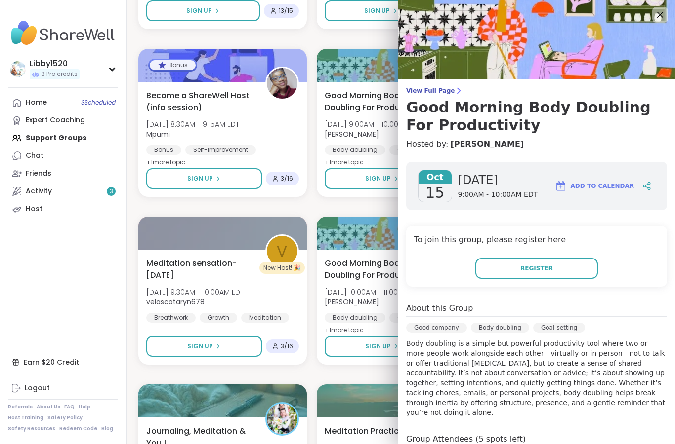
scroll to position [0, 0]
click at [100, 357] on nav "Libby1520 3 Pro credits Profile Membership Settings Help Home 3 Scheduled Exper…" at bounding box center [63, 222] width 126 height 444
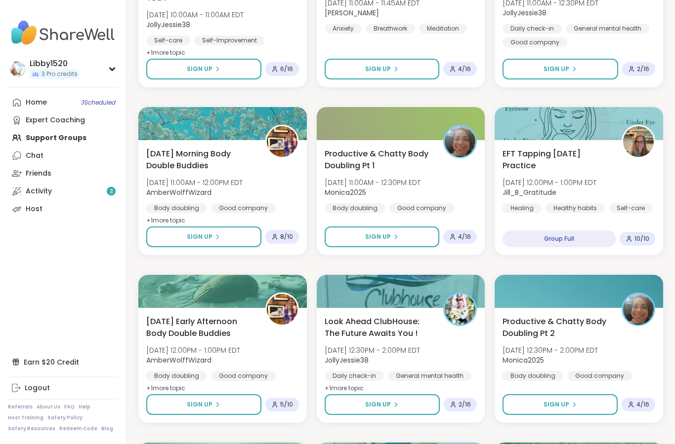
scroll to position [743, 0]
click at [388, 239] on span "Sign Up" at bounding box center [378, 237] width 26 height 9
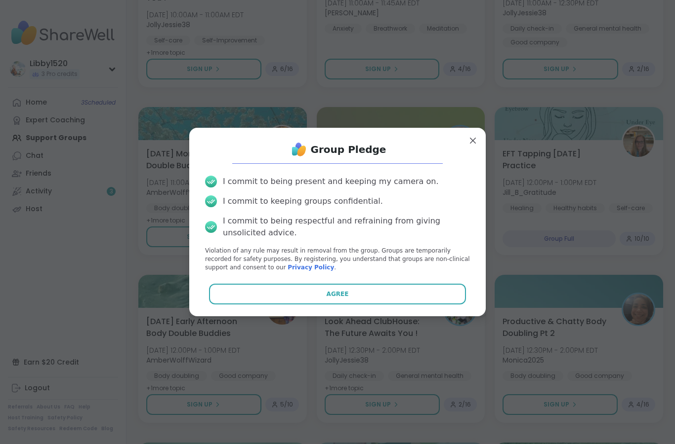
click at [409, 305] on button "Agree" at bounding box center [337, 294] width 257 height 21
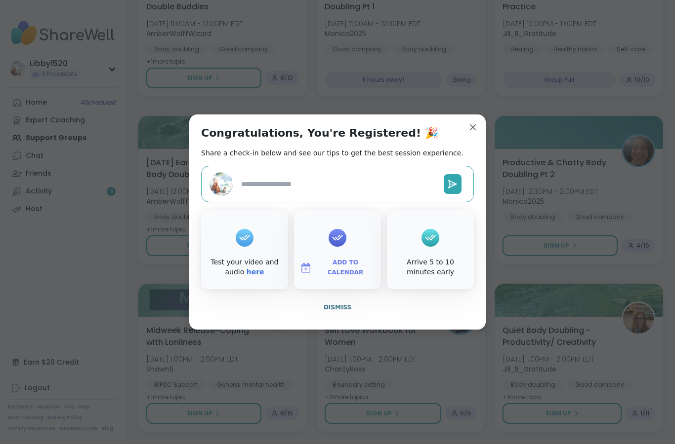
scroll to position [935, 0]
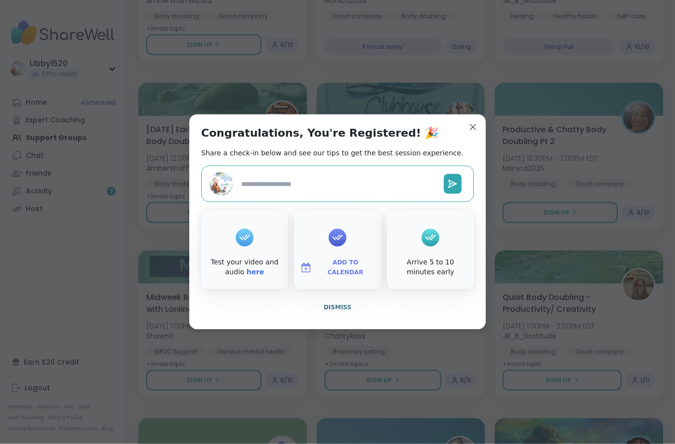
click at [482, 144] on div "Congratulations, You're Registered! 🎉 Share a check-in below and see our tips t…" at bounding box center [337, 222] width 296 height 215
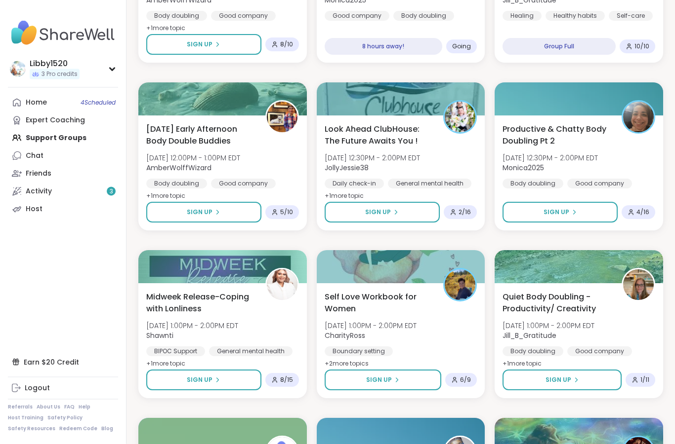
scroll to position [935, 0]
click at [555, 211] on span "Sign Up" at bounding box center [556, 212] width 26 height 9
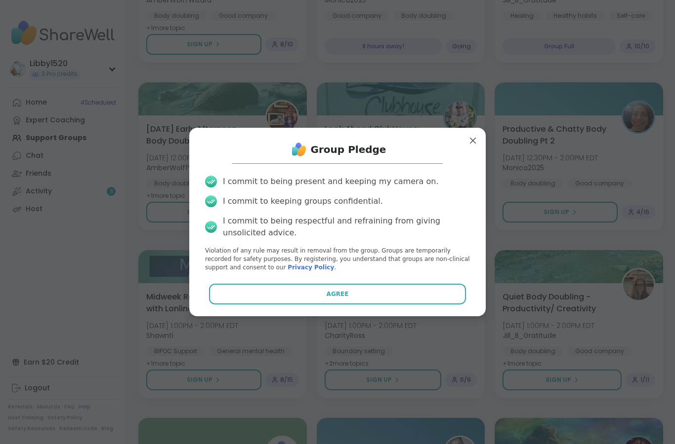
click at [418, 305] on button "Agree" at bounding box center [337, 294] width 257 height 21
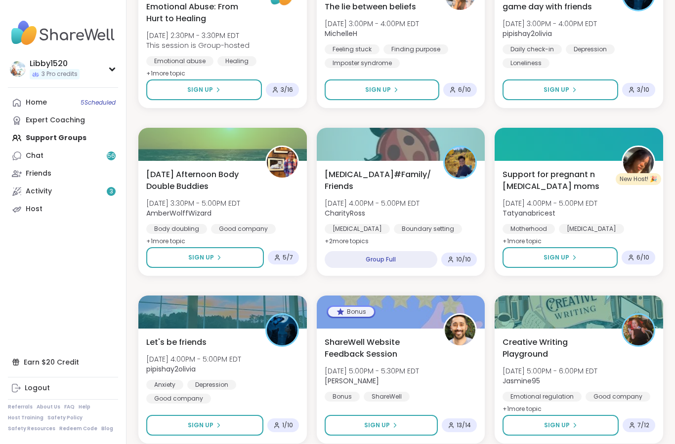
scroll to position [1769, 0]
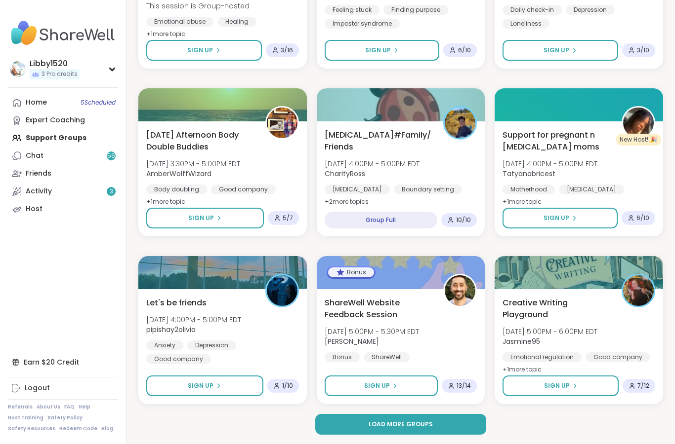
click at [361, 425] on button "Load more groups" at bounding box center [400, 424] width 171 height 21
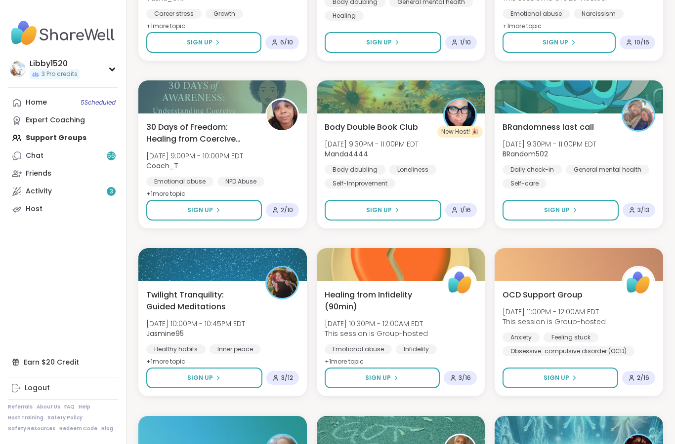
scroll to position [3112, 0]
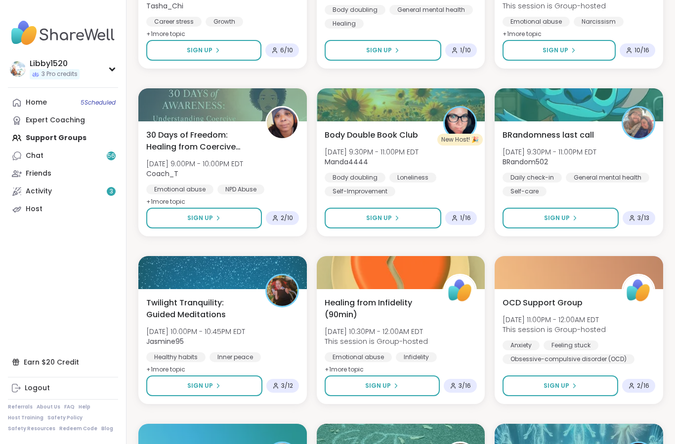
click at [543, 224] on button "Sign Up" at bounding box center [560, 218] width 116 height 21
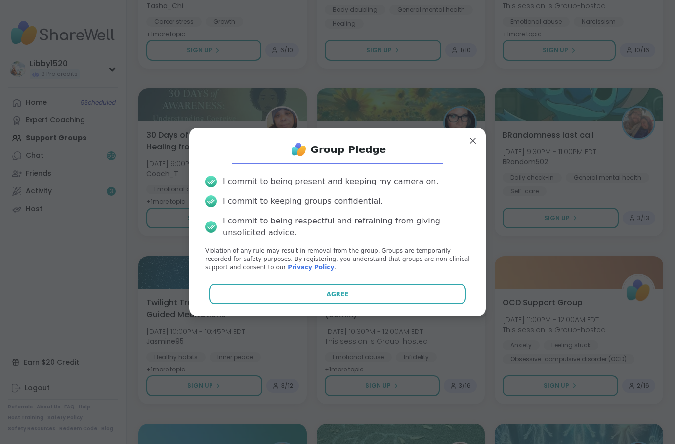
click at [428, 305] on button "Agree" at bounding box center [337, 294] width 257 height 21
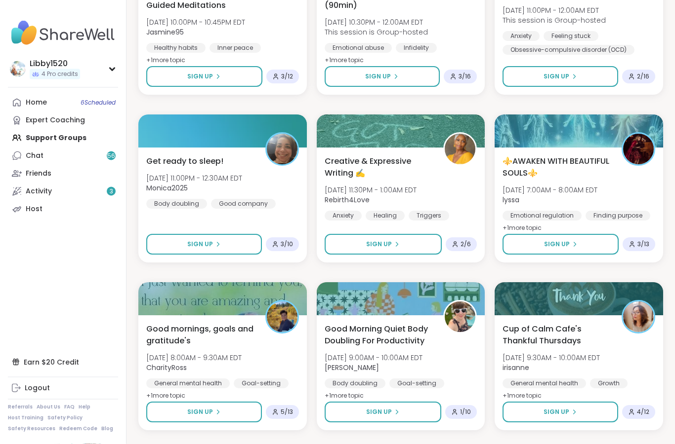
scroll to position [3421, 0]
click at [231, 244] on button "Sign Up" at bounding box center [204, 244] width 116 height 21
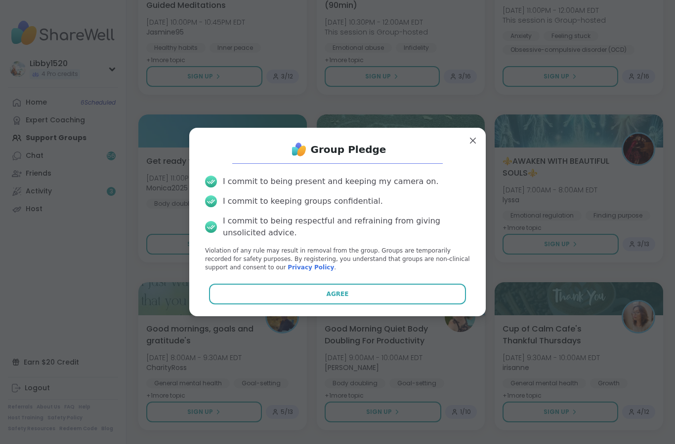
click at [295, 305] on button "Agree" at bounding box center [337, 294] width 257 height 21
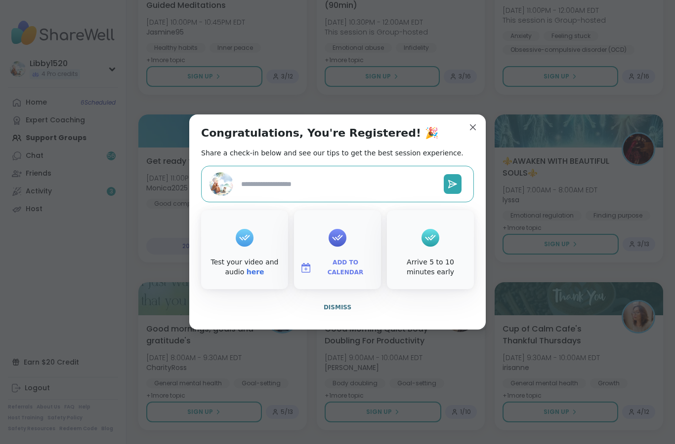
type textarea "*"
click at [468, 156] on div "Congratulations, You're Registered! 🎉 Share a check-in below and see our tips t…" at bounding box center [337, 222] width 296 height 215
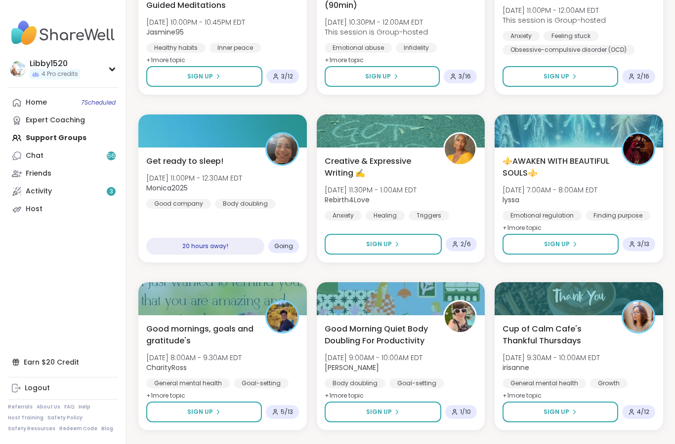
click at [74, 140] on div "Home 7 Scheduled Expert Coaching Support Groups Chat 56 Friends Activity 3 Host" at bounding box center [63, 156] width 110 height 124
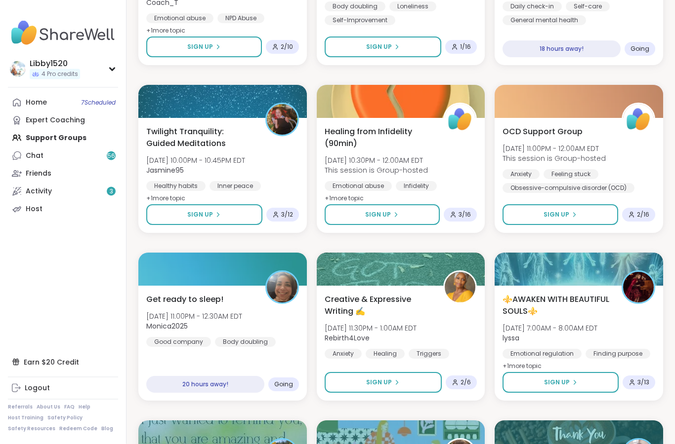
scroll to position [3283, 0]
click at [98, 153] on link "Chat 56" at bounding box center [63, 156] width 110 height 18
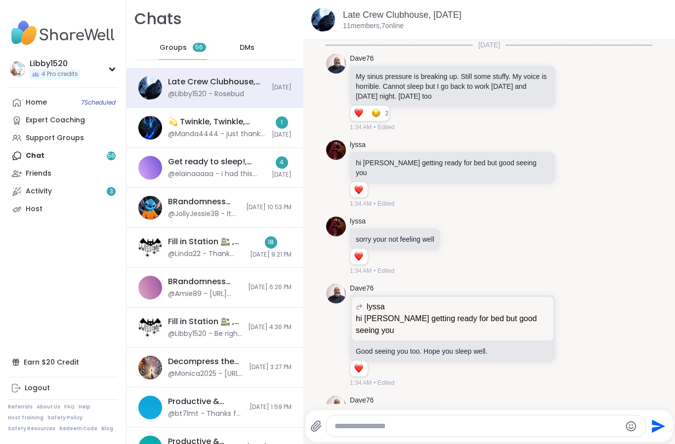
scroll to position [5154, 0]
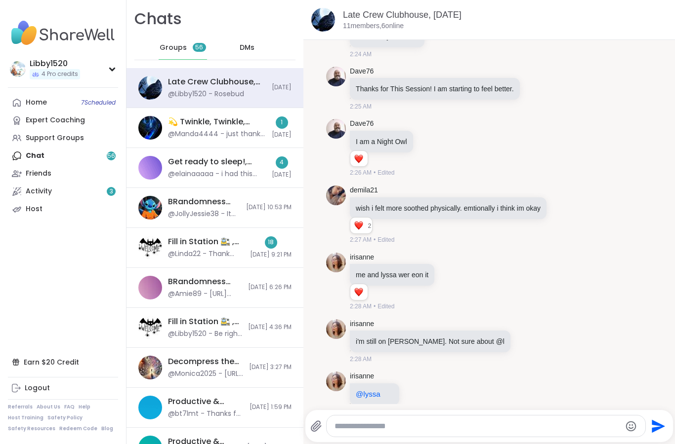
click at [434, 419] on div at bounding box center [485, 426] width 318 height 21
click at [409, 418] on div at bounding box center [485, 426] width 318 height 21
click at [417, 425] on textarea "Type your message" at bounding box center [477, 427] width 286 height 10
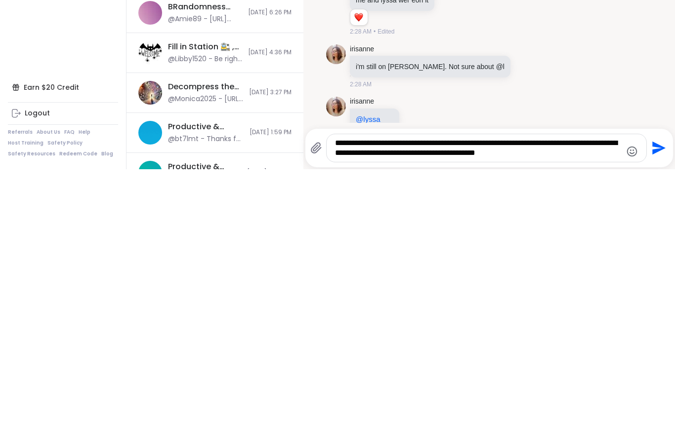
click at [483, 413] on textarea "**********" at bounding box center [478, 423] width 286 height 20
click at [602, 413] on textarea "**********" at bounding box center [478, 423] width 286 height 20
click at [427, 413] on textarea "**********" at bounding box center [478, 423] width 286 height 20
click at [598, 413] on textarea "**********" at bounding box center [478, 423] width 286 height 20
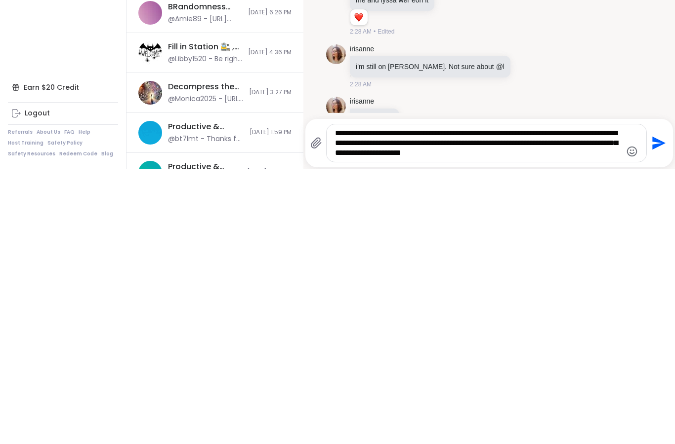
click at [451, 403] on textarea "**********" at bounding box center [478, 418] width 286 height 30
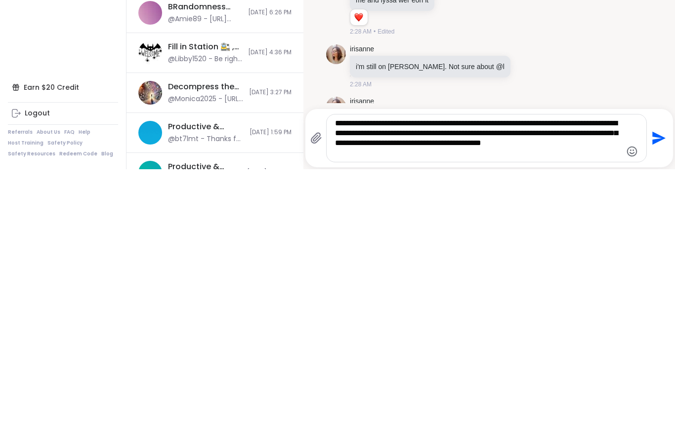
type textarea "**********"
click at [657, 407] on icon "Send" at bounding box center [658, 413] width 13 height 13
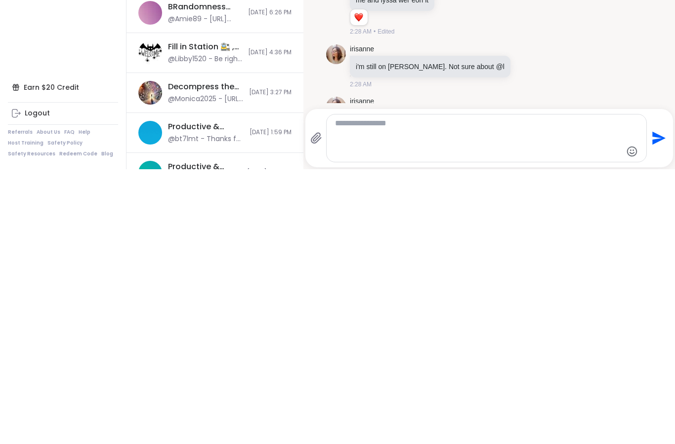
scroll to position [5246, 0]
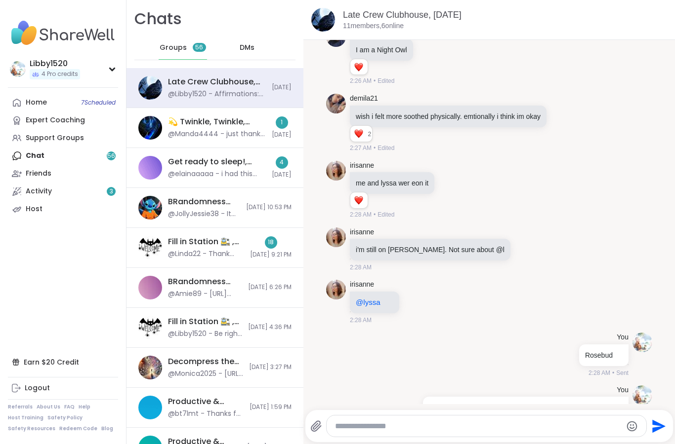
click at [361, 424] on textarea "Type your message" at bounding box center [478, 427] width 286 height 10
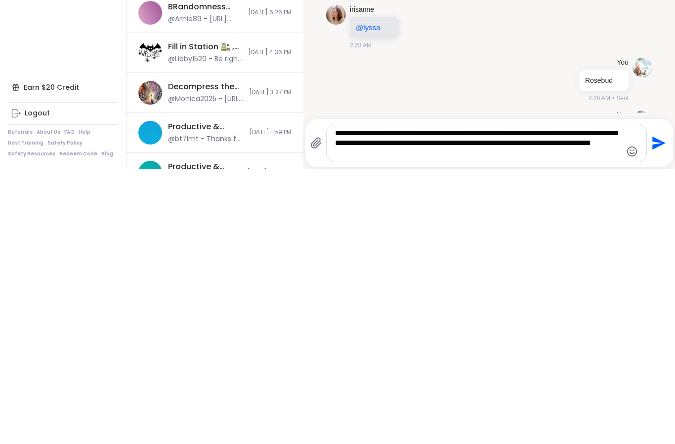
scroll to position [5276, 0]
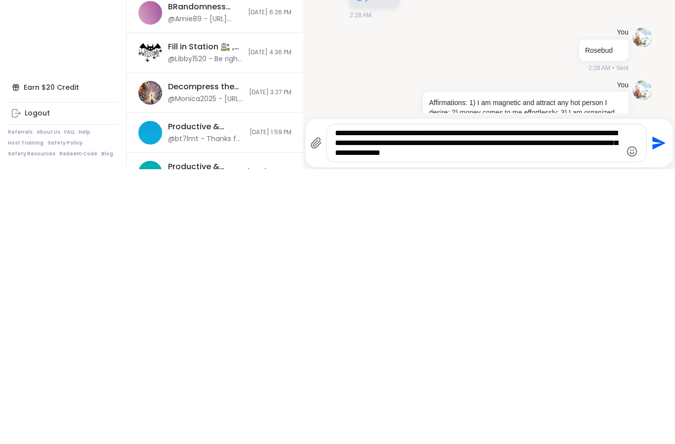
type textarea "**********"
click at [663, 410] on icon "Send" at bounding box center [657, 418] width 16 height 16
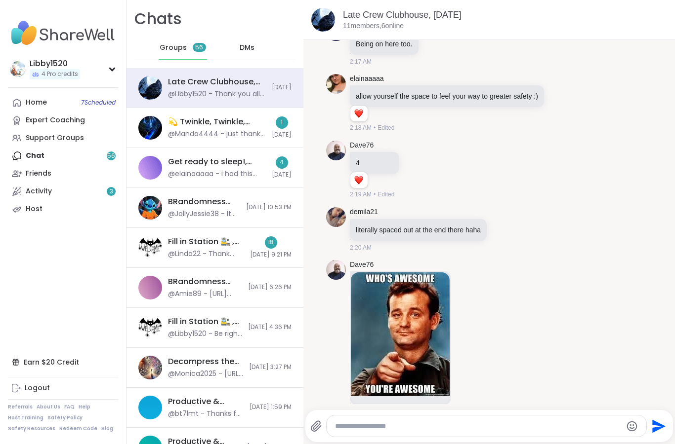
scroll to position [4277, 0]
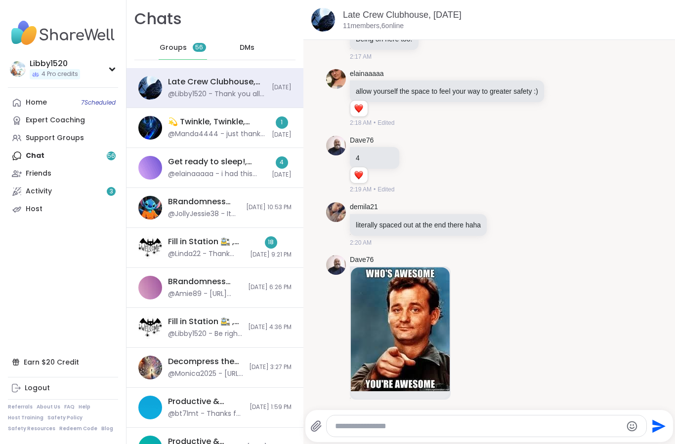
click at [471, 329] on icon at bounding box center [467, 332] width 7 height 7
click at [463, 307] on button "Select Reaction: Heart" at bounding box center [468, 317] width 20 height 20
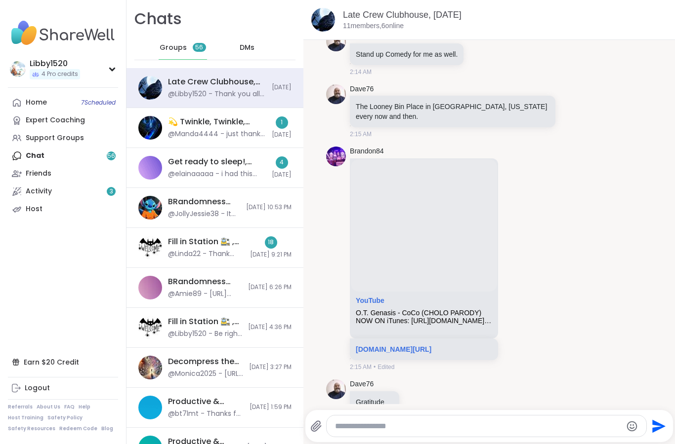
scroll to position [3793, 0]
click at [467, 310] on div "O.T. Genasis - CoCo (CHOLO PARODY)" at bounding box center [424, 314] width 136 height 8
click at [431, 347] on link "youtu.be/zDMV7zJ606w?si=Cu9cLxQ5S3p5Gwt4" at bounding box center [394, 351] width 76 height 8
click at [519, 255] on icon at bounding box center [515, 260] width 9 height 10
click at [397, 239] on div "Select Reaction: Joy" at bounding box center [393, 243] width 9 height 9
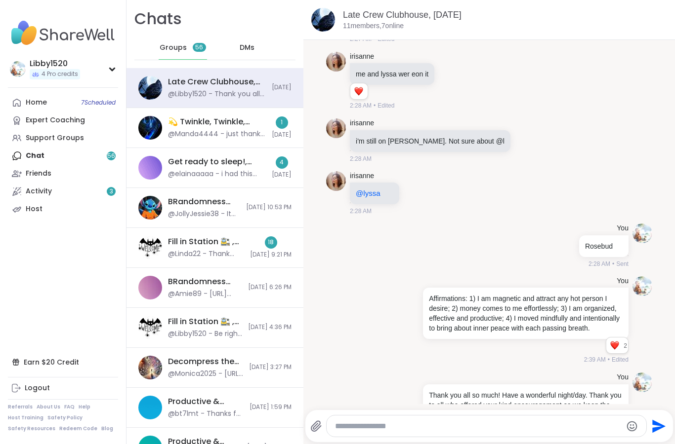
scroll to position [5383, 0]
click at [379, 430] on textarea "Type your message" at bounding box center [478, 427] width 286 height 10
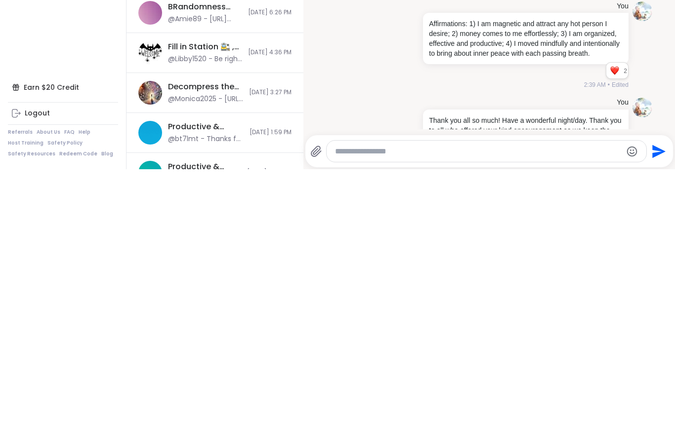
paste textarea "**********"
type textarea "**********"
click at [657, 420] on icon "Send" at bounding box center [658, 426] width 13 height 13
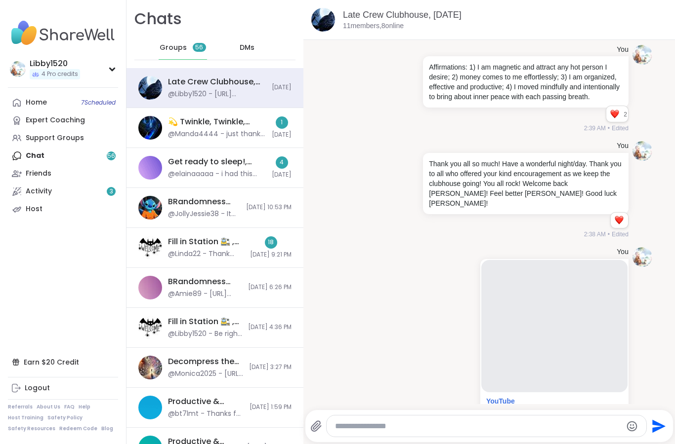
scroll to position [5628, 0]
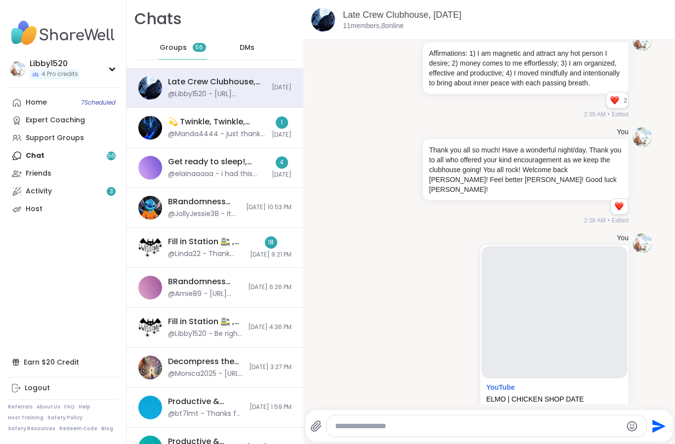
click at [253, 52] on div "DMs" at bounding box center [247, 48] width 48 height 24
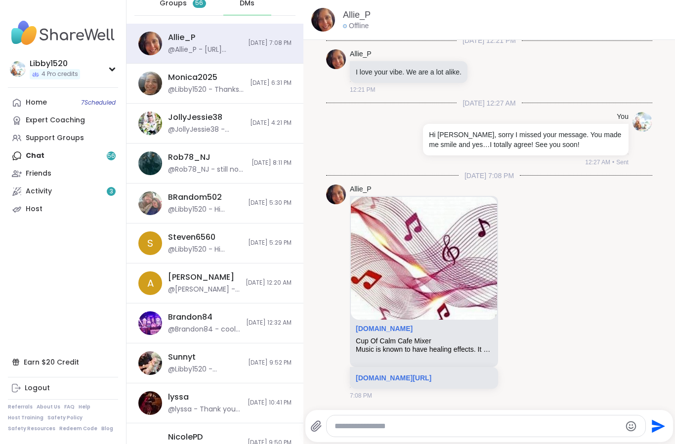
scroll to position [45, 0]
click at [250, 109] on div "JollyJessie38 @JollyJessie38 - apparently i think amy banned me for the group f…" at bounding box center [214, 123] width 177 height 40
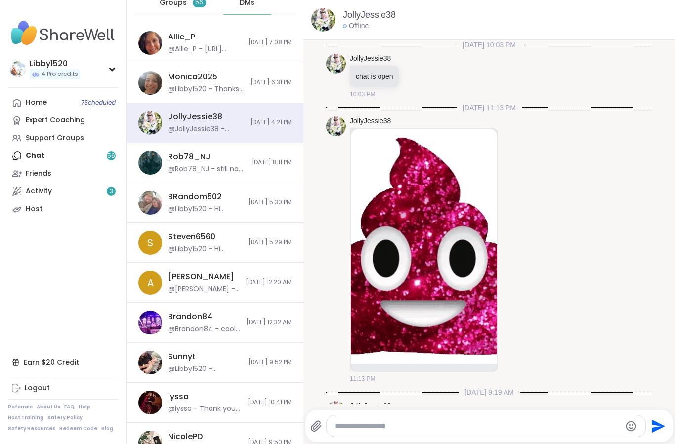
scroll to position [3807, 0]
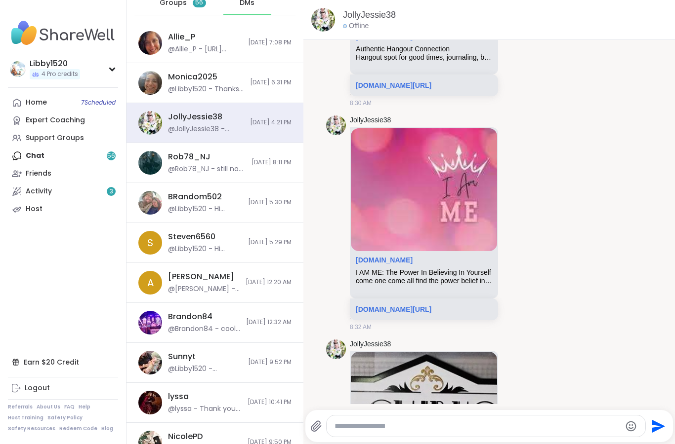
click at [258, 81] on span "10/14/2025, 6:31 PM" at bounding box center [270, 83] width 41 height 8
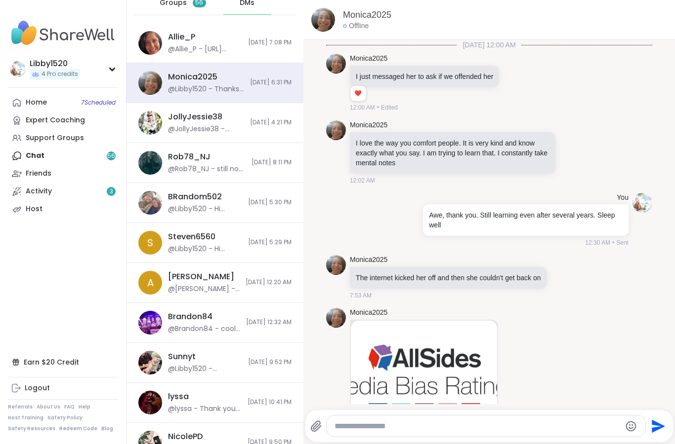
scroll to position [1903, 0]
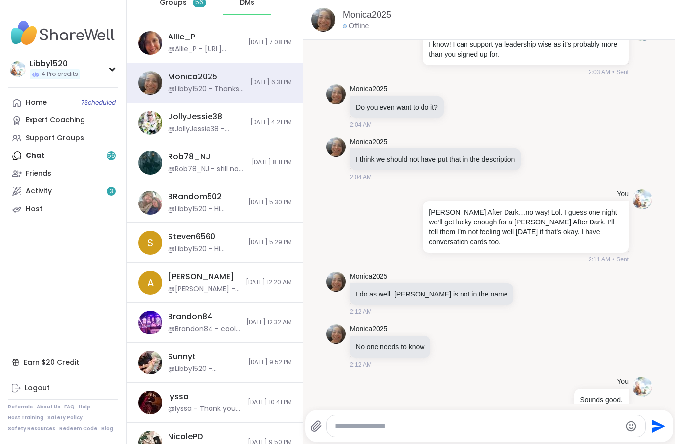
click at [274, 85] on span "10/14/2025, 6:31 PM" at bounding box center [270, 83] width 41 height 8
click at [417, 416] on div at bounding box center [485, 426] width 318 height 21
click at [423, 417] on div at bounding box center [485, 426] width 318 height 21
click at [374, 418] on div at bounding box center [485, 426] width 318 height 21
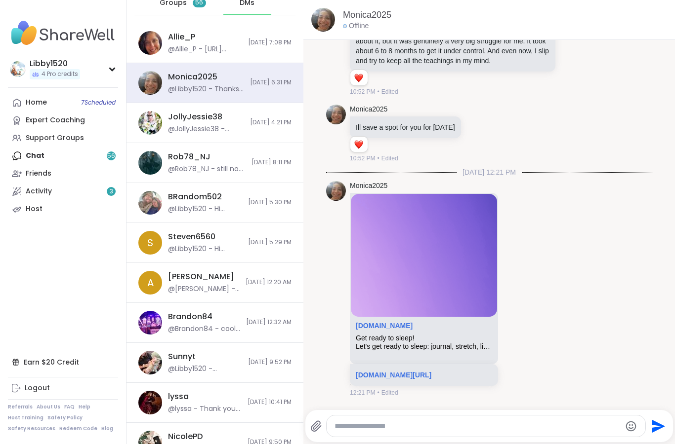
click at [397, 427] on textarea "Type your message" at bounding box center [477, 427] width 286 height 10
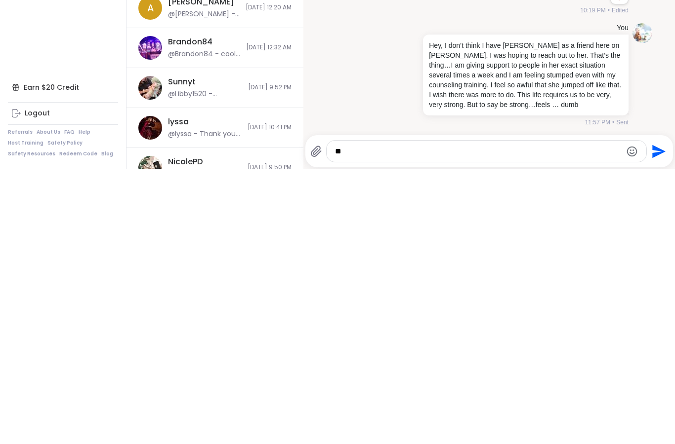
scroll to position [3396, 0]
click at [620, 422] on textarea "**********" at bounding box center [478, 427] width 286 height 10
type textarea "**********"
click at [632, 421] on icon "Emoji picker" at bounding box center [632, 426] width 10 height 10
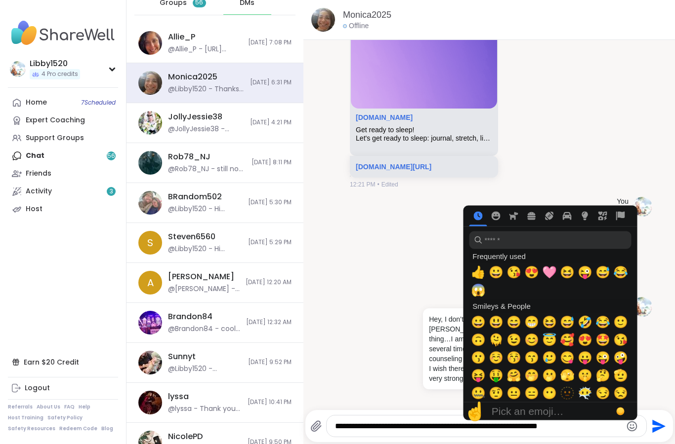
click at [517, 342] on span "😉" at bounding box center [513, 340] width 15 height 14
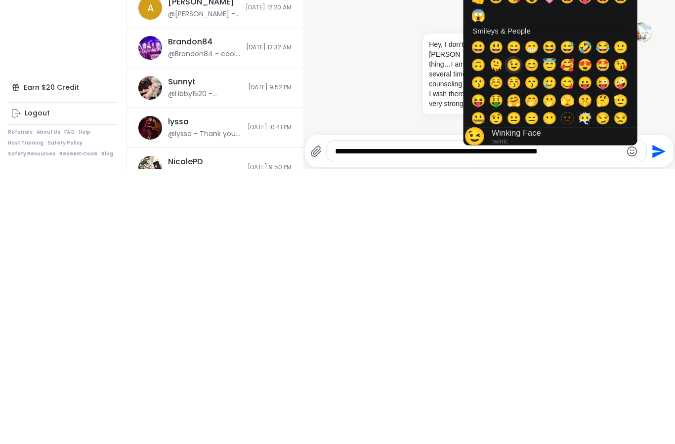
click at [547, 403] on div "Winking Face :wink:" at bounding box center [518, 411] width 55 height 17
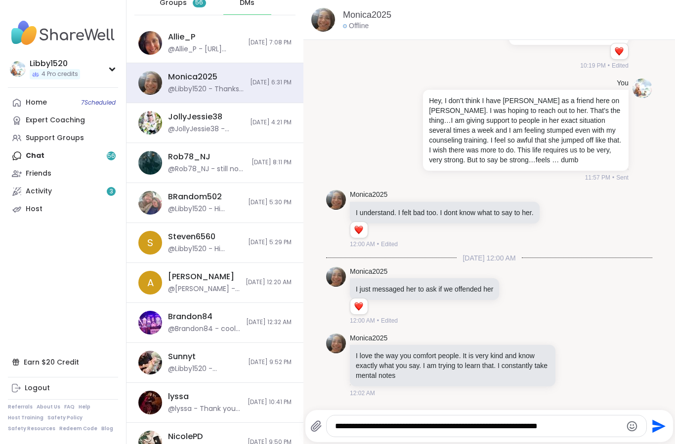
click at [654, 427] on icon "Send" at bounding box center [657, 427] width 16 height 16
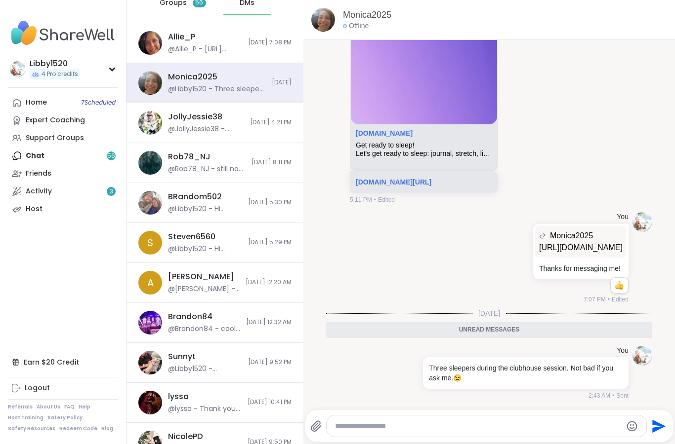
click at [654, 427] on icon "Send" at bounding box center [657, 427] width 16 height 16
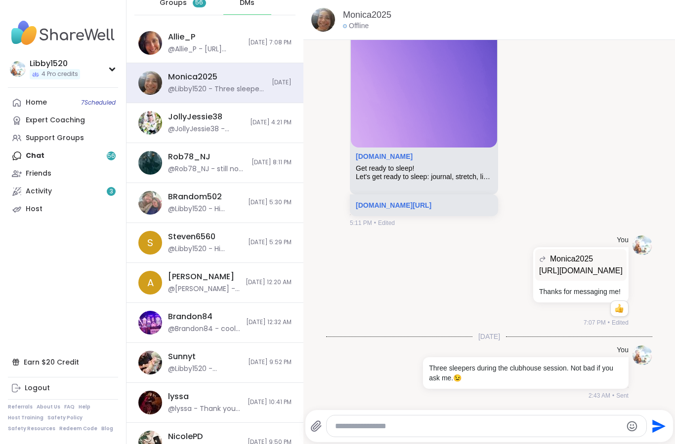
click at [248, 200] on span "10/10/2025, 5:30 PM" at bounding box center [269, 203] width 43 height 8
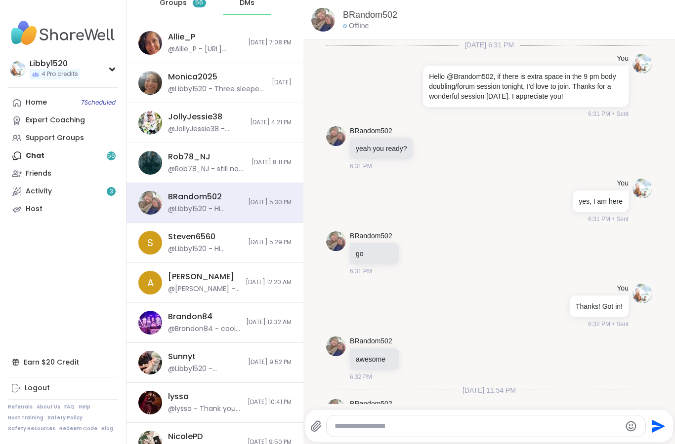
scroll to position [305, 0]
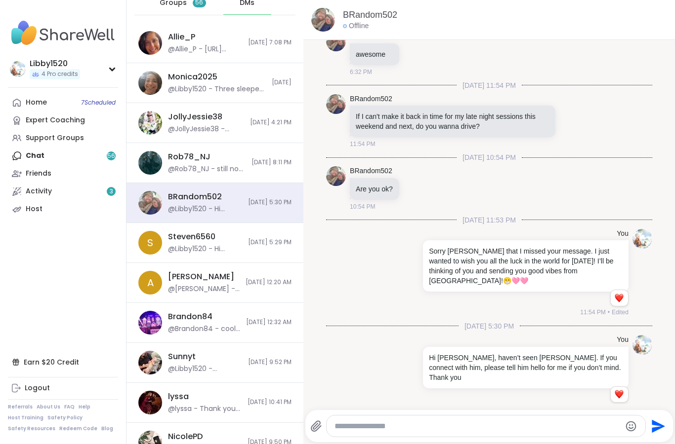
click at [249, 92] on div "@Libby1520 - Three sleepers during the clubhouse session. Not bad if you ask me…" at bounding box center [217, 89] width 98 height 10
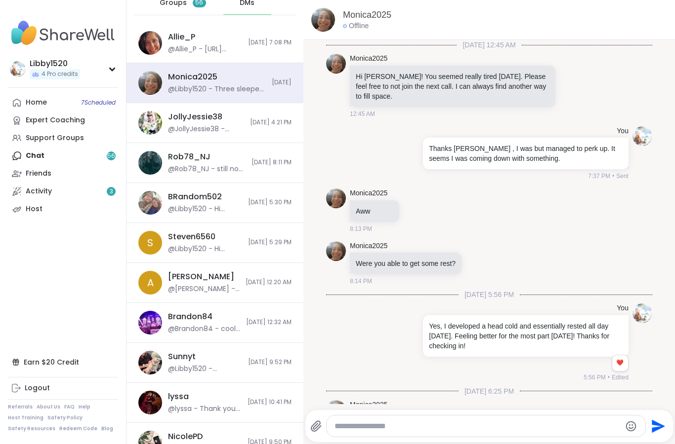
scroll to position [5833, 0]
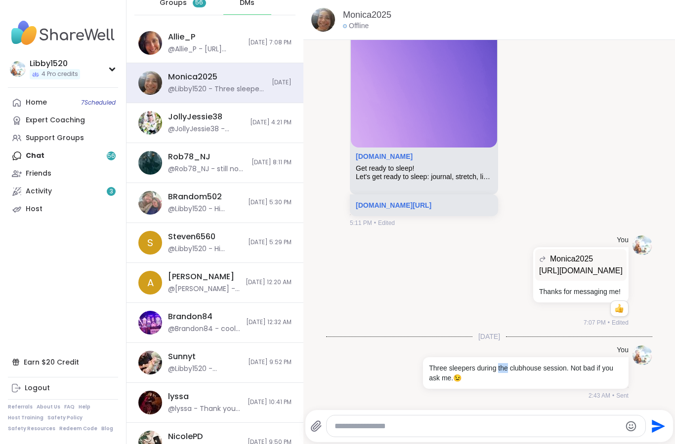
copy p "the"
copy p "Three sleepers during the clubhouse session. Not bad if you ask me. 😉"
click at [174, 211] on div "@Libby1520 - Hi Brandon, haven’t seen Steven. If you connect with him, please t…" at bounding box center [205, 209] width 74 height 10
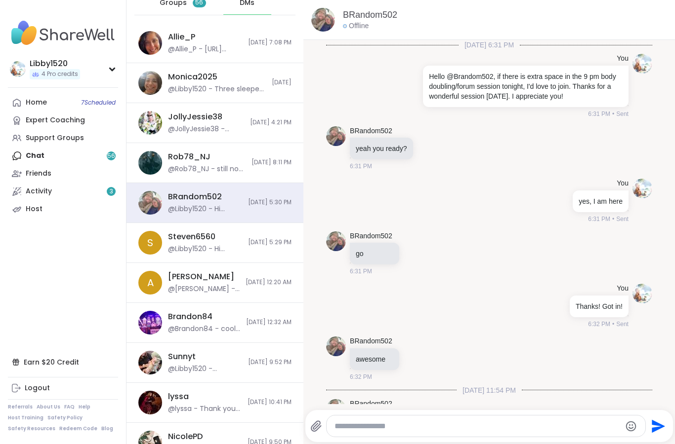
scroll to position [305, 0]
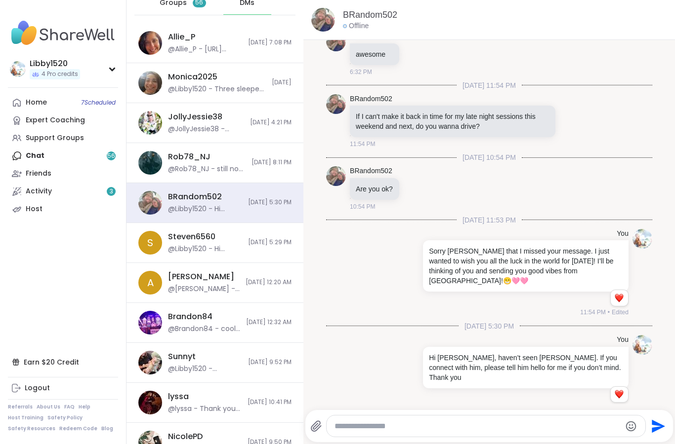
click at [388, 423] on textarea "Type your message" at bounding box center [477, 427] width 286 height 10
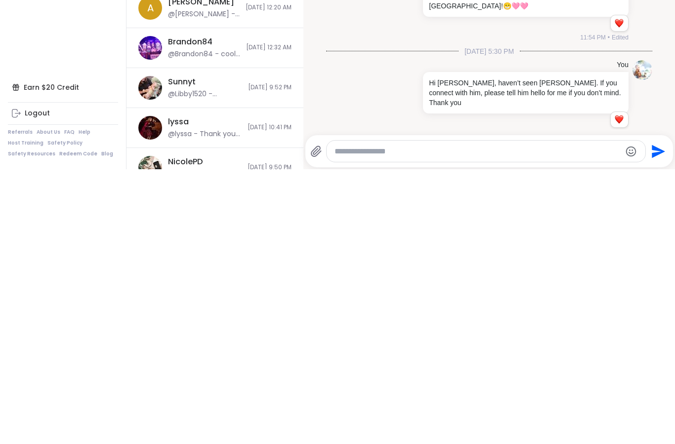
paste textarea "**********"
type textarea "**********"
click at [651, 419] on icon "Send" at bounding box center [657, 427] width 16 height 16
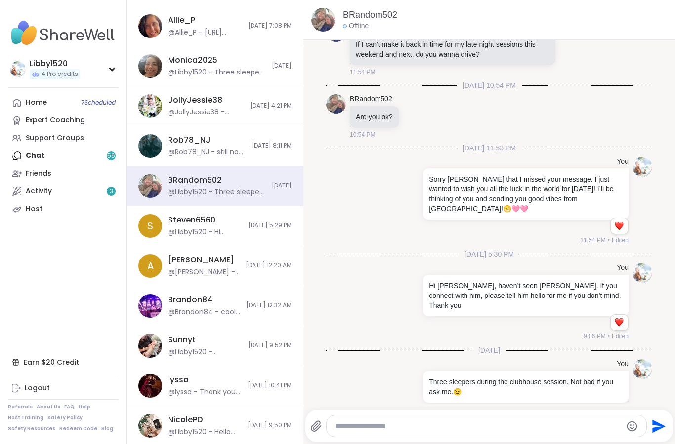
scroll to position [62, 0]
click at [171, 222] on div "Steven6560" at bounding box center [191, 219] width 47 height 11
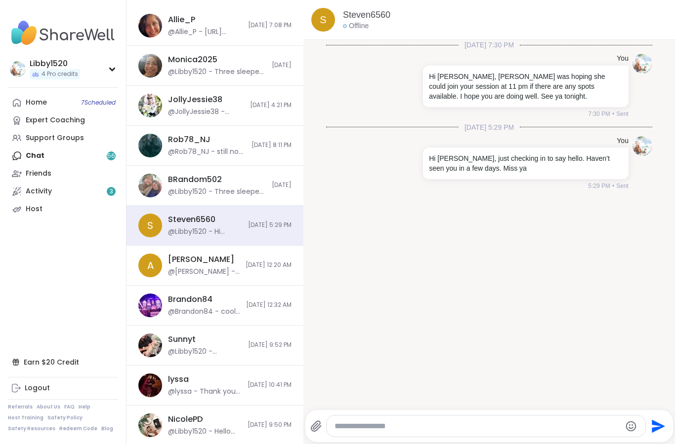
click at [28, 154] on div "Home 7 Scheduled Expert Coaching Support Groups Chat 56 Friends Activity 3 Host" at bounding box center [63, 156] width 110 height 124
click at [24, 192] on link "Activity 3" at bounding box center [63, 192] width 110 height 18
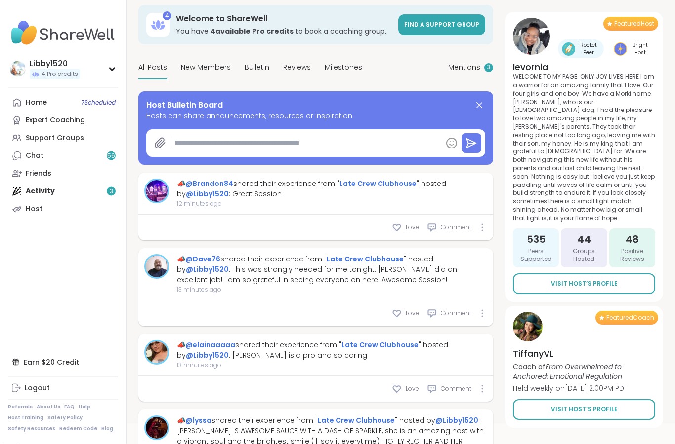
scroll to position [42, 0]
click at [400, 313] on icon at bounding box center [397, 314] width 10 height 10
click at [401, 230] on icon at bounding box center [397, 228] width 10 height 10
click at [400, 387] on icon at bounding box center [396, 389] width 7 height 6
type textarea "*"
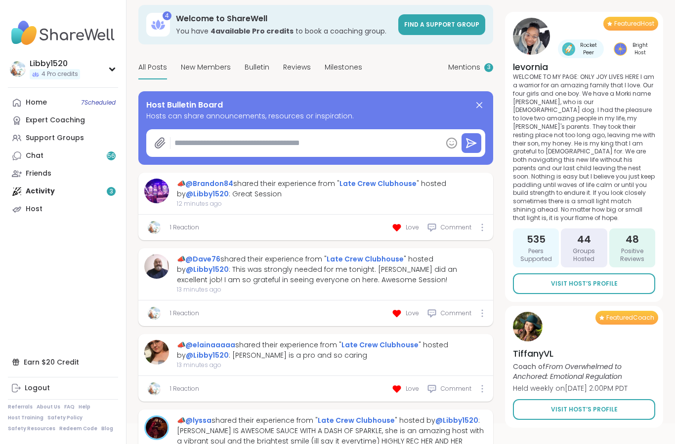
click at [456, 313] on span "Comment" at bounding box center [455, 313] width 31 height 9
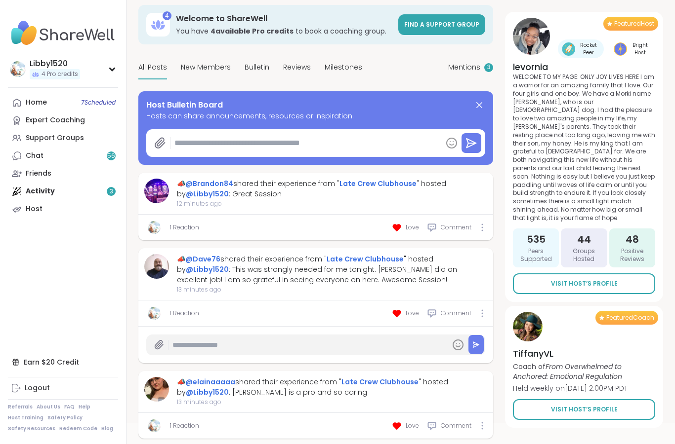
click at [270, 345] on input "text" at bounding box center [309, 345] width 274 height 17
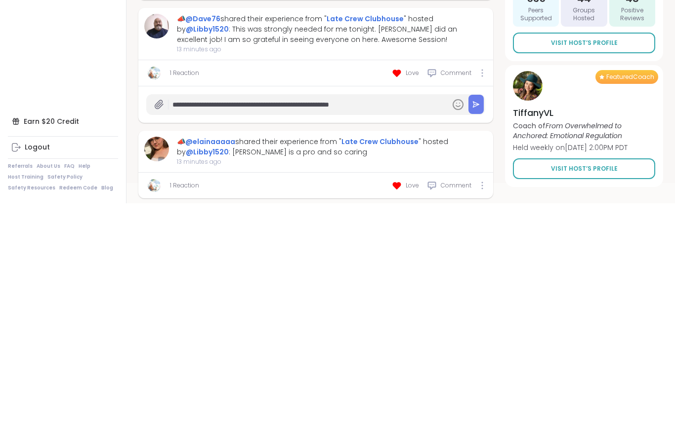
type input "**********"
click at [479, 336] on button at bounding box center [475, 345] width 15 height 19
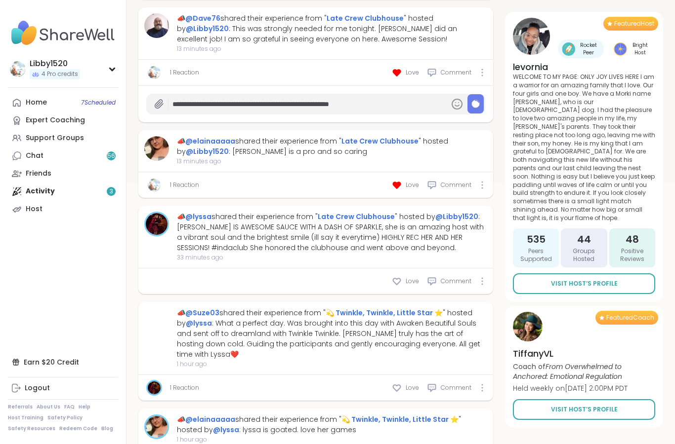
type textarea "*"
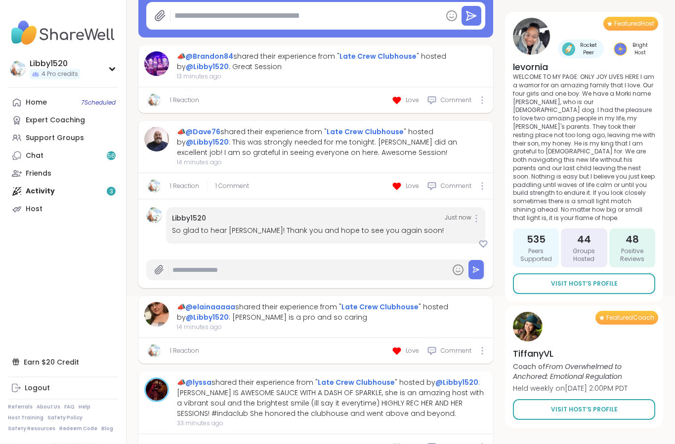
scroll to position [169, 0]
type textarea "*"
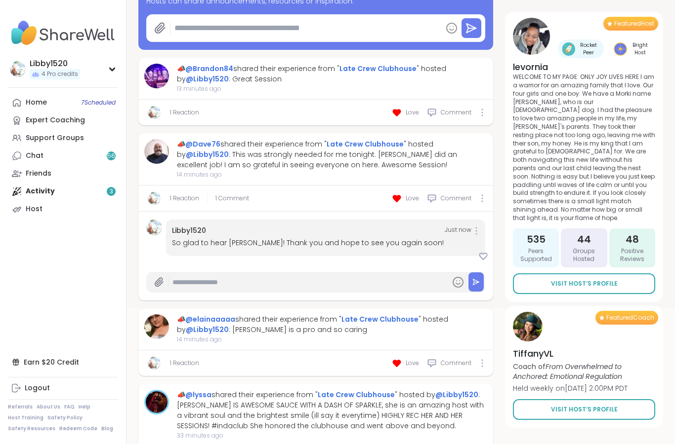
click at [463, 115] on span "Comment" at bounding box center [455, 112] width 31 height 9
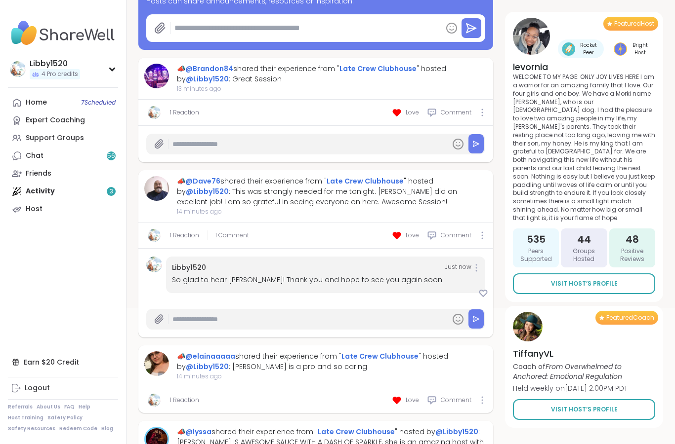
click at [359, 136] on input "text" at bounding box center [309, 144] width 274 height 17
type input "**********"
click at [471, 150] on button at bounding box center [475, 143] width 15 height 19
type textarea "*"
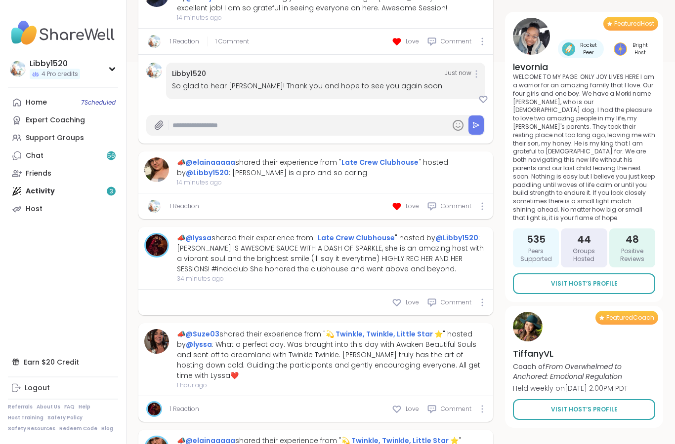
scroll to position [405, 0]
click at [457, 209] on span "Comment" at bounding box center [455, 205] width 31 height 9
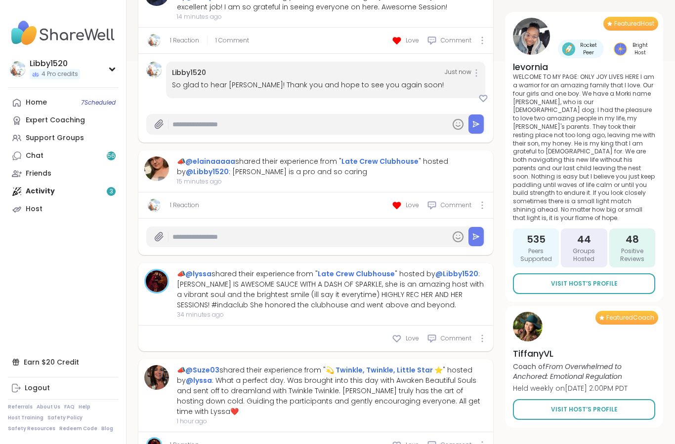
click at [368, 237] on input "text" at bounding box center [309, 237] width 274 height 17
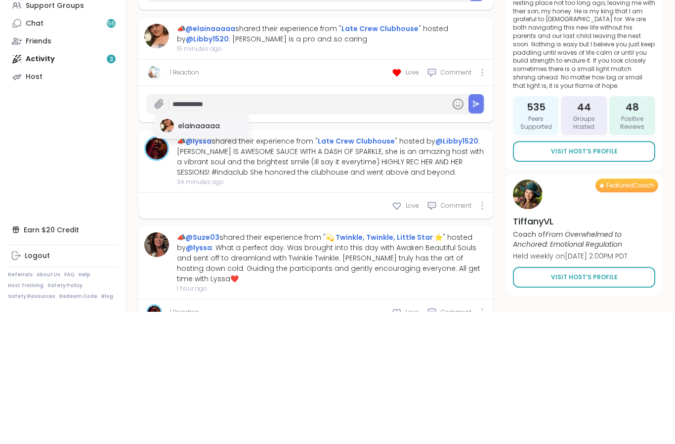
click at [220, 246] on div "elainaaaaa" at bounding box center [201, 259] width 95 height 26
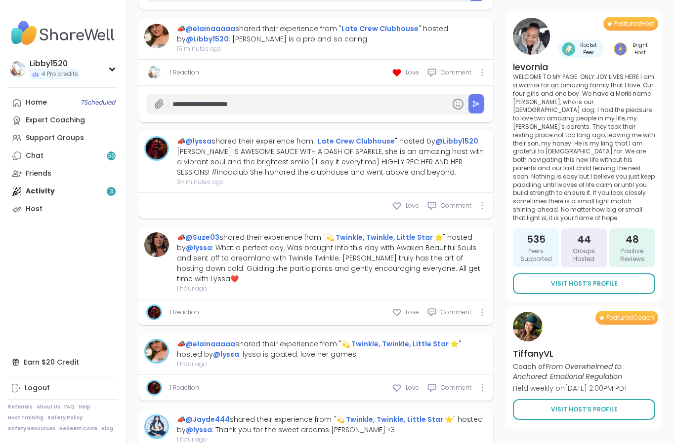
click at [299, 105] on input "**********" at bounding box center [309, 104] width 274 height 17
type input "**********"
click at [481, 104] on button at bounding box center [475, 104] width 15 height 19
type textarea "*"
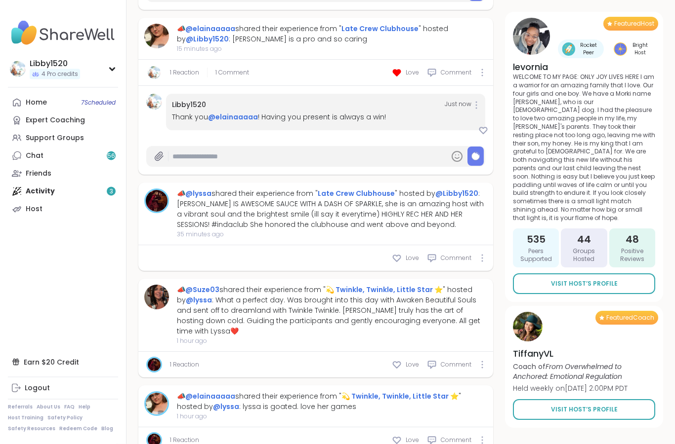
scroll to position [538, 0]
click at [455, 261] on span "Comment" at bounding box center [455, 258] width 31 height 9
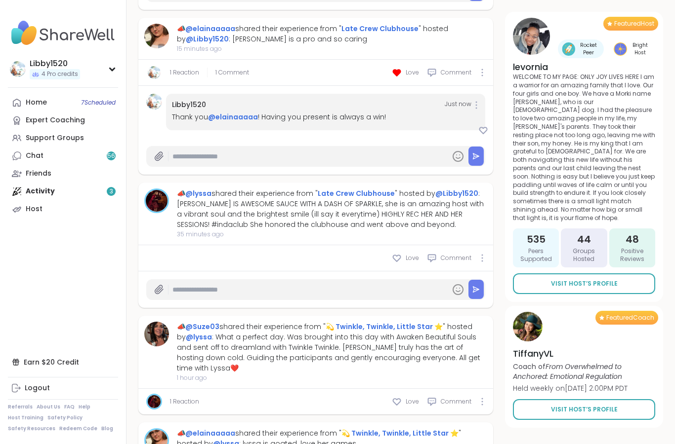
click at [317, 283] on input "text" at bounding box center [309, 289] width 274 height 17
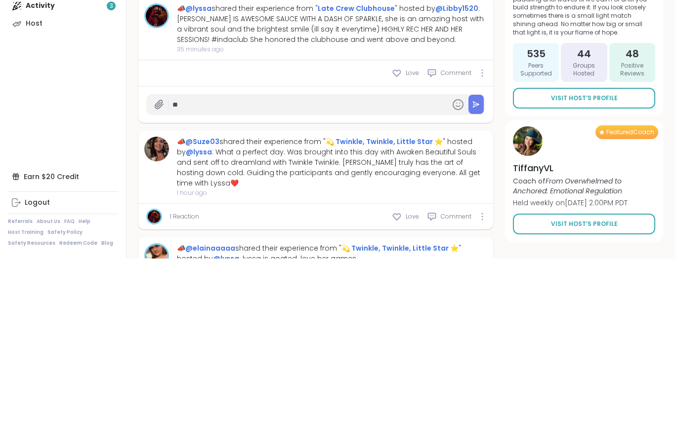
type input "*"
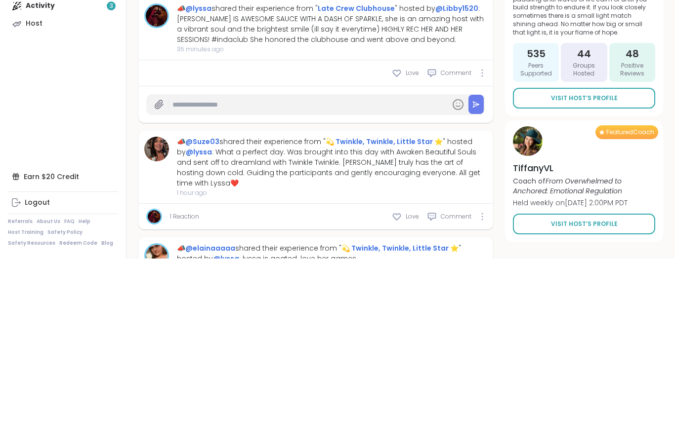
type input "*"
click at [208, 299] on div "lyssa" at bounding box center [201, 312] width 95 height 26
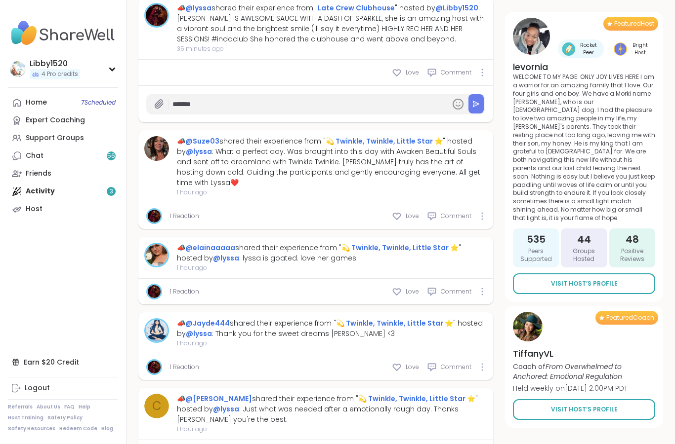
click at [246, 109] on input "******" at bounding box center [309, 104] width 274 height 17
type input "**********"
click at [477, 103] on icon at bounding box center [475, 104] width 7 height 7
type textarea "*"
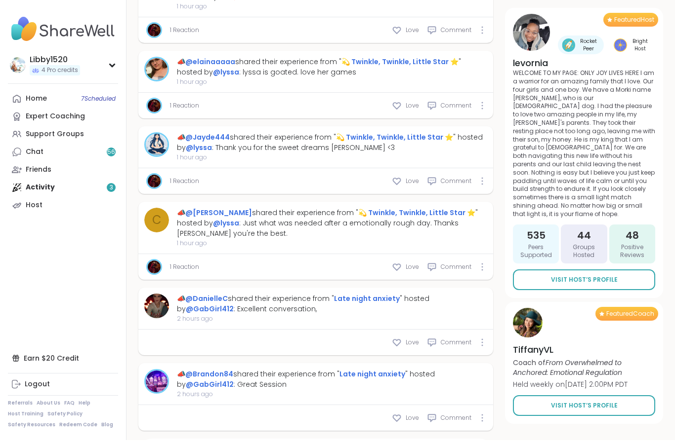
scroll to position [958, 0]
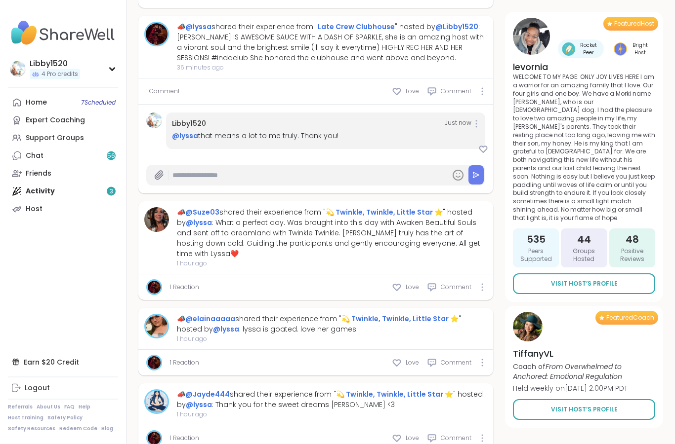
type textarea "*"
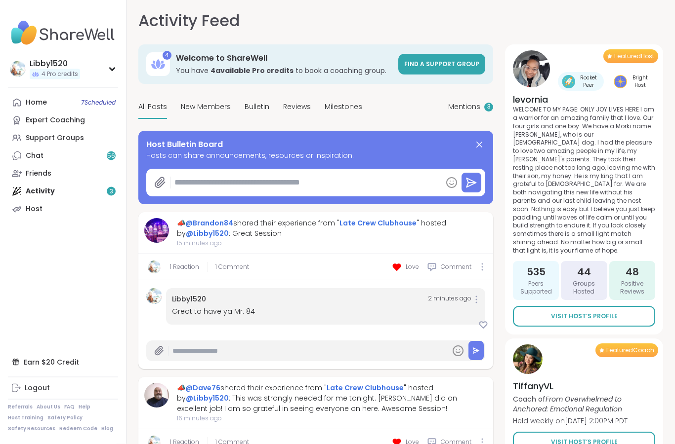
scroll to position [0, 0]
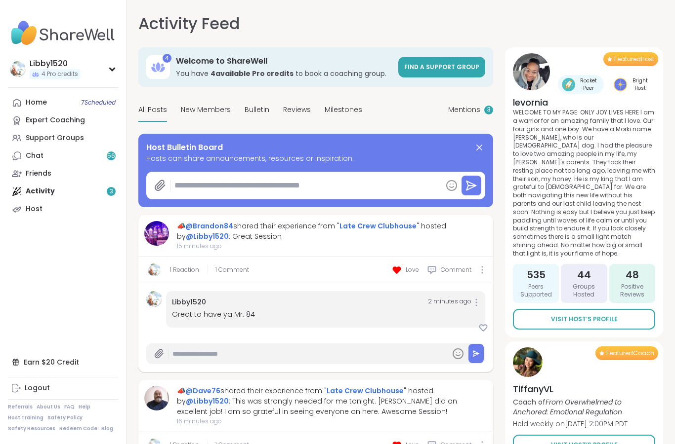
click at [208, 236] on link "@Libby1520" at bounding box center [207, 237] width 43 height 10
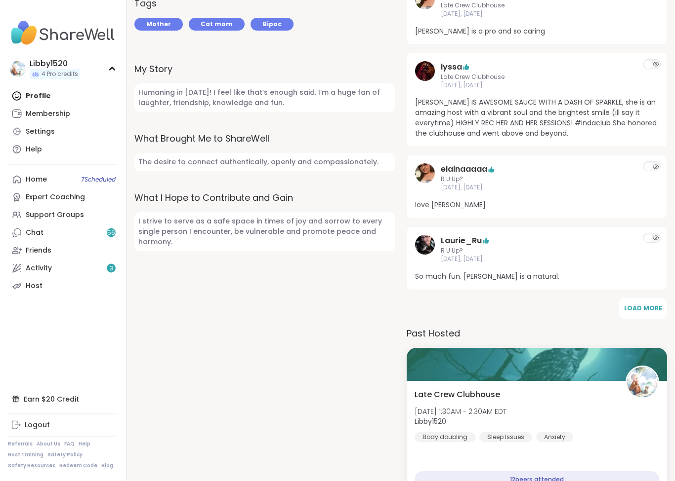
scroll to position [384, 0]
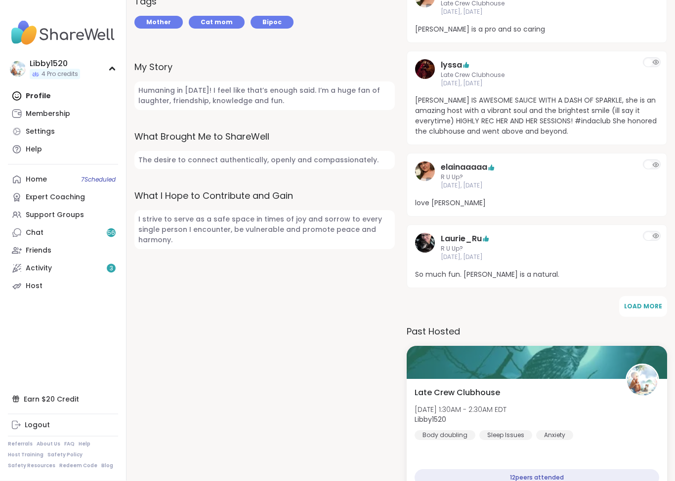
click at [659, 162] on icon at bounding box center [655, 165] width 7 height 7
click at [653, 161] on icon at bounding box center [655, 164] width 7 height 7
click at [440, 198] on span "love [PERSON_NAME]" at bounding box center [536, 203] width 243 height 10
click at [540, 161] on div "elainaaaaa" at bounding box center [536, 167] width 192 height 12
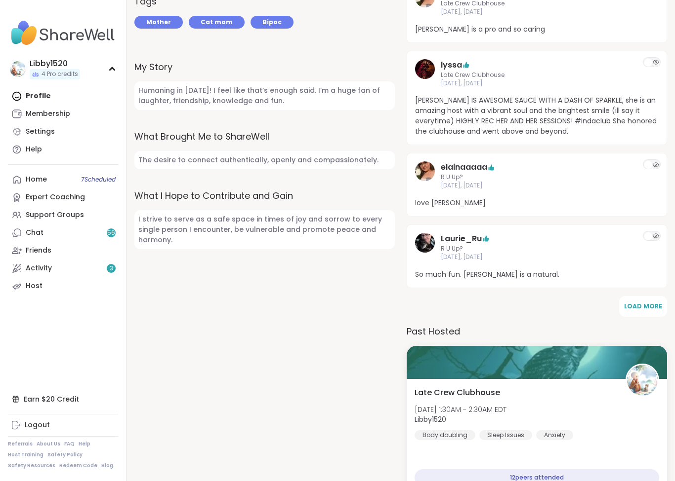
click at [444, 198] on span "love [PERSON_NAME]" at bounding box center [536, 203] width 243 height 10
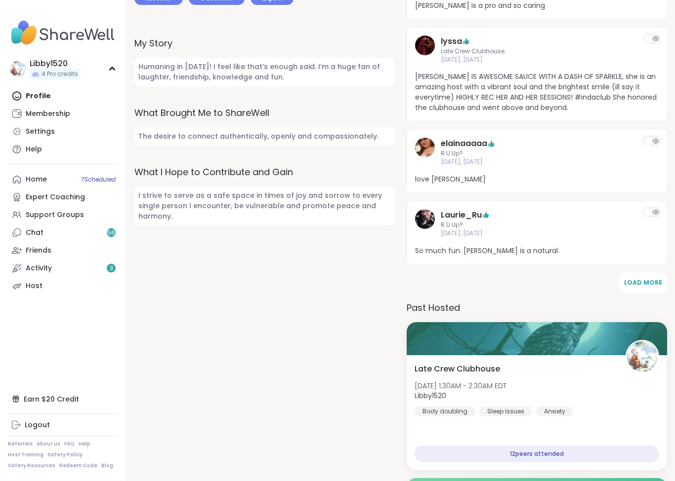
scroll to position [408, 0]
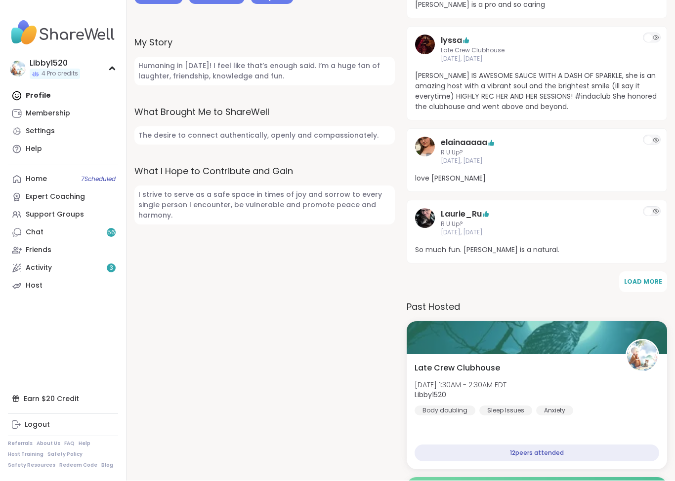
click at [651, 278] on span "Load More" at bounding box center [643, 282] width 38 height 8
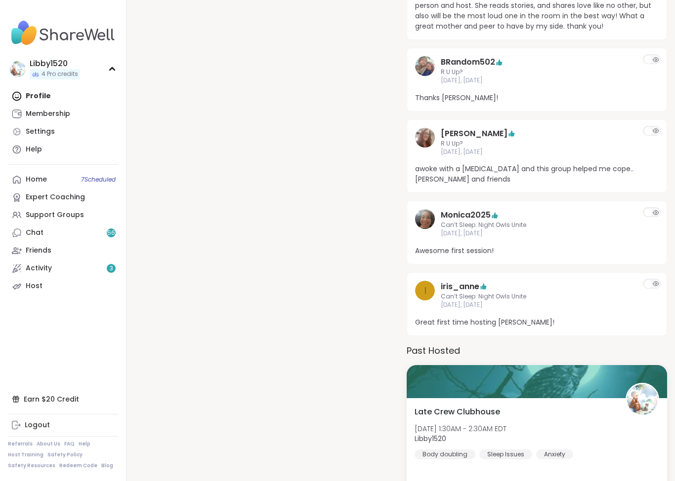
scroll to position [734, 0]
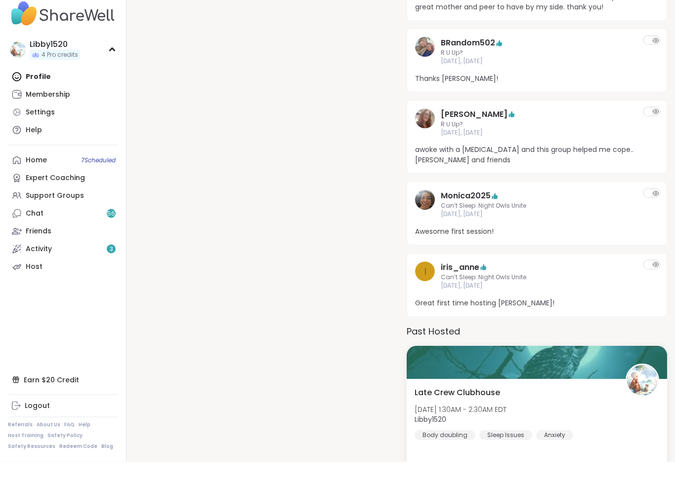
click at [510, 281] on div "iris_anne" at bounding box center [536, 287] width 192 height 12
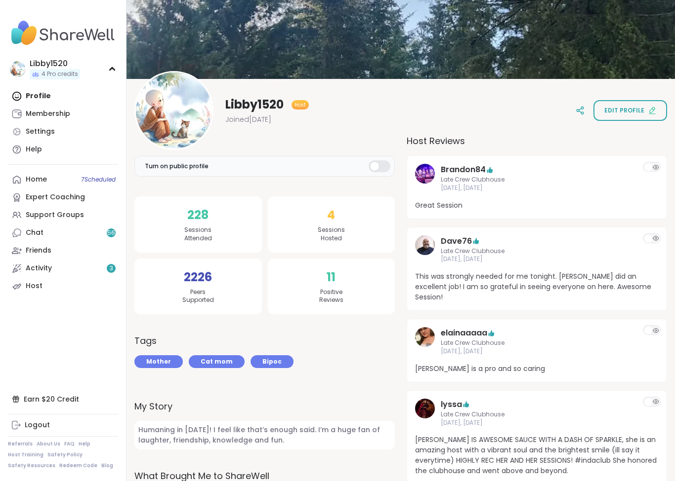
scroll to position [43, 0]
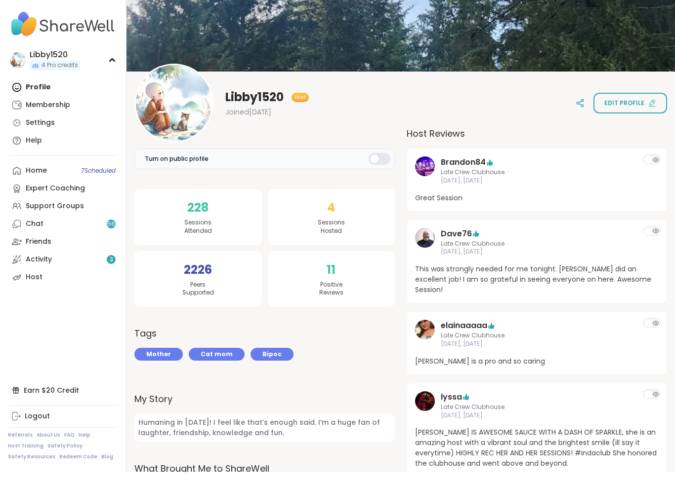
click at [387, 162] on div at bounding box center [379, 168] width 22 height 12
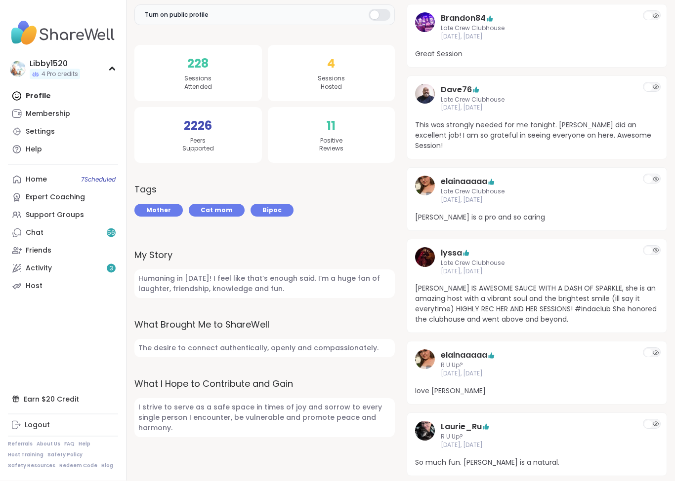
scroll to position [179, 0]
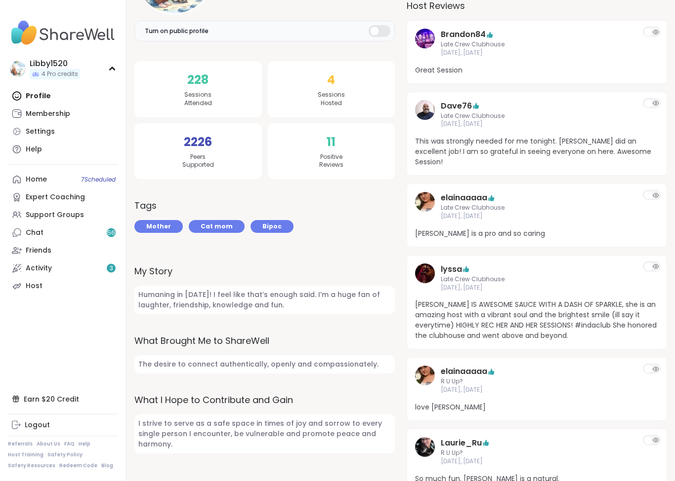
click at [98, 265] on link "Activity 3" at bounding box center [63, 269] width 110 height 18
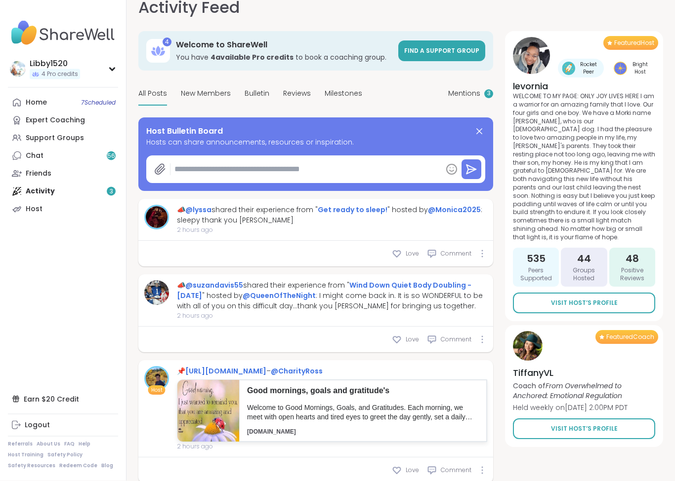
scroll to position [16, 0]
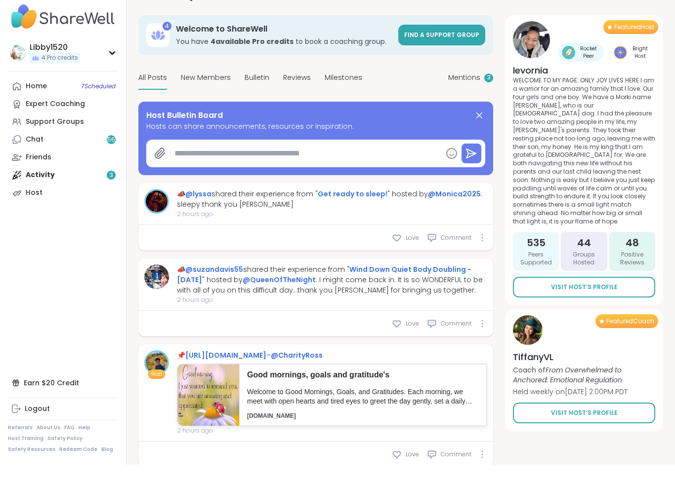
click at [101, 147] on link "Chat 56" at bounding box center [63, 156] width 110 height 18
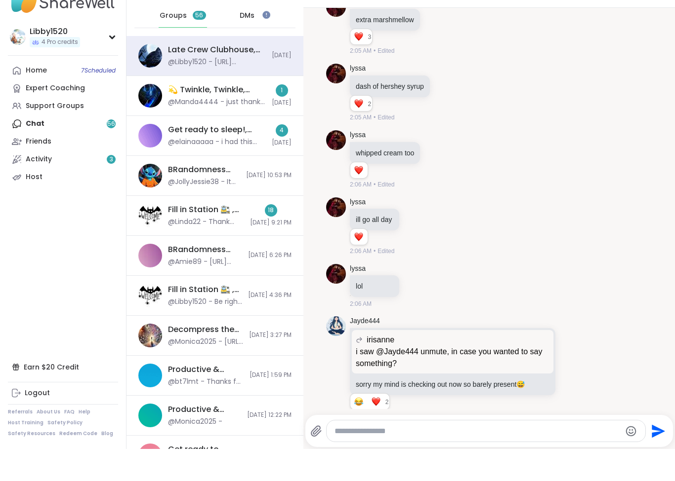
scroll to position [2695, 0]
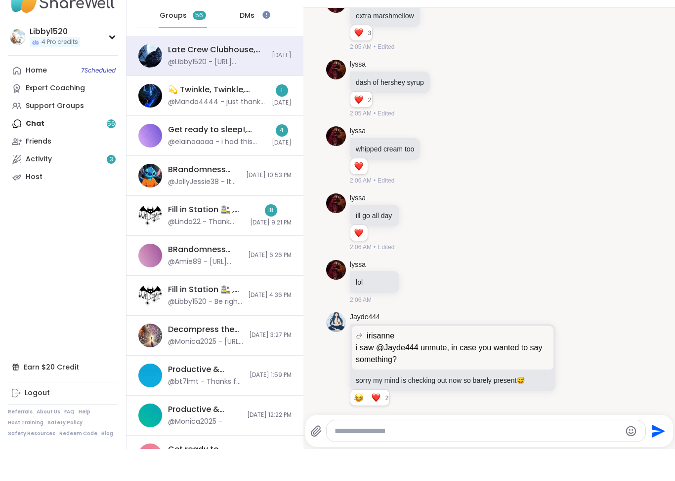
click at [252, 89] on div "@Libby1520 - [URL][DOMAIN_NAME]" at bounding box center [217, 94] width 98 height 10
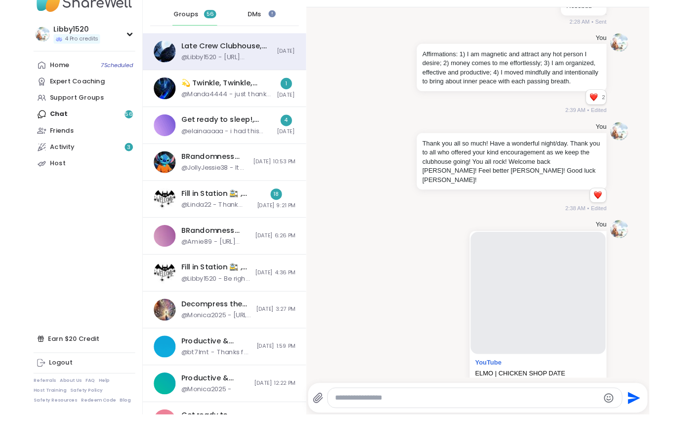
scroll to position [0, 0]
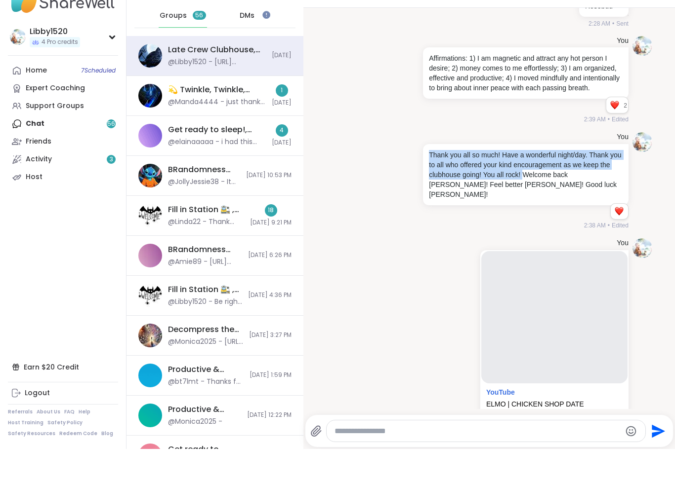
copy p "Thank you all so much! Have a wonderful night/day. Thank you to all who offered…"
click at [63, 94] on link "Home 7 Scheduled" at bounding box center [63, 103] width 110 height 18
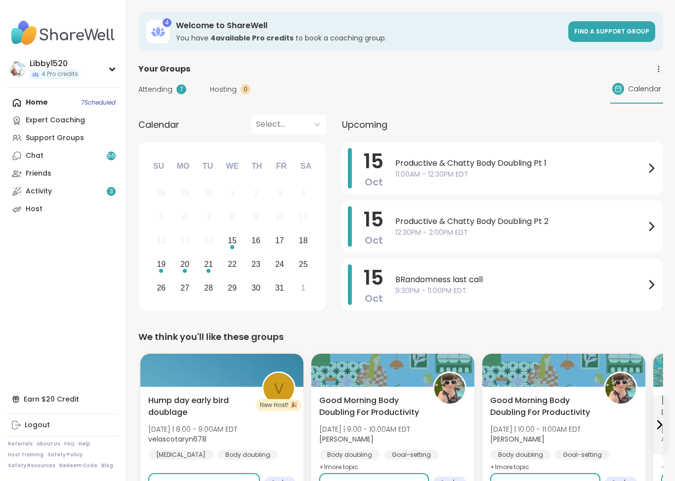
click at [90, 196] on link "Activity 3" at bounding box center [63, 192] width 110 height 18
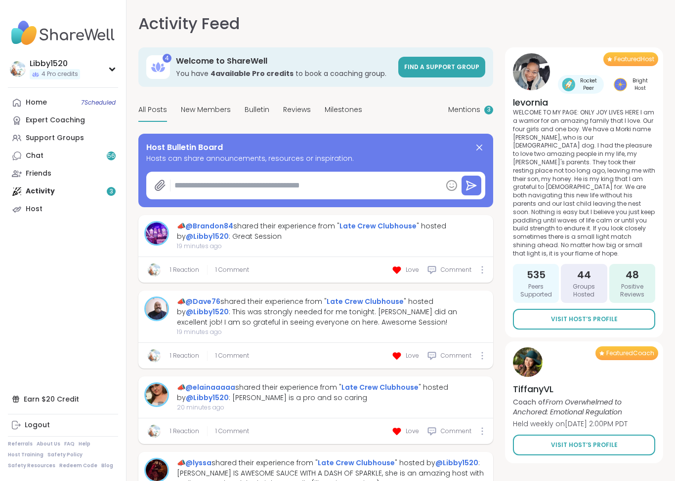
click at [203, 185] on textarea at bounding box center [305, 186] width 271 height 20
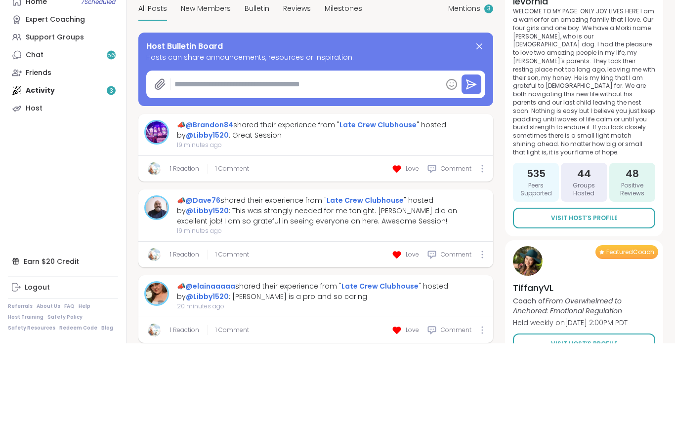
paste textarea "**********"
type textarea "*"
type textarea "**********"
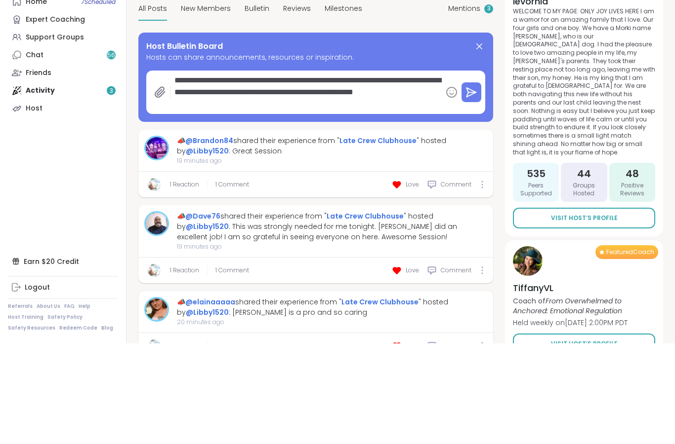
click at [231, 172] on textarea "**********" at bounding box center [305, 193] width 271 height 43
type textarea "*"
type textarea "**********"
type textarea "*"
type textarea "**********"
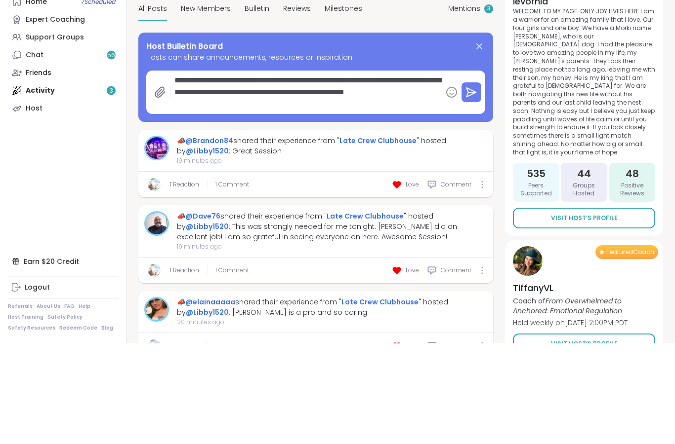
type textarea "*"
type textarea "**********"
type textarea "*"
type textarea "**********"
type textarea "*"
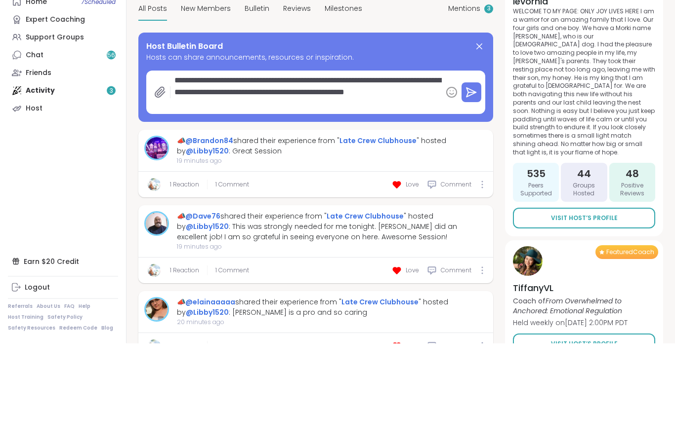
type textarea "**********"
type textarea "*"
type textarea "**********"
type textarea "*"
type textarea "**********"
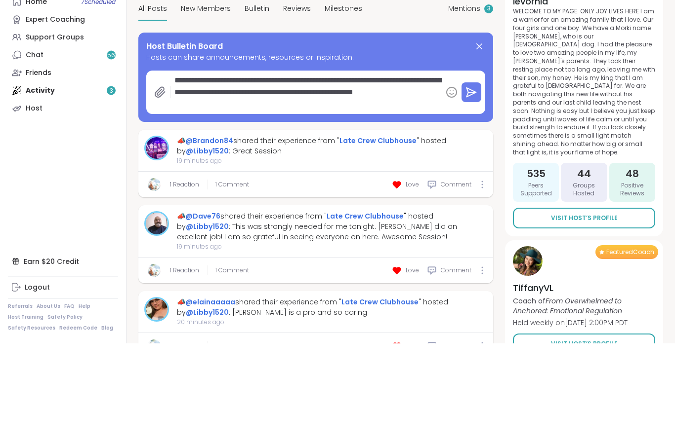
type textarea "*"
type textarea "**********"
type textarea "*"
type textarea "**********"
type textarea "*"
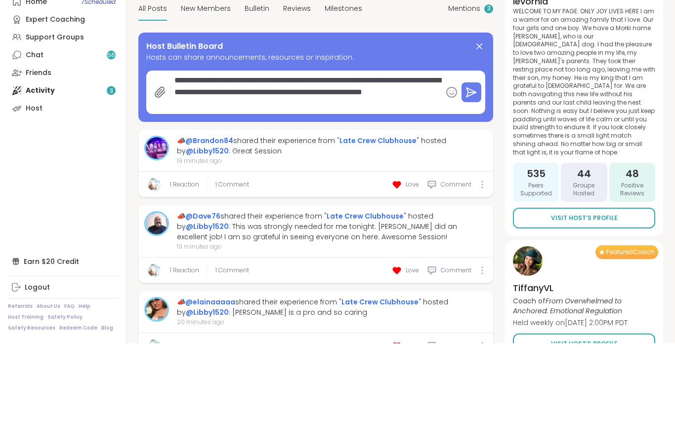
type textarea "**********"
type textarea "*"
type textarea "**********"
type textarea "*"
type textarea "**********"
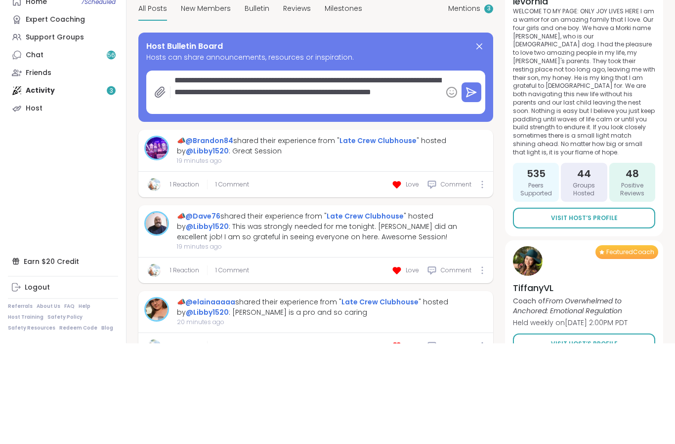
type textarea "*"
type textarea "**********"
type textarea "*"
type textarea "**********"
type textarea "*"
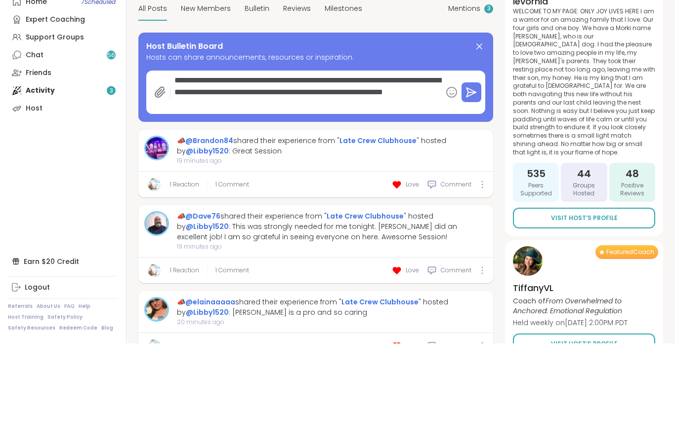
type textarea "**********"
type textarea "*"
type textarea "**********"
type textarea "*"
type textarea "**********"
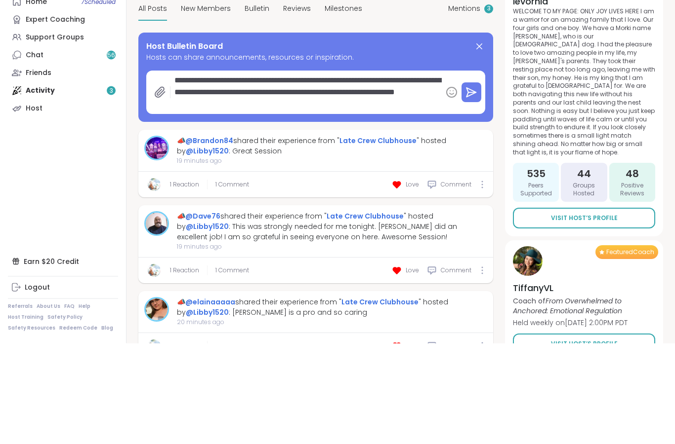
type textarea "*"
type textarea "**********"
type textarea "*"
type textarea "**********"
type textarea "*"
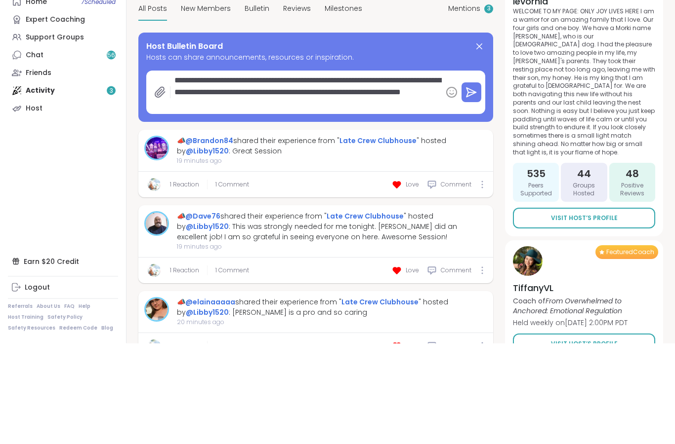
type textarea "**********"
type textarea "*"
type textarea "**********"
type textarea "*"
type textarea "**********"
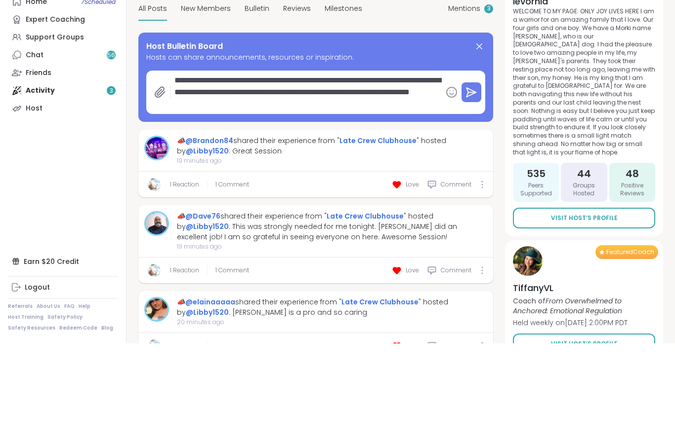
type textarea "*"
type textarea "**********"
type textarea "*"
type textarea "**********"
type textarea "*"
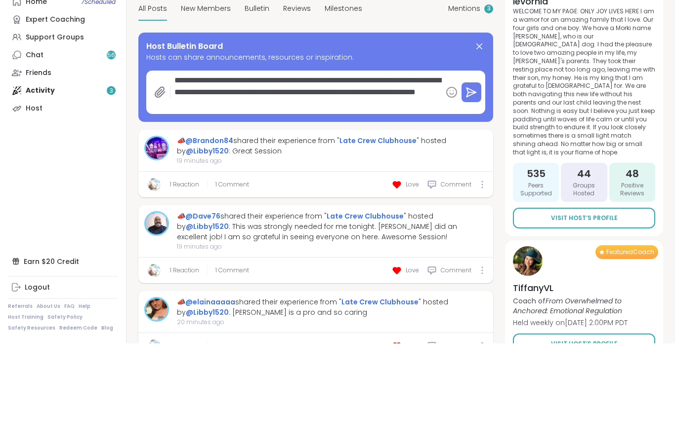
type textarea "**********"
type textarea "*"
type textarea "**********"
type textarea "*"
type textarea "**********"
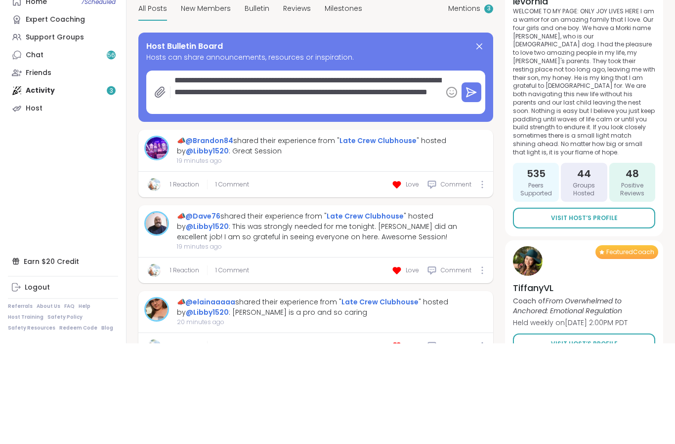
type textarea "*"
type textarea "**********"
type textarea "*"
type textarea "**********"
type textarea "*"
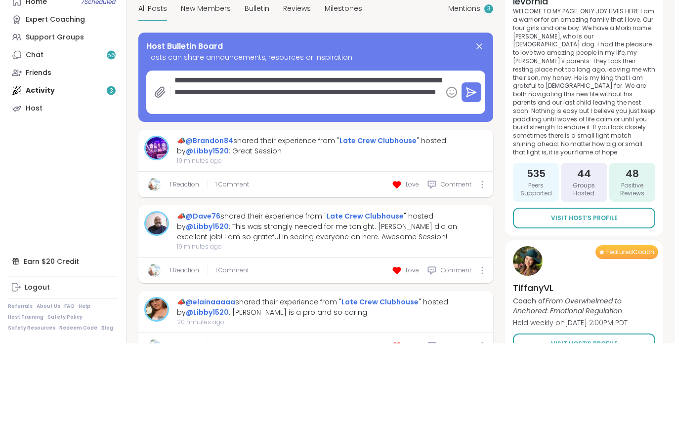
type textarea "**********"
type textarea "*"
type textarea "**********"
type textarea "*"
type textarea "**********"
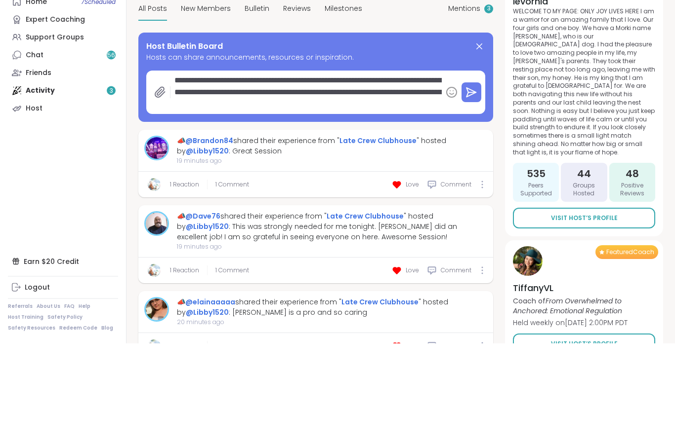
type textarea "*"
type textarea "**********"
type textarea "*"
type textarea "**********"
type textarea "*"
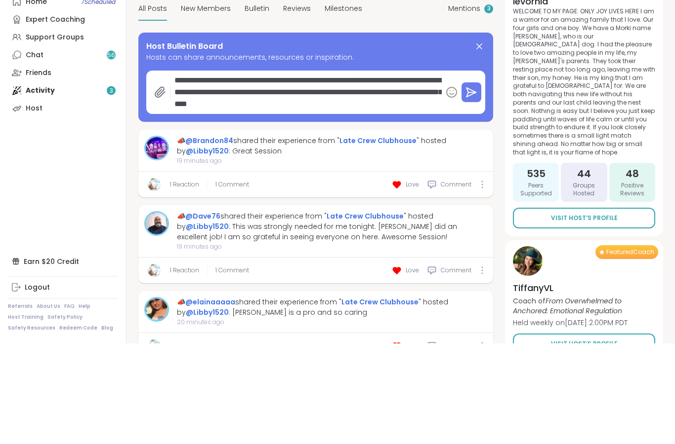
type textarea "**********"
type textarea "*"
type textarea "**********"
type textarea "*"
click at [409, 172] on textarea "**********" at bounding box center [305, 193] width 271 height 43
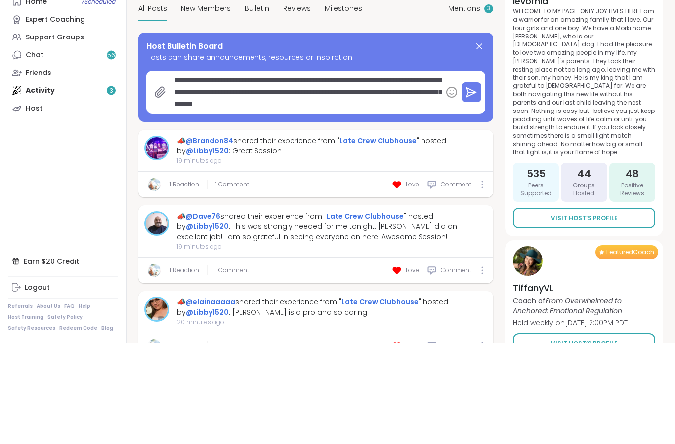
click at [212, 172] on textarea "**********" at bounding box center [305, 193] width 271 height 43
type textarea "**********"
type textarea "*"
type textarea "**********"
type textarea "*"
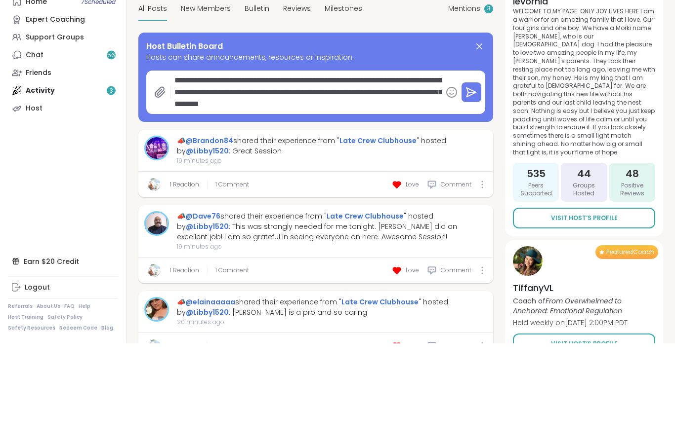
type textarea "**********"
type textarea "*"
type textarea "**********"
type textarea "*"
type textarea "**********"
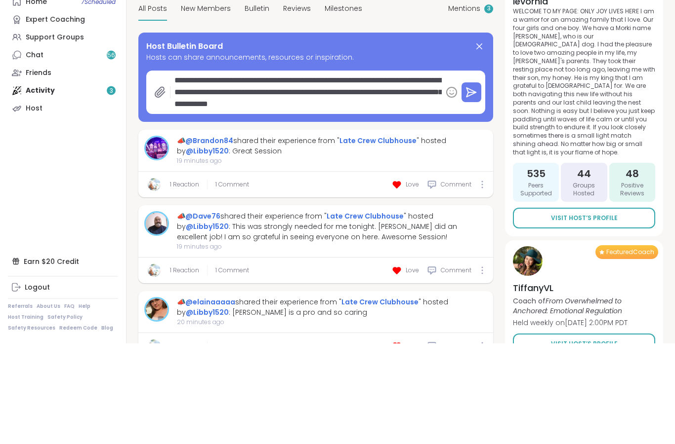
type textarea "*"
type textarea "**********"
type textarea "*"
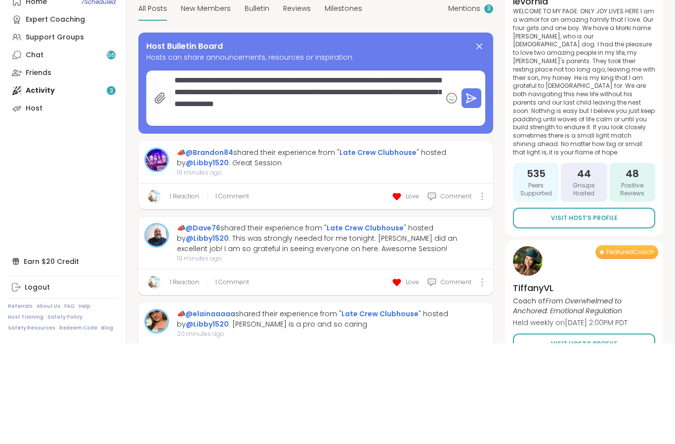
type textarea "**********"
type textarea "*"
type textarea "**********"
click at [432, 172] on textarea "**********" at bounding box center [305, 199] width 271 height 55
click at [200, 172] on textarea "**********" at bounding box center [305, 199] width 271 height 55
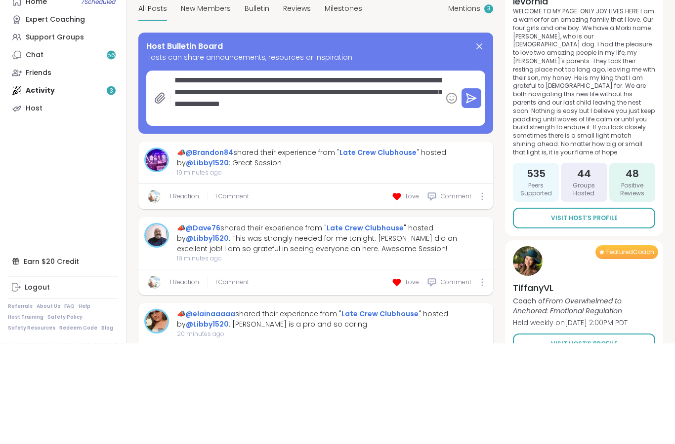
type textarea "*"
type textarea "**********"
type textarea "*"
type textarea "**********"
type textarea "*"
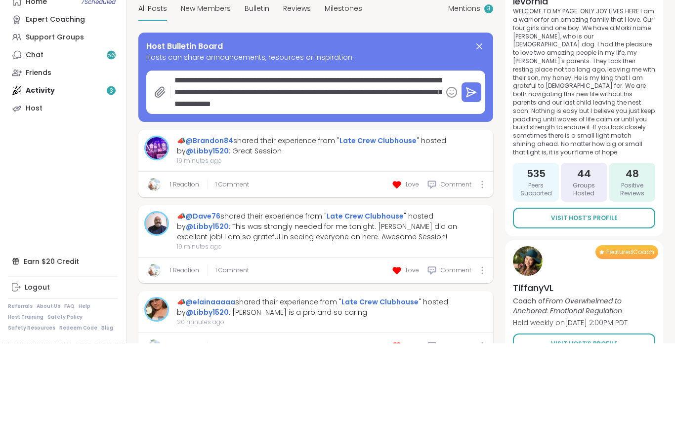
type textarea "**********"
type textarea "*"
type textarea "**********"
type textarea "*"
type textarea "**********"
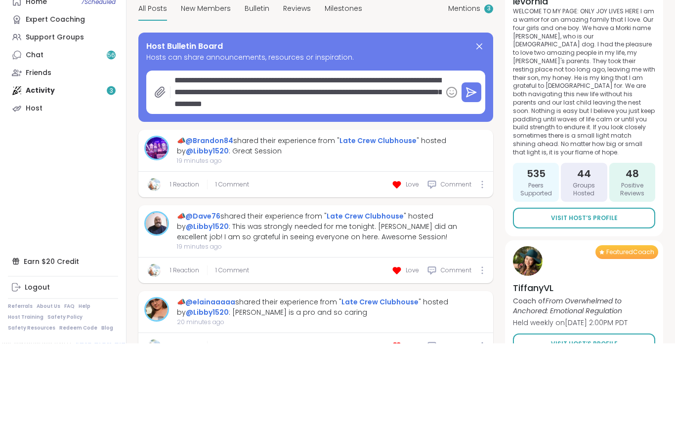
type textarea "*"
type textarea "**********"
type textarea "*"
type textarea "**********"
type textarea "*"
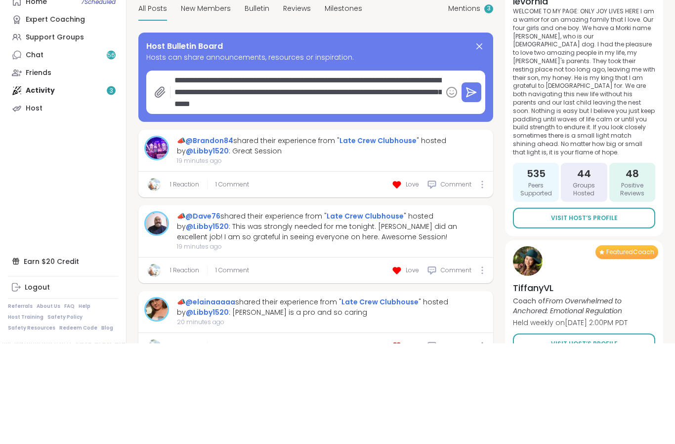
type textarea "**********"
type textarea "*"
type textarea "**********"
type textarea "*"
type textarea "**********"
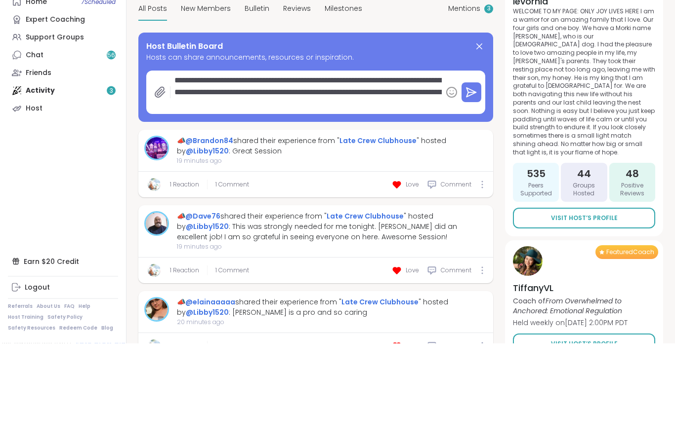
type textarea "*"
type textarea "**********"
type textarea "*"
type textarea "**********"
type textarea "*"
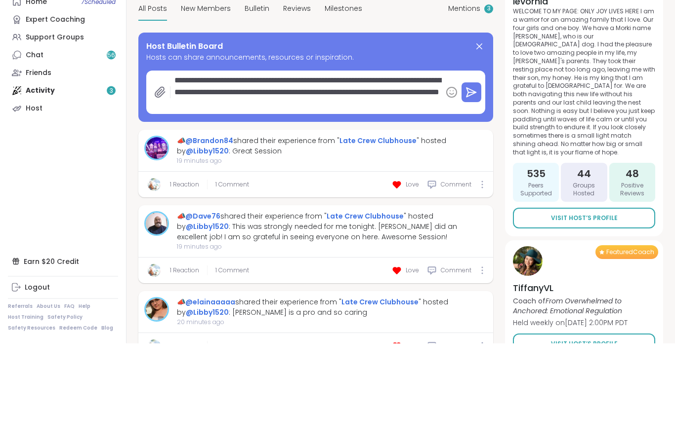
type textarea "**********"
type textarea "*"
type textarea "**********"
type textarea "*"
type textarea "**********"
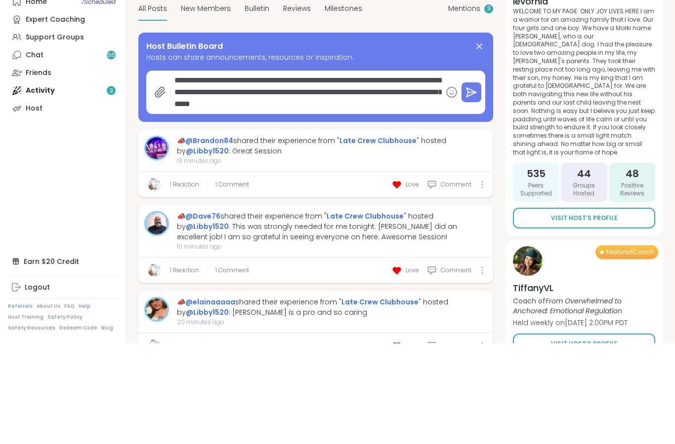
type textarea "*"
type textarea "**********"
type textarea "*"
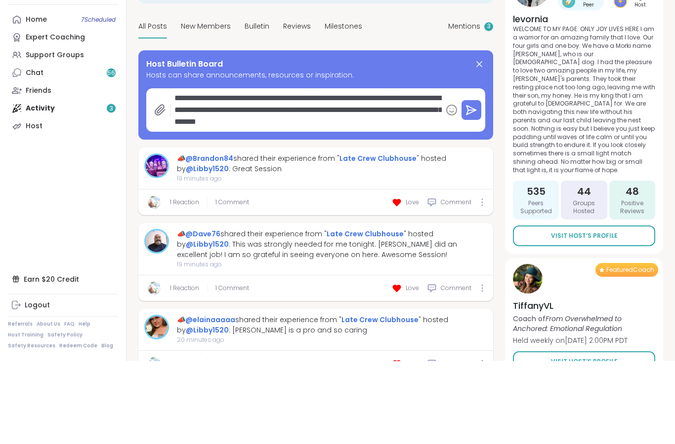
type textarea "**********"
click at [471, 189] on icon at bounding box center [470, 193] width 9 height 9
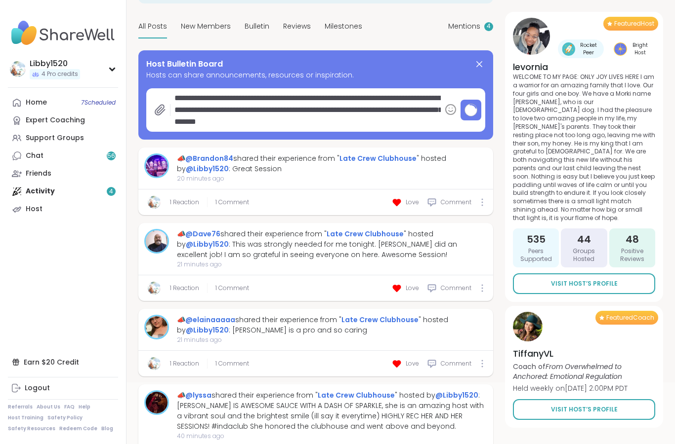
type textarea "*"
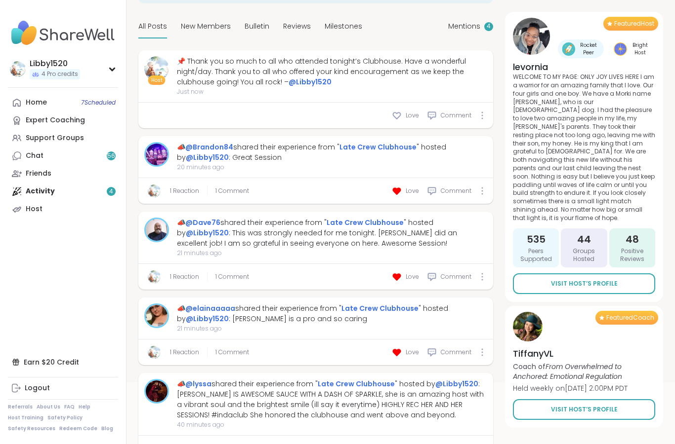
scroll to position [0, 0]
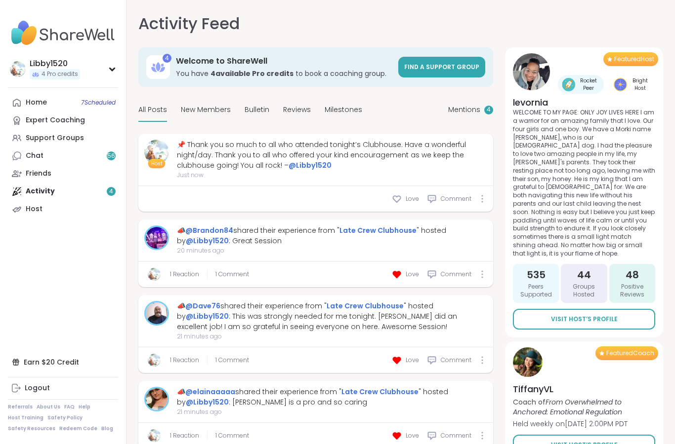
click at [476, 114] on span "Mentions" at bounding box center [464, 110] width 32 height 10
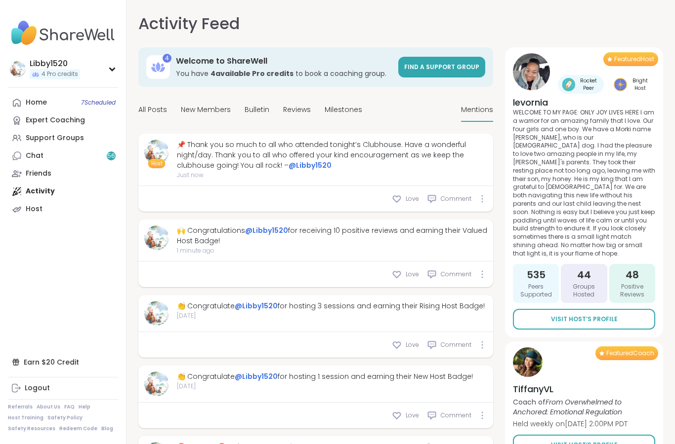
click at [346, 107] on span "Milestones" at bounding box center [343, 110] width 38 height 10
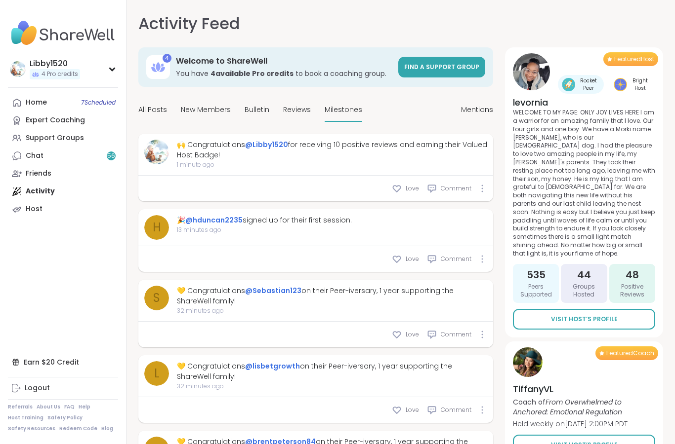
click at [410, 256] on span "Love" at bounding box center [411, 259] width 13 height 9
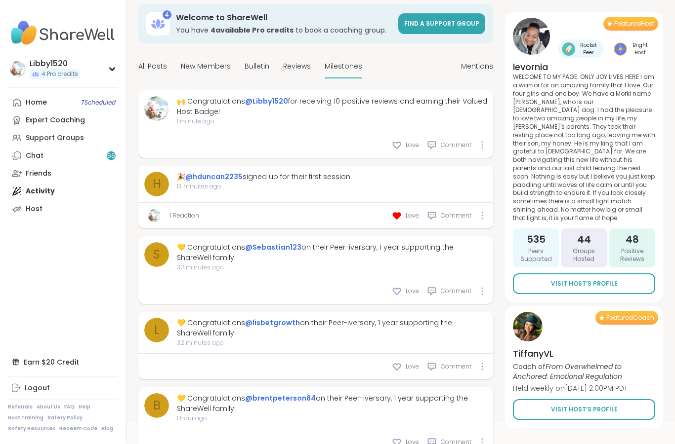
scroll to position [43, 0]
click at [403, 287] on div "Love" at bounding box center [405, 291] width 27 height 10
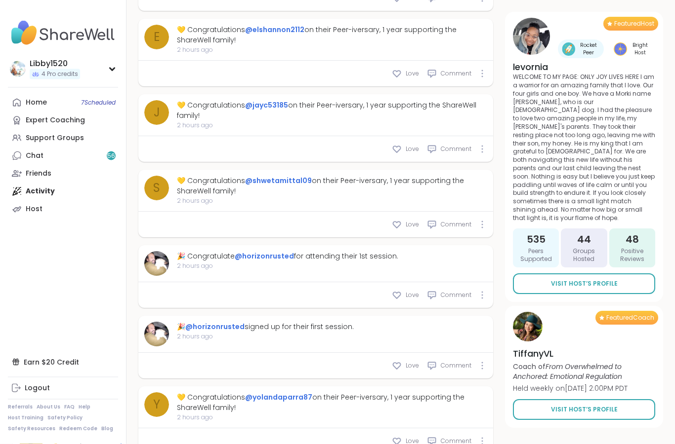
scroll to position [1687, 0]
click at [403, 293] on div "Love" at bounding box center [405, 295] width 27 height 10
click at [454, 291] on span "Comment" at bounding box center [455, 295] width 31 height 9
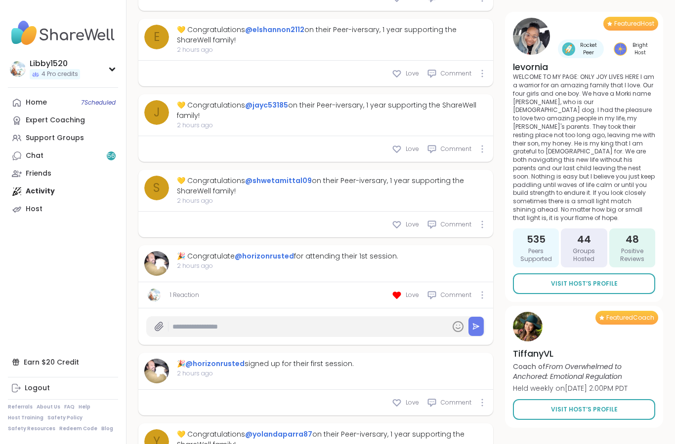
click at [381, 320] on input "text" at bounding box center [309, 326] width 274 height 17
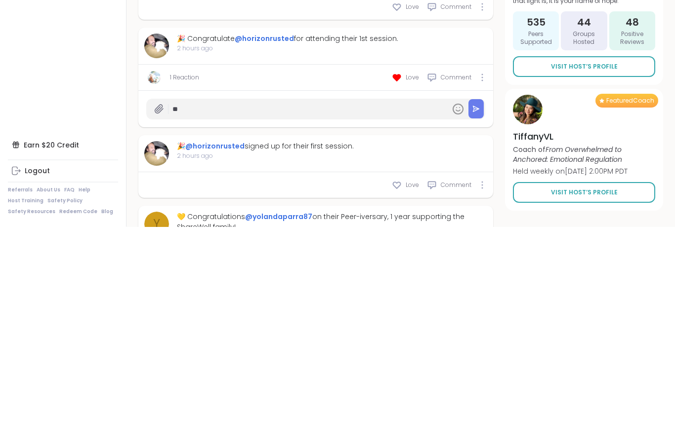
type input "*"
type input "**********"
click at [479, 323] on icon at bounding box center [475, 326] width 7 height 7
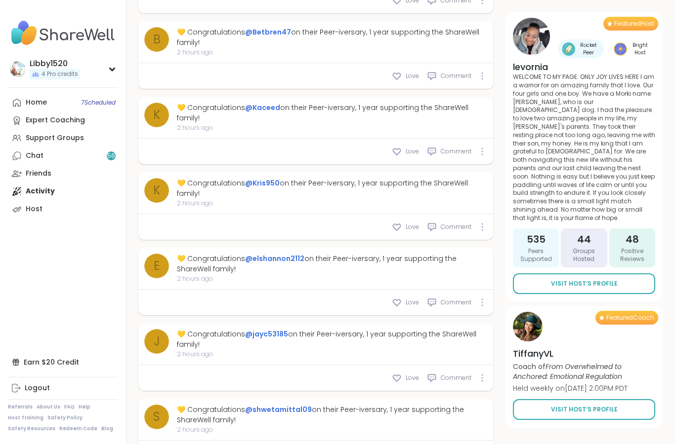
scroll to position [0, 0]
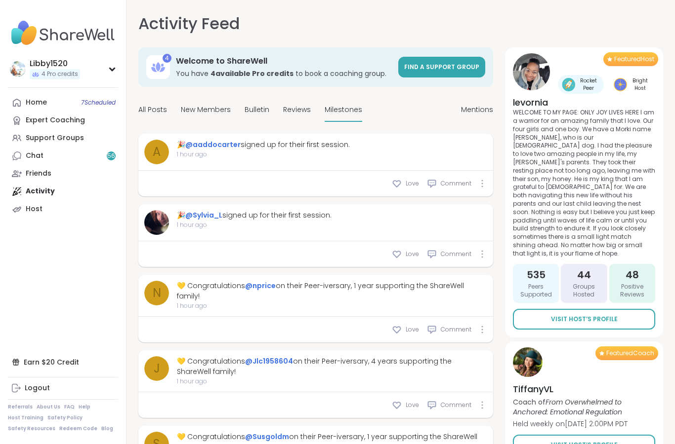
click at [306, 106] on span "Reviews" at bounding box center [297, 110] width 28 height 10
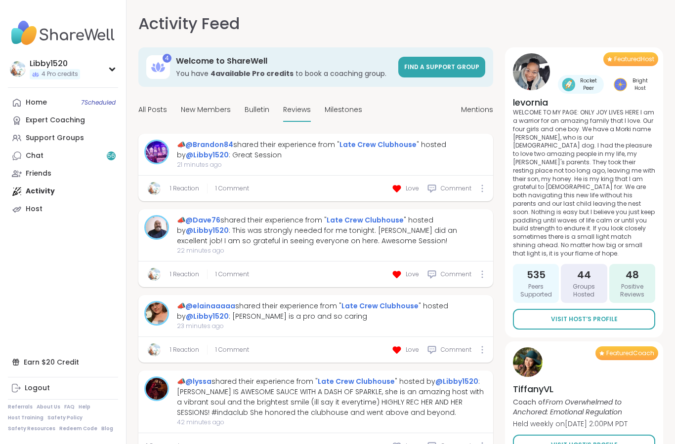
click at [217, 109] on span "New Members" at bounding box center [206, 110] width 50 height 10
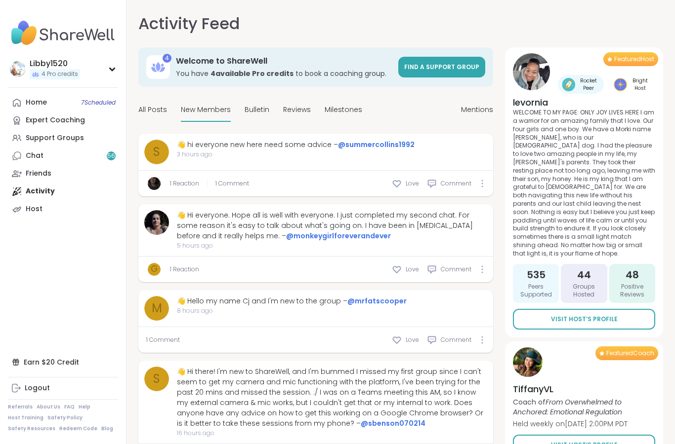
click at [400, 182] on icon at bounding box center [397, 184] width 10 height 10
click at [397, 274] on icon at bounding box center [397, 270] width 10 height 10
click at [399, 342] on icon at bounding box center [396, 340] width 7 height 6
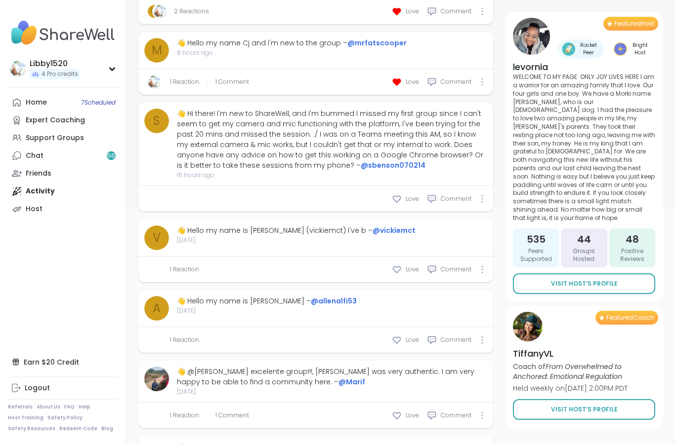
scroll to position [258, 0]
click at [398, 199] on icon at bounding box center [397, 199] width 10 height 10
click at [403, 268] on div "Love" at bounding box center [405, 270] width 27 height 10
click at [398, 336] on icon at bounding box center [397, 340] width 10 height 10
click at [401, 411] on icon at bounding box center [397, 416] width 10 height 10
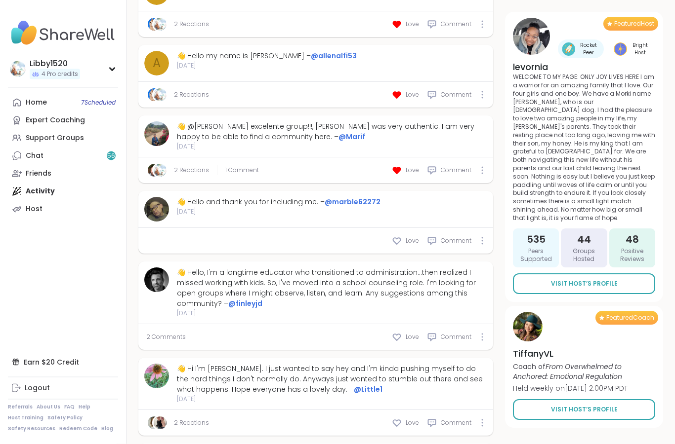
scroll to position [504, 0]
click at [397, 242] on icon at bounding box center [397, 241] width 10 height 10
click at [398, 338] on icon at bounding box center [397, 337] width 10 height 10
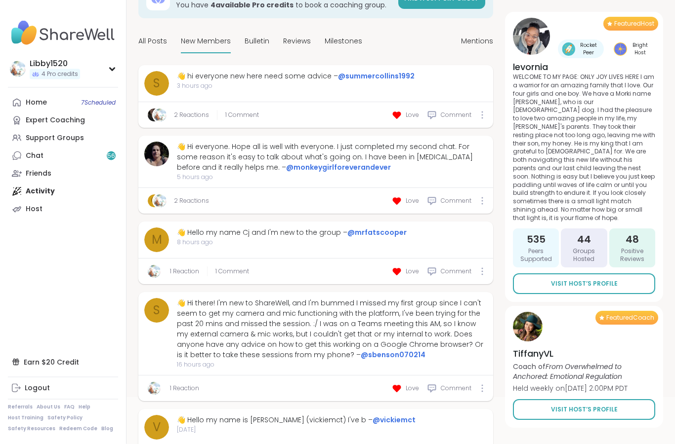
scroll to position [0, 0]
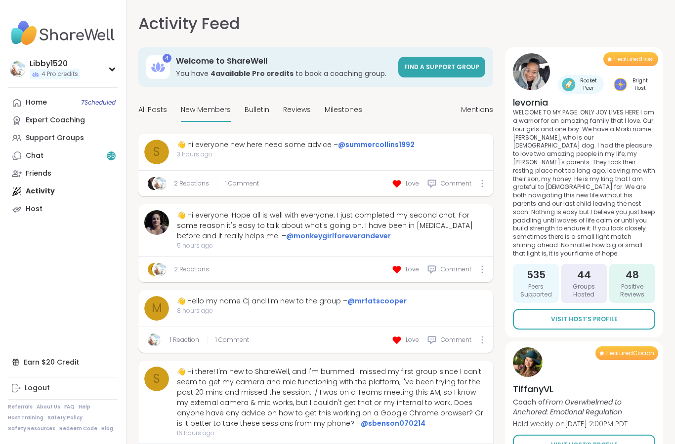
click at [488, 109] on span "Mentions" at bounding box center [477, 110] width 32 height 10
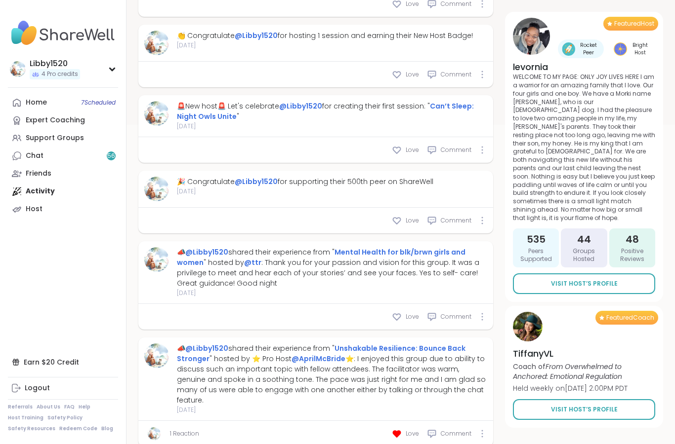
scroll to position [340, 0]
click at [407, 208] on div "🎉 Congratulate @Libby1520 for supporting their 500th peer on ShareWell 1 month …" at bounding box center [315, 190] width 355 height 37
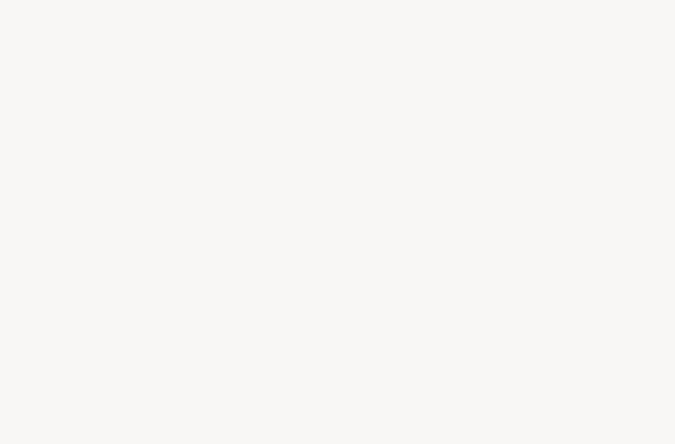
scroll to position [10, 0]
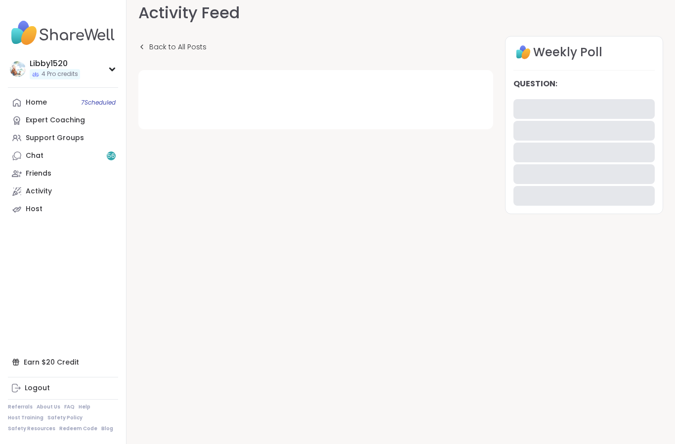
click at [410, 222] on div "Back to All Posts Weekly Poll Question :" at bounding box center [400, 130] width 524 height 188
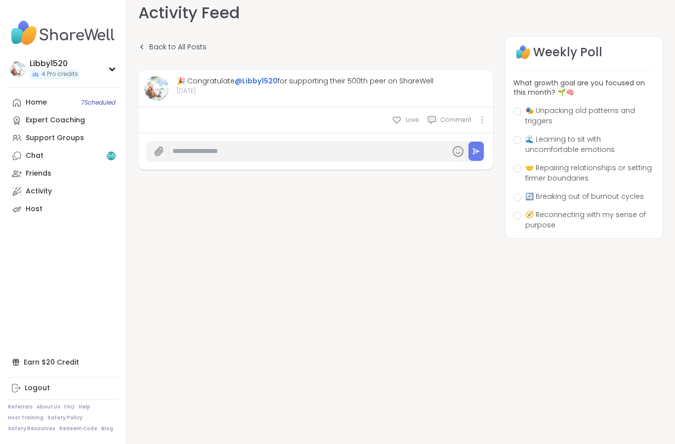
click at [136, 52] on div "Activity Feed Back to All Posts 🎉 Congratulate @Libby1520 for supporting their …" at bounding box center [400, 212] width 548 height 444
click at [170, 46] on span "Back to All Posts" at bounding box center [177, 47] width 57 height 10
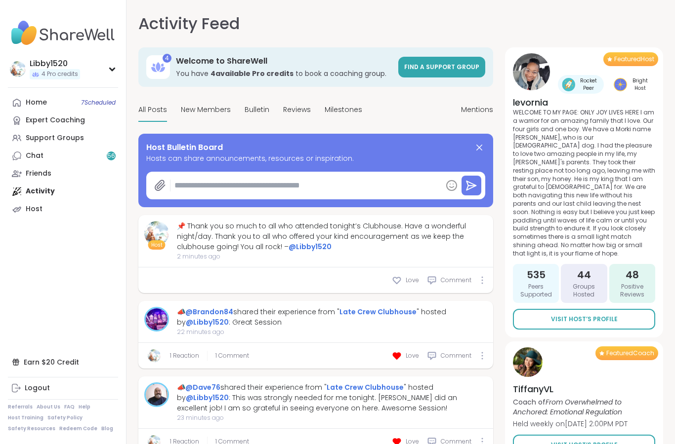
type textarea "*"
click at [485, 113] on span "Mentions" at bounding box center [477, 110] width 32 height 10
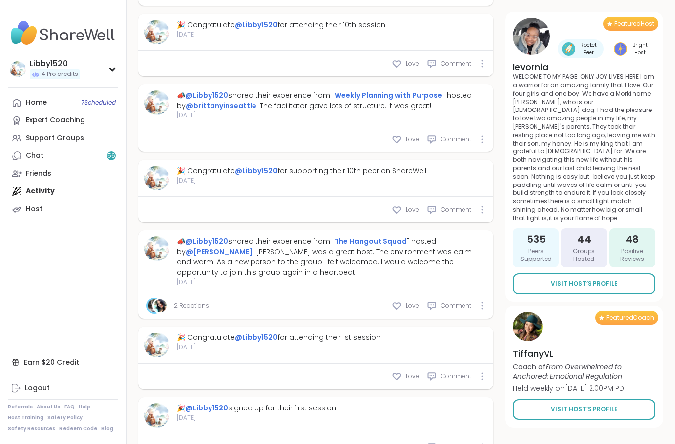
scroll to position [1049, 0]
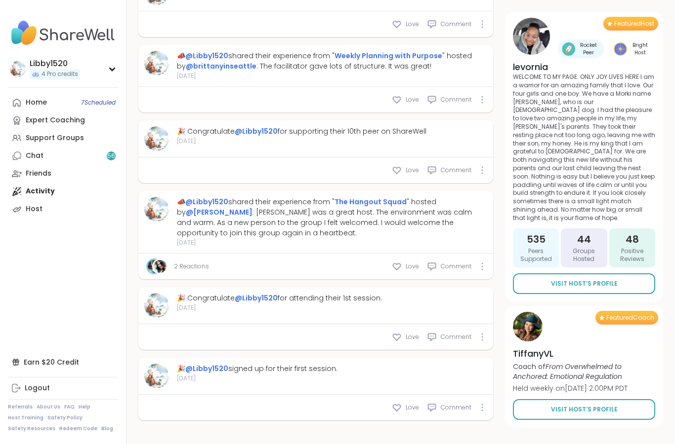
click at [77, 159] on link "Chat 56" at bounding box center [63, 156] width 110 height 18
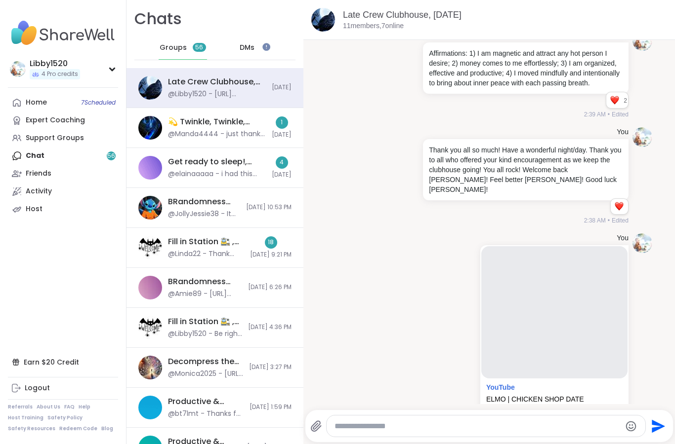
click at [65, 120] on div "Expert Coaching" at bounding box center [55, 121] width 59 height 10
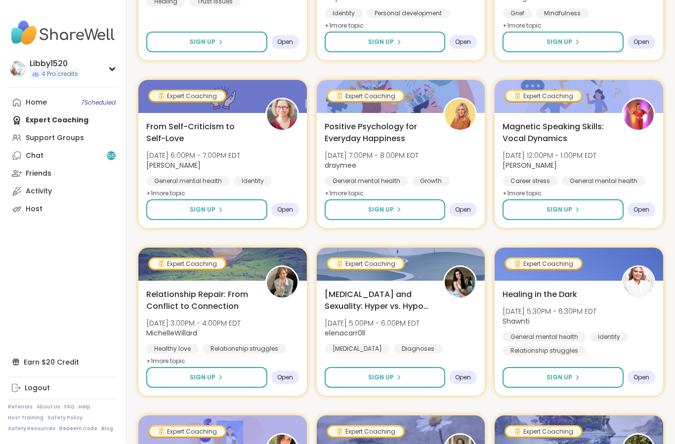
scroll to position [284, 0]
click at [115, 67] on icon at bounding box center [112, 69] width 8 height 5
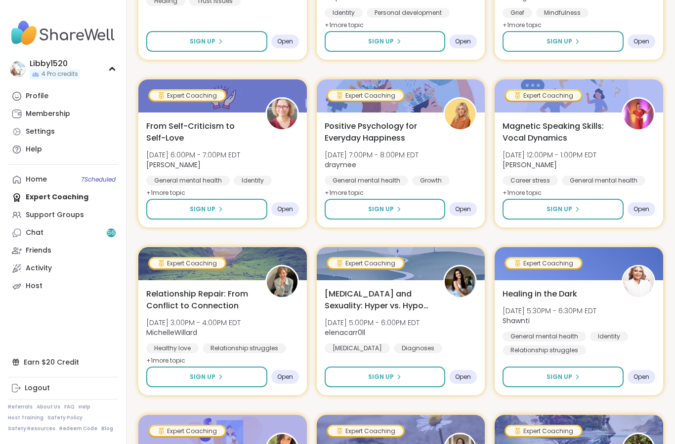
click at [53, 133] on div "Settings" at bounding box center [40, 132] width 29 height 10
select select "**"
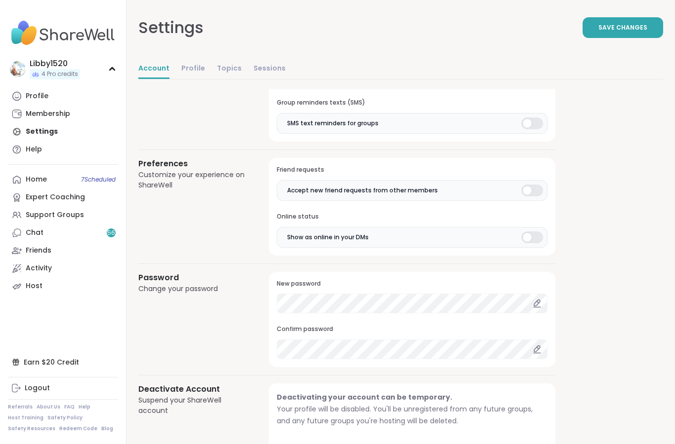
scroll to position [755, 0]
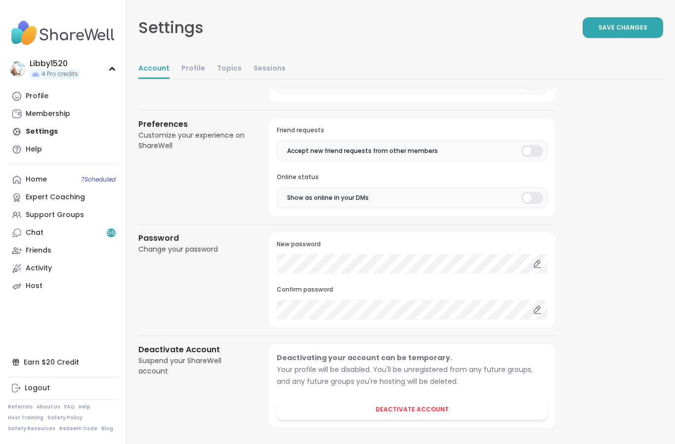
click at [45, 289] on link "Host" at bounding box center [63, 287] width 110 height 18
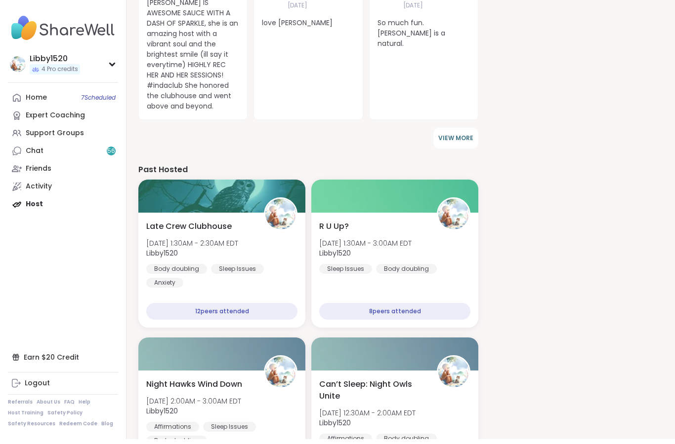
scroll to position [410, 0]
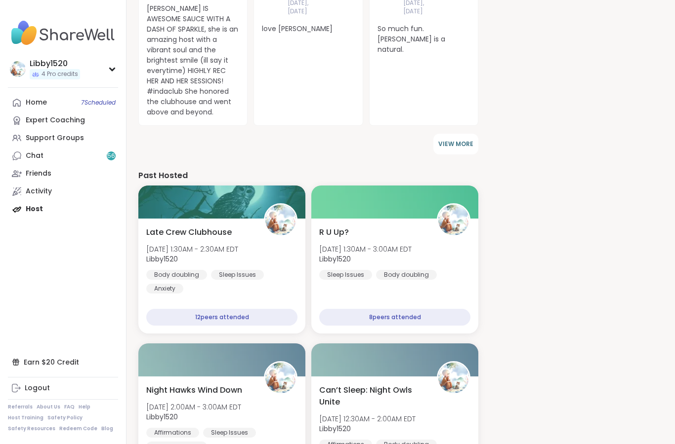
click at [419, 309] on div "8 peers attended" at bounding box center [394, 317] width 151 height 17
click at [434, 309] on div "8 peers attended" at bounding box center [394, 317] width 151 height 17
click at [439, 309] on div "8 peers attended" at bounding box center [394, 317] width 151 height 17
click at [434, 227] on div "R U Up? Tue, Oct 14 | 1:30AM - 3:00AM EDT Libby1520 Sleep Issues Body doubling" at bounding box center [394, 253] width 151 height 53
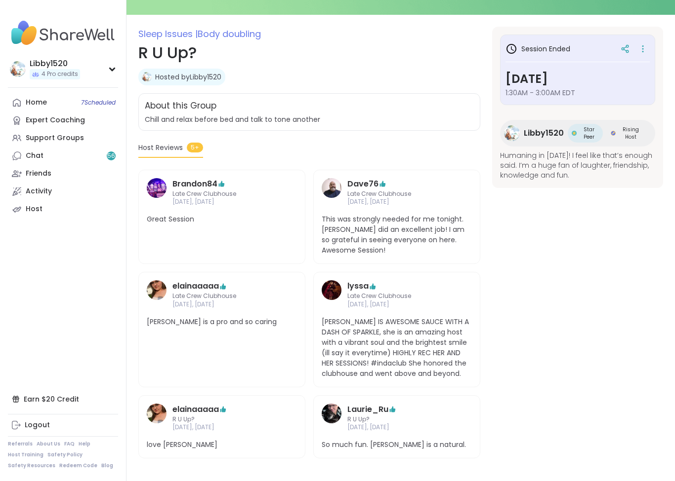
scroll to position [117, 0]
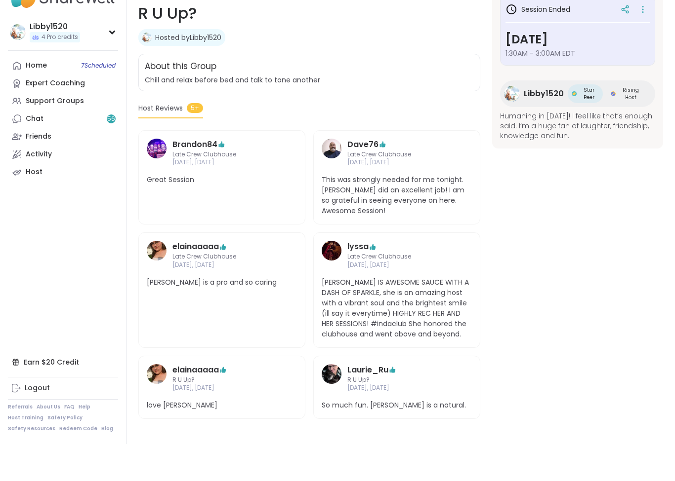
click at [270, 401] on div "elainaaaaa" at bounding box center [221, 407] width 99 height 12
click at [275, 437] on span "love [PERSON_NAME]" at bounding box center [222, 442] width 150 height 10
click at [199, 140] on span "5+" at bounding box center [195, 145] width 16 height 10
click at [406, 395] on div "[PERSON_NAME] R U Up? [DATE], [DATE] So much fun. [PERSON_NAME] is a natural." at bounding box center [396, 425] width 167 height 64
click at [438, 318] on span "[PERSON_NAME] IS AWESOME SAUCE WITH A DASH OF SPARKLE, she is an amazing host w…" at bounding box center [396, 346] width 150 height 62
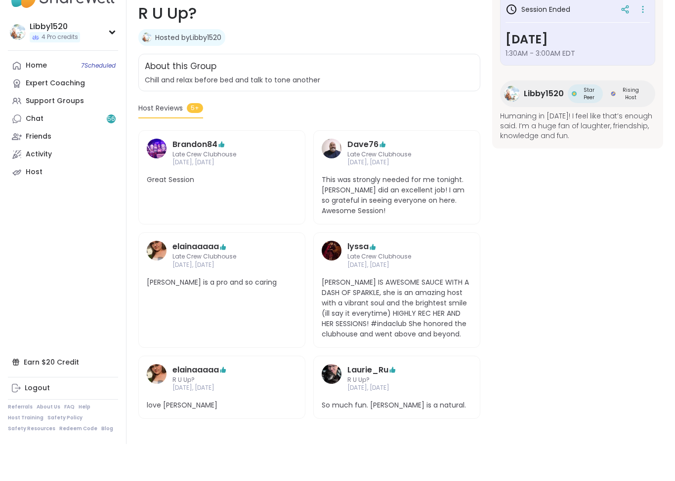
click at [434, 319] on span "[PERSON_NAME] IS AWESOME SAUCE WITH A DASH OF SPARKLE, she is an amazing host w…" at bounding box center [396, 346] width 150 height 62
click at [50, 187] on div "Activity" at bounding box center [39, 192] width 26 height 10
click at [82, 129] on link "Support Groups" at bounding box center [63, 138] width 110 height 18
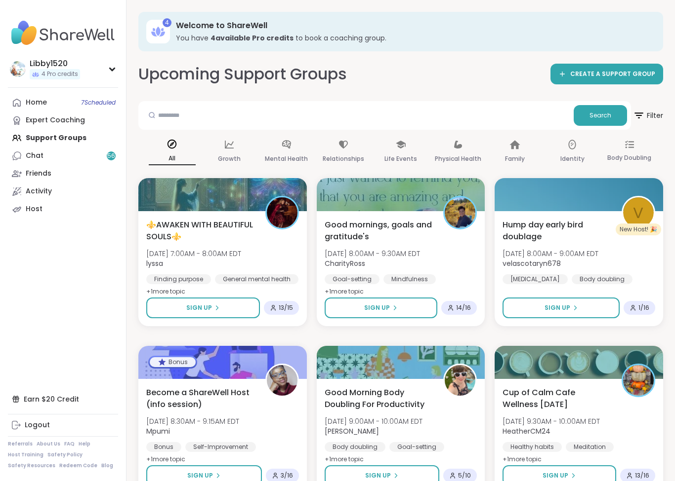
click at [173, 143] on icon at bounding box center [171, 144] width 9 height 9
click at [105, 60] on div "Libby1520 4 Pro credits" at bounding box center [63, 68] width 110 height 25
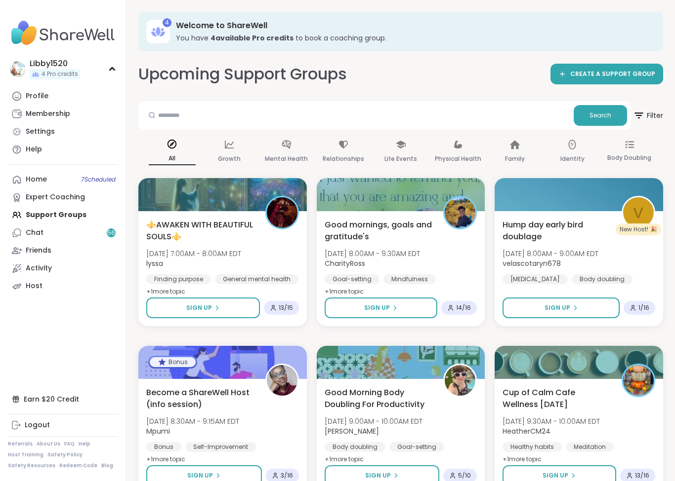
click at [76, 200] on div "Expert Coaching" at bounding box center [55, 198] width 59 height 10
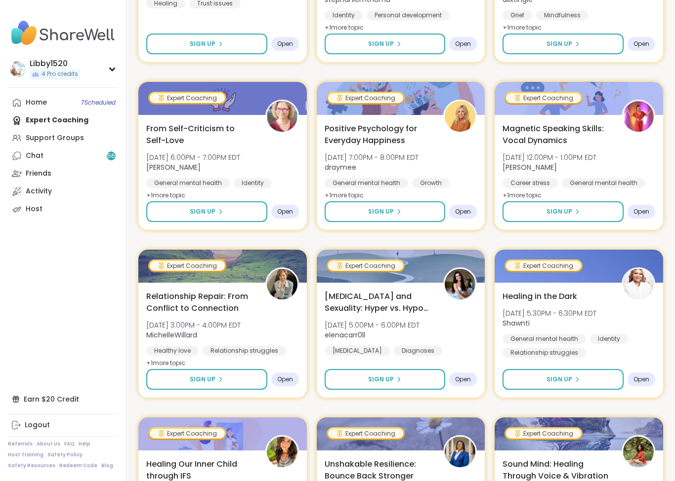
scroll to position [280, 0]
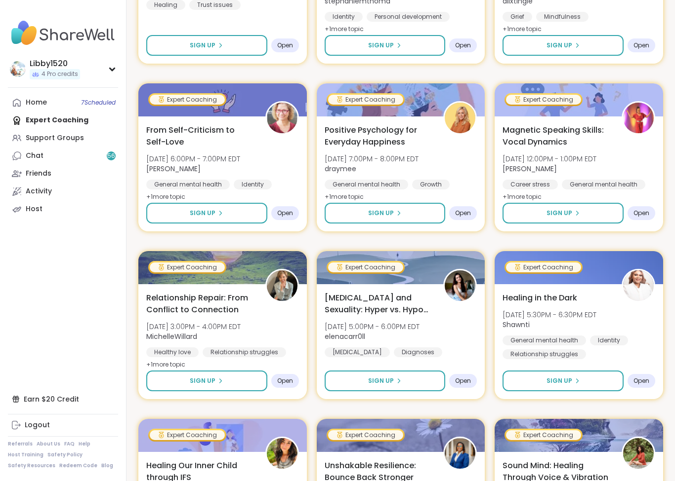
click at [568, 124] on span "Magnetic Speaking Skills: Vocal Dynamics" at bounding box center [556, 136] width 108 height 24
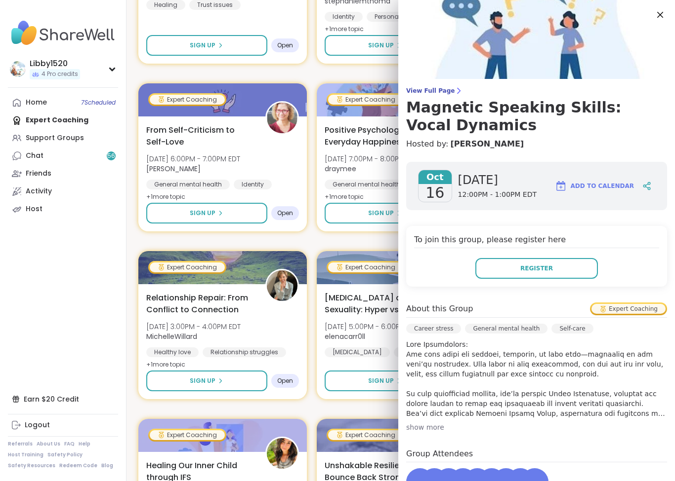
click at [549, 140] on h4 "Hosted by: [PERSON_NAME]" at bounding box center [536, 144] width 261 height 12
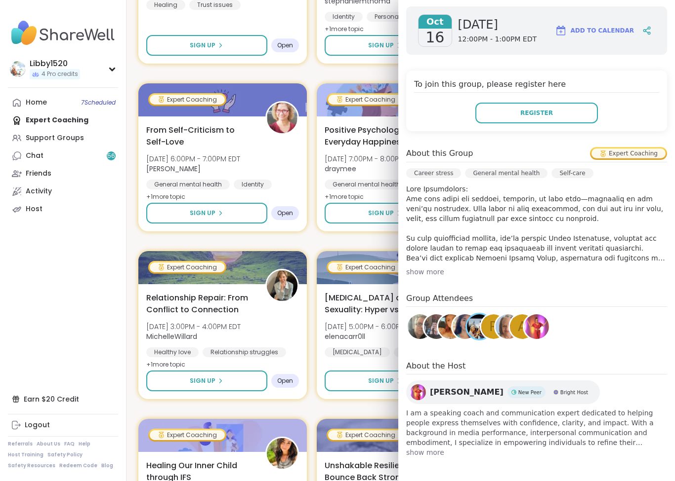
scroll to position [156, 0]
click at [353, 333] on b "elenacarr0ll" at bounding box center [344, 337] width 40 height 10
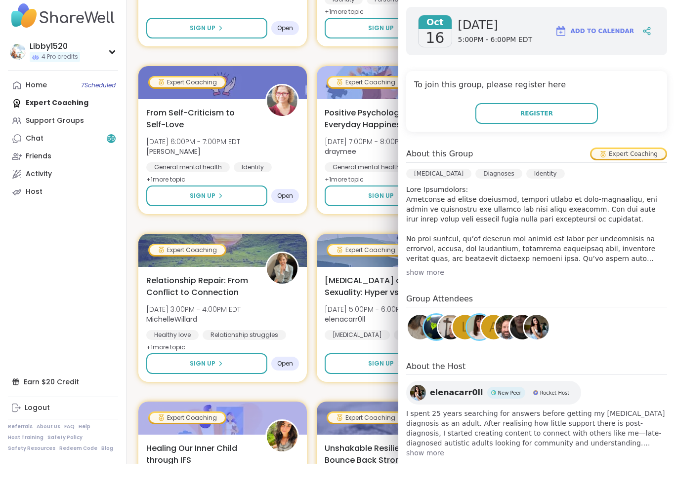
click at [82, 316] on nav "Libby1520 4 Pro credits Profile Membership Settings Help Home 7 Scheduled Exper…" at bounding box center [63, 240] width 126 height 481
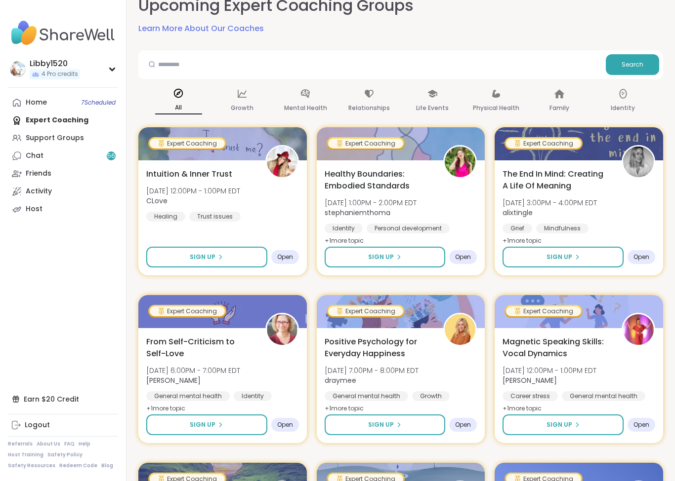
scroll to position [0, 0]
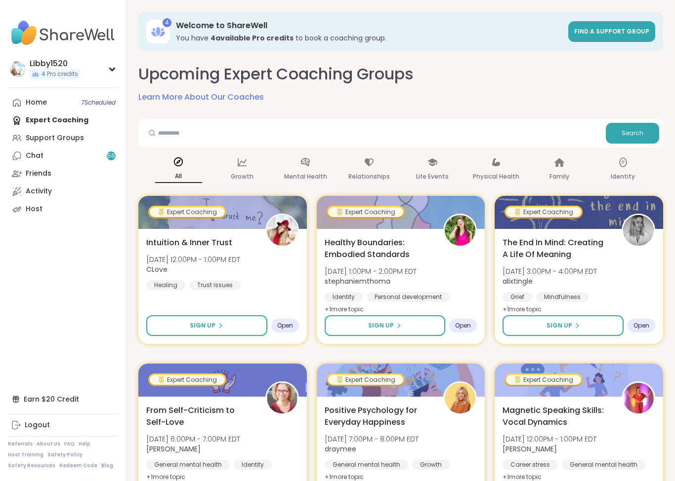
click at [55, 177] on link "Friends" at bounding box center [63, 174] width 110 height 18
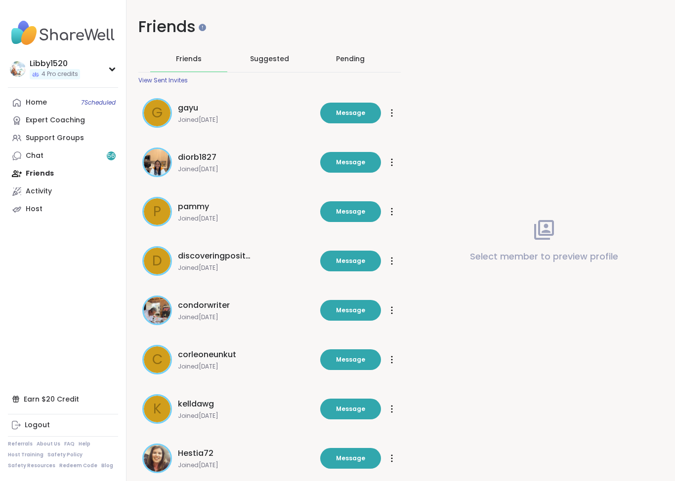
click at [71, 198] on link "Activity" at bounding box center [63, 192] width 110 height 18
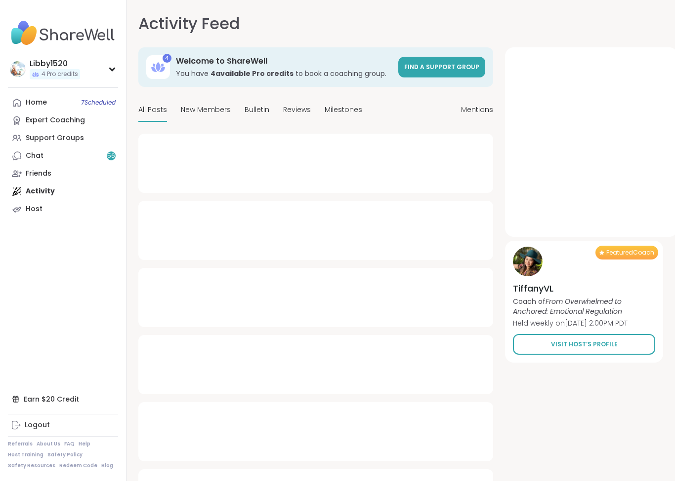
type textarea "*"
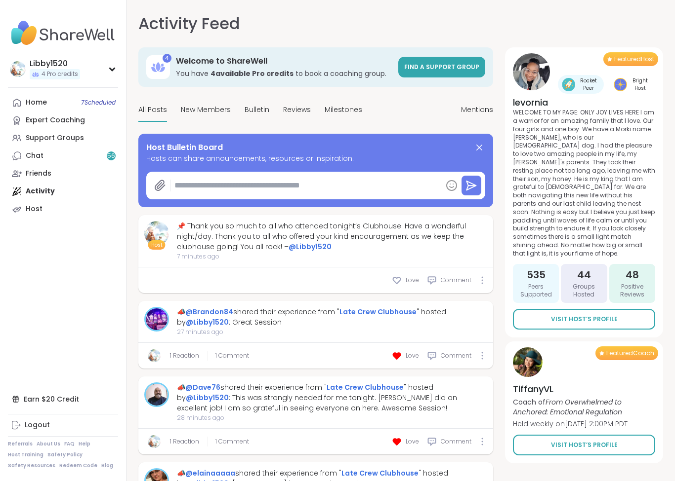
click at [63, 215] on link "Host" at bounding box center [63, 209] width 110 height 18
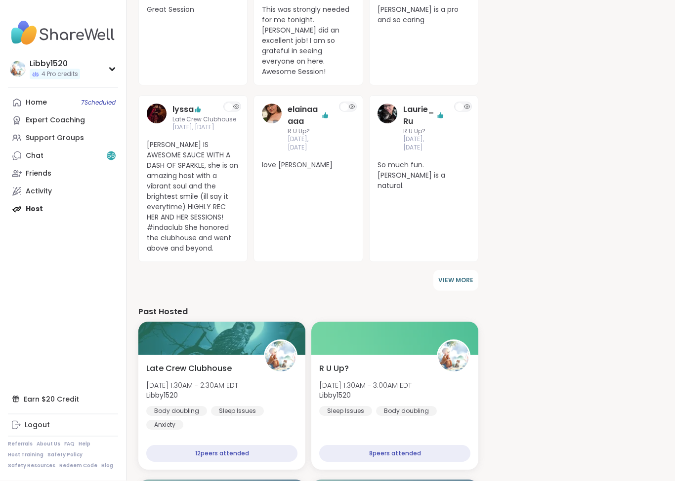
scroll to position [271, 0]
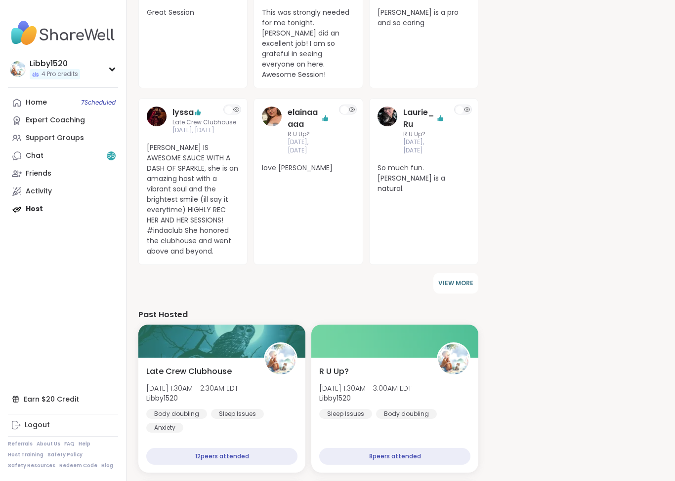
click at [464, 279] on span "VIEW MORE" at bounding box center [455, 283] width 35 height 8
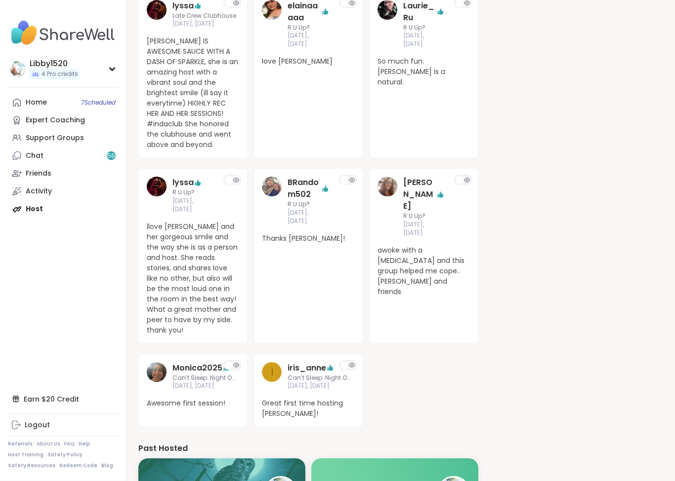
scroll to position [383, 0]
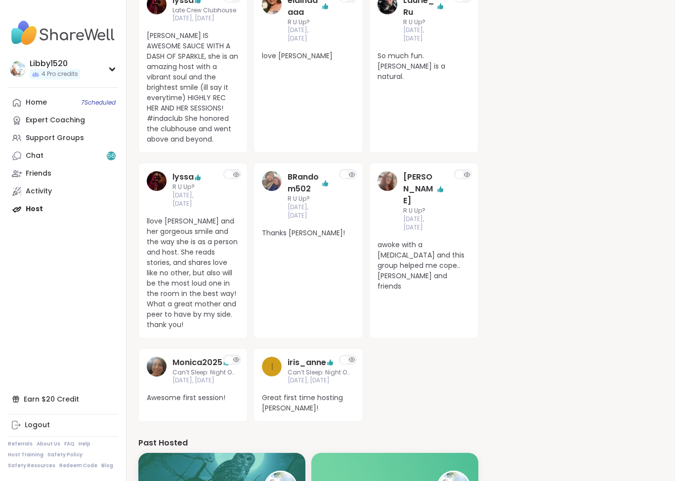
click at [335, 393] on span "Great first time hosting [PERSON_NAME]!" at bounding box center [308, 403] width 92 height 21
click at [338, 393] on span "Great first time hosting [PERSON_NAME]!" at bounding box center [308, 403] width 92 height 21
click at [334, 377] on span "[DATE], [DATE]" at bounding box center [320, 381] width 67 height 8
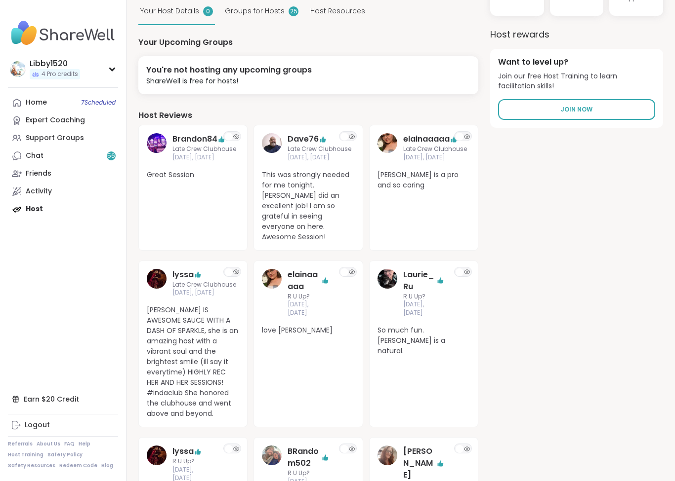
scroll to position [0, 0]
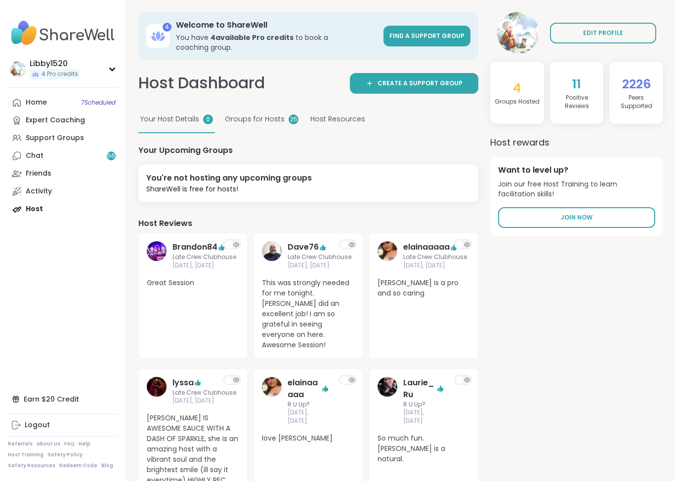
click at [343, 114] on span "Host Resources" at bounding box center [337, 119] width 55 height 10
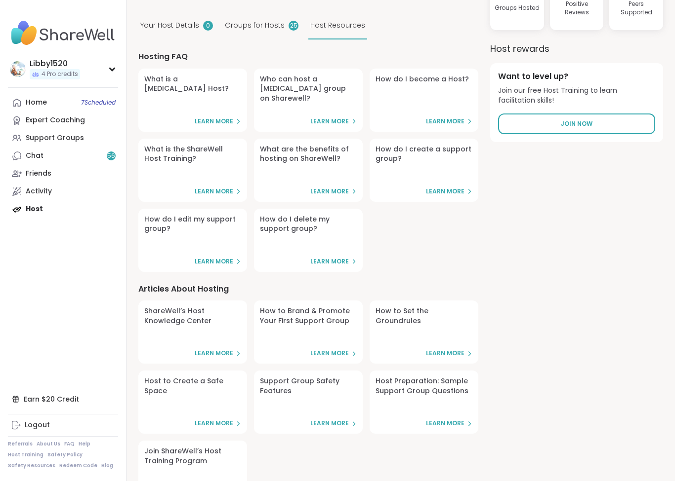
scroll to position [130, 0]
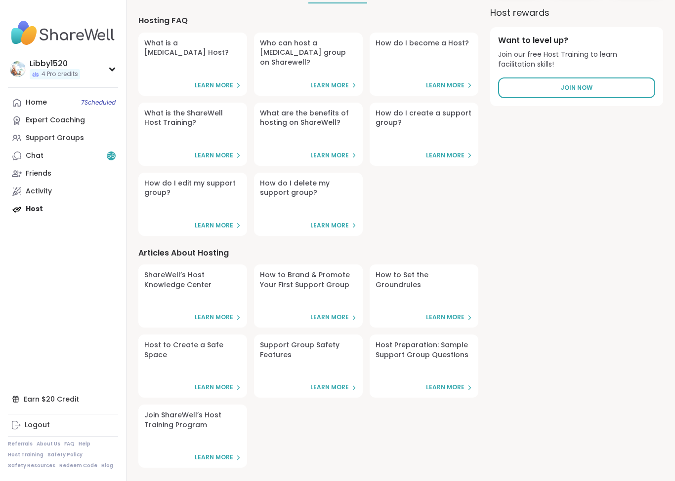
click at [223, 454] on span "Learn More" at bounding box center [214, 458] width 39 height 8
